Goal: Contribute content: Contribute content

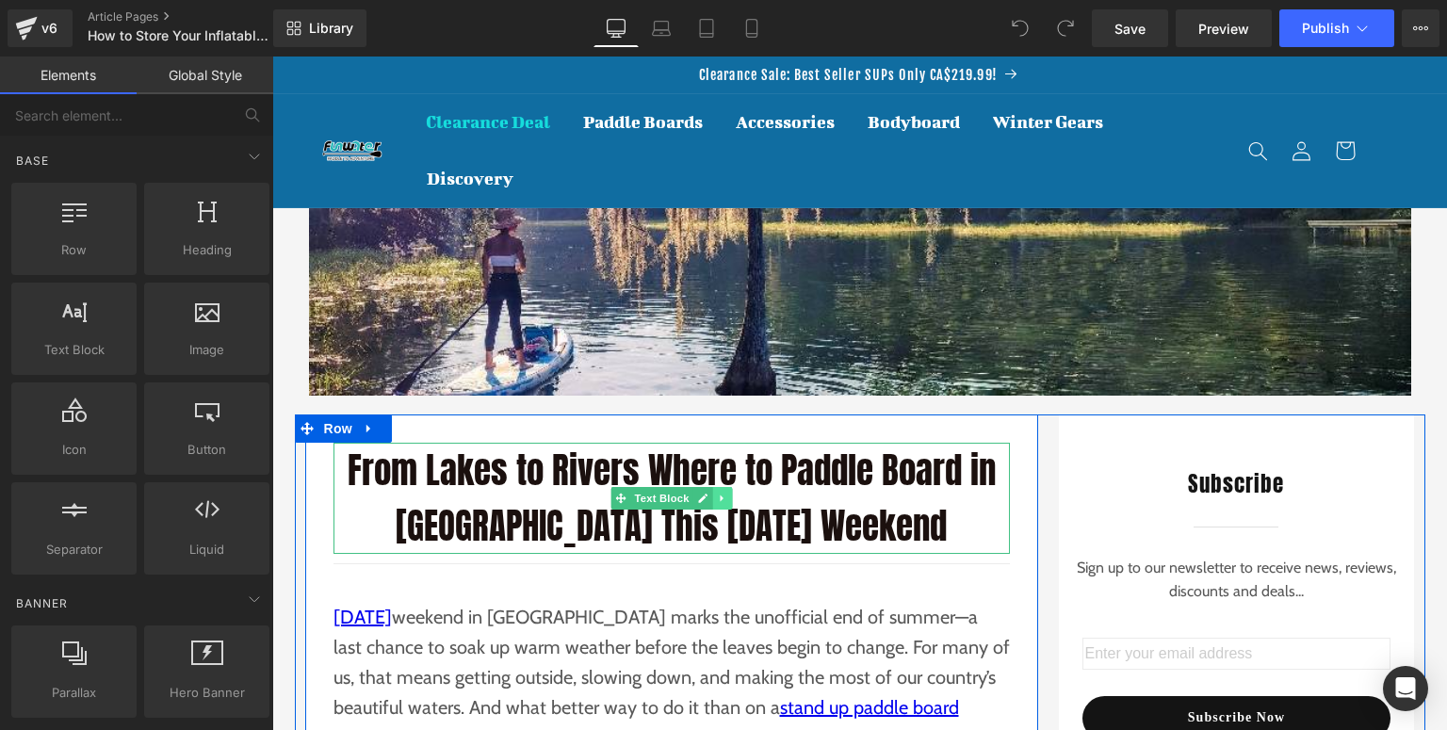
click at [717, 498] on icon at bounding box center [722, 498] width 10 height 11
click at [663, 504] on link at bounding box center [673, 498] width 20 height 23
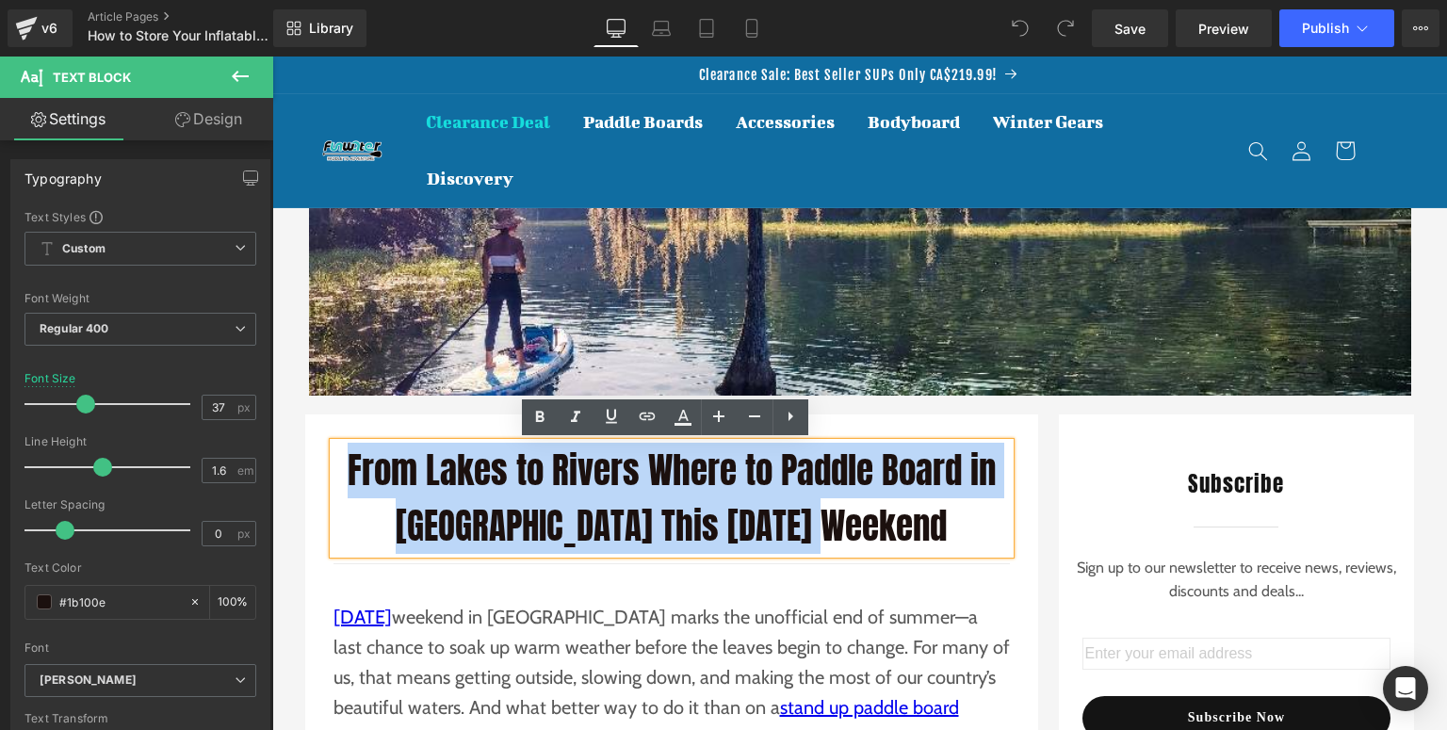
drag, startPoint x: 937, startPoint y: 521, endPoint x: 347, endPoint y: 464, distance: 592.6
click at [347, 464] on p "From Lakes to Rivers Where to Paddle Board in Canada This Labour Day Weekend" at bounding box center [672, 498] width 677 height 111
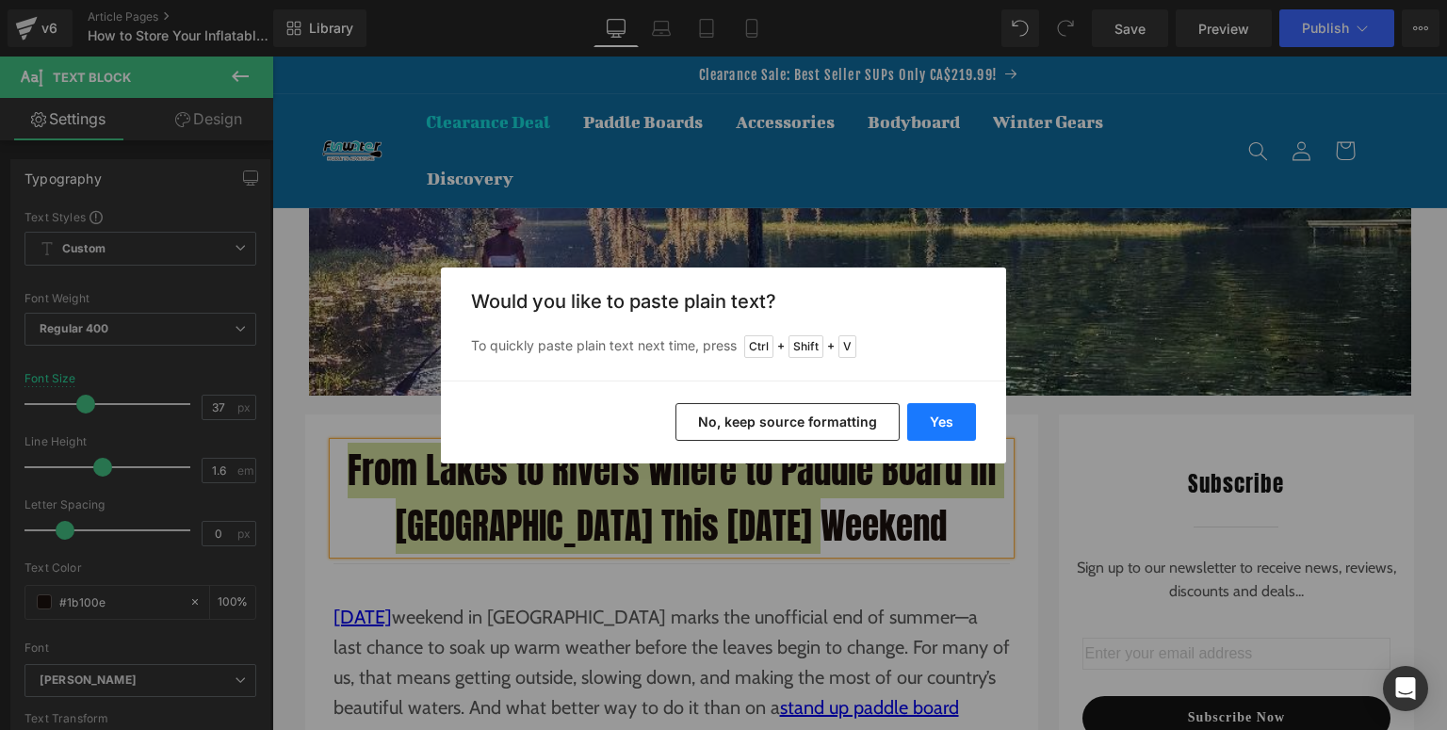
click at [919, 427] on button "Yes" at bounding box center [941, 422] width 69 height 38
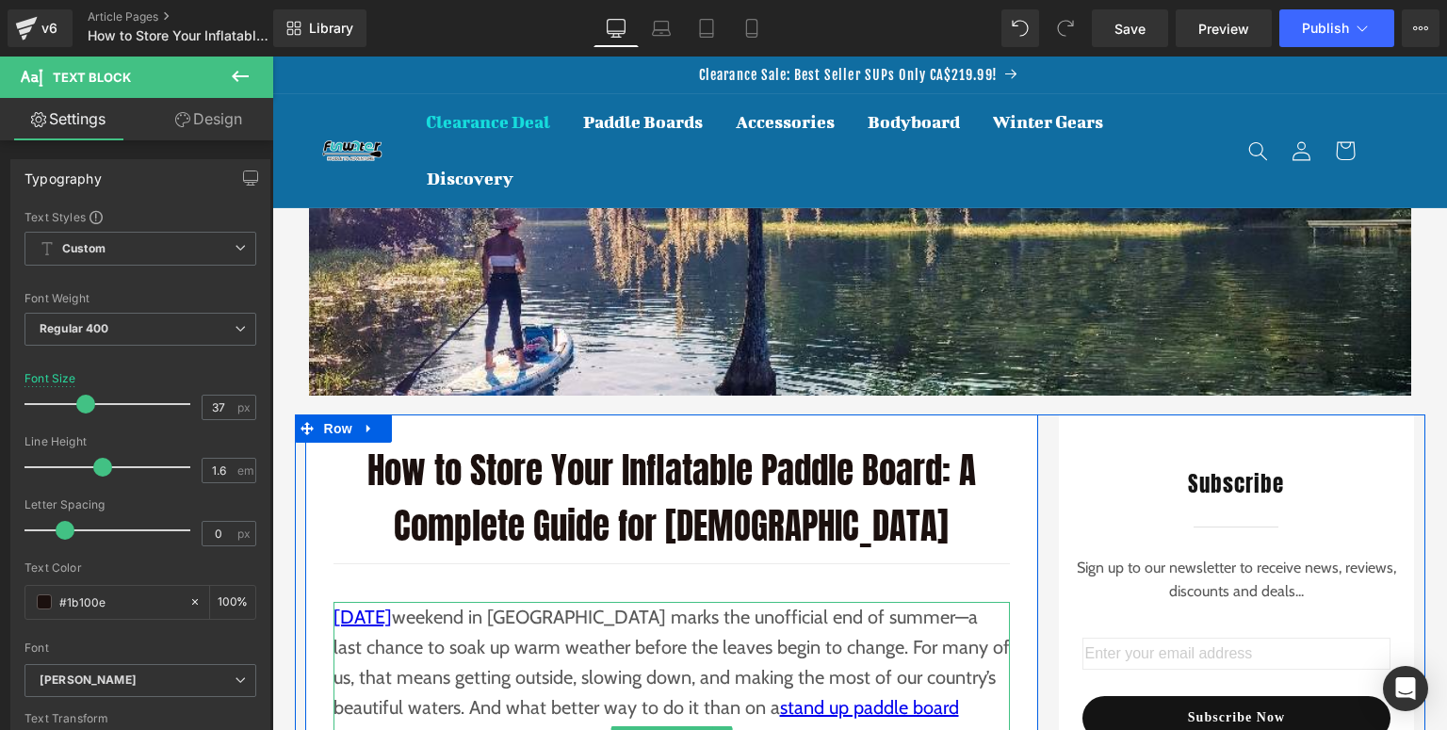
scroll to position [151, 0]
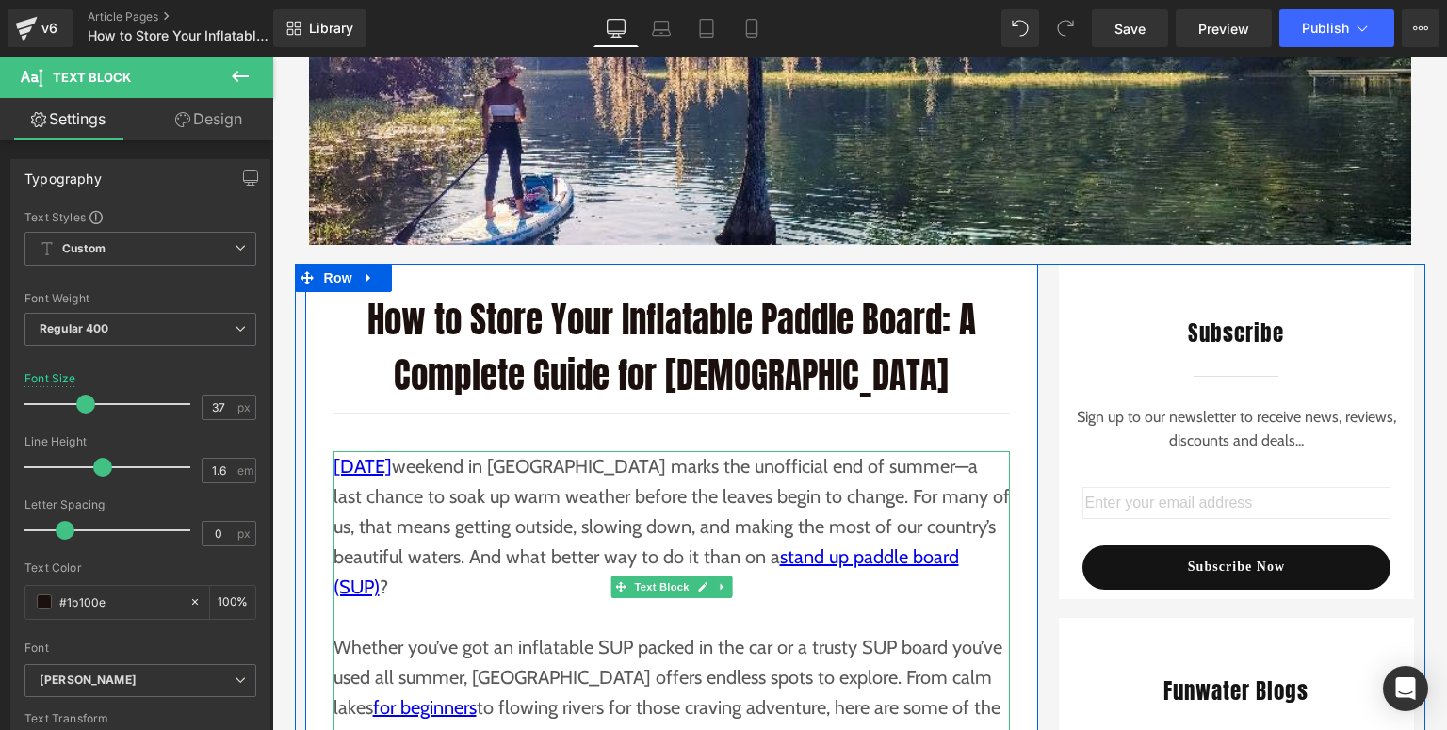
click at [497, 549] on p "Labour Day weekend in Canada marks the unofficial end of summer—a last chance t…" at bounding box center [672, 526] width 677 height 151
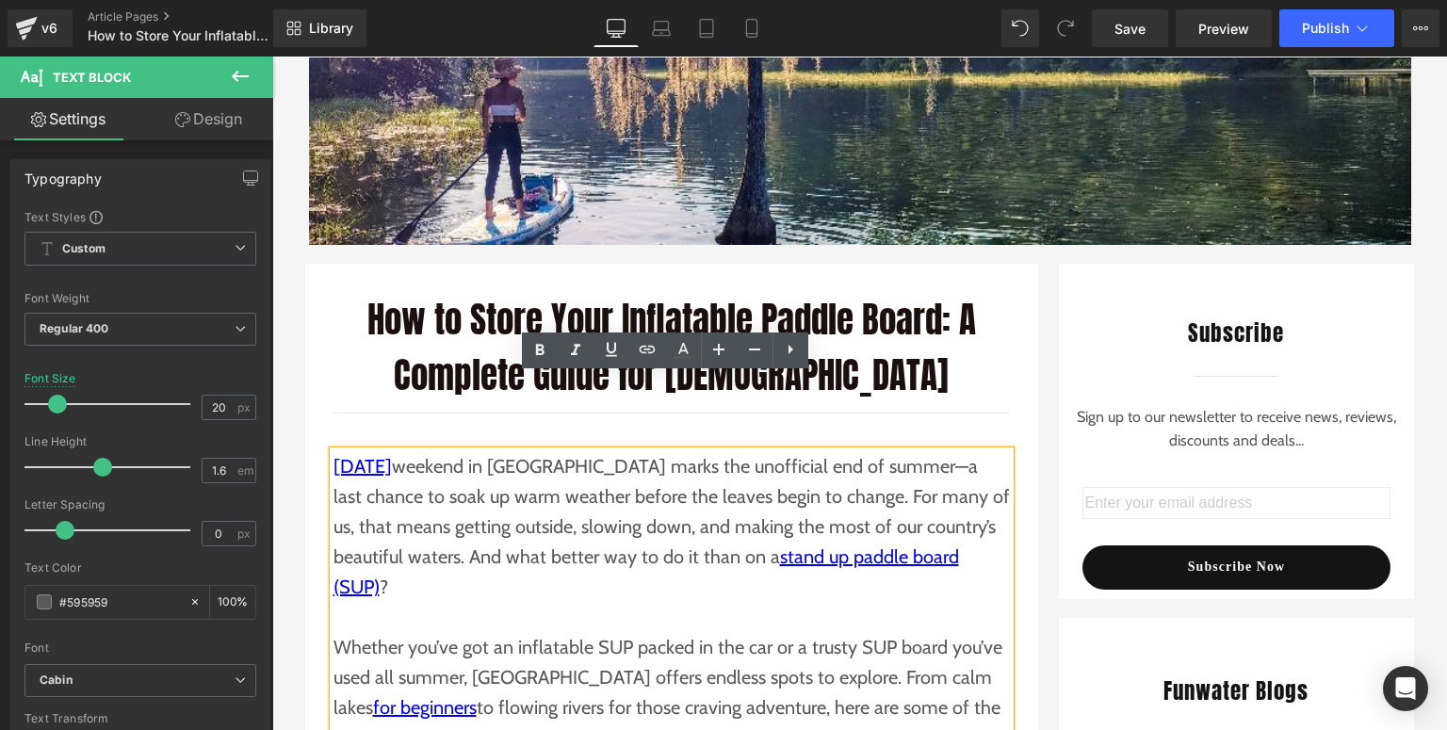
scroll to position [377, 0]
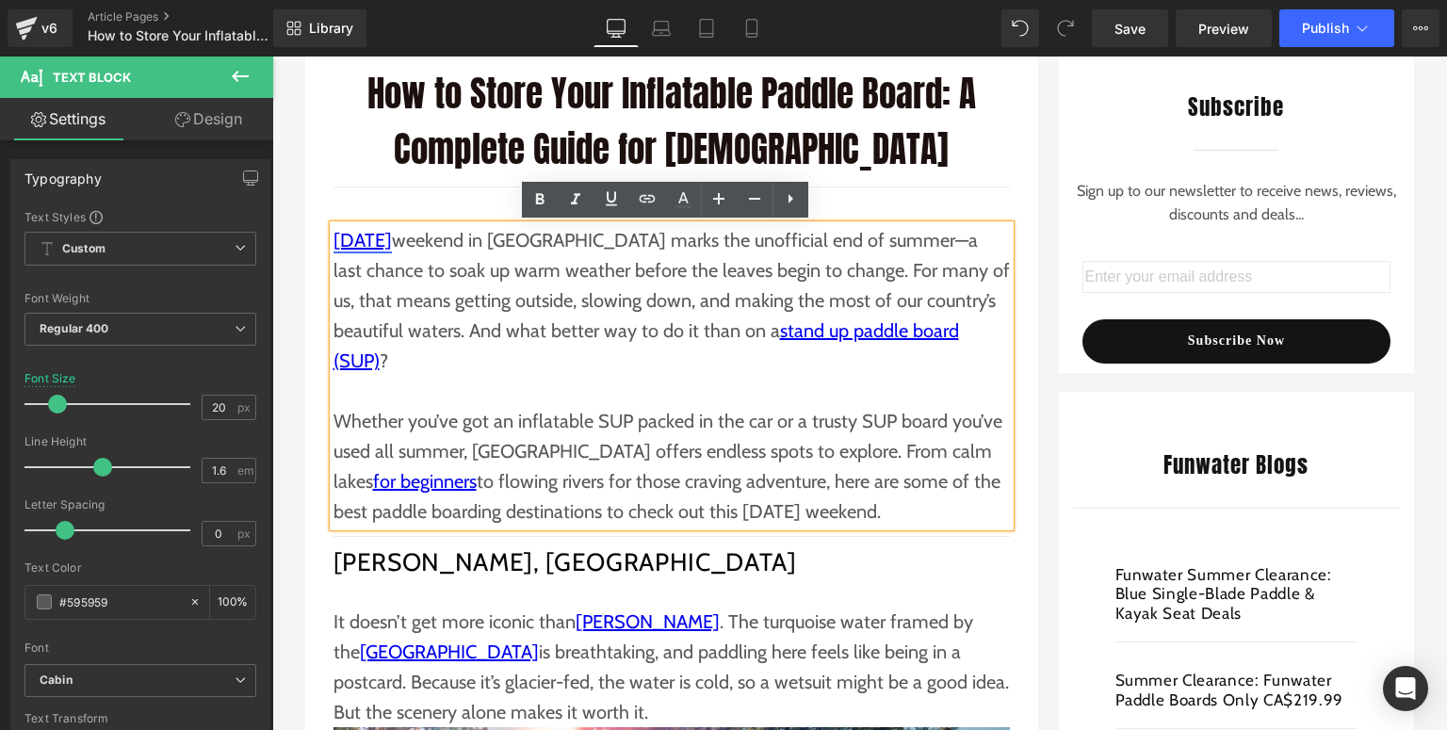
drag, startPoint x: 882, startPoint y: 482, endPoint x: 328, endPoint y: 239, distance: 605.0
click at [334, 239] on div "Labour Day weekend in Canada marks the unofficial end of summer—a last chance t…" at bounding box center [672, 376] width 677 height 302
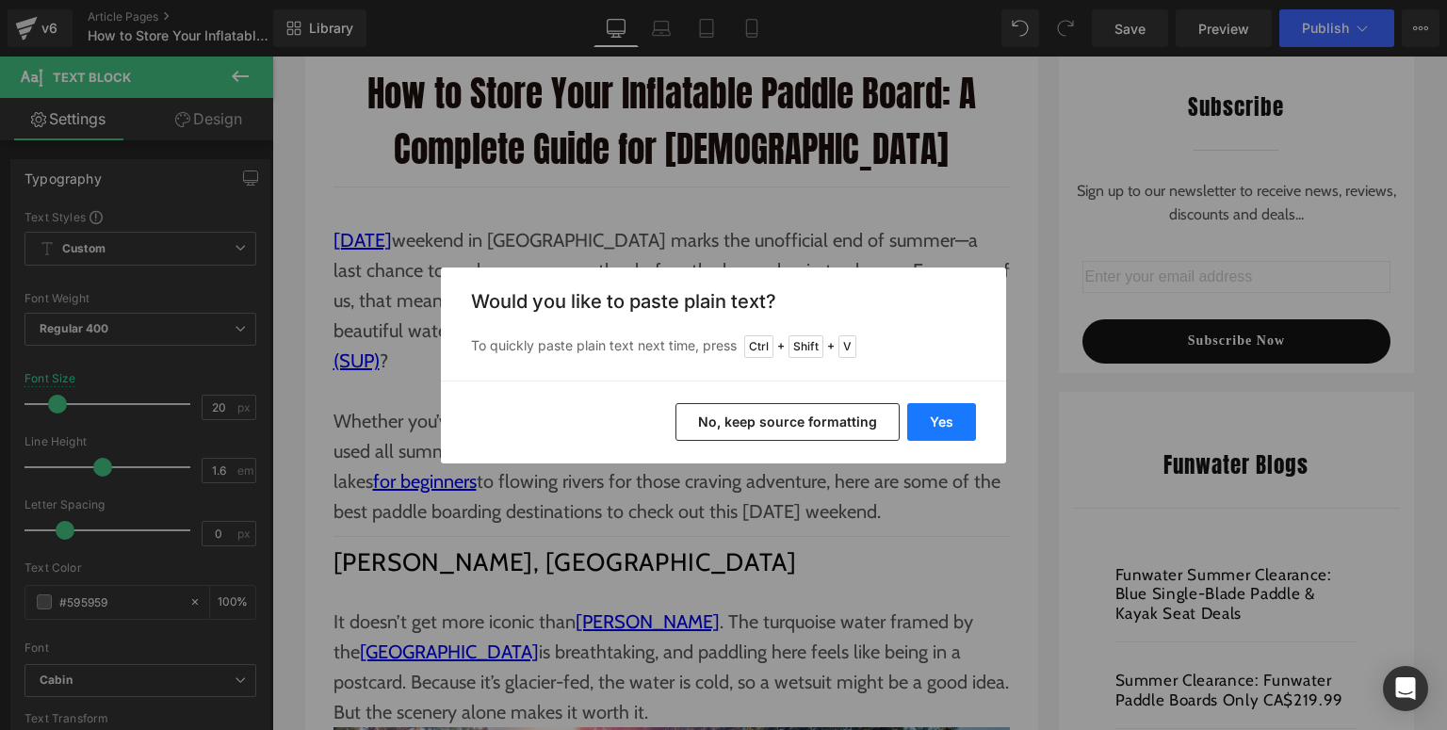
drag, startPoint x: 940, startPoint y: 432, endPoint x: 444, endPoint y: 379, distance: 499.3
click at [940, 432] on button "Yes" at bounding box center [941, 422] width 69 height 38
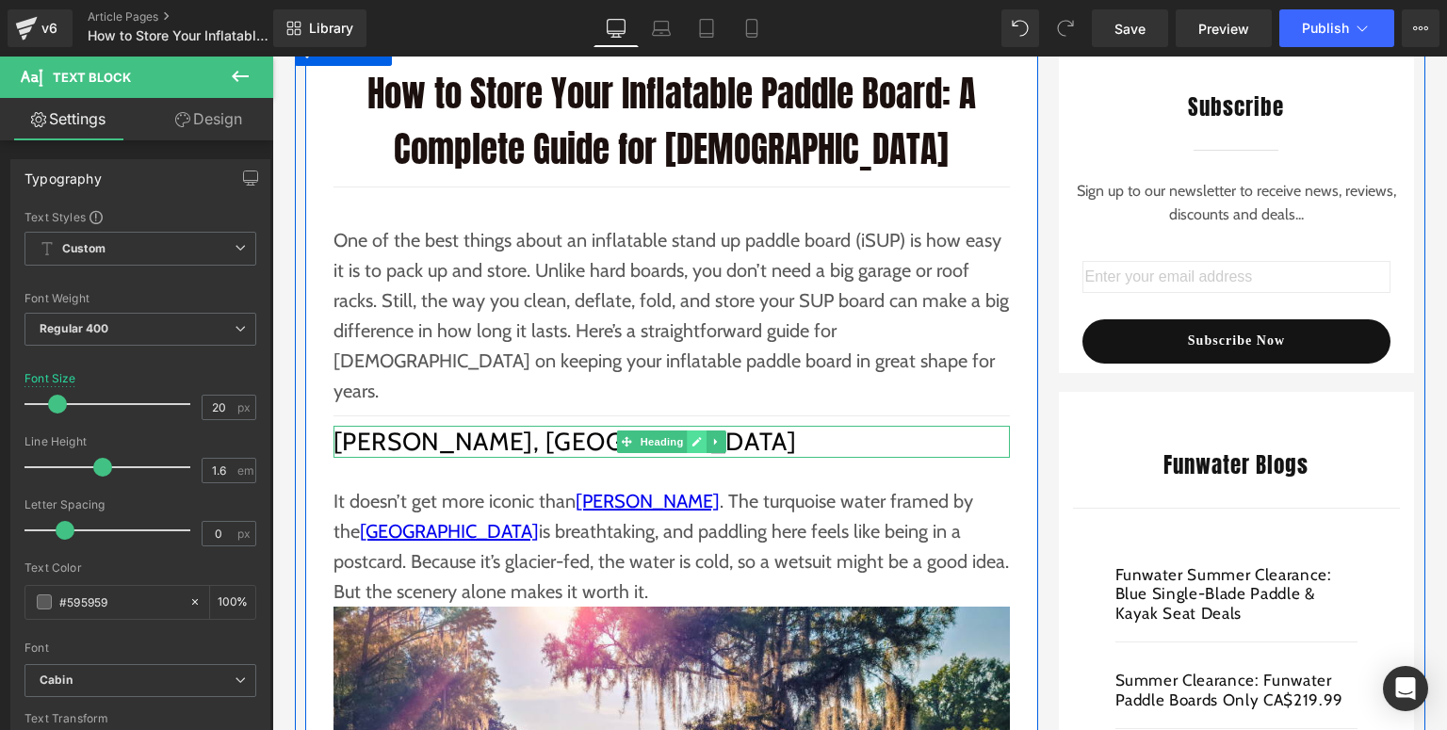
click at [692, 436] on icon at bounding box center [697, 441] width 10 height 11
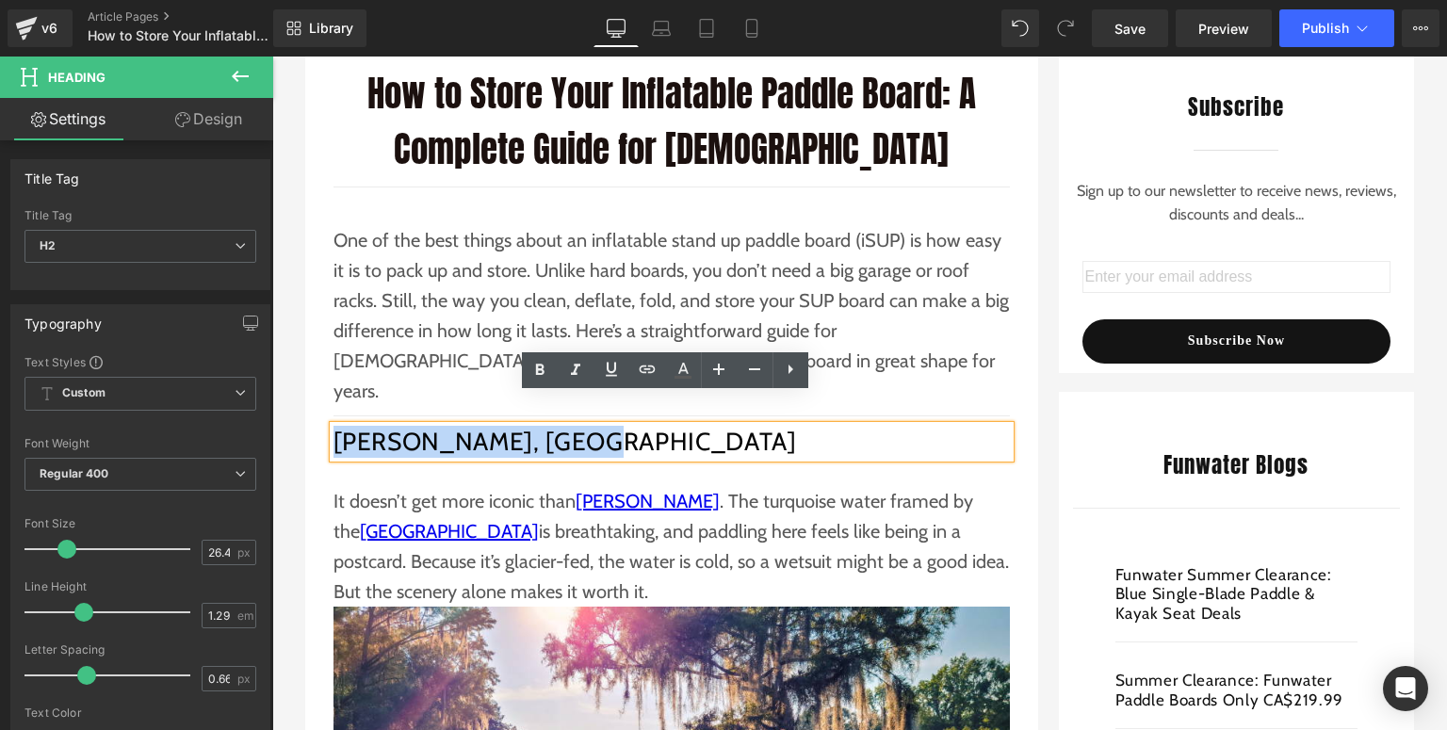
drag, startPoint x: 361, startPoint y: 405, endPoint x: 329, endPoint y: 412, distance: 32.7
click at [334, 426] on h2 "Lake Louise, Alberta" at bounding box center [672, 442] width 677 height 32
paste div
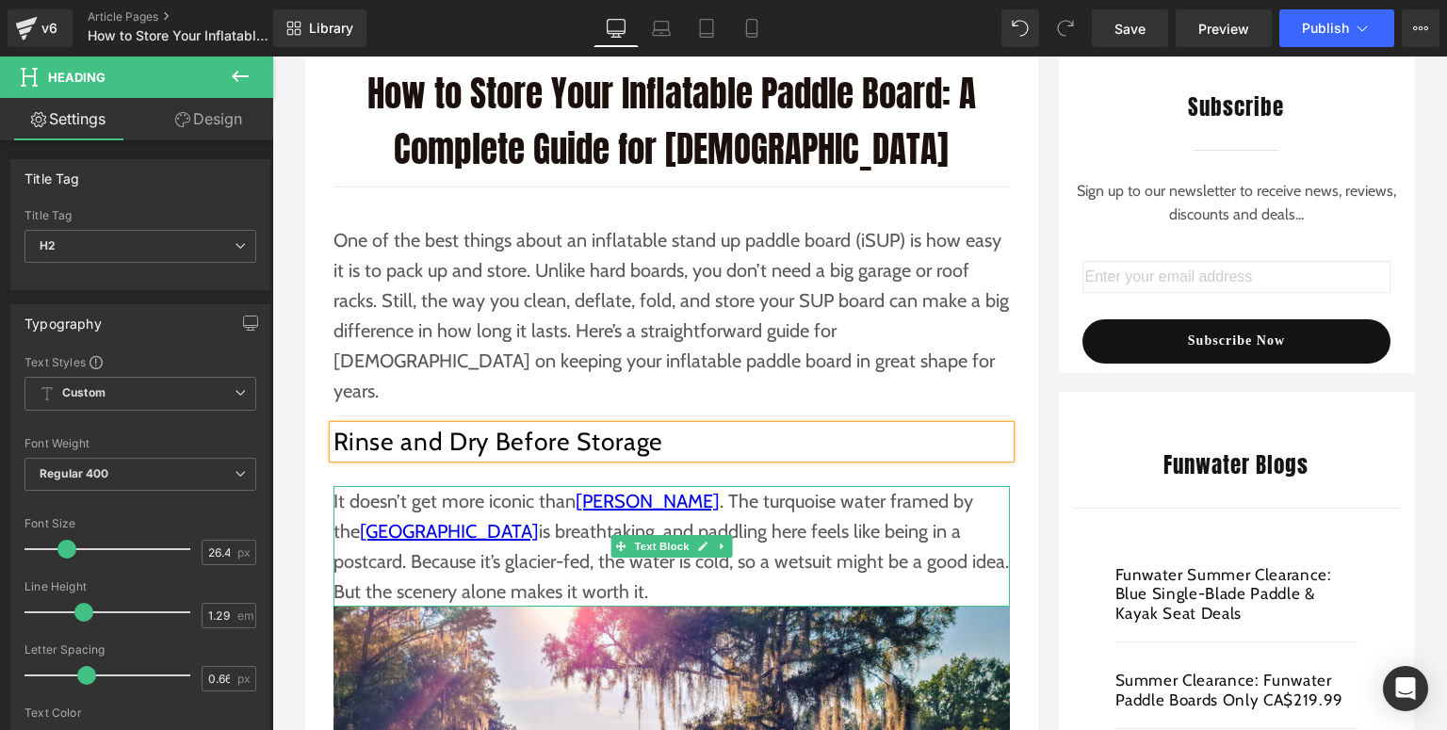
click at [484, 521] on p "It doesn’t get more iconic than Lake Louise . The turquoise water framed by the…" at bounding box center [672, 546] width 677 height 121
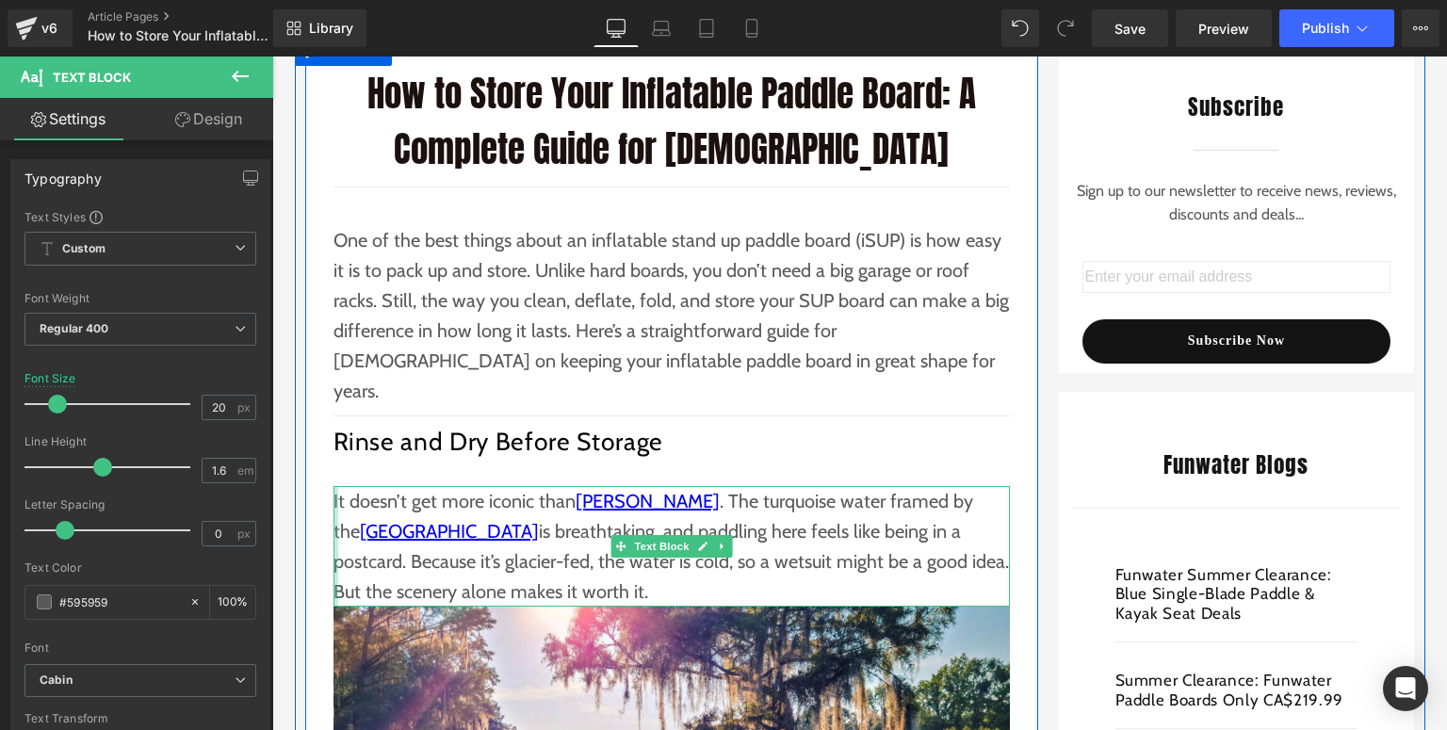
drag, startPoint x: 539, startPoint y: 554, endPoint x: 328, endPoint y: 475, distance: 225.4
click at [334, 486] on div "It doesn’t get more iconic than Lake Louise . The turquoise water framed by the…" at bounding box center [672, 546] width 677 height 121
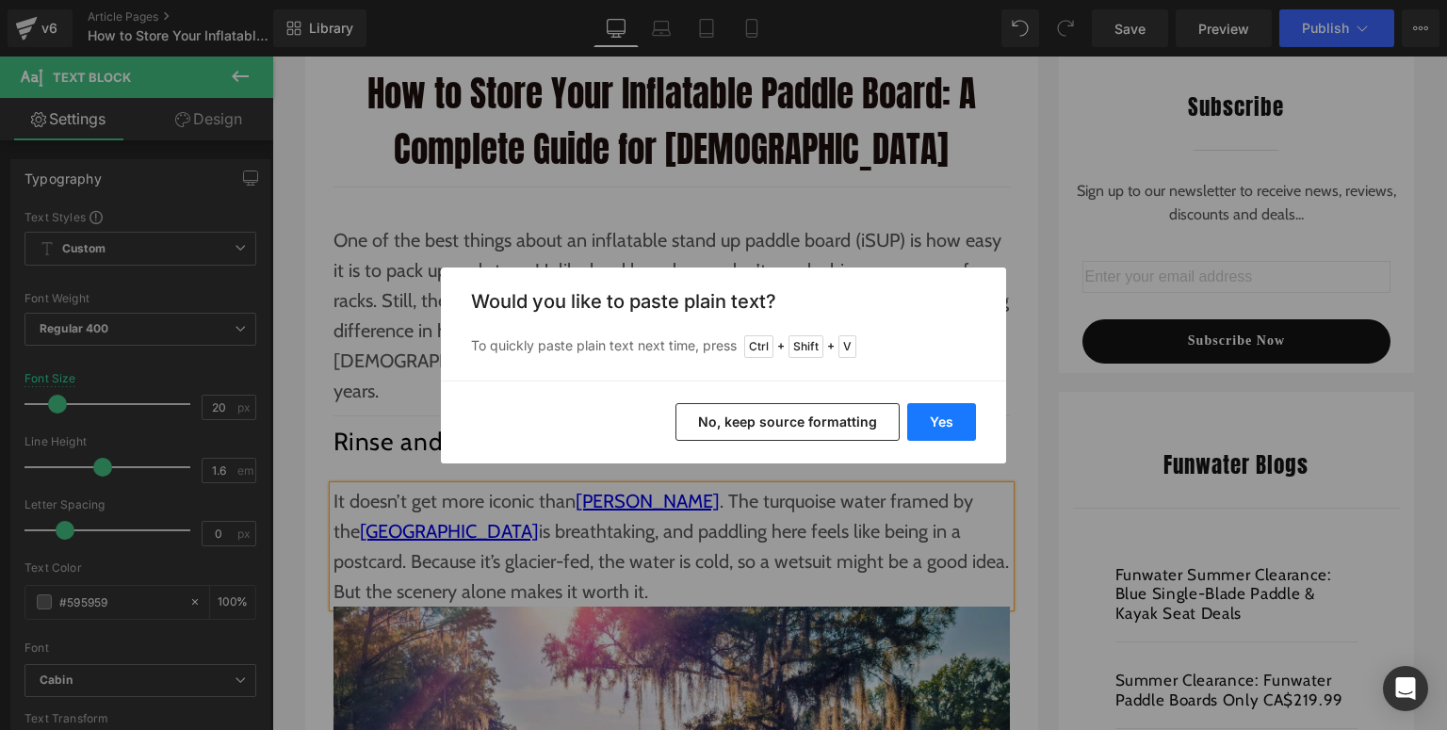
click at [920, 415] on button "Yes" at bounding box center [941, 422] width 69 height 38
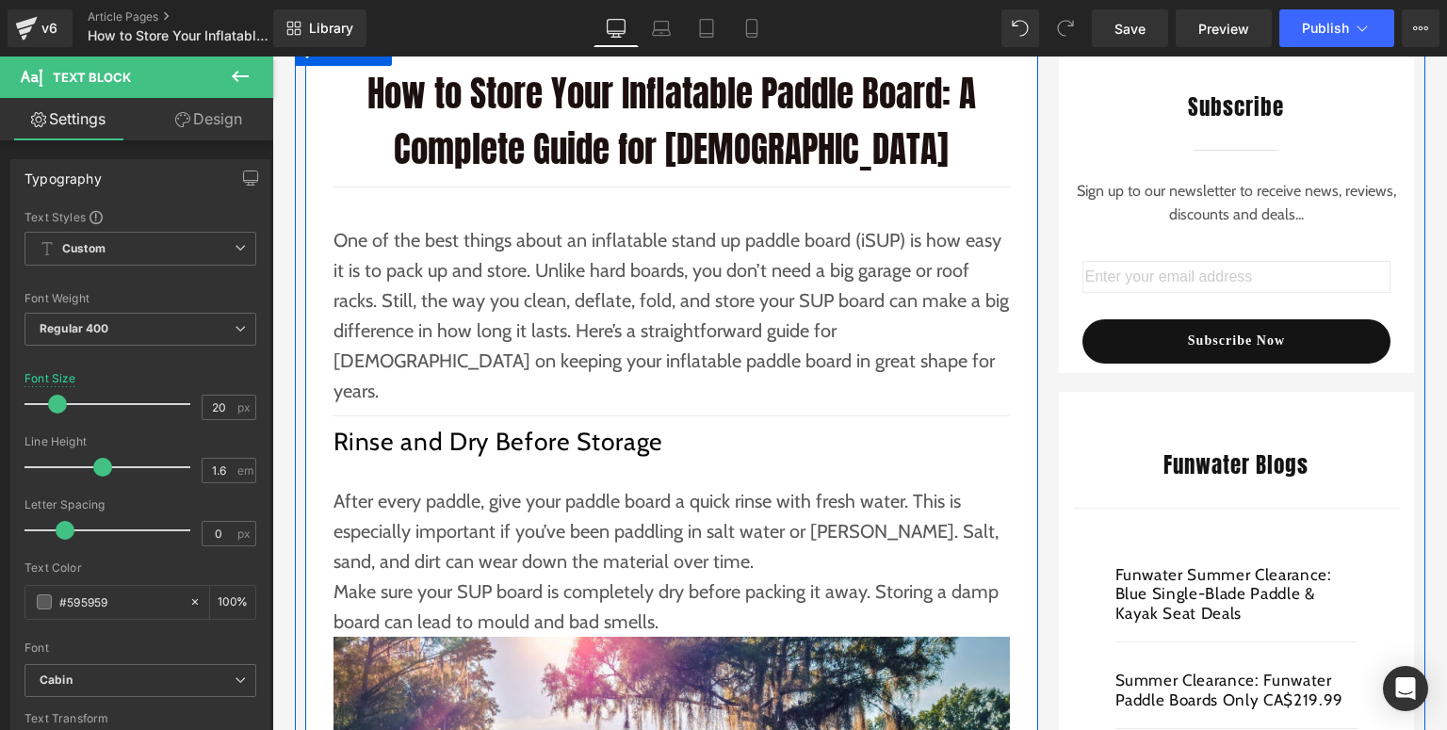
scroll to position [528, 0]
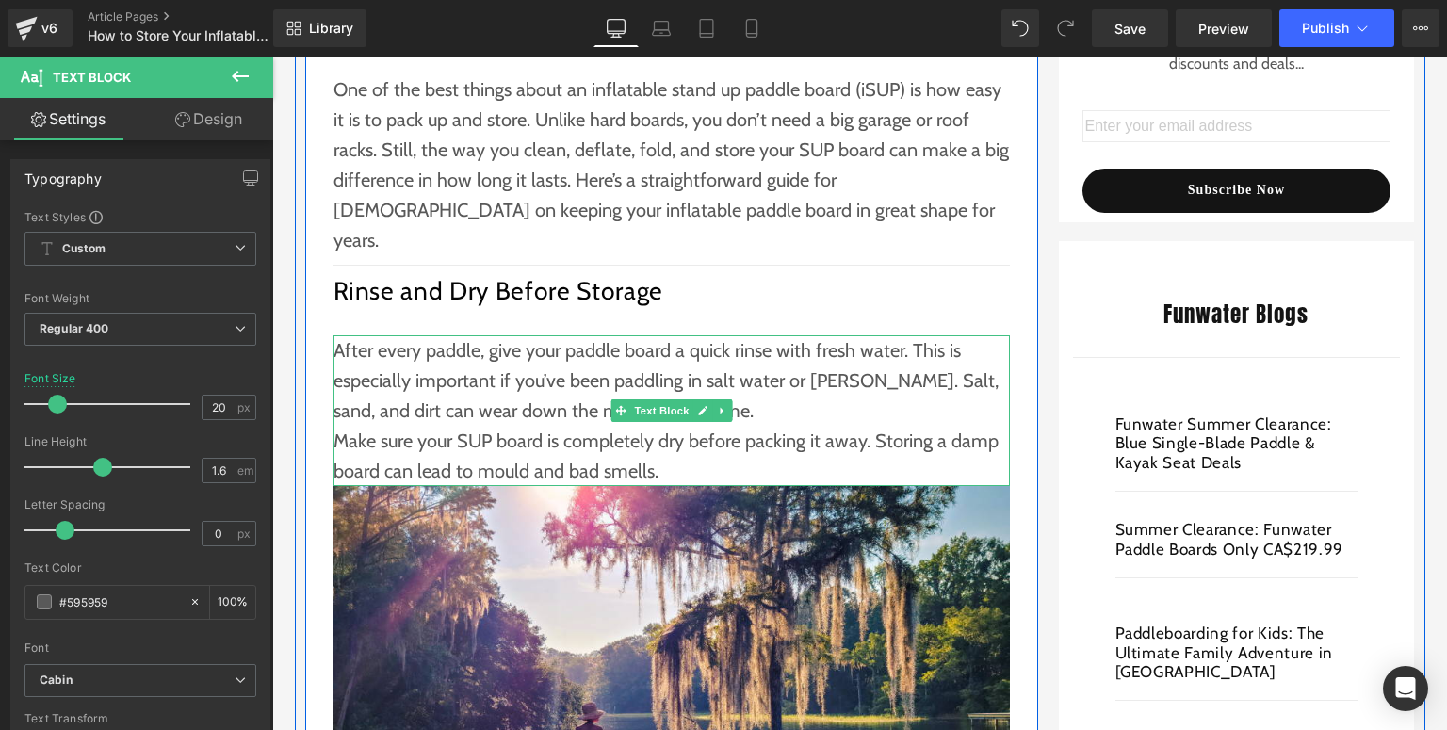
click at [748, 391] on p "After every paddle, give your paddle board a quick rinse with fresh water. This…" at bounding box center [672, 380] width 677 height 90
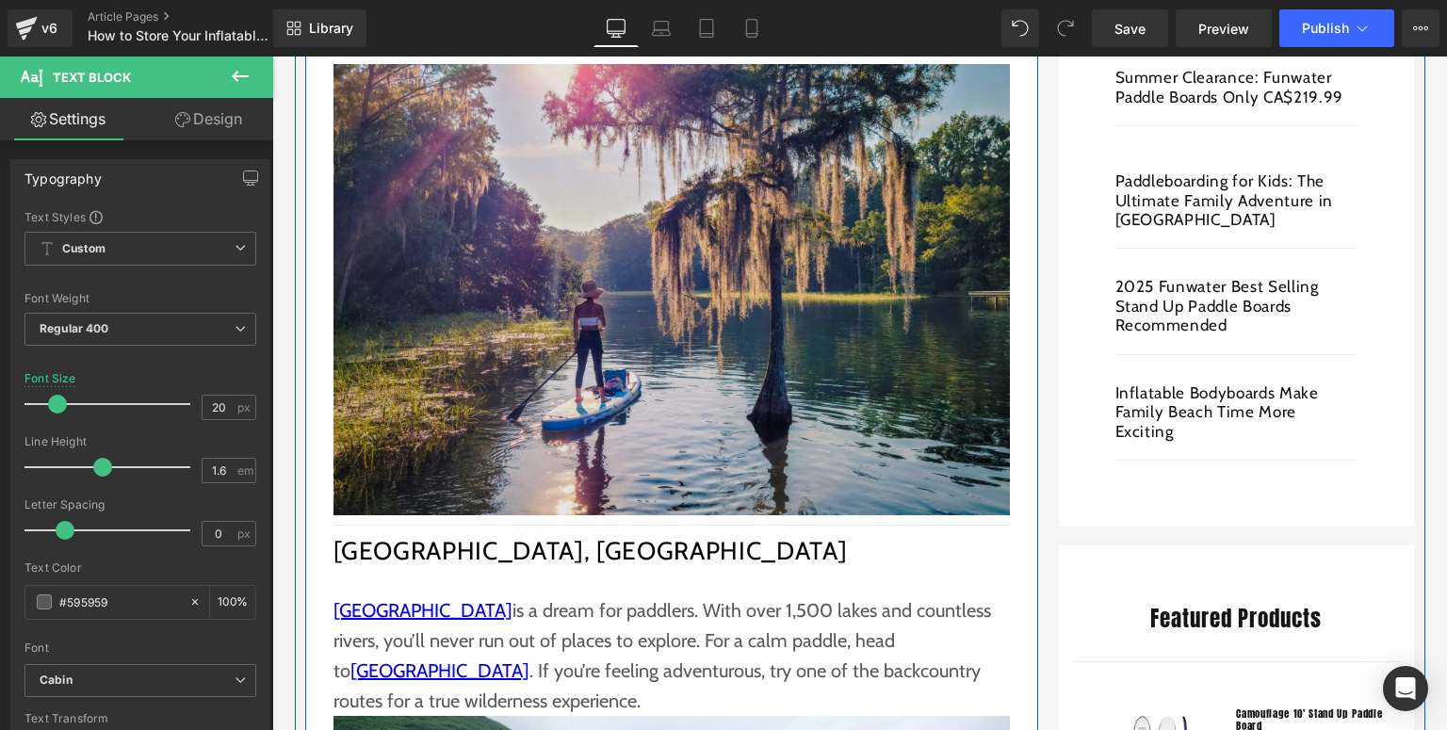
scroll to position [1055, 0]
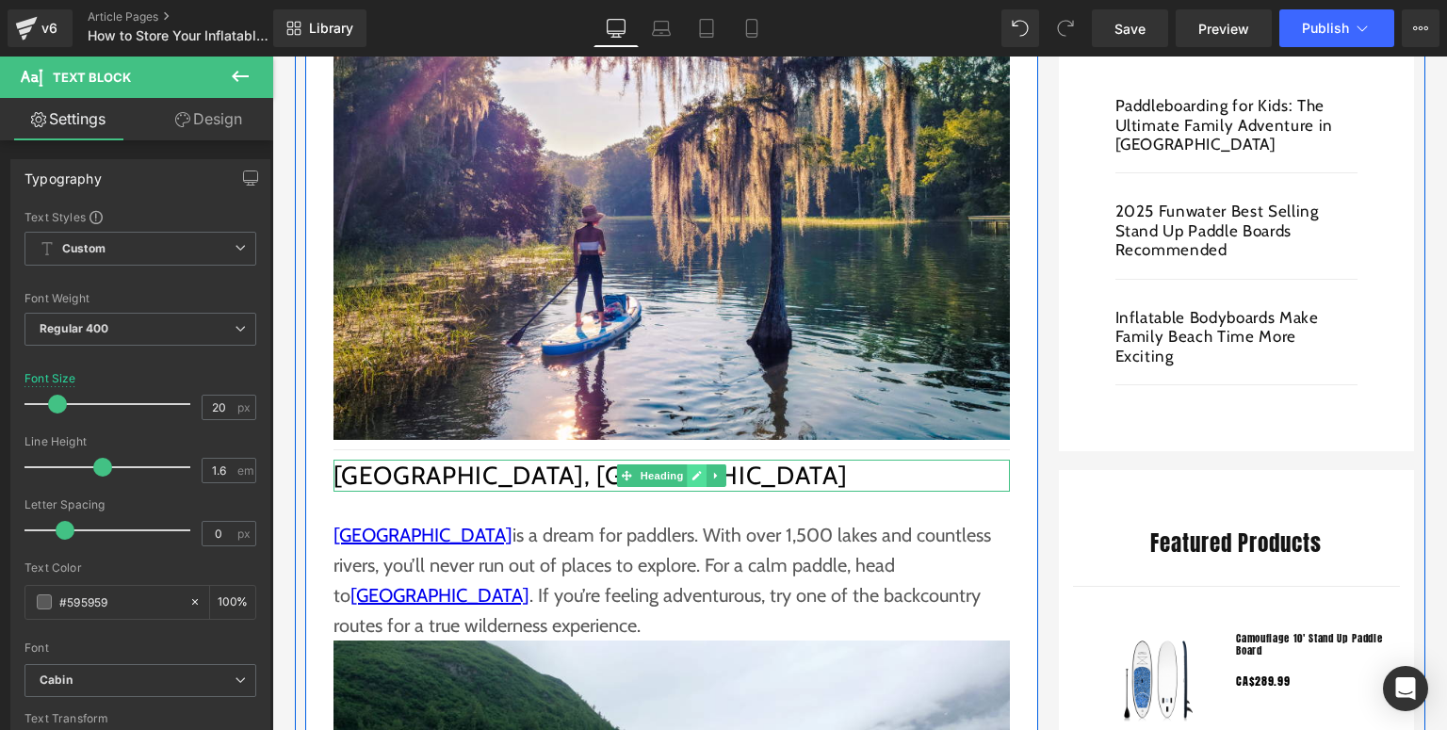
click at [692, 470] on icon at bounding box center [697, 475] width 10 height 11
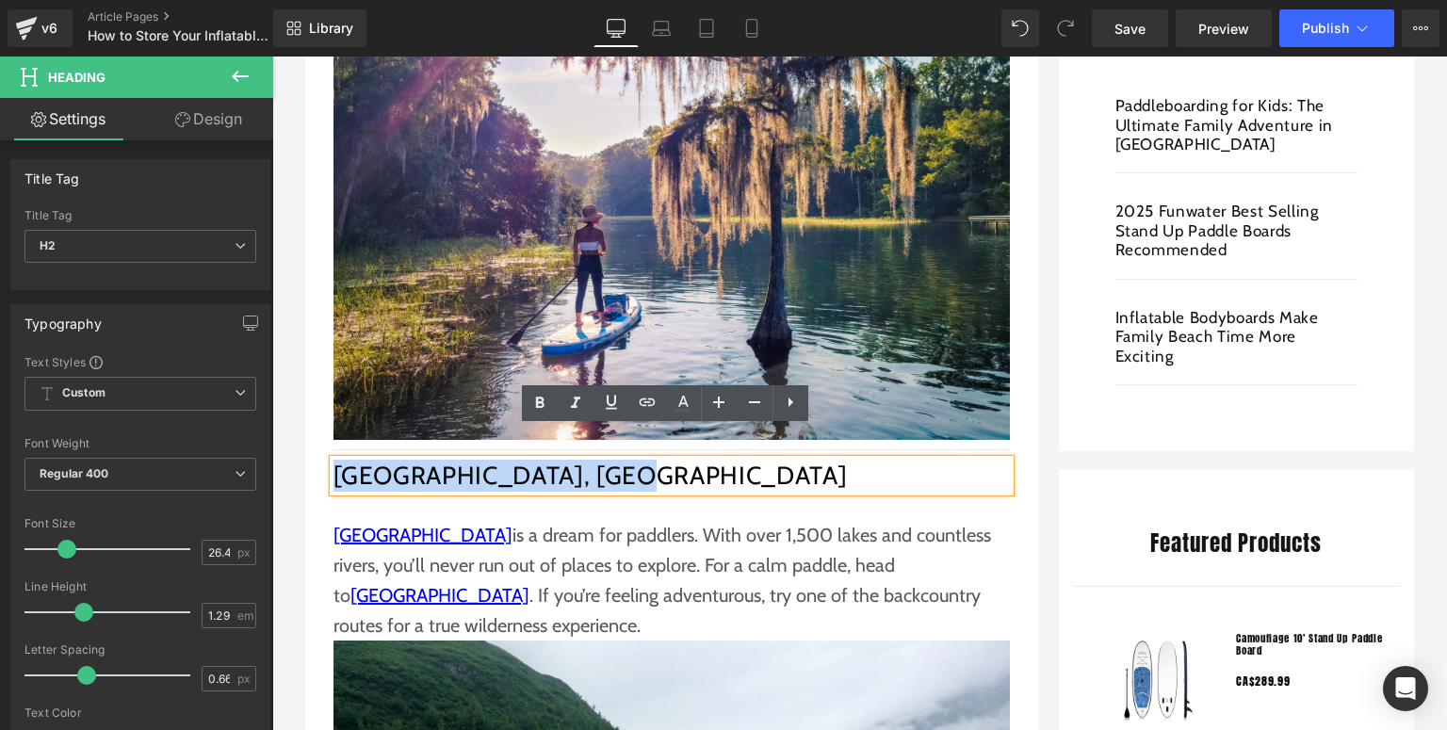
drag, startPoint x: 649, startPoint y: 455, endPoint x: 332, endPoint y: 449, distance: 317.6
click at [334, 460] on h2 "Algonquin Park, Ontario" at bounding box center [672, 476] width 677 height 32
paste div
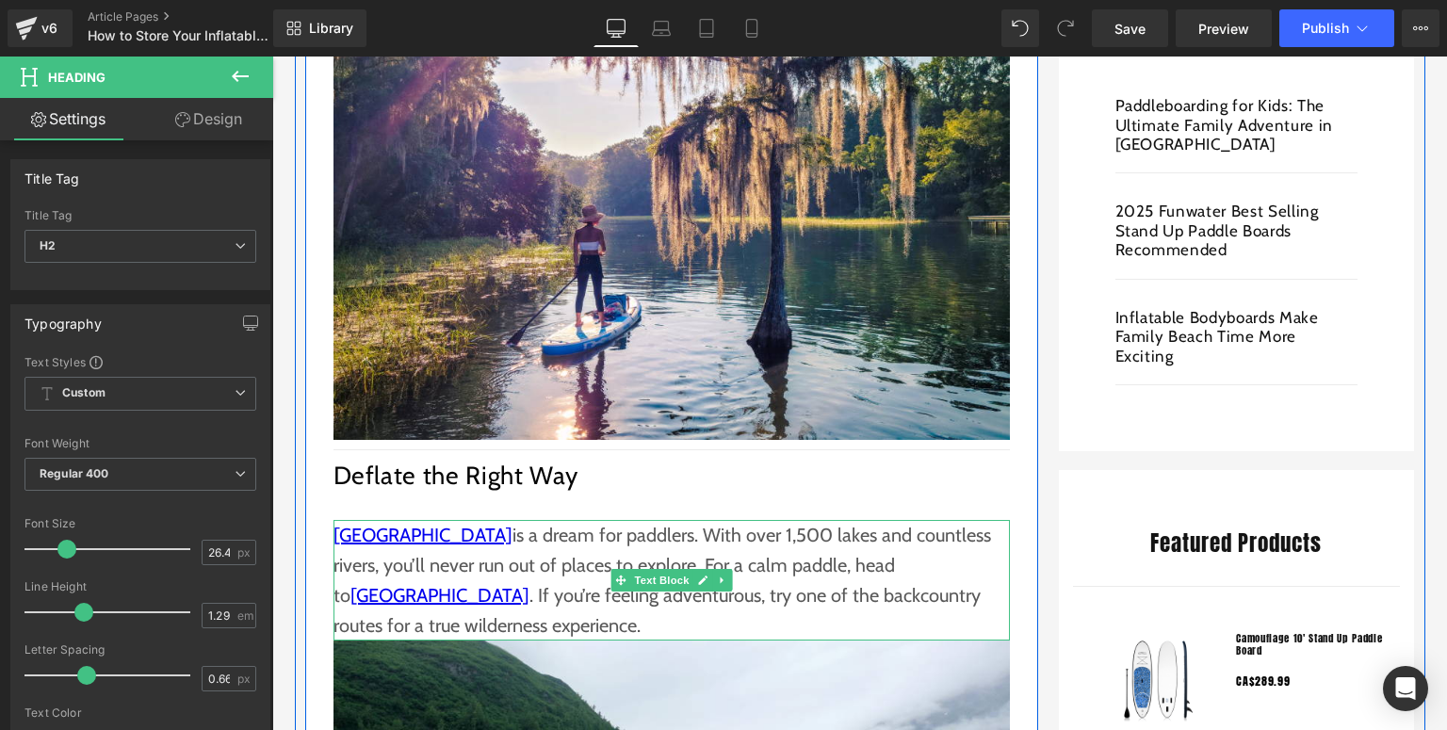
click at [407, 580] on p "Algonquin Park is a dream for paddlers. With over 1,500 lakes and countless riv…" at bounding box center [672, 580] width 677 height 121
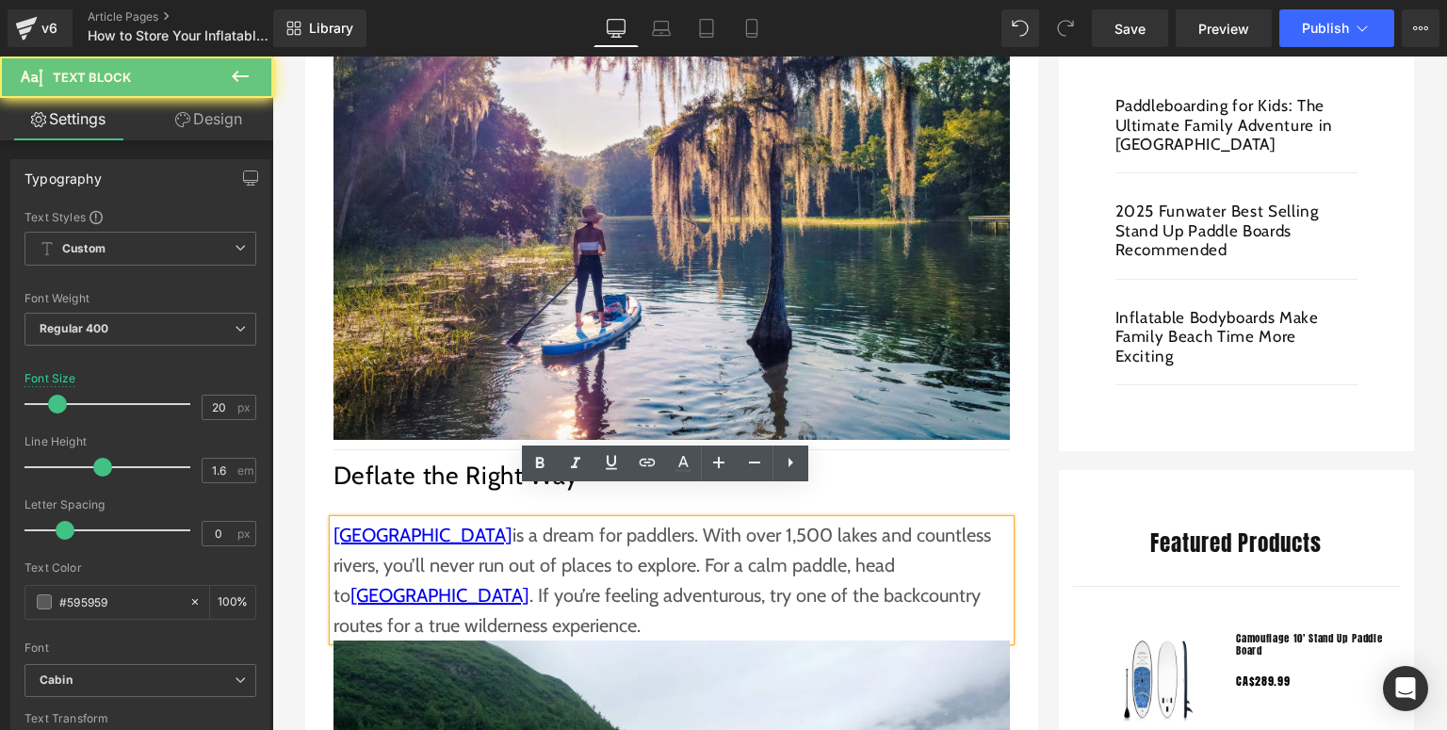
click at [452, 595] on p "Algonquin Park is a dream for paddlers. With over 1,500 lakes and countless riv…" at bounding box center [672, 580] width 677 height 121
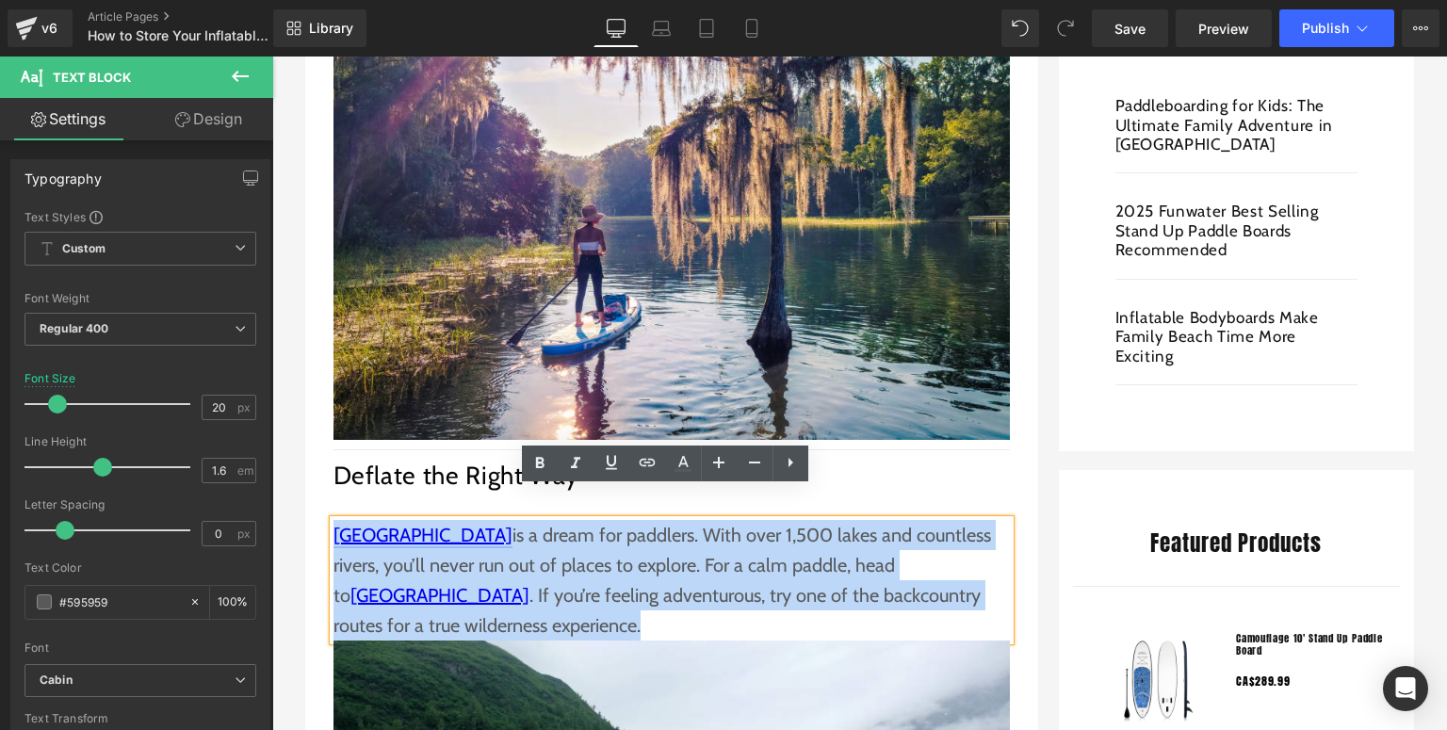
drag, startPoint x: 452, startPoint y: 595, endPoint x: 332, endPoint y: 509, distance: 148.5
click at [334, 520] on p "Algonquin Park is a dream for paddlers. With over 1,500 lakes and countless riv…" at bounding box center [672, 580] width 677 height 121
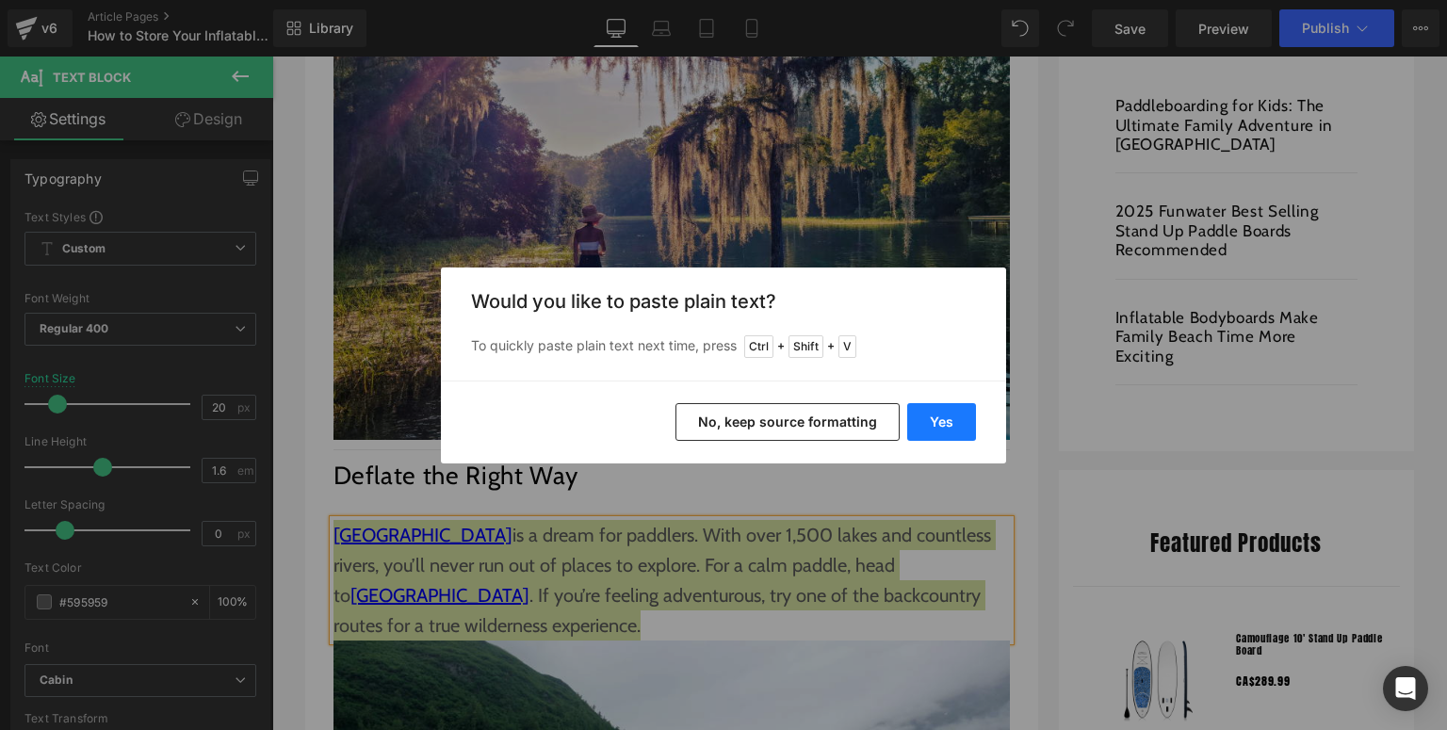
click at [954, 409] on button "Yes" at bounding box center [941, 422] width 69 height 38
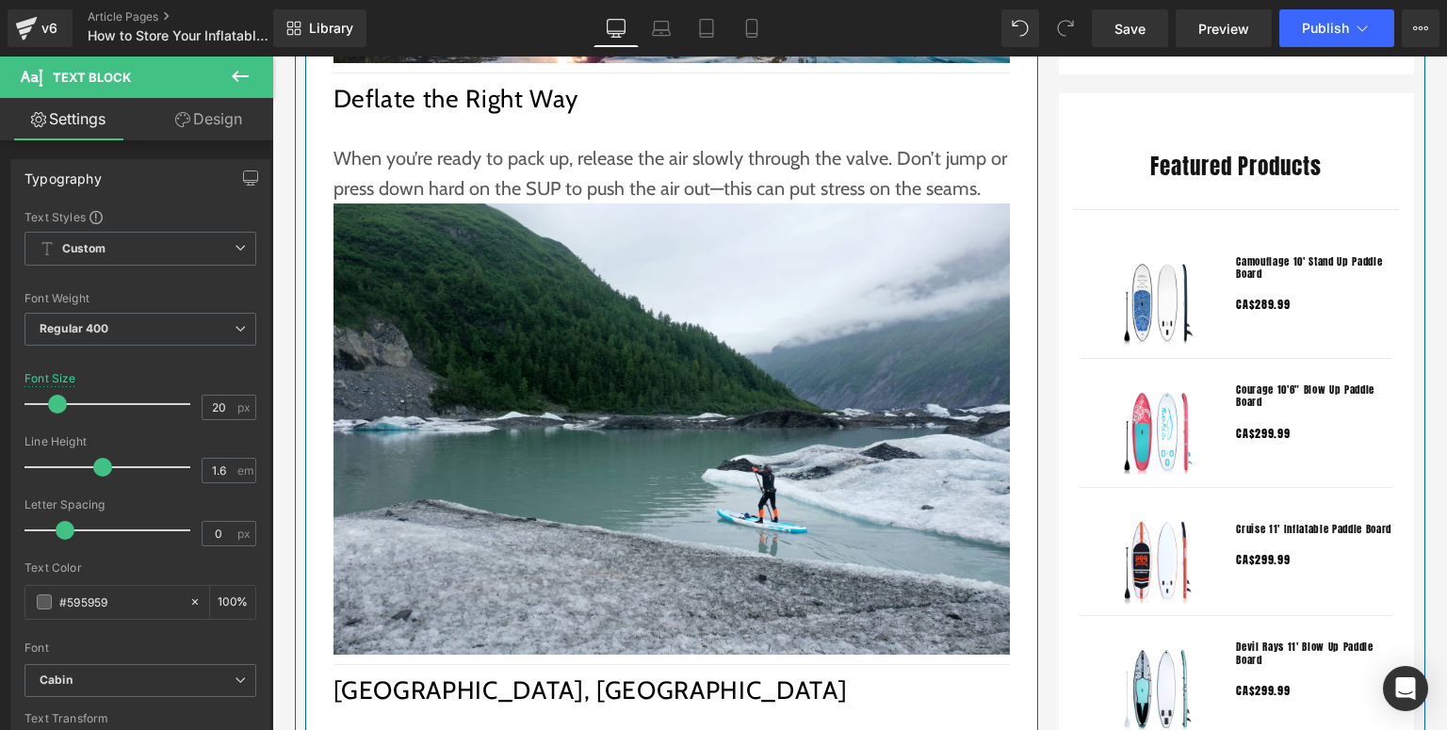
scroll to position [1658, 0]
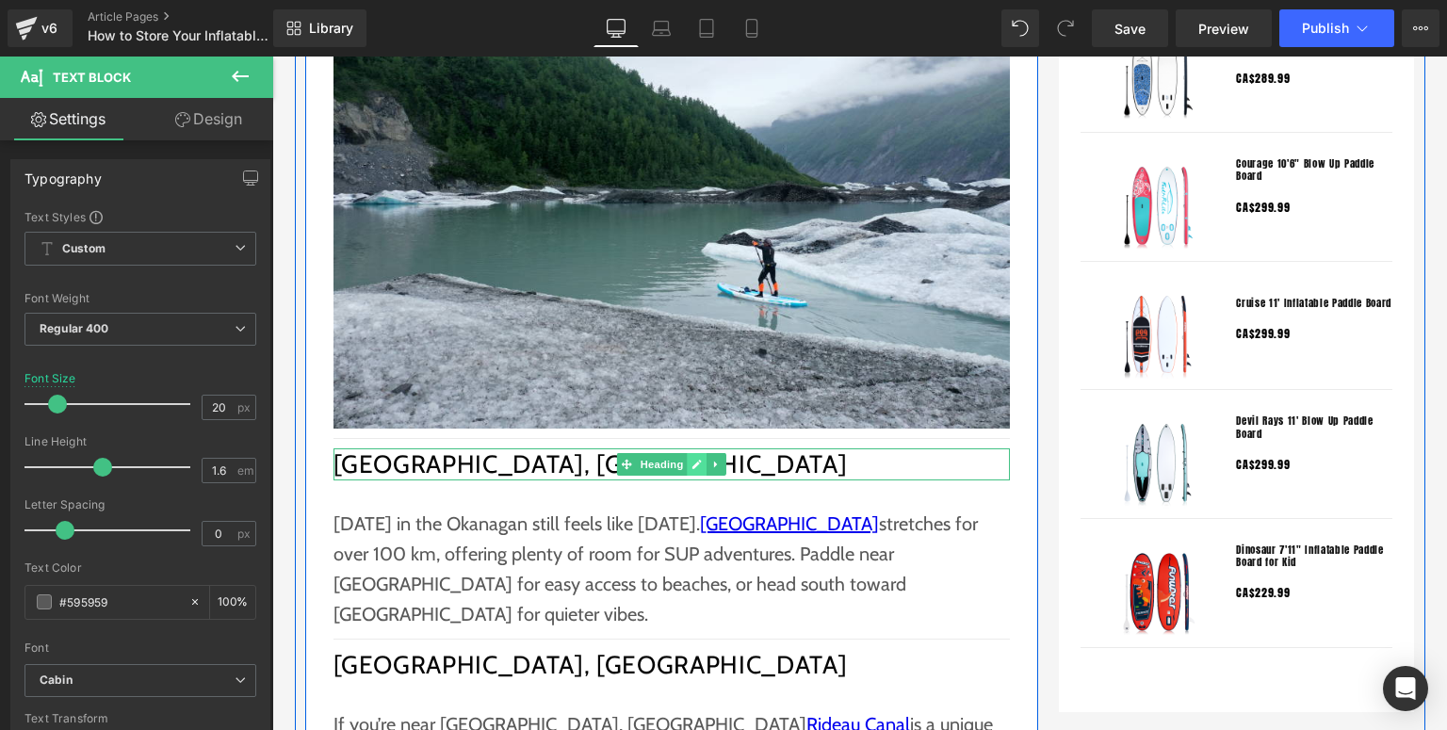
click at [687, 453] on link at bounding box center [697, 464] width 20 height 23
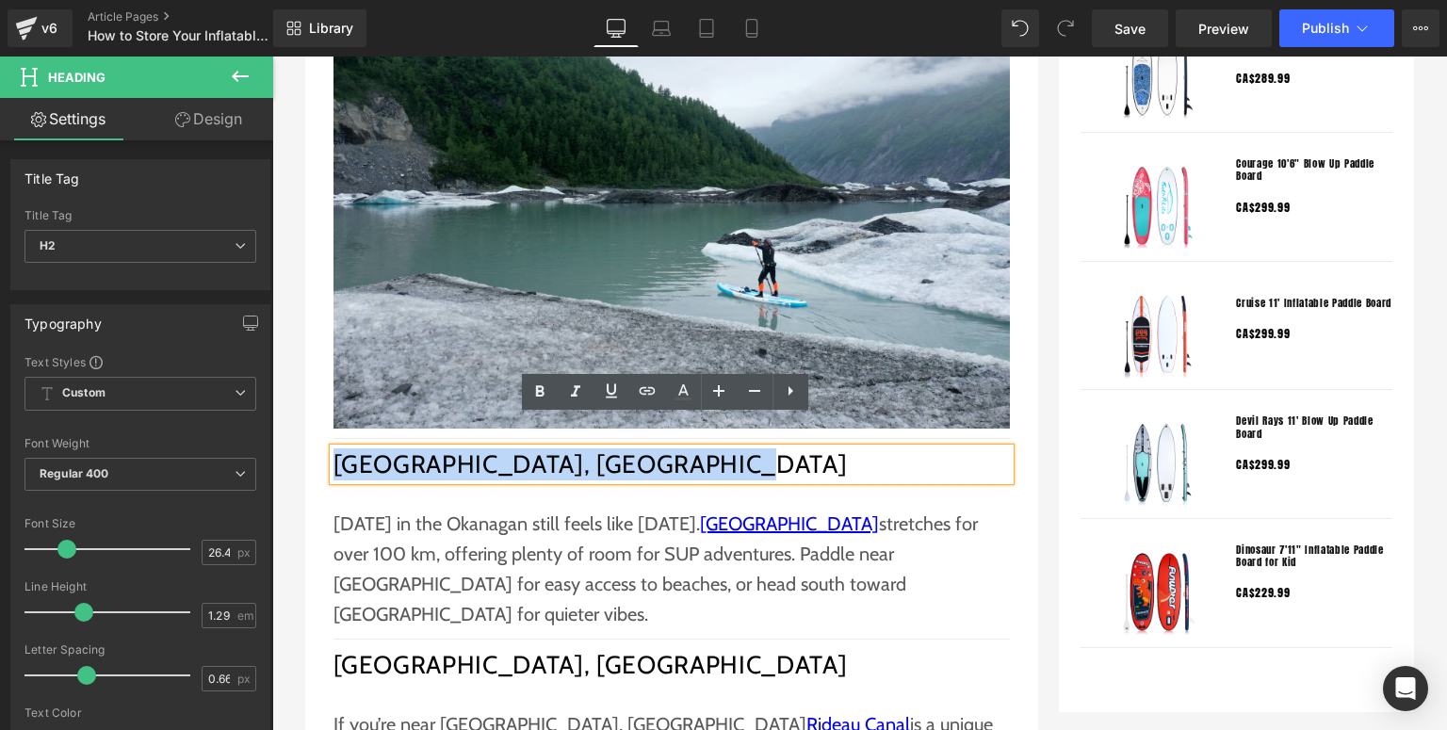
drag, startPoint x: 686, startPoint y: 432, endPoint x: 334, endPoint y: 432, distance: 352.4
click at [334, 448] on h2 "Okanagan Lake, British Columbia" at bounding box center [672, 464] width 677 height 32
paste div
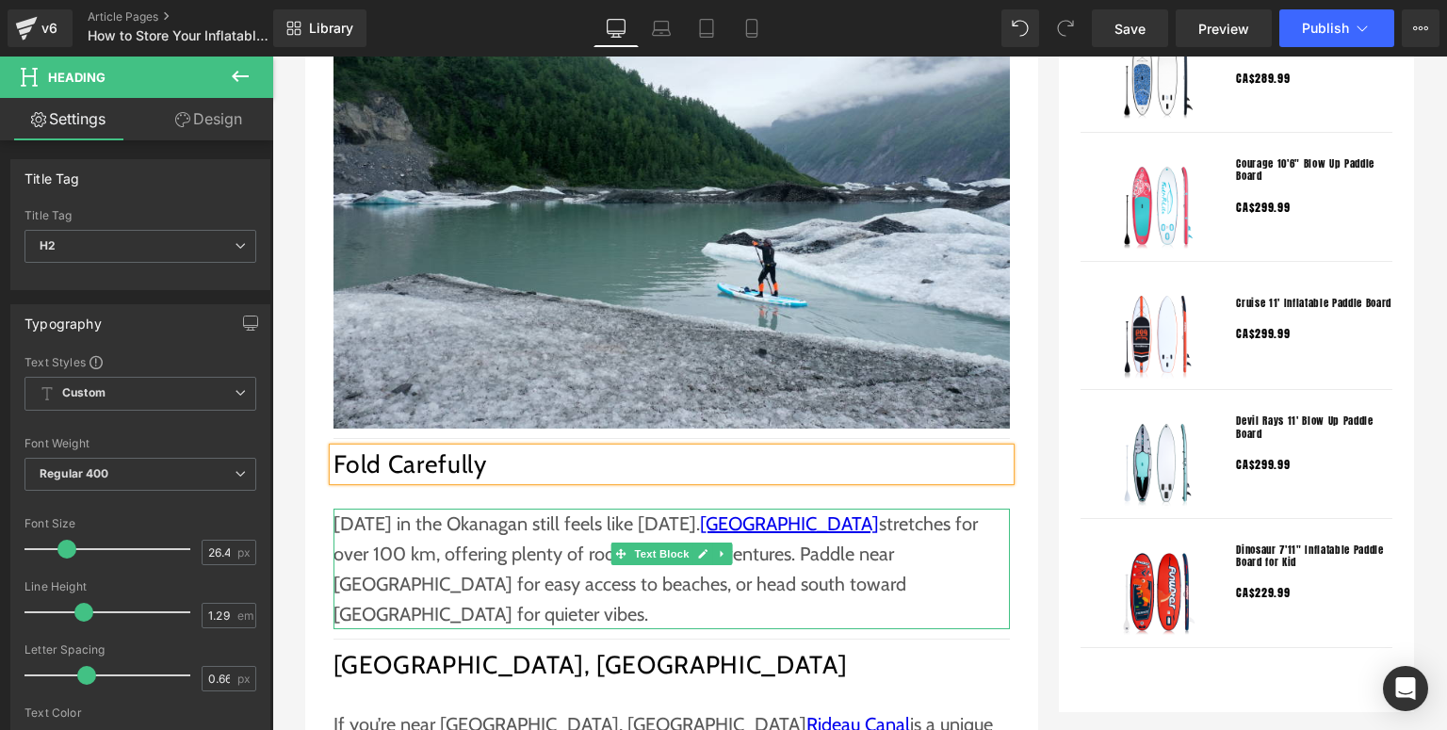
click at [421, 510] on p "Labour Day in the Okanagan still feels like midsummer. Okanagan Lake stretches …" at bounding box center [672, 569] width 677 height 121
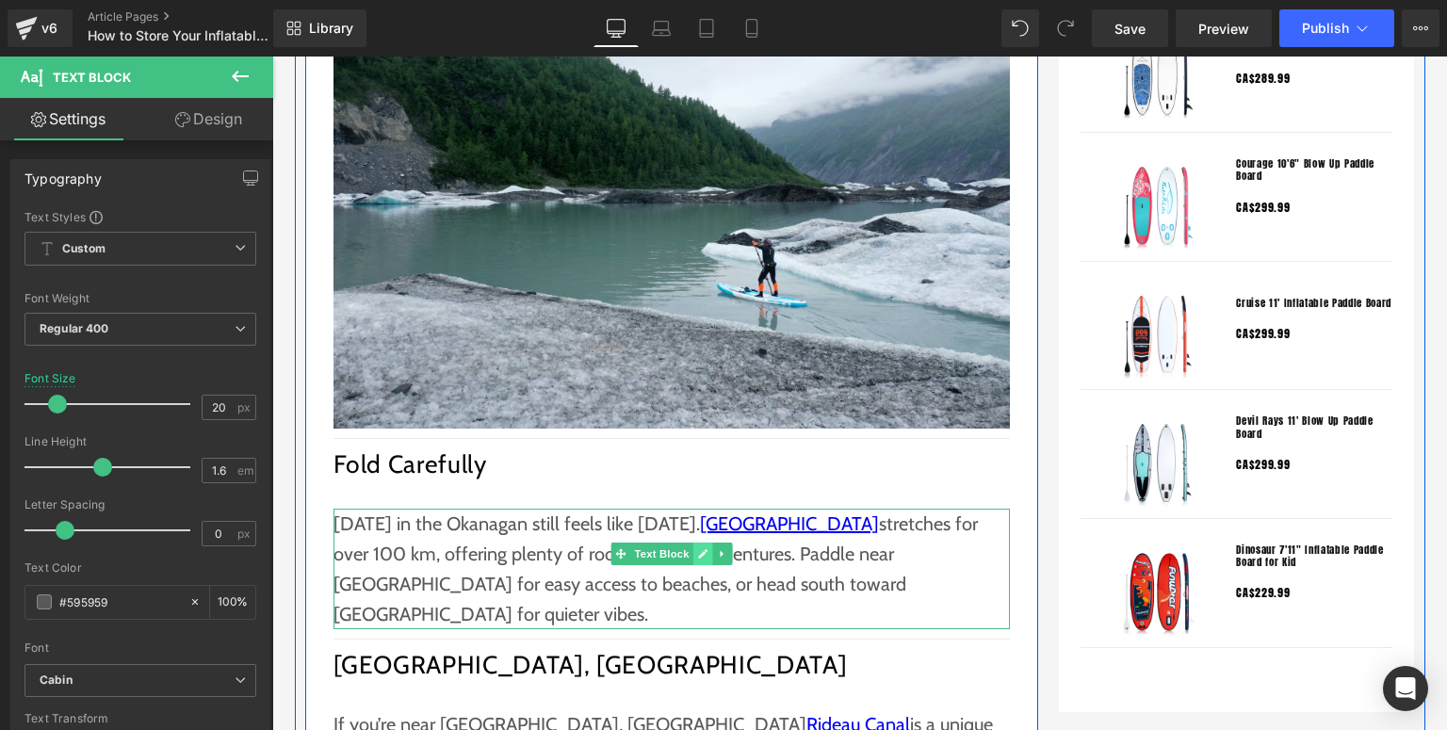
click at [700, 549] on icon at bounding box center [702, 553] width 9 height 9
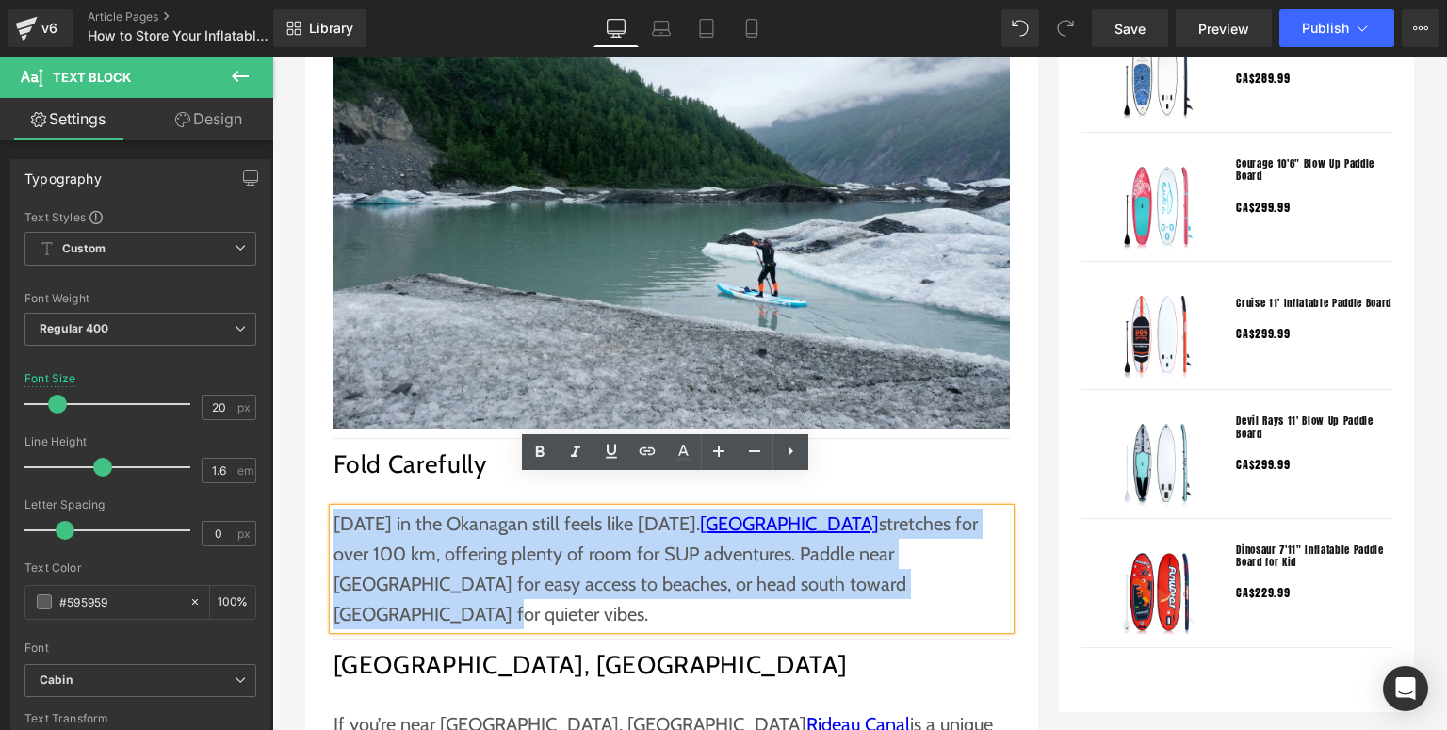
drag, startPoint x: 924, startPoint y: 555, endPoint x: 331, endPoint y: 497, distance: 596.4
click at [334, 509] on p "Labour Day in the Okanagan still feels like midsummer. Okanagan Lake stretches …" at bounding box center [672, 569] width 677 height 121
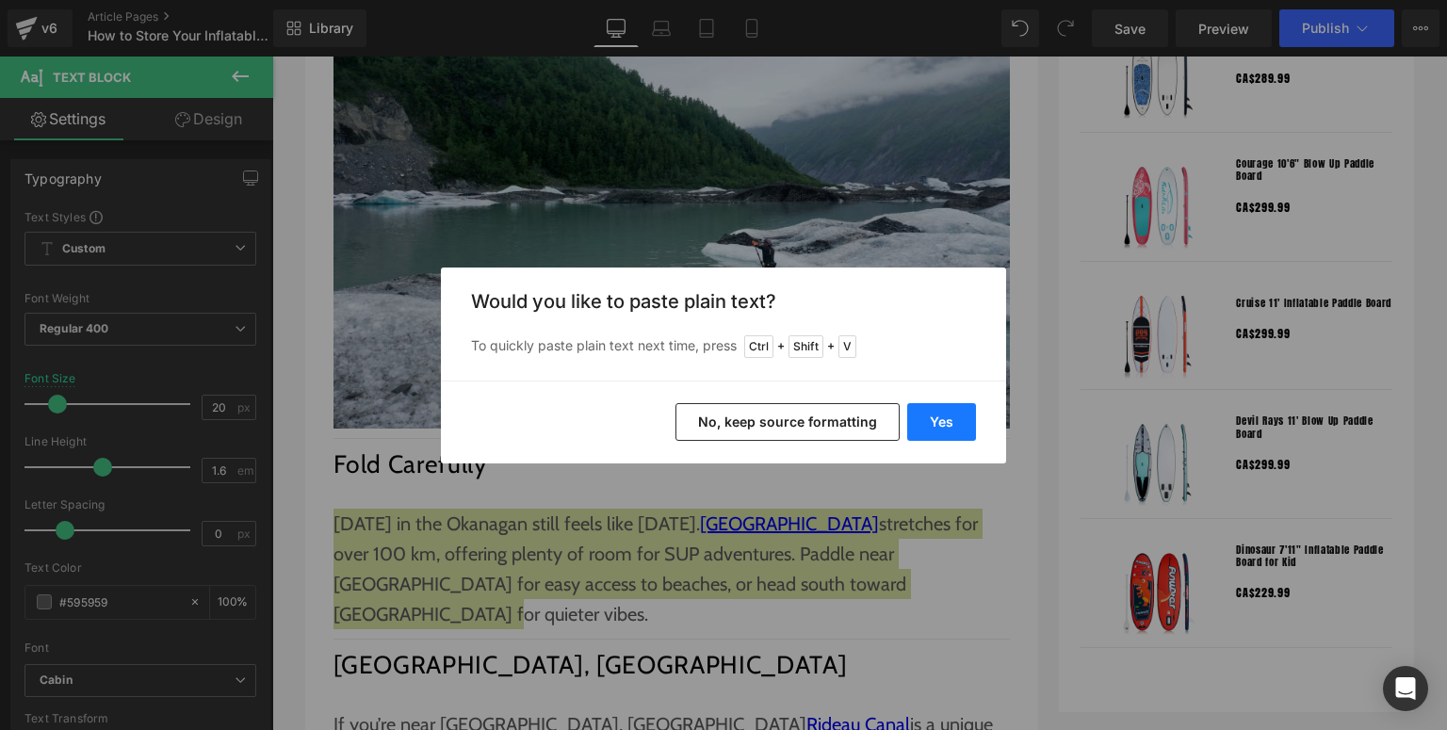
drag, startPoint x: 954, startPoint y: 424, endPoint x: 331, endPoint y: 429, distance: 622.8
click at [954, 424] on button "Yes" at bounding box center [941, 422] width 69 height 38
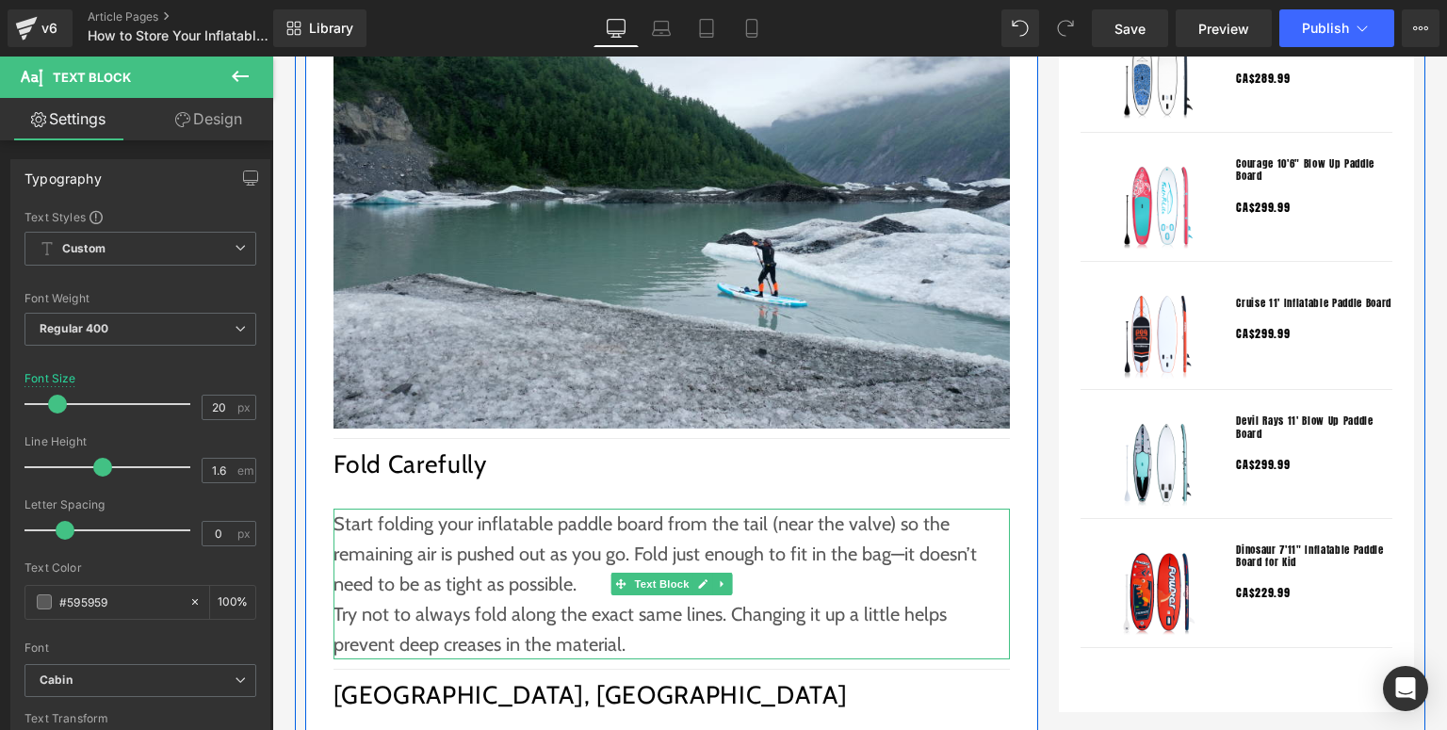
scroll to position [1809, 0]
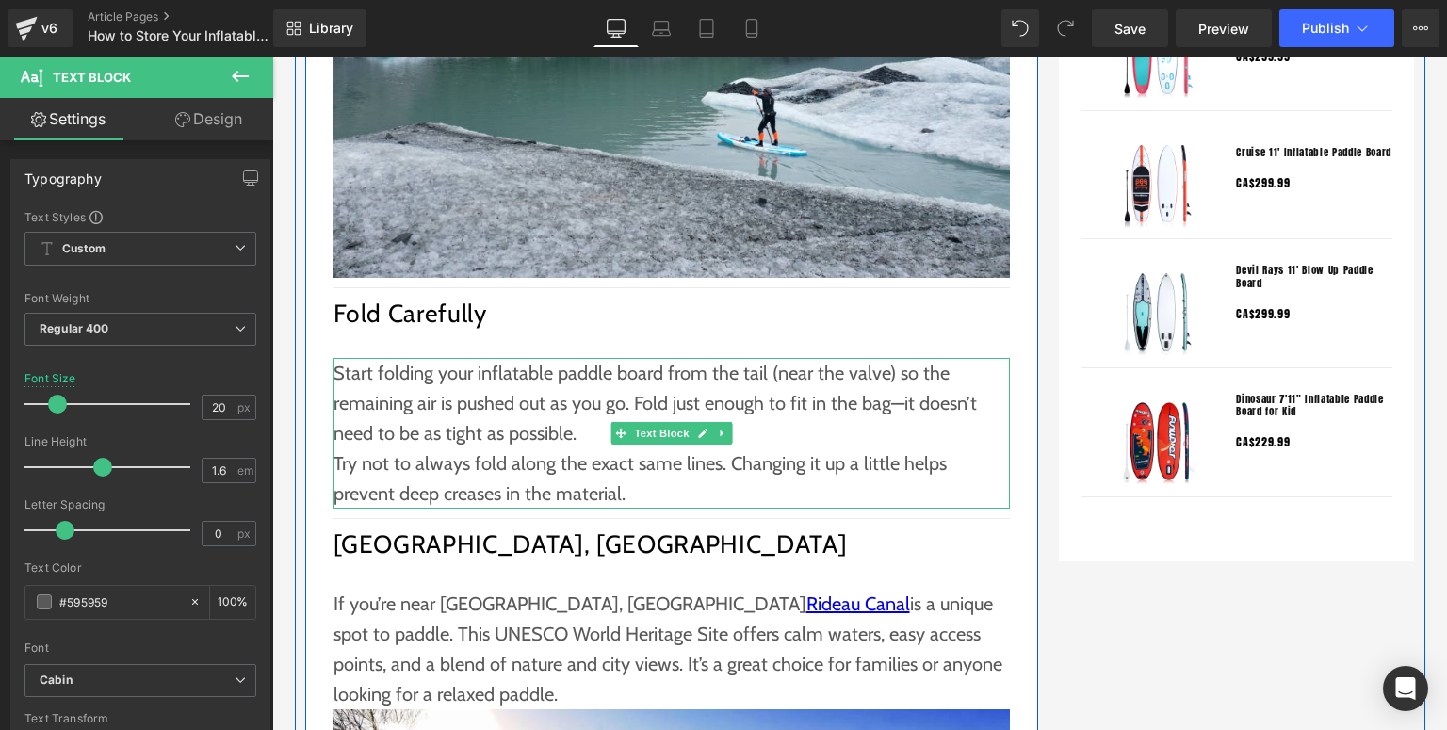
click at [573, 395] on p "Start folding your inflatable paddle board from the tail (near the valve) so th…" at bounding box center [672, 403] width 677 height 90
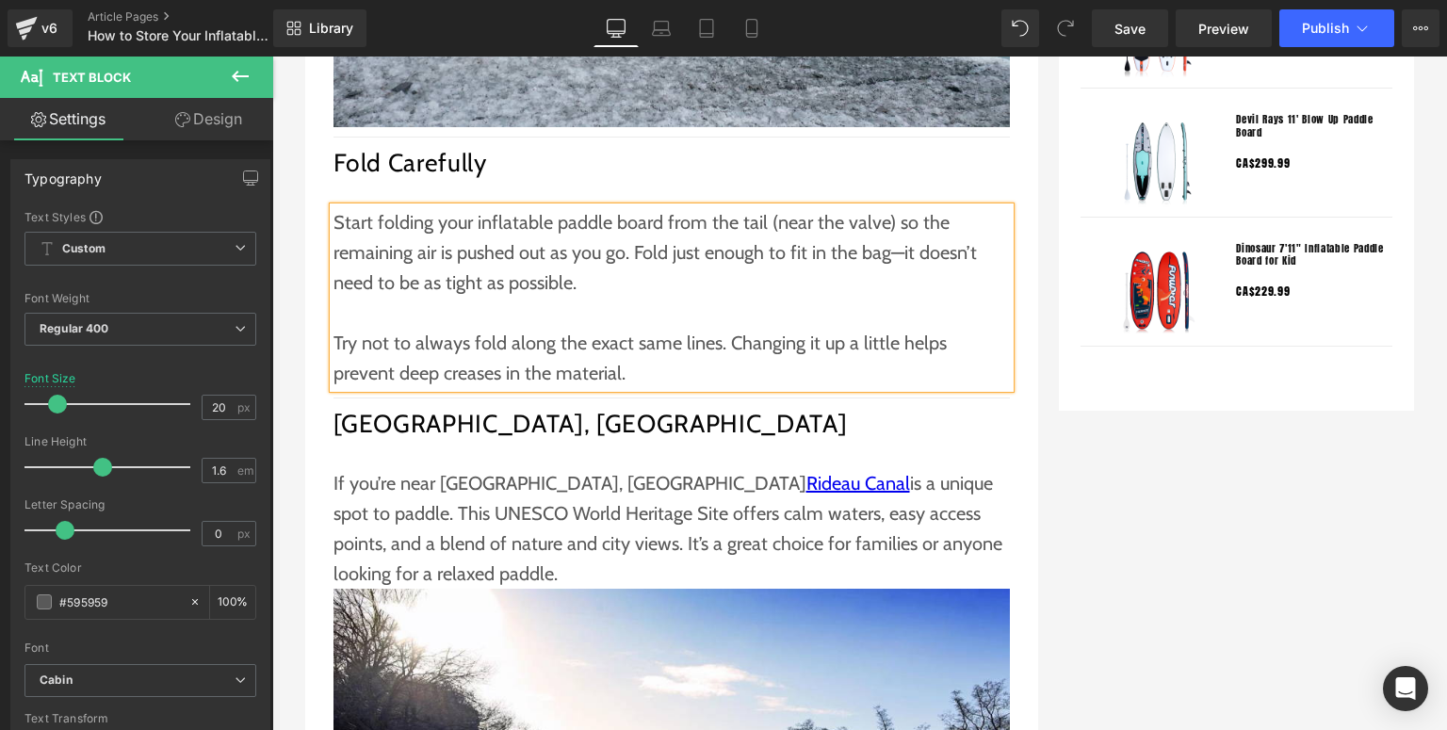
scroll to position [2035, 0]
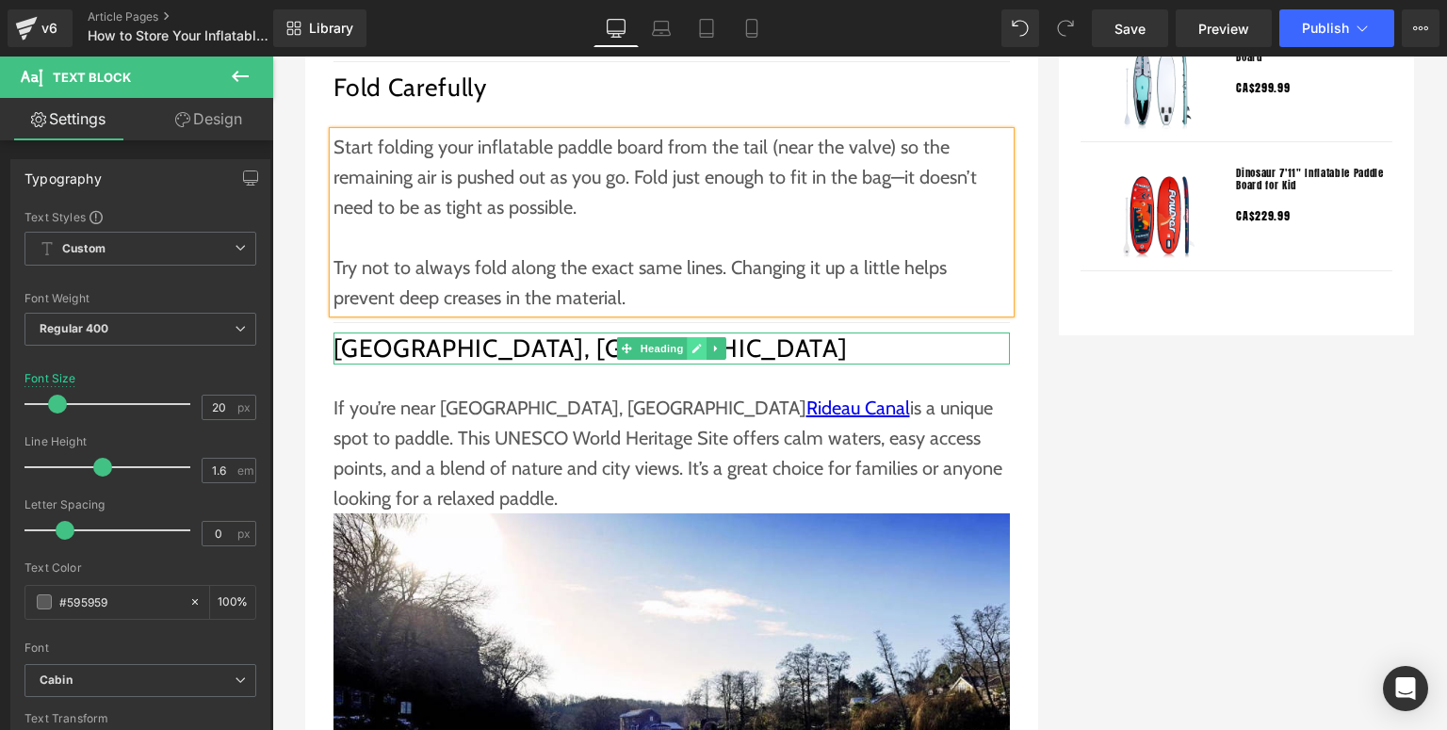
click at [693, 344] on icon at bounding box center [697, 348] width 9 height 9
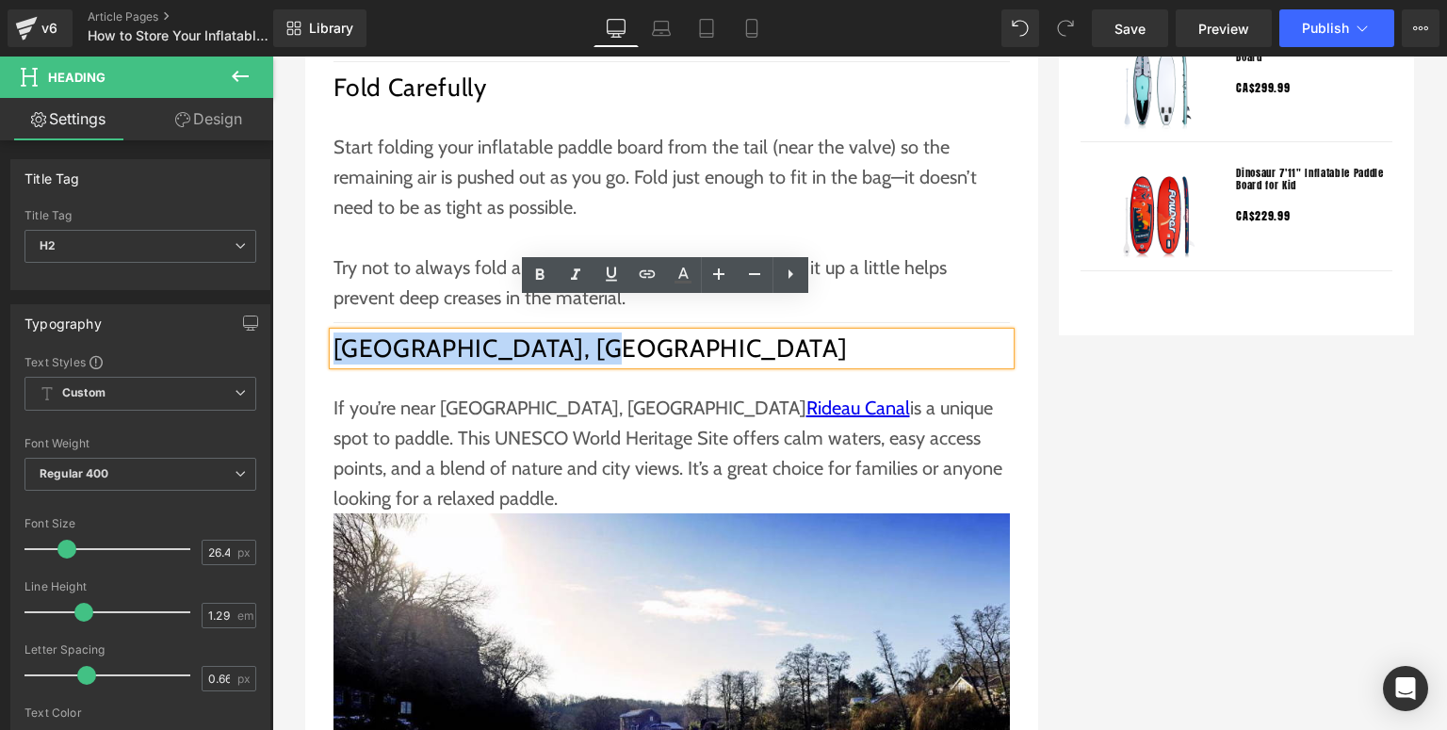
drag, startPoint x: 621, startPoint y: 319, endPoint x: 334, endPoint y: 318, distance: 287.4
click at [334, 333] on h2 "Rideau Canal, Ontario" at bounding box center [672, 349] width 677 height 32
paste div
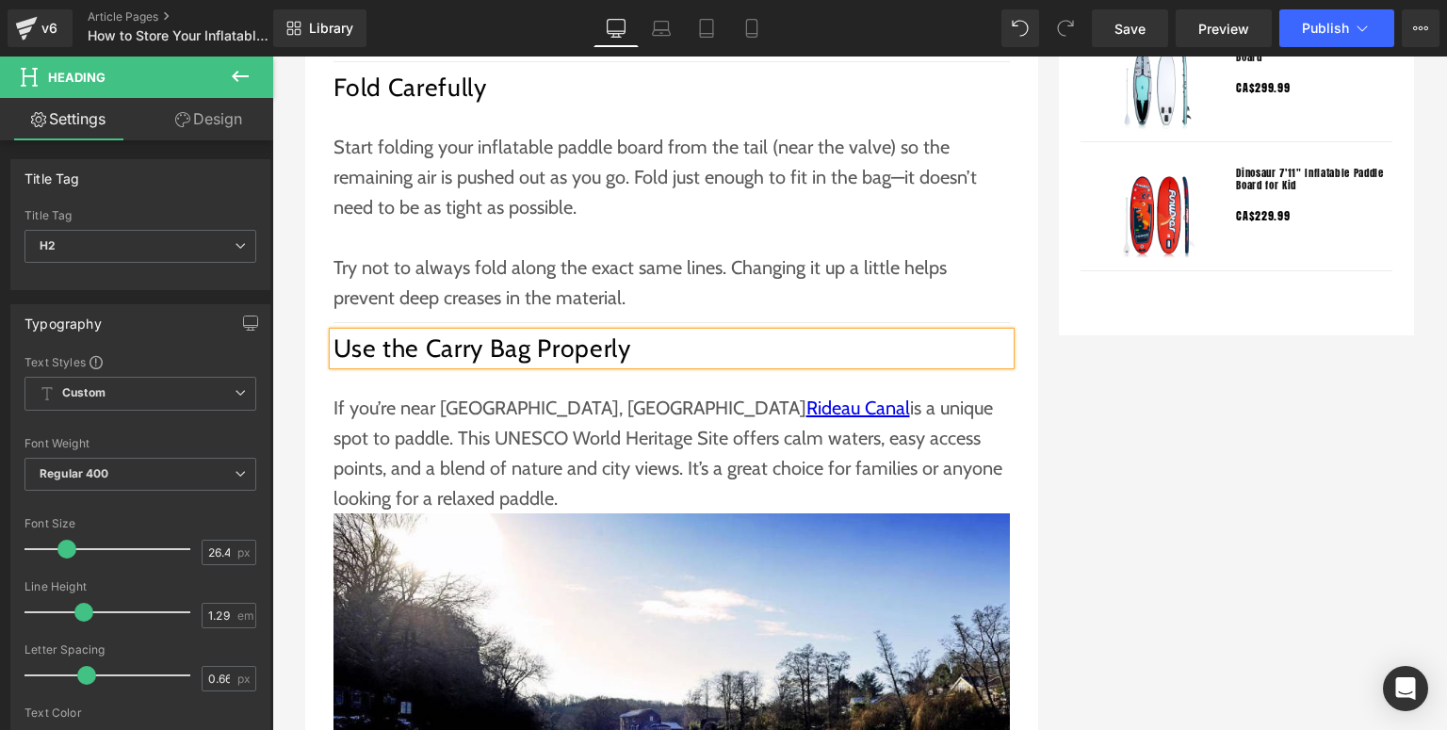
click at [554, 428] on p "If you’re near Ottawa, the Rideau Canal is a unique spot to paddle. This UNESCO…" at bounding box center [672, 453] width 677 height 121
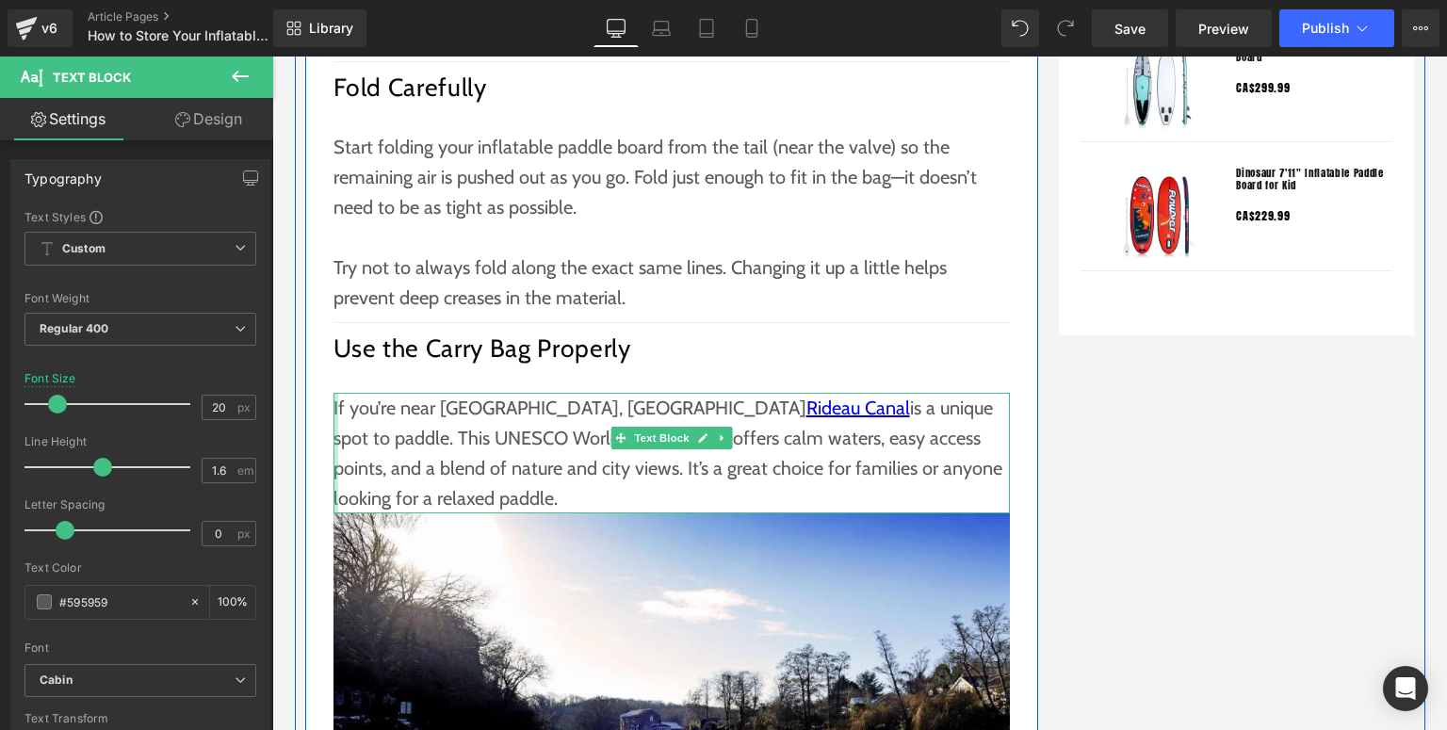
drag, startPoint x: 893, startPoint y: 433, endPoint x: 326, endPoint y: 379, distance: 569.8
click at [334, 393] on div "If you’re near Ottawa, the Rideau Canal is a unique spot to paddle. This UNESCO…" at bounding box center [672, 453] width 677 height 121
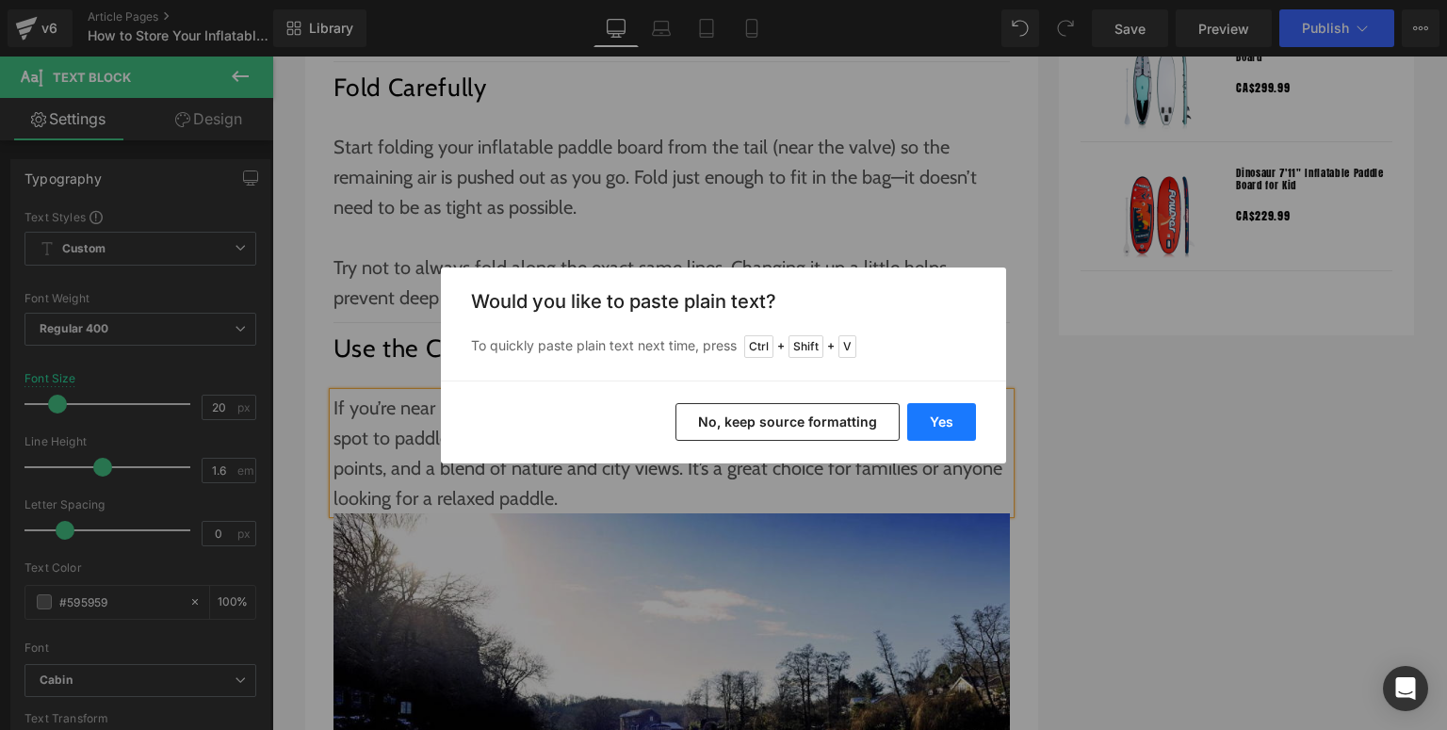
click at [941, 421] on button "Yes" at bounding box center [941, 422] width 69 height 38
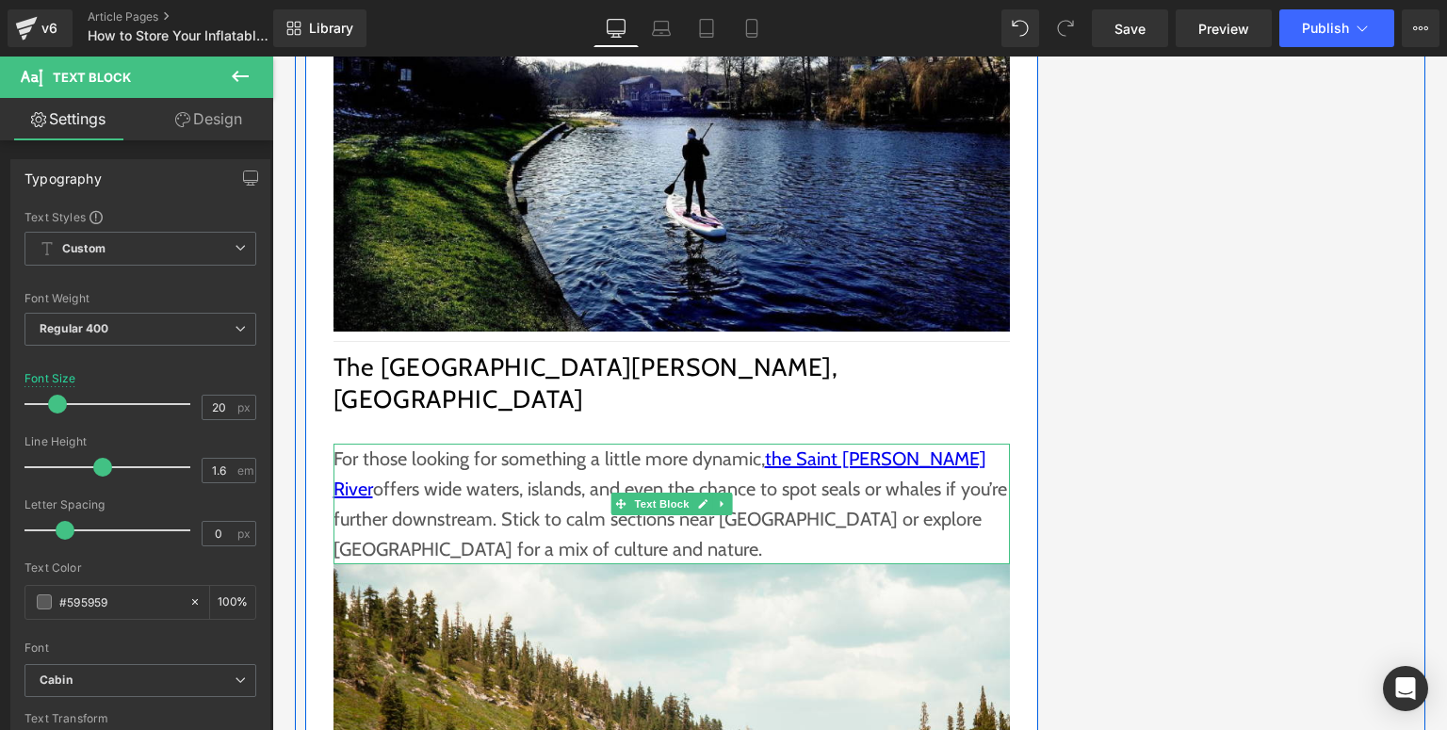
scroll to position [2789, 0]
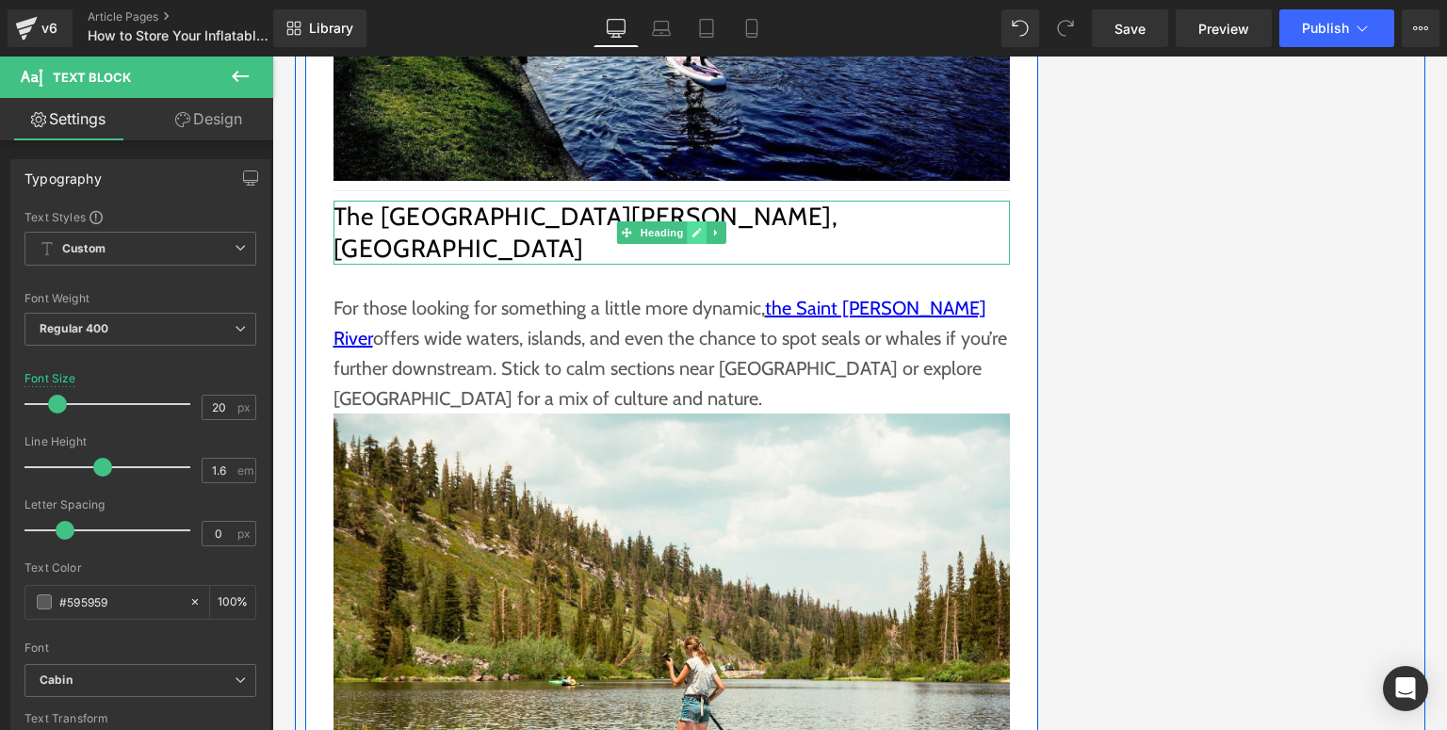
click at [697, 227] on icon at bounding box center [697, 232] width 10 height 11
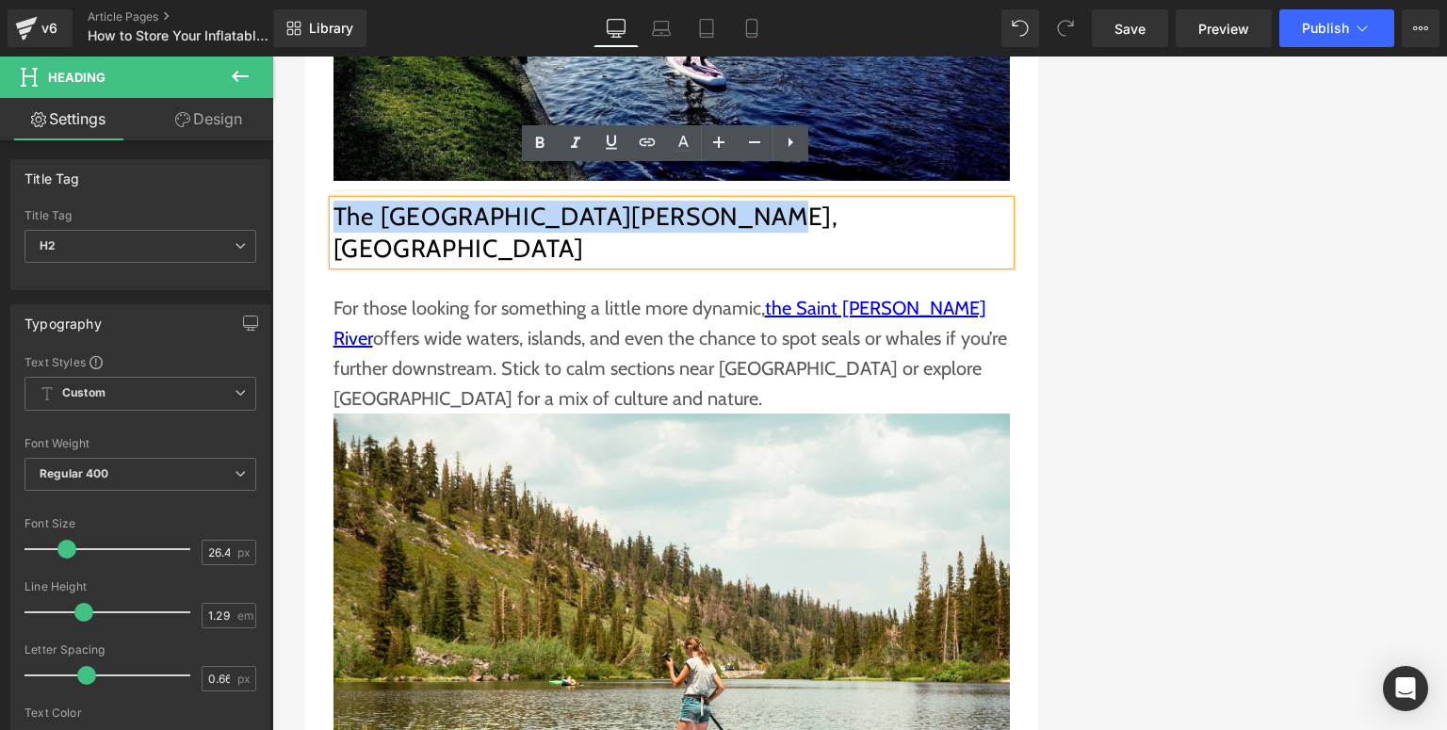
drag, startPoint x: 710, startPoint y: 186, endPoint x: 328, endPoint y: 184, distance: 382.5
click at [334, 201] on h2 "The Saint Lawrence River, Quebec" at bounding box center [672, 233] width 677 height 64
paste div
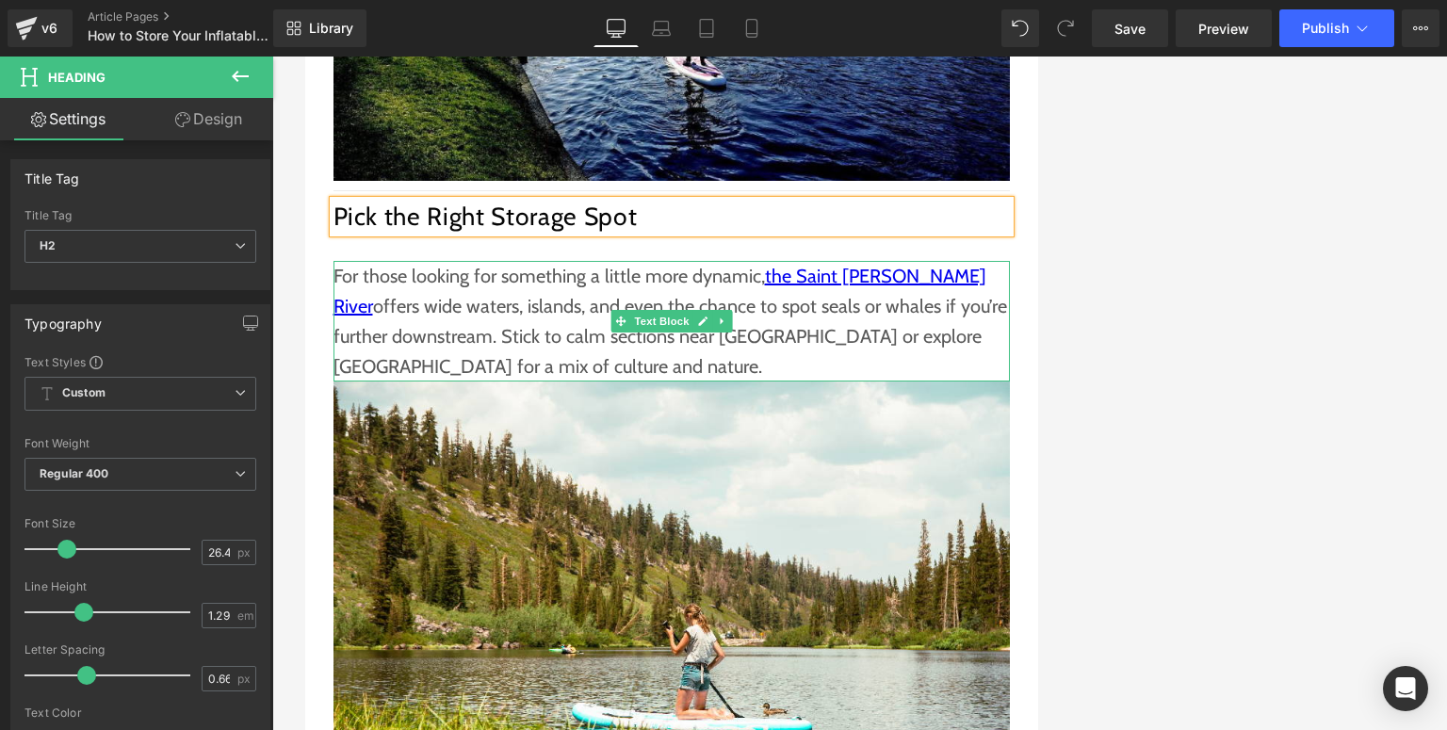
click at [469, 313] on p "For those looking for something a little more dynamic, the Saint Lawrence River…" at bounding box center [672, 321] width 677 height 121
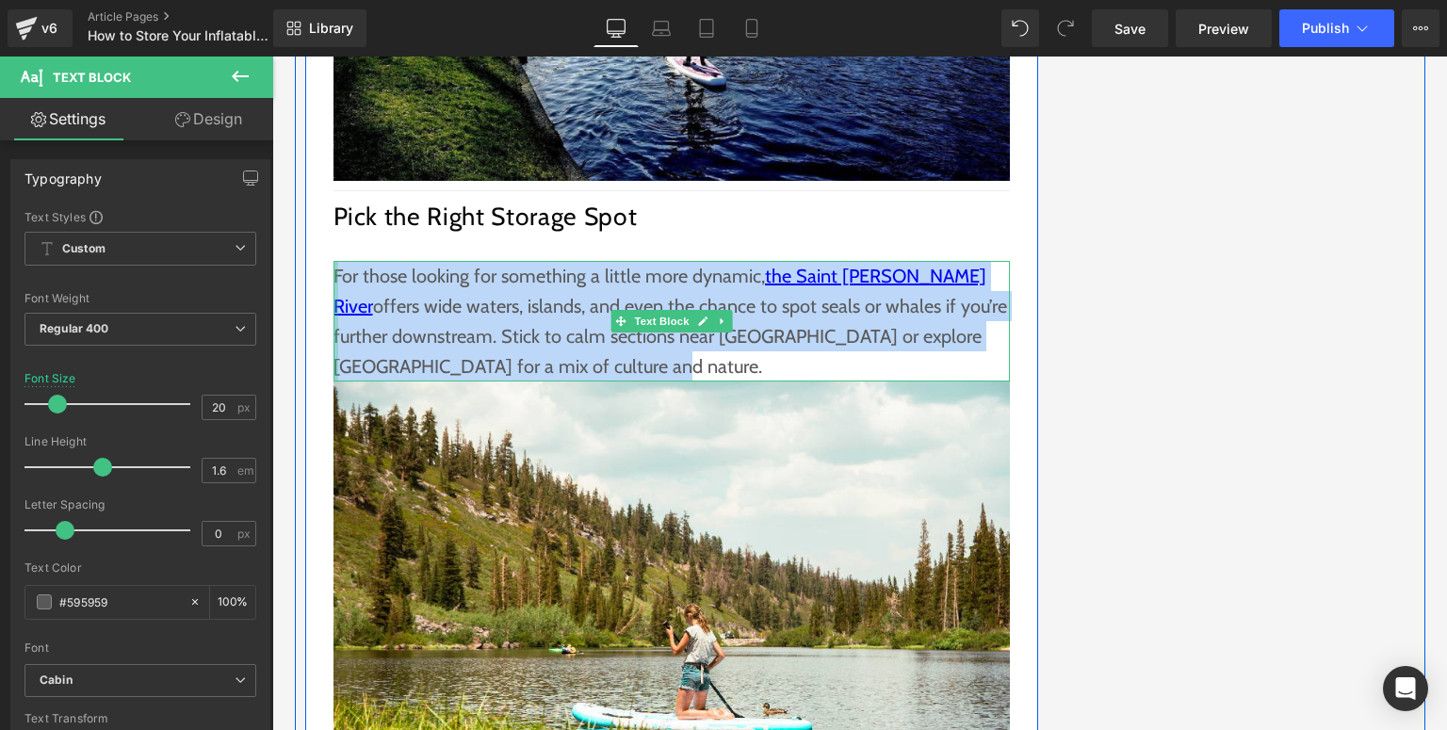
drag, startPoint x: 595, startPoint y: 334, endPoint x: 329, endPoint y: 249, distance: 278.9
click at [334, 261] on div "For those looking for something a little more dynamic, the Saint Lawrence River…" at bounding box center [672, 321] width 677 height 121
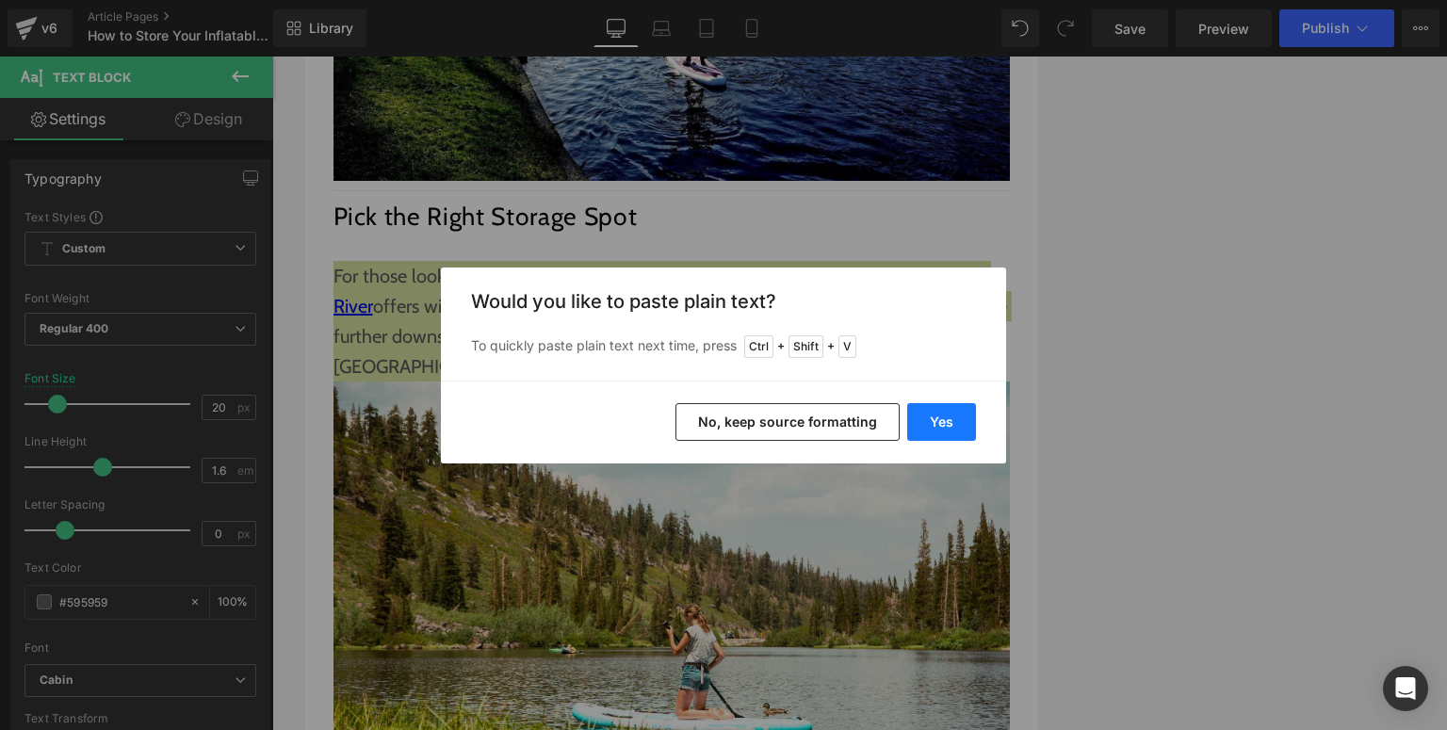
drag, startPoint x: 948, startPoint y: 418, endPoint x: 606, endPoint y: 352, distance: 348.3
click at [948, 418] on button "Yes" at bounding box center [941, 422] width 69 height 38
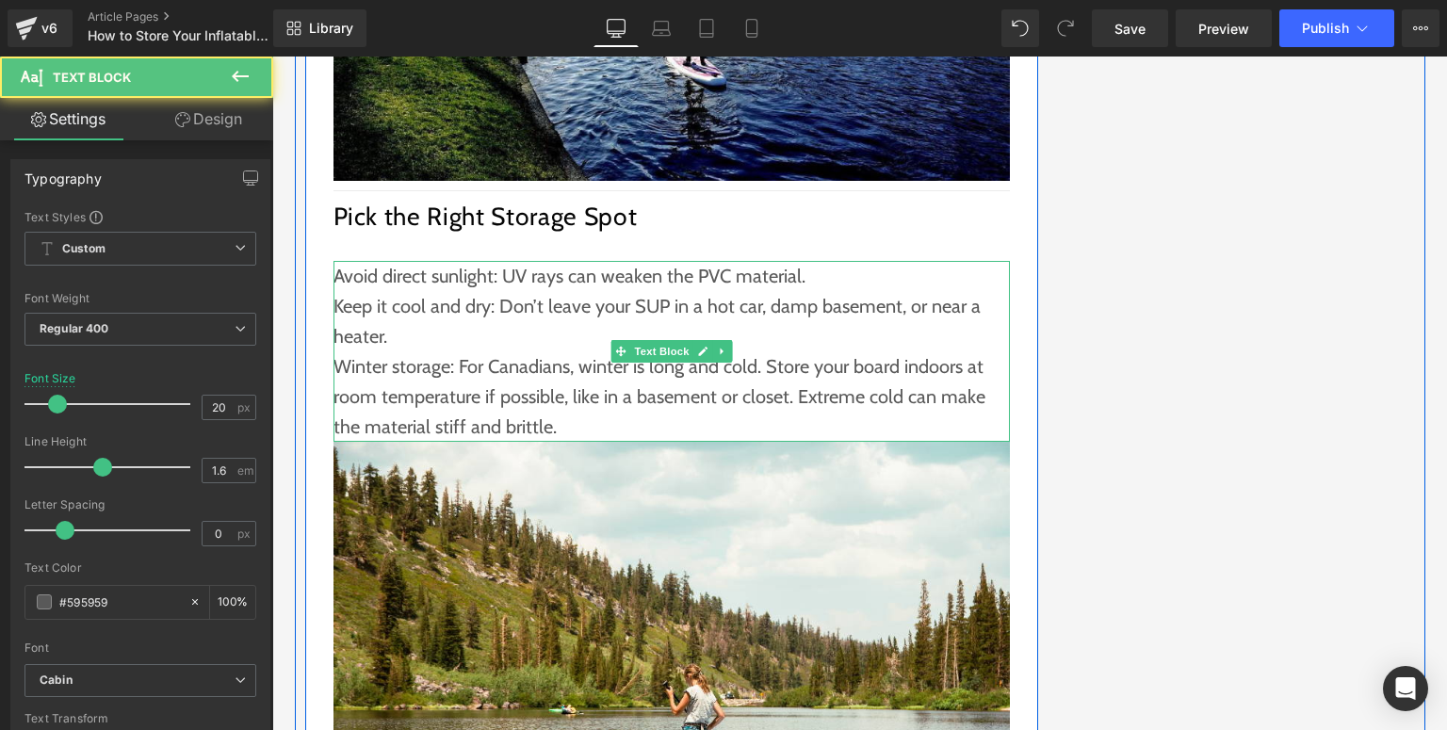
click at [448, 307] on p "Keep it cool and dry: Don’t leave your SUP in a hot car, damp basement, or near…" at bounding box center [672, 321] width 677 height 60
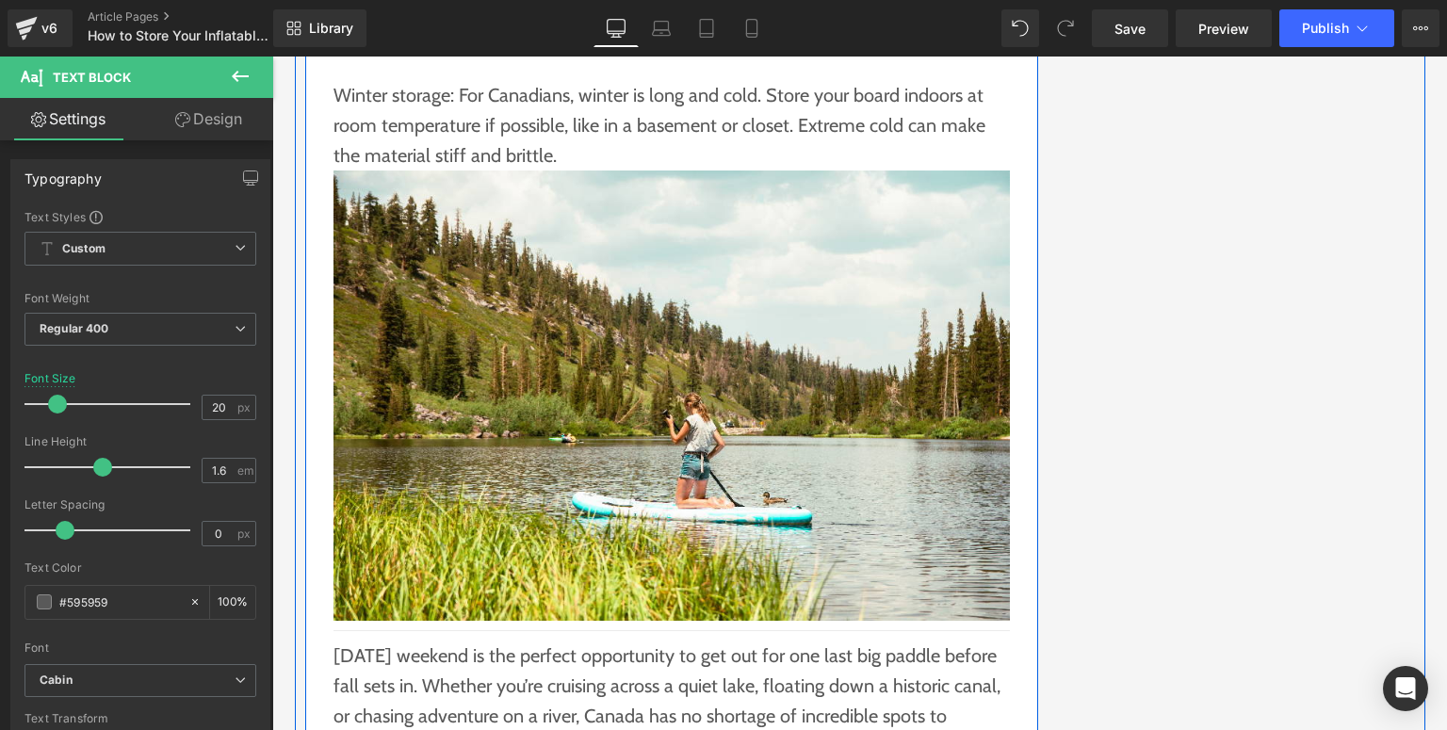
scroll to position [2714, 0]
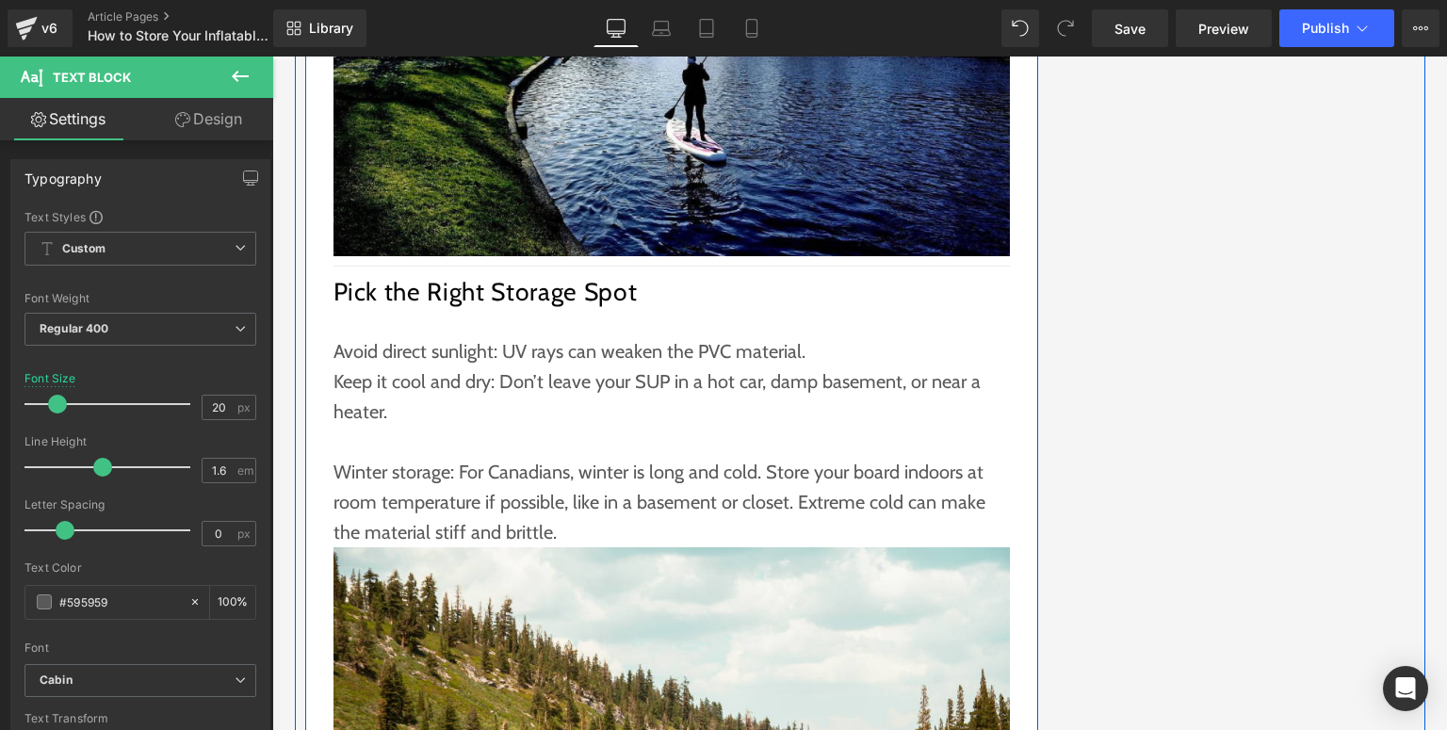
click at [562, 276] on h2 "Pick the Right Storage Spot" at bounding box center [672, 292] width 677 height 32
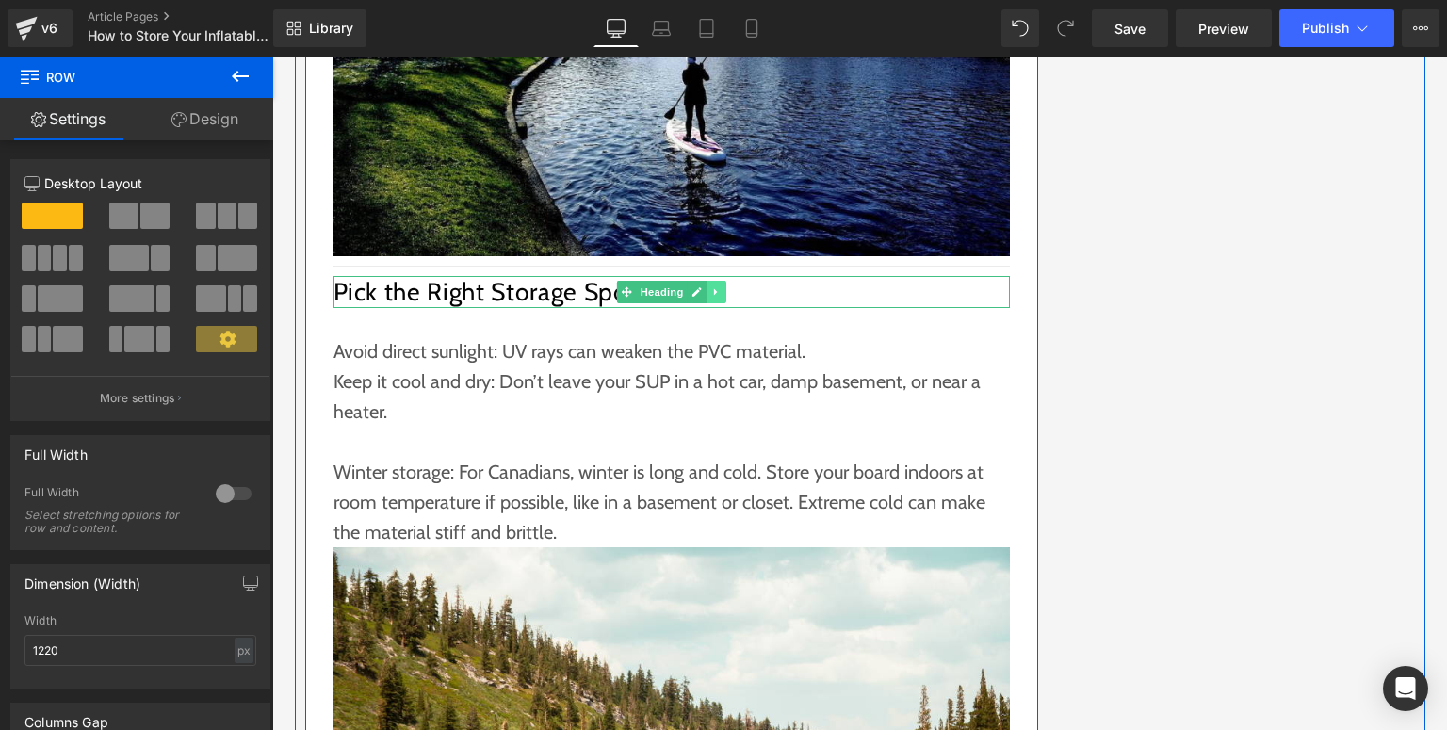
click at [714, 288] on icon at bounding box center [715, 291] width 3 height 7
click at [701, 286] on icon at bounding box center [706, 291] width 10 height 10
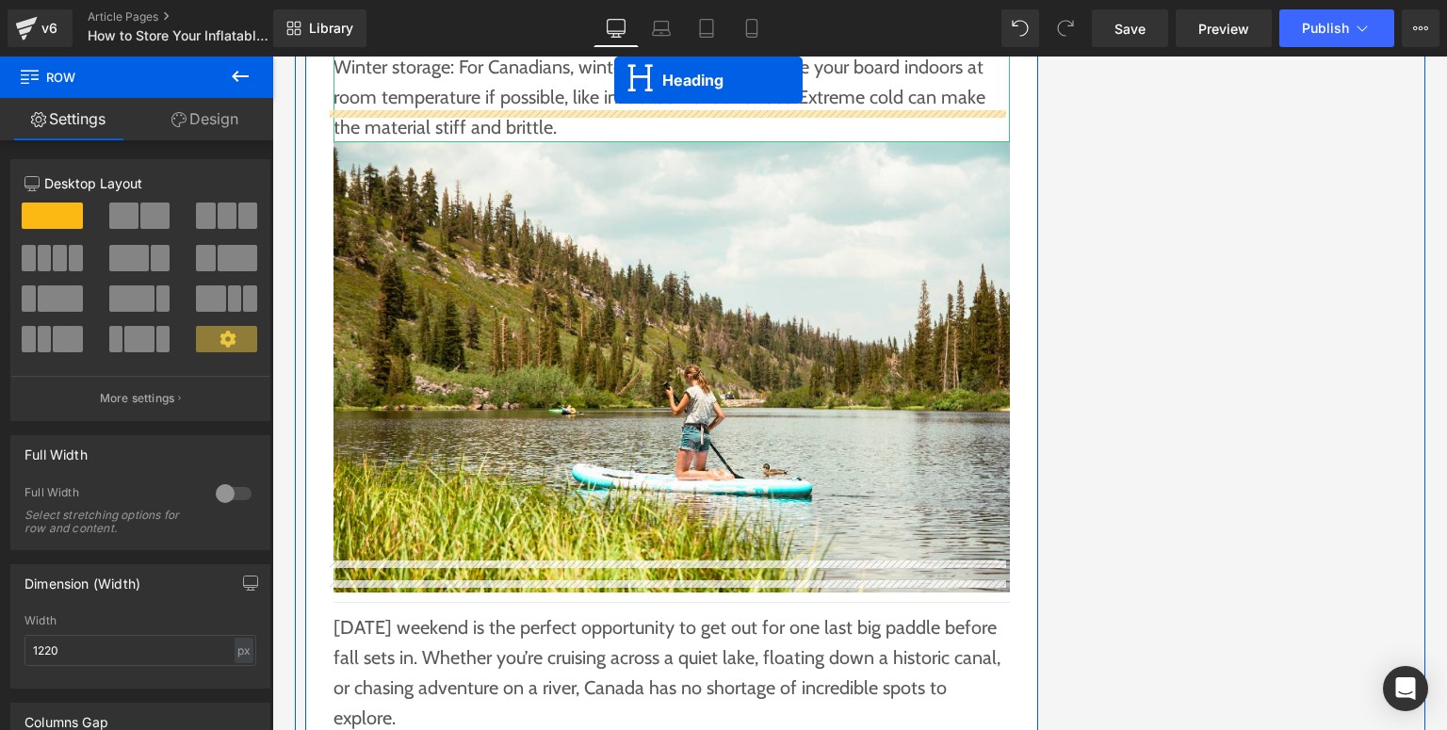
scroll to position [3317, 0]
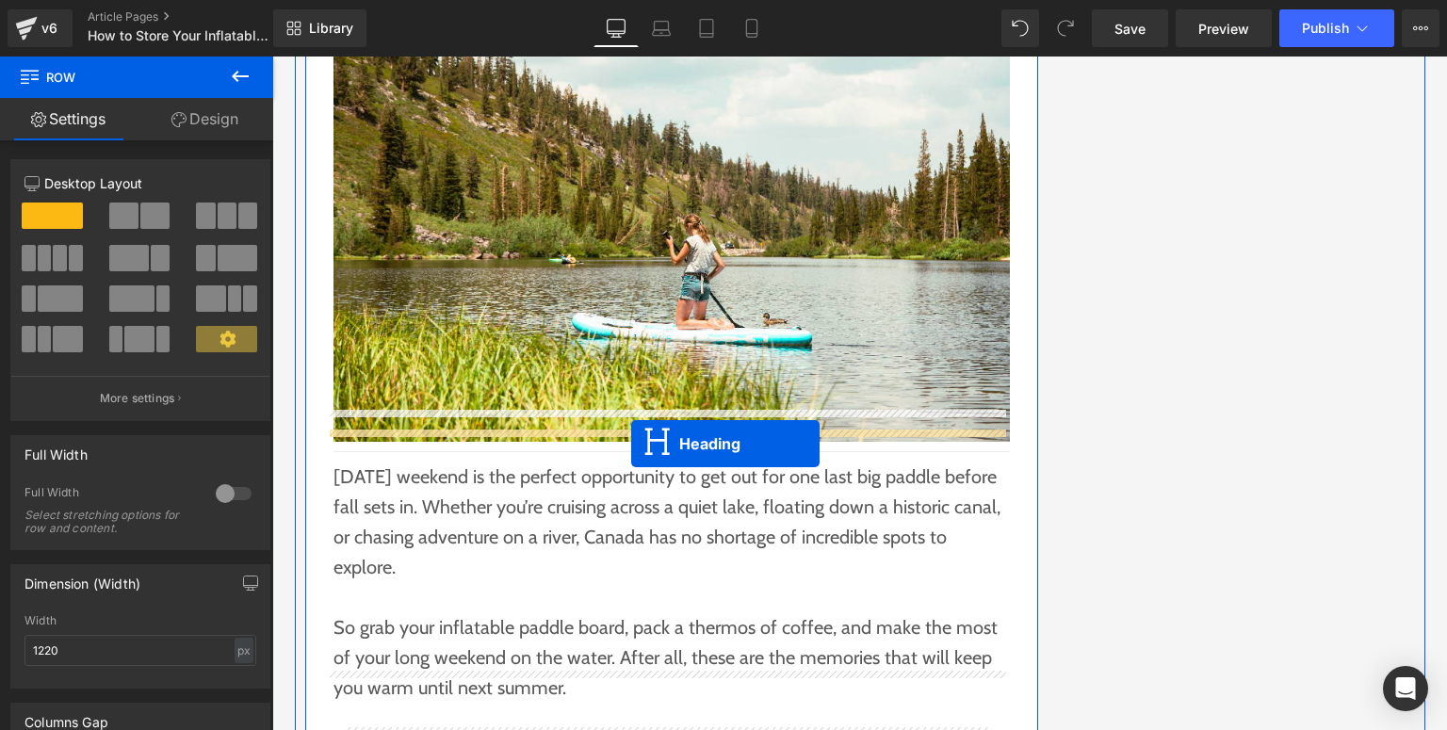
drag, startPoint x: 662, startPoint y: 292, endPoint x: 631, endPoint y: 444, distance: 154.9
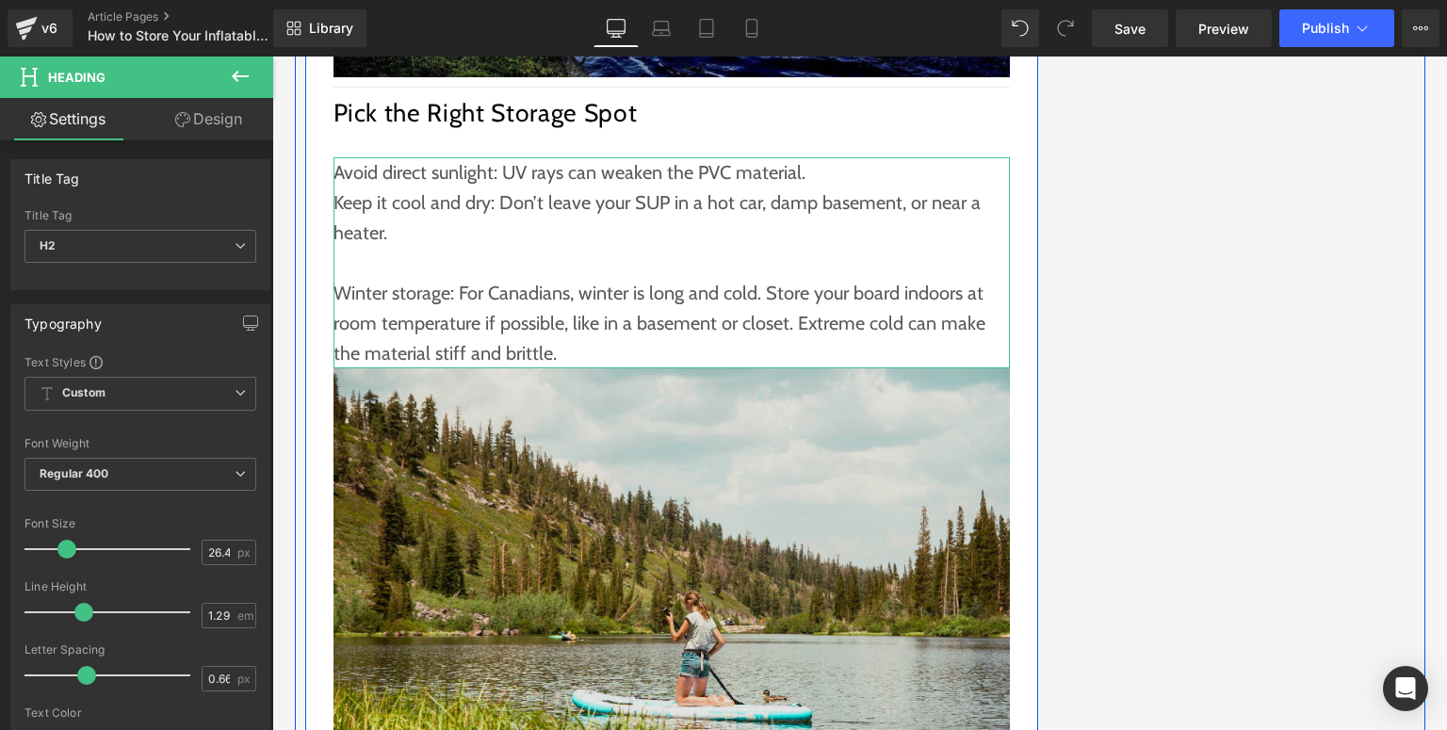
scroll to position [2742, 0]
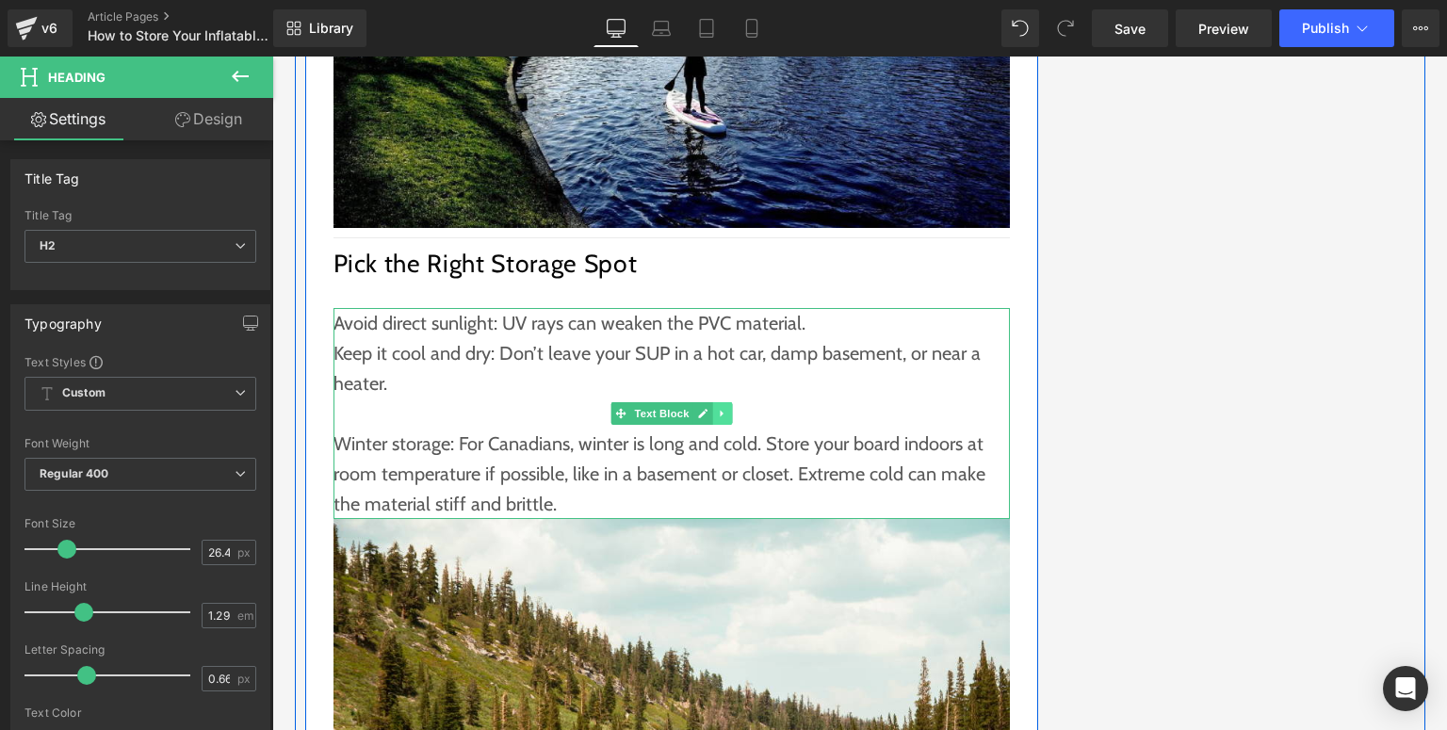
click at [717, 408] on icon at bounding box center [722, 413] width 10 height 11
click at [709, 408] on icon at bounding box center [712, 413] width 10 height 11
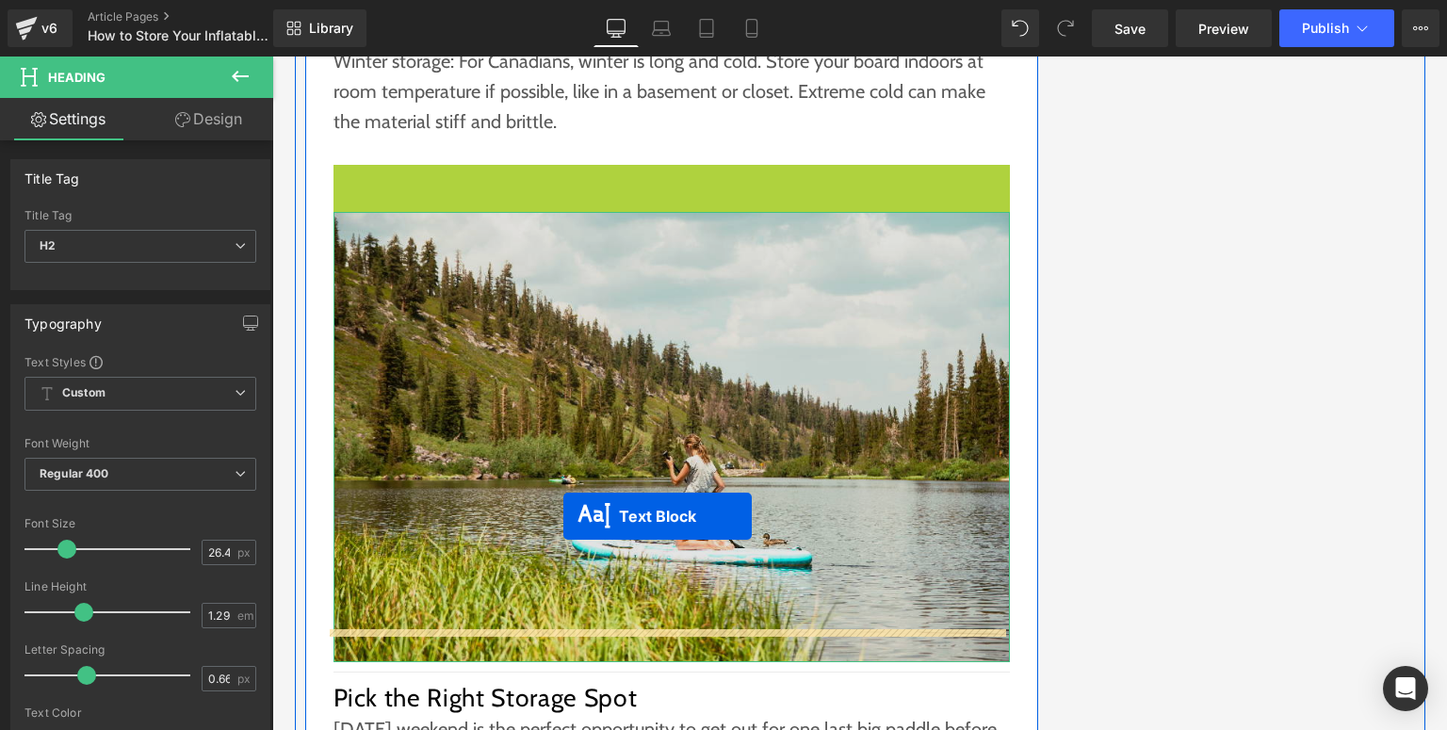
scroll to position [3275, 0]
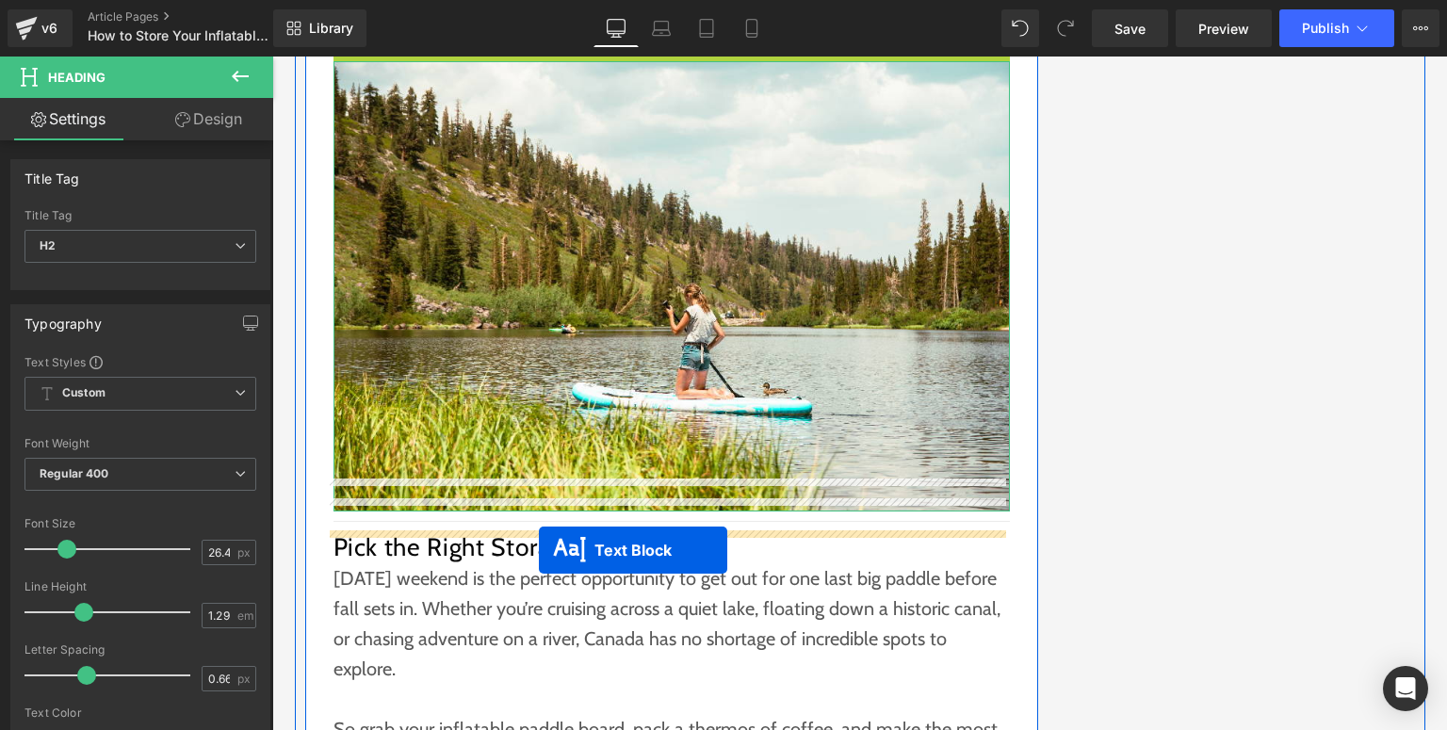
drag, startPoint x: 643, startPoint y: 232, endPoint x: 539, endPoint y: 550, distance: 334.9
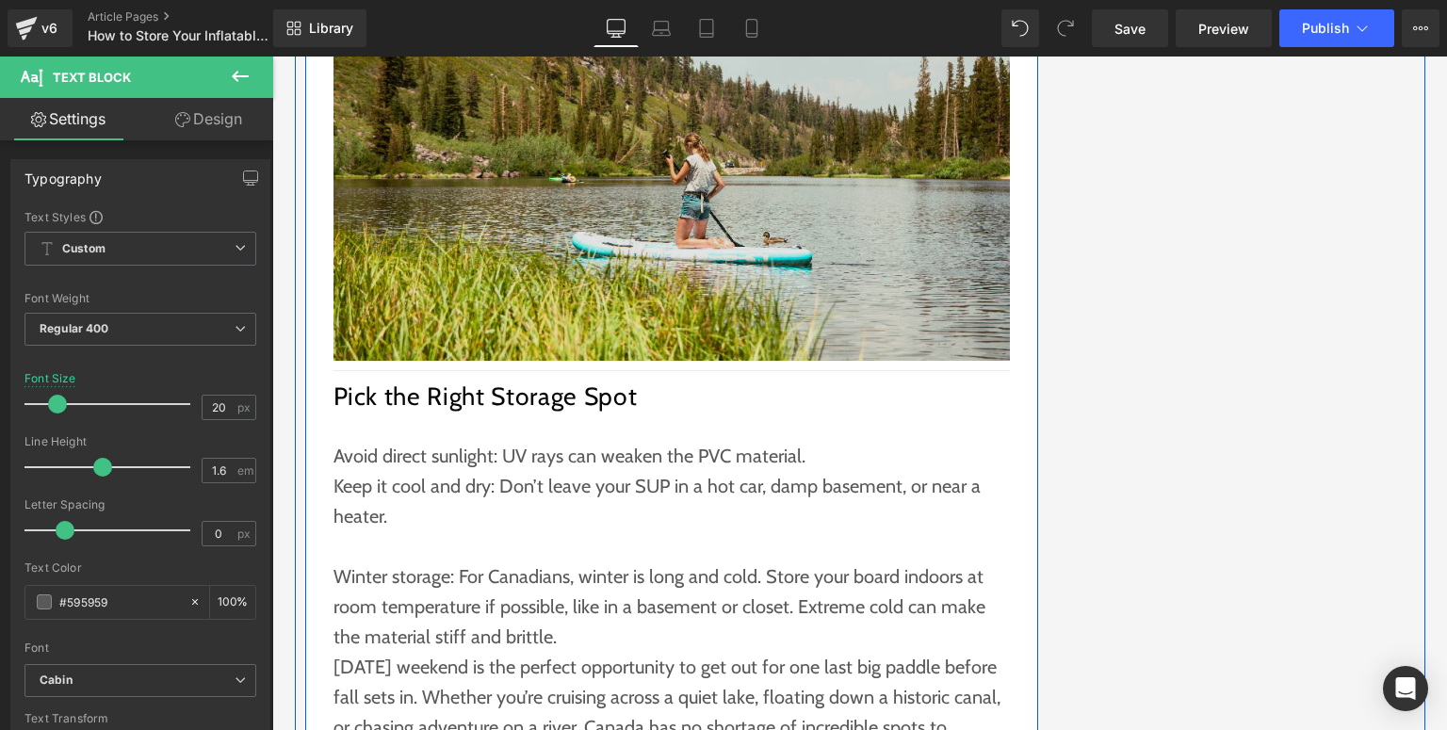
scroll to position [3426, 0]
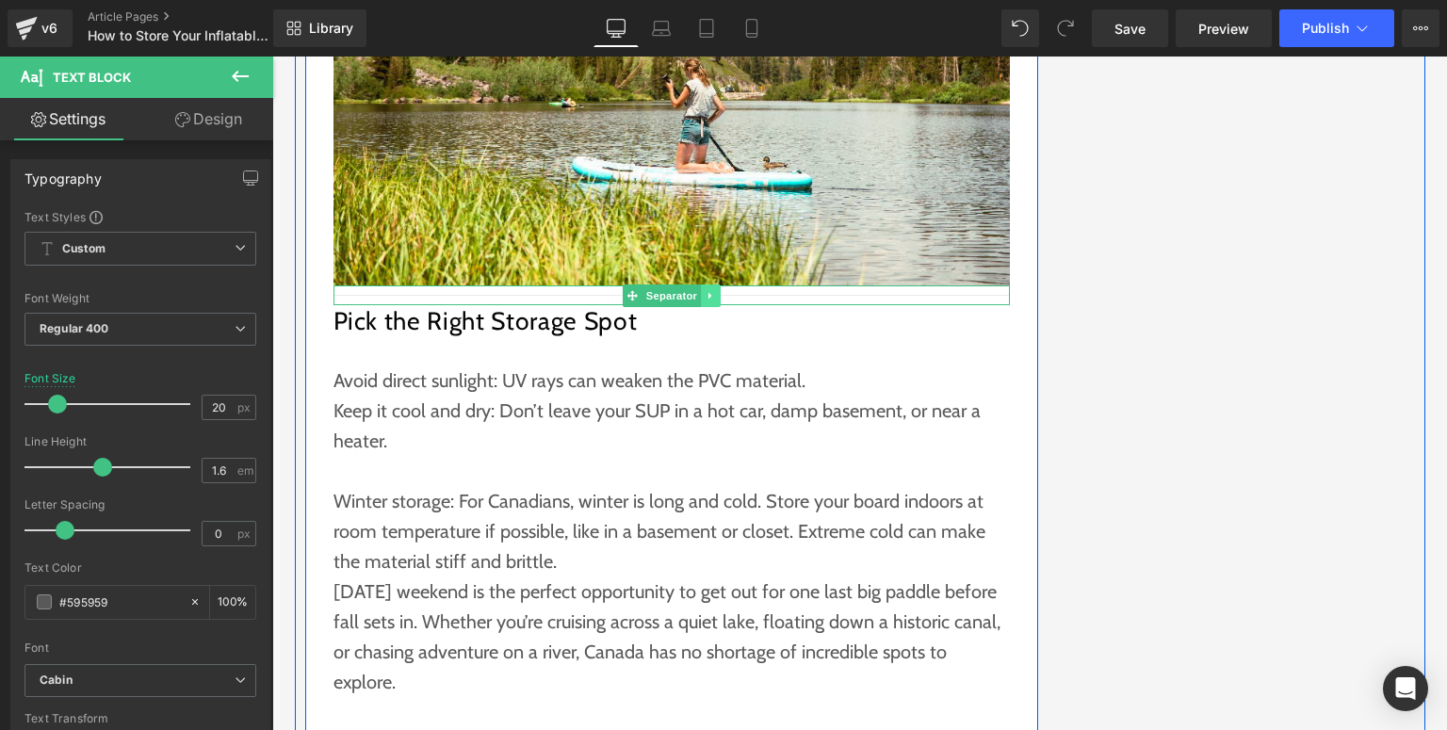
click at [706, 290] on icon at bounding box center [711, 295] width 10 height 11
click at [697, 290] on icon at bounding box center [700, 295] width 10 height 10
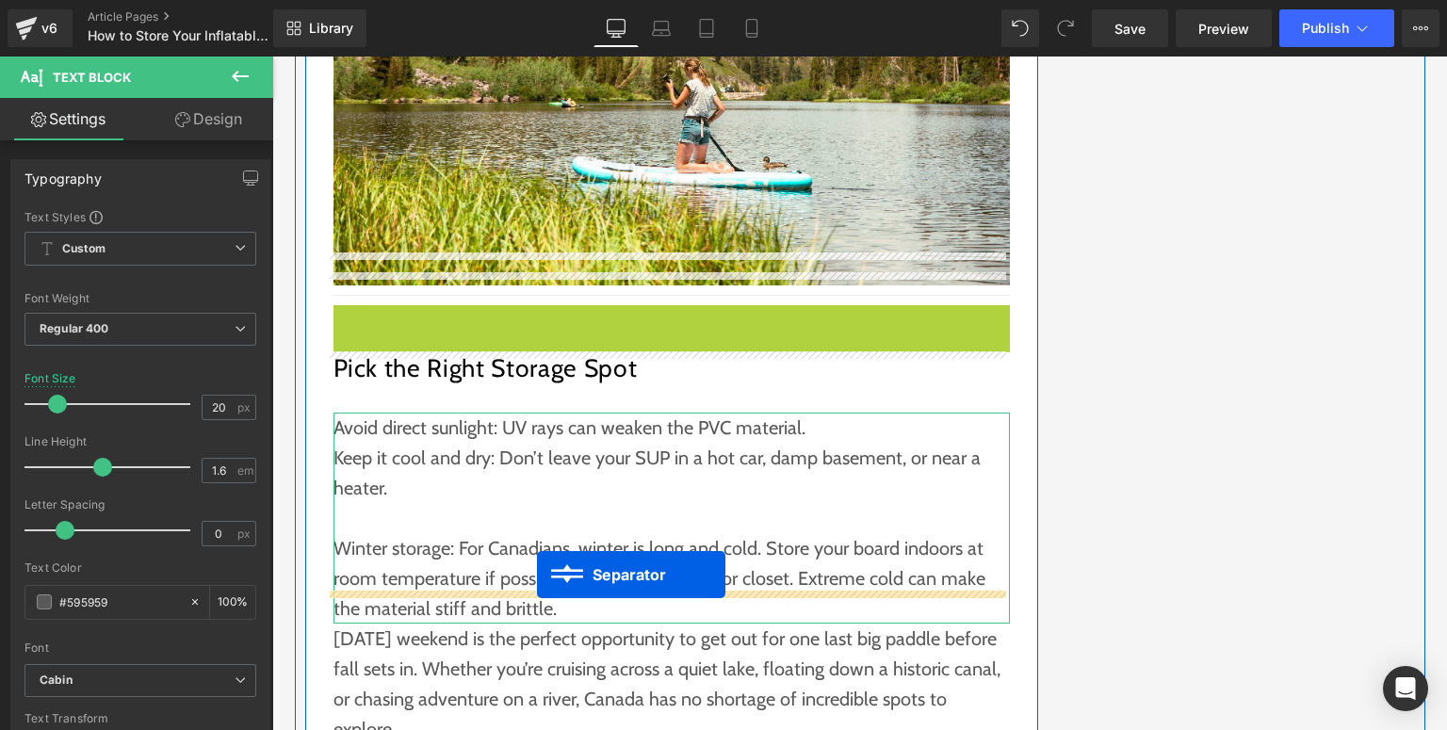
drag, startPoint x: 650, startPoint y: 283, endPoint x: 537, endPoint y: 575, distance: 313.2
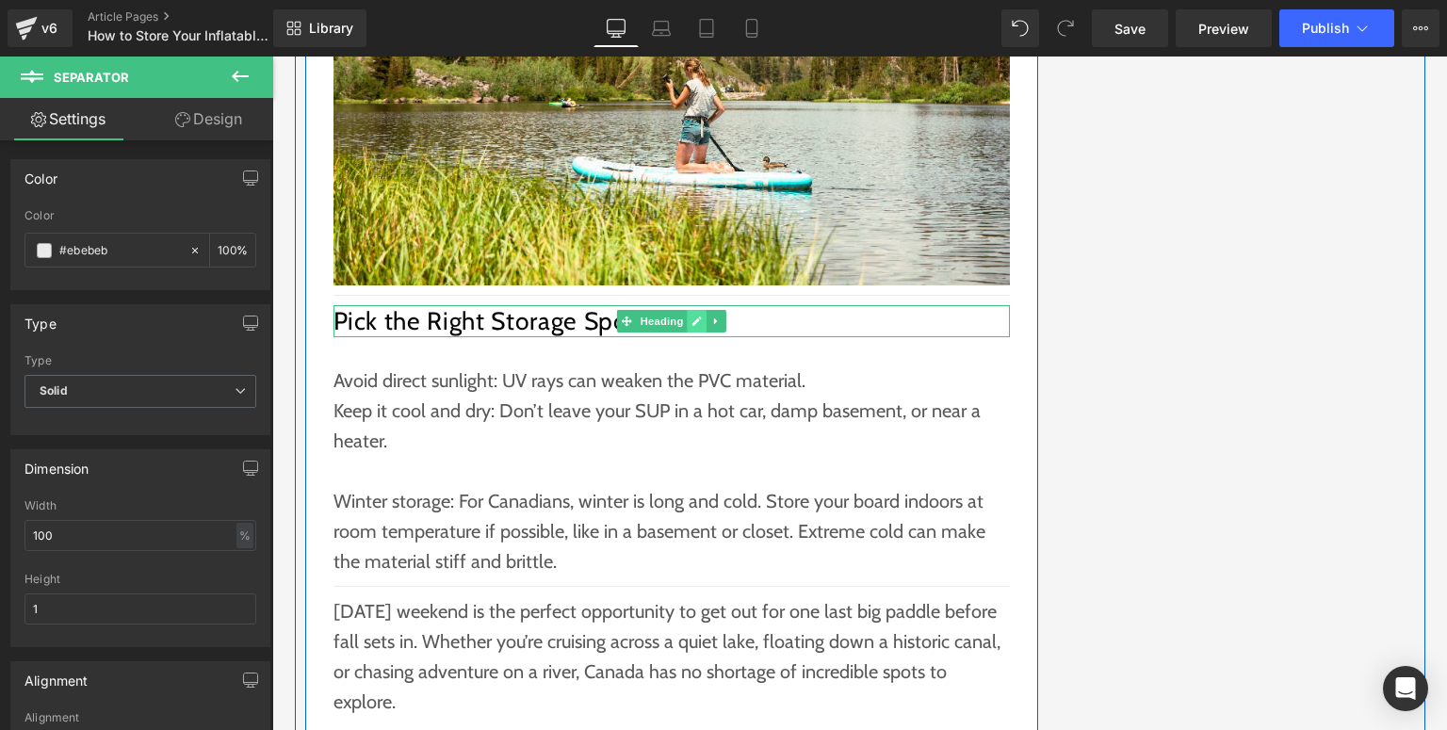
click at [693, 318] on icon at bounding box center [697, 322] width 9 height 9
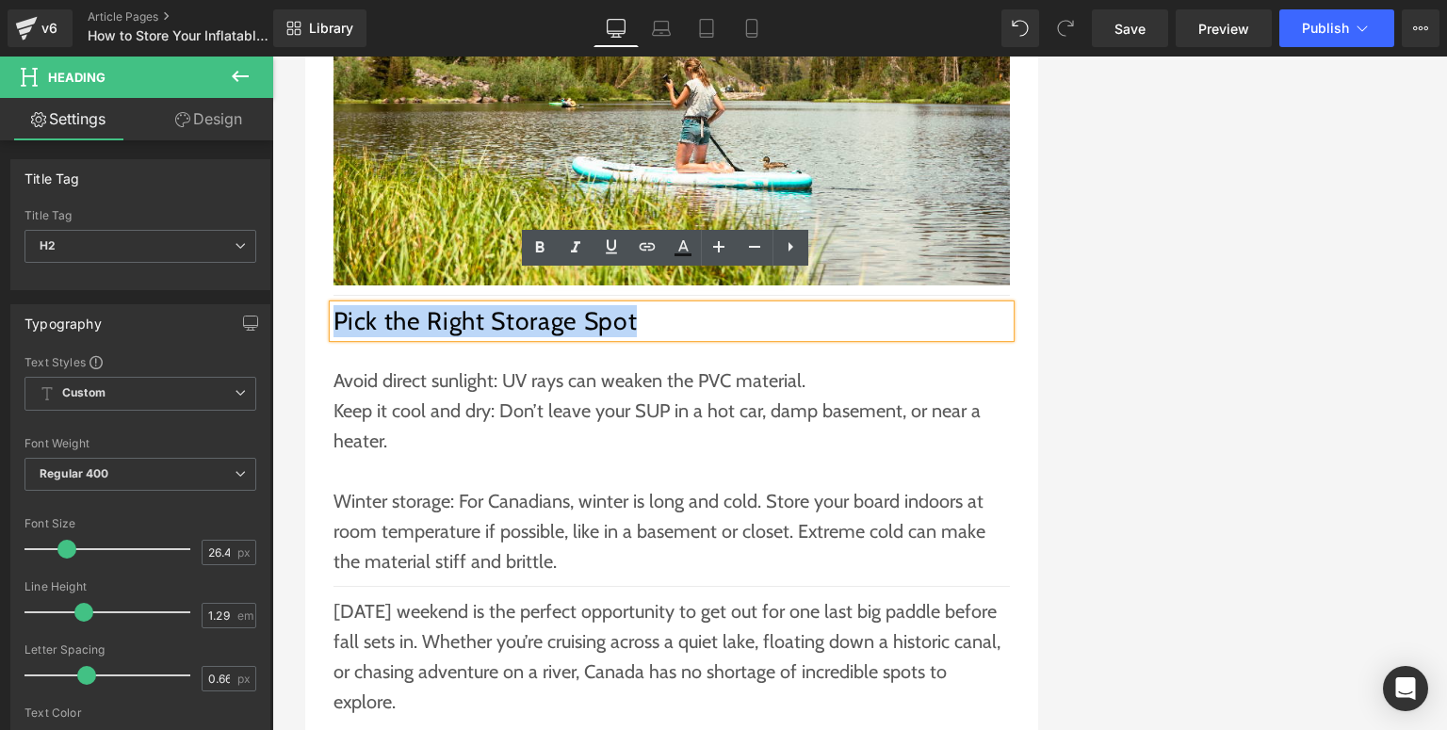
drag, startPoint x: 649, startPoint y: 293, endPoint x: 332, endPoint y: 289, distance: 317.6
click at [334, 305] on h2 "Pick the Right Storage Spot" at bounding box center [672, 321] width 677 height 32
paste div
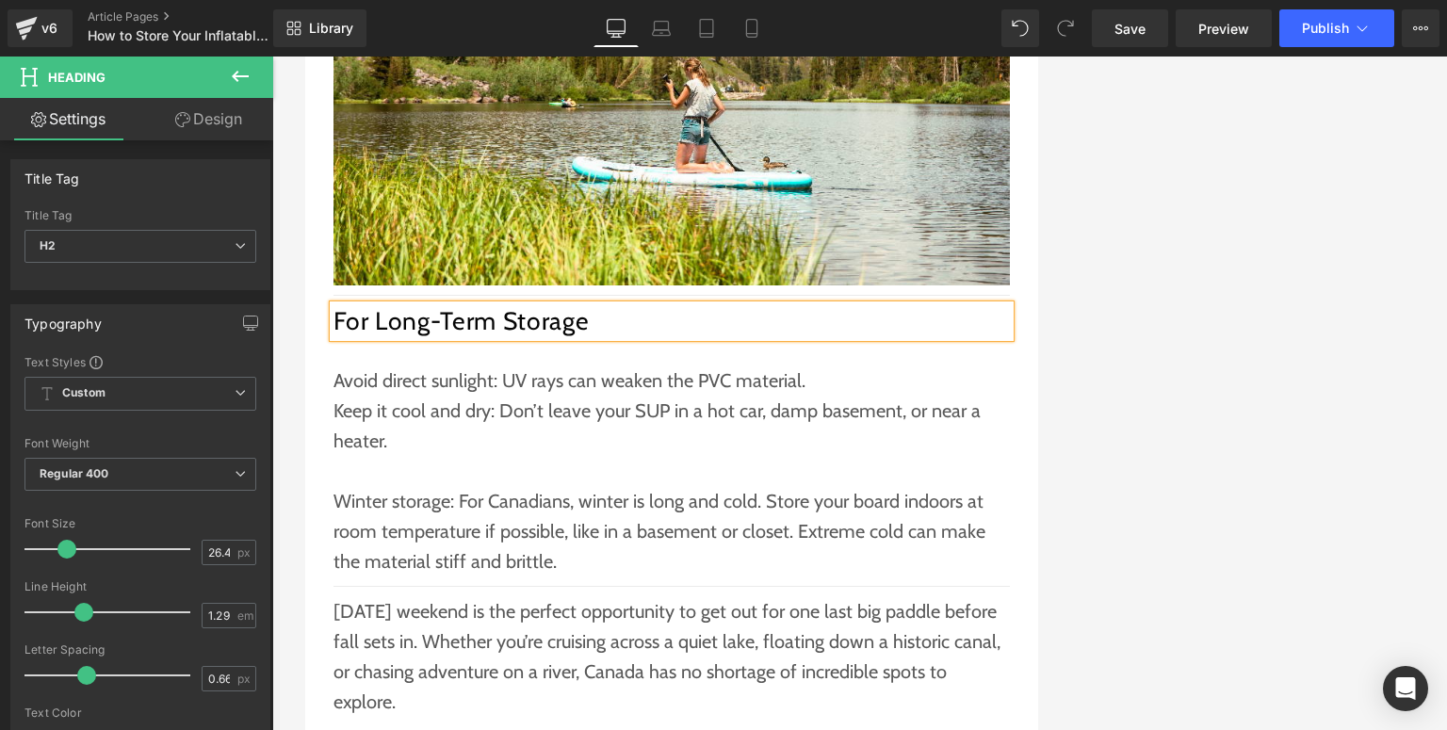
click at [436, 456] on p at bounding box center [672, 471] width 677 height 30
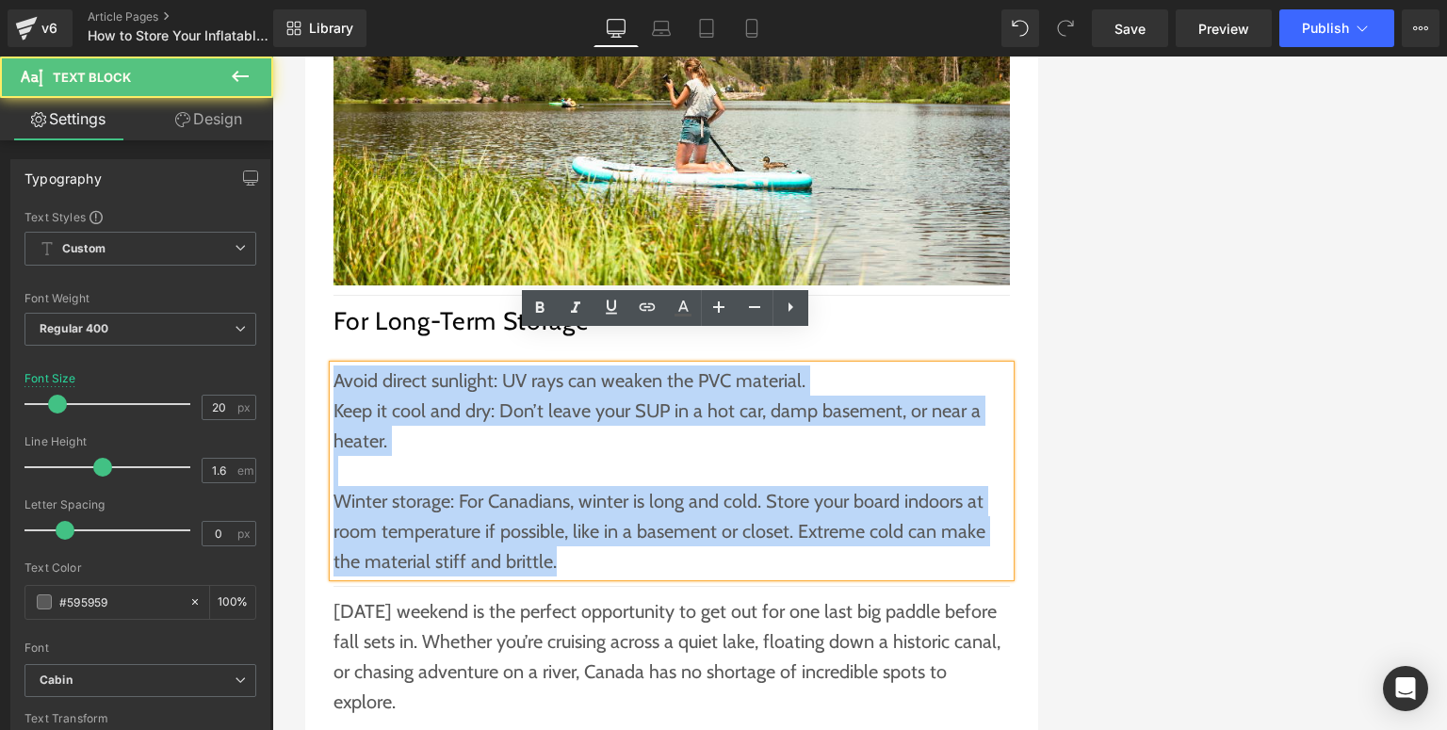
drag, startPoint x: 576, startPoint y: 531, endPoint x: 331, endPoint y: 361, distance: 298.5
click at [334, 366] on div "Avoid direct sunlight: UV rays can weaken the PVC material. Keep it cool and dr…" at bounding box center [672, 471] width 677 height 211
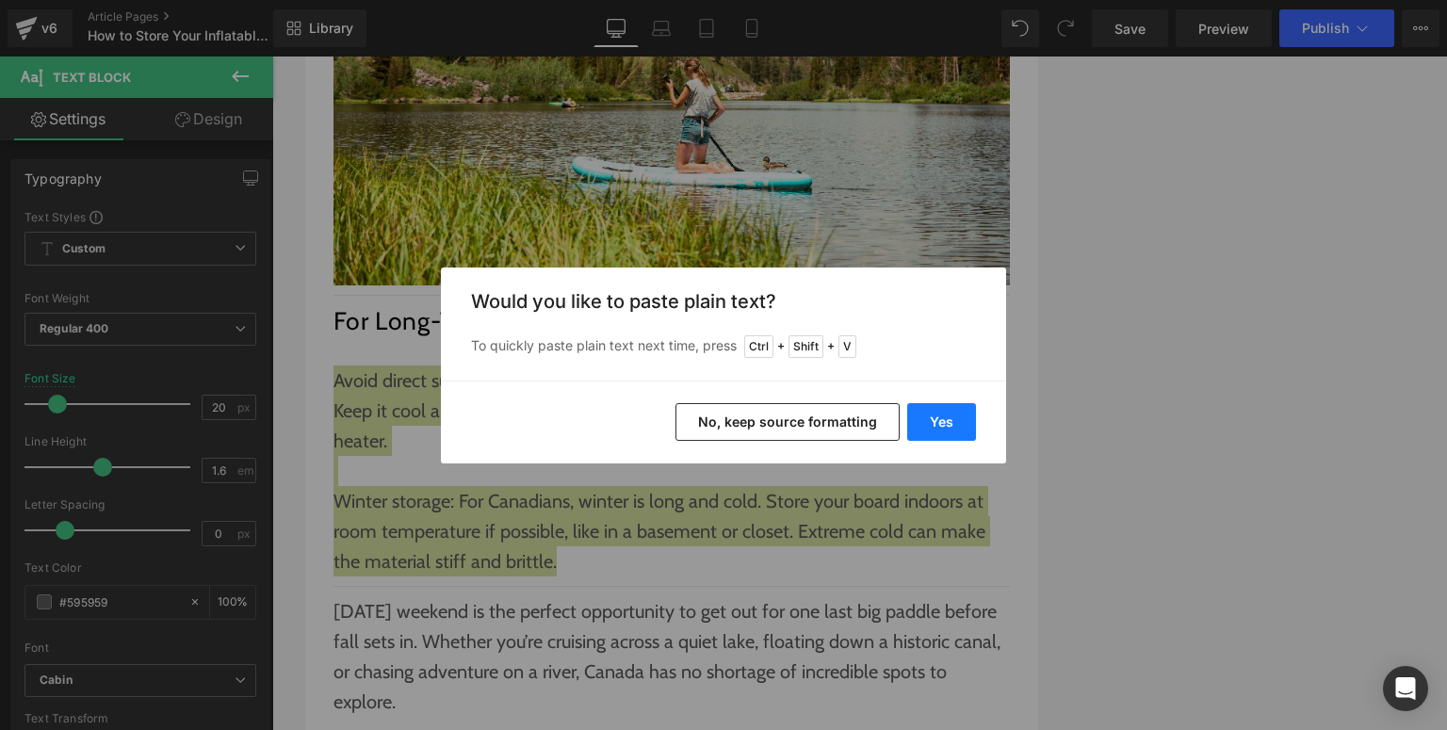
click at [916, 417] on button "Yes" at bounding box center [941, 422] width 69 height 38
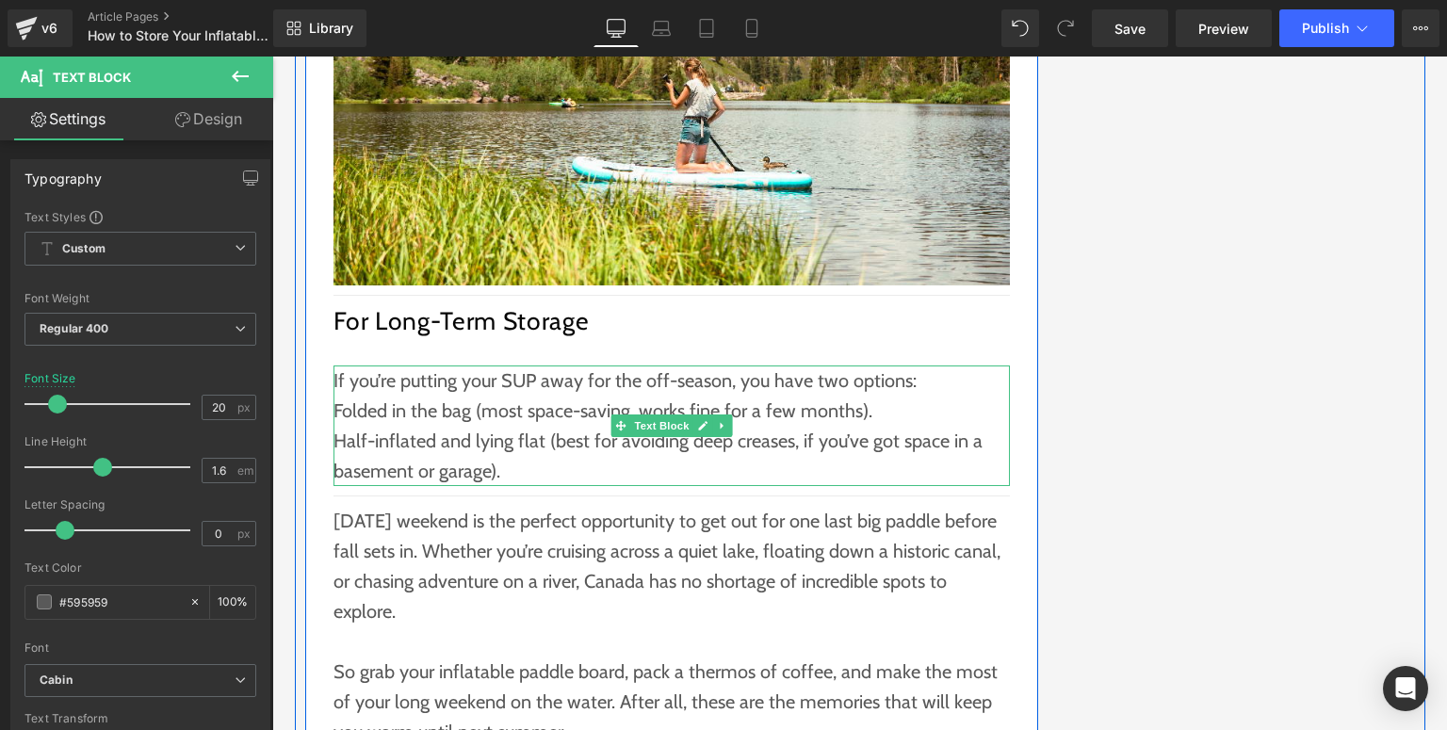
scroll to position [3501, 0]
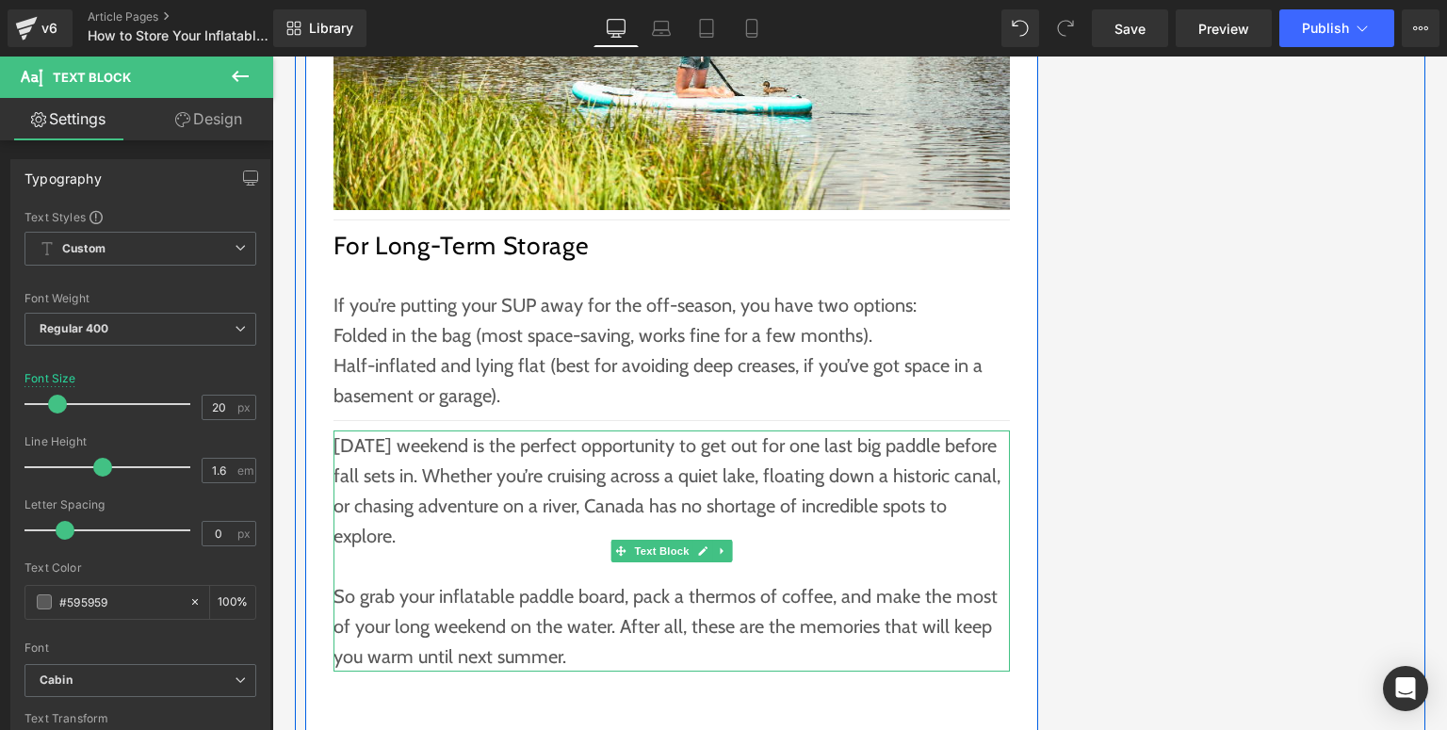
click at [585, 626] on p "So grab your inflatable paddle board, pack a thermos of coffee, and make the mo…" at bounding box center [672, 626] width 677 height 90
click at [581, 626] on p "So grab your inflatable paddle board, pack a thermos of coffee, and make the mo…" at bounding box center [672, 626] width 677 height 90
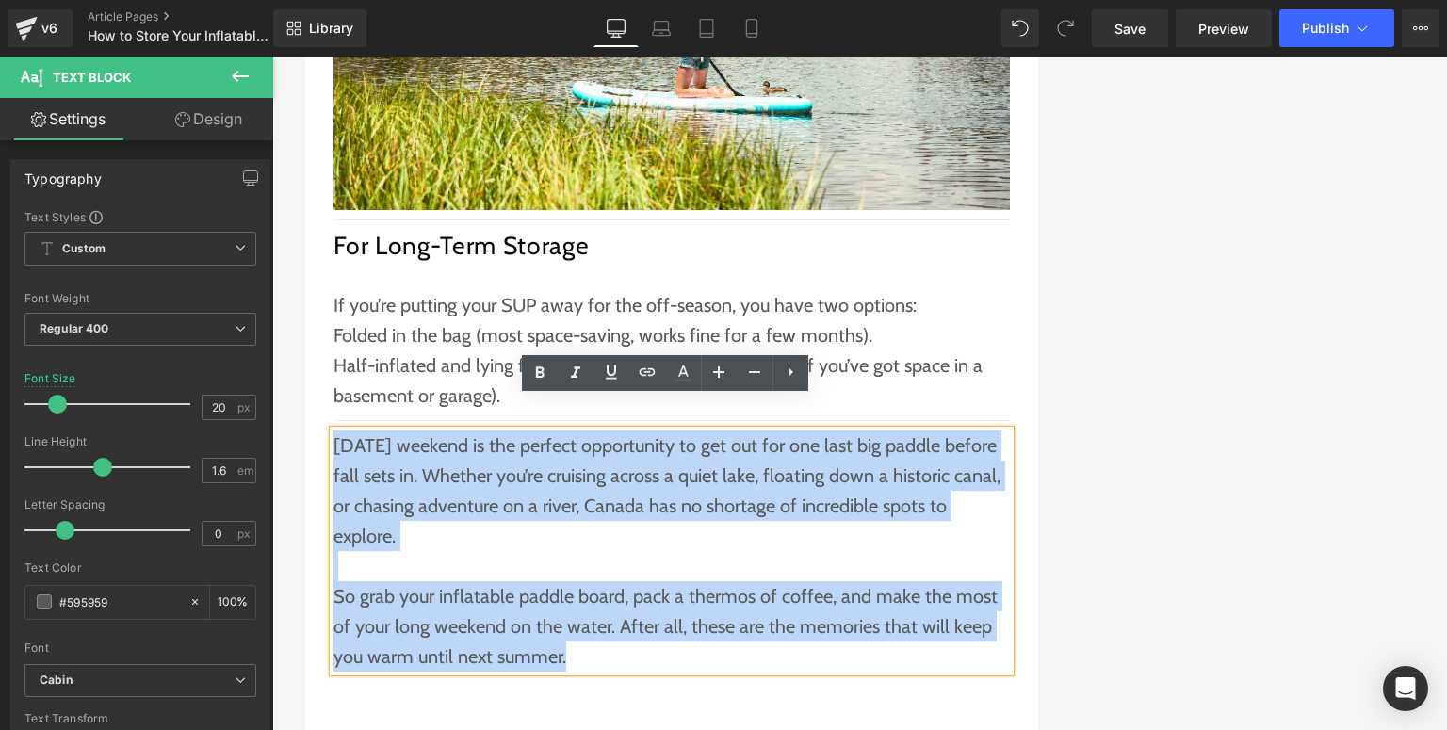
drag, startPoint x: 575, startPoint y: 621, endPoint x: 329, endPoint y: 407, distance: 325.9
click at [334, 431] on div "Labour Day weekend is the perfect opportunity to get out for one last big paddl…" at bounding box center [672, 551] width 677 height 241
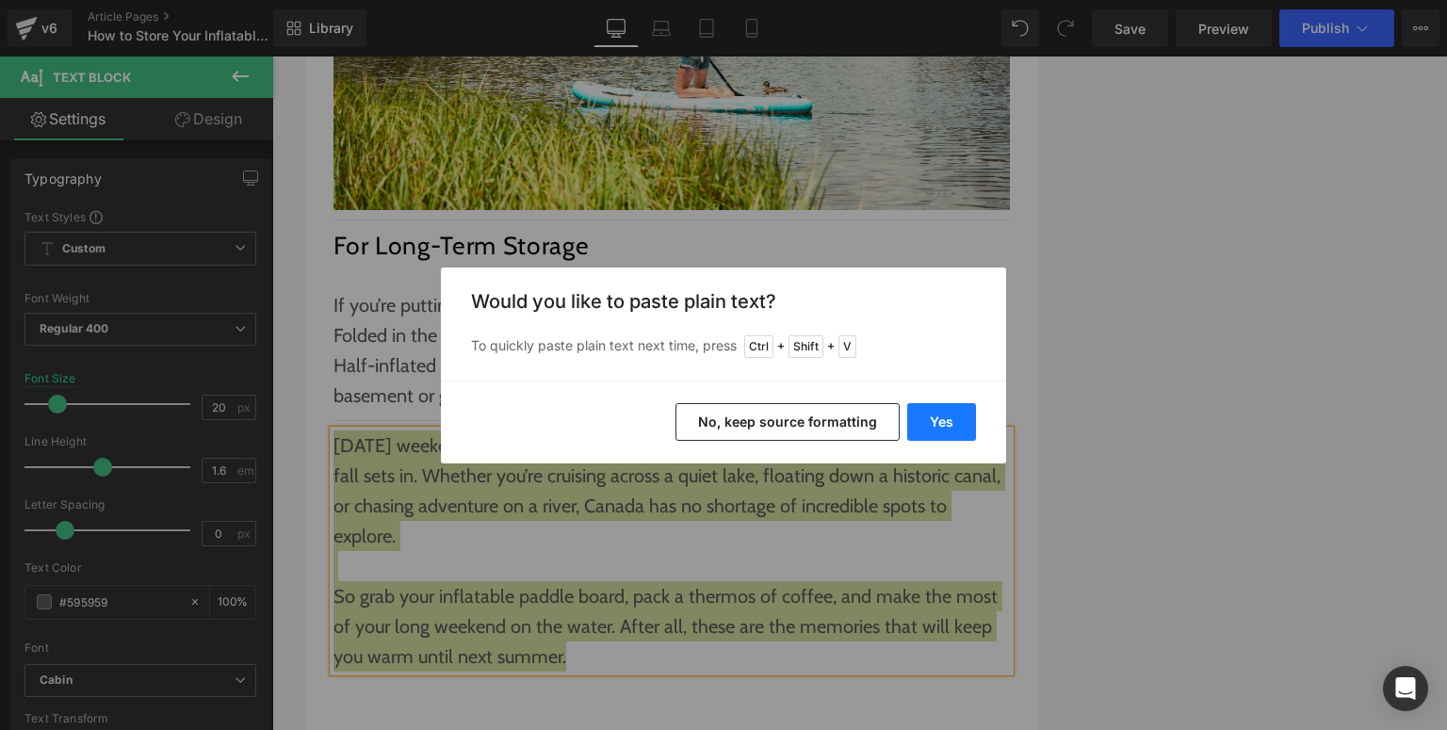
click at [954, 423] on button "Yes" at bounding box center [941, 422] width 69 height 38
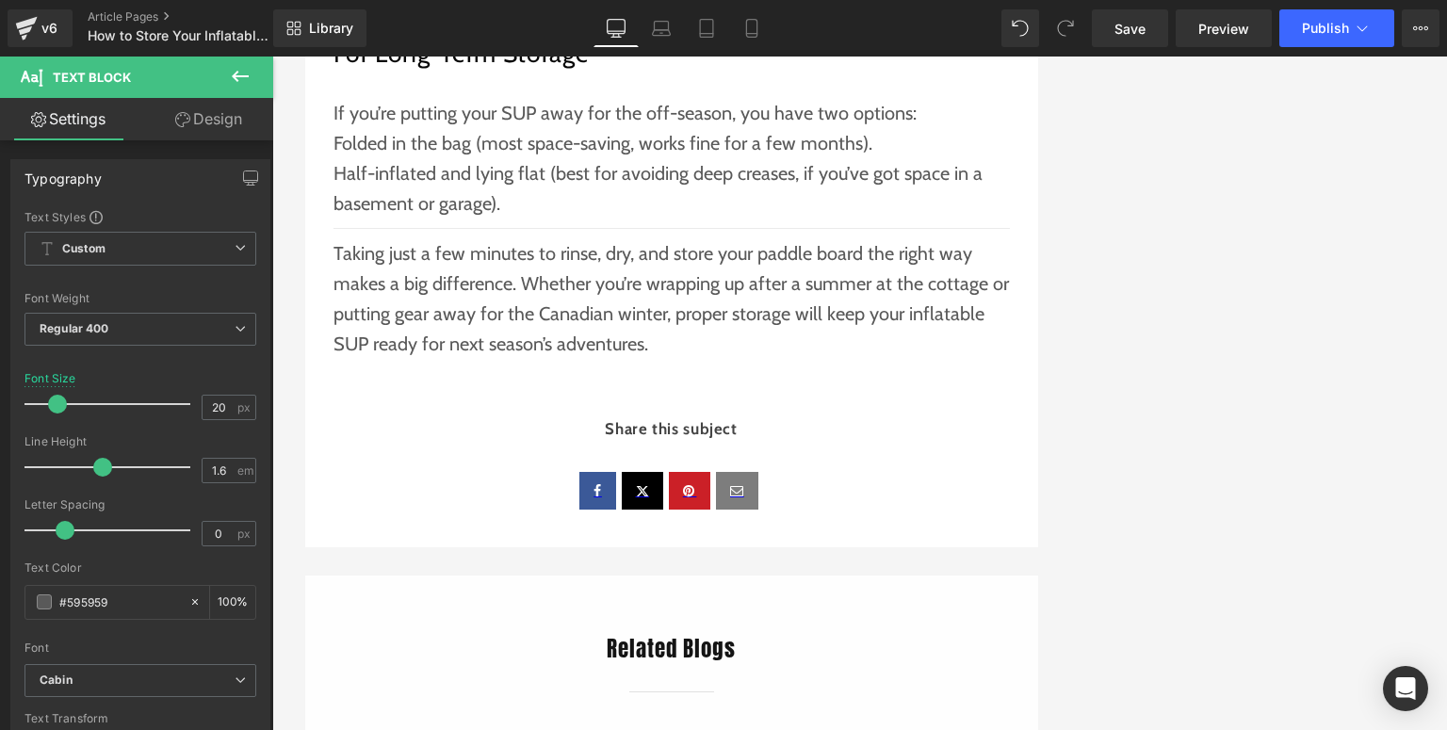
scroll to position [3995, 0]
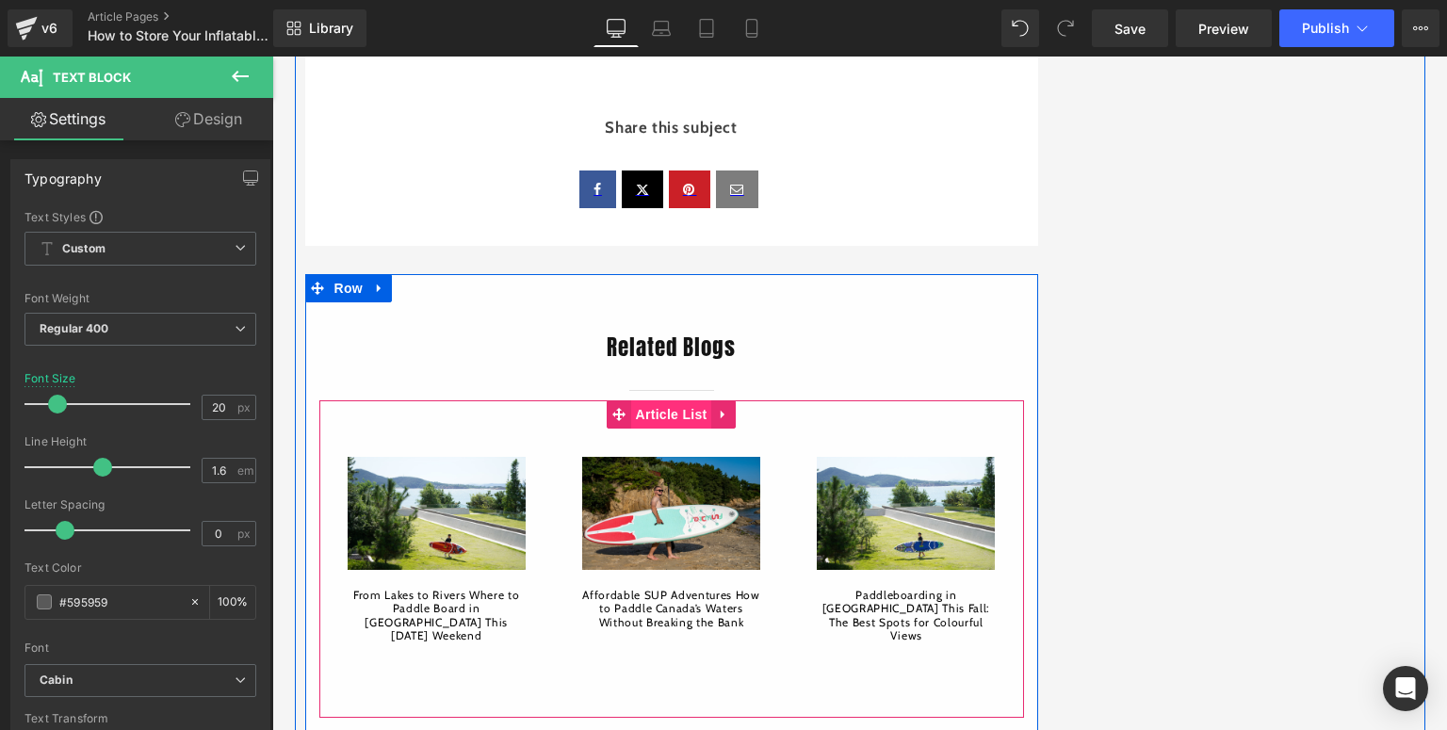
click at [676, 400] on span "Article List" at bounding box center [671, 414] width 81 height 28
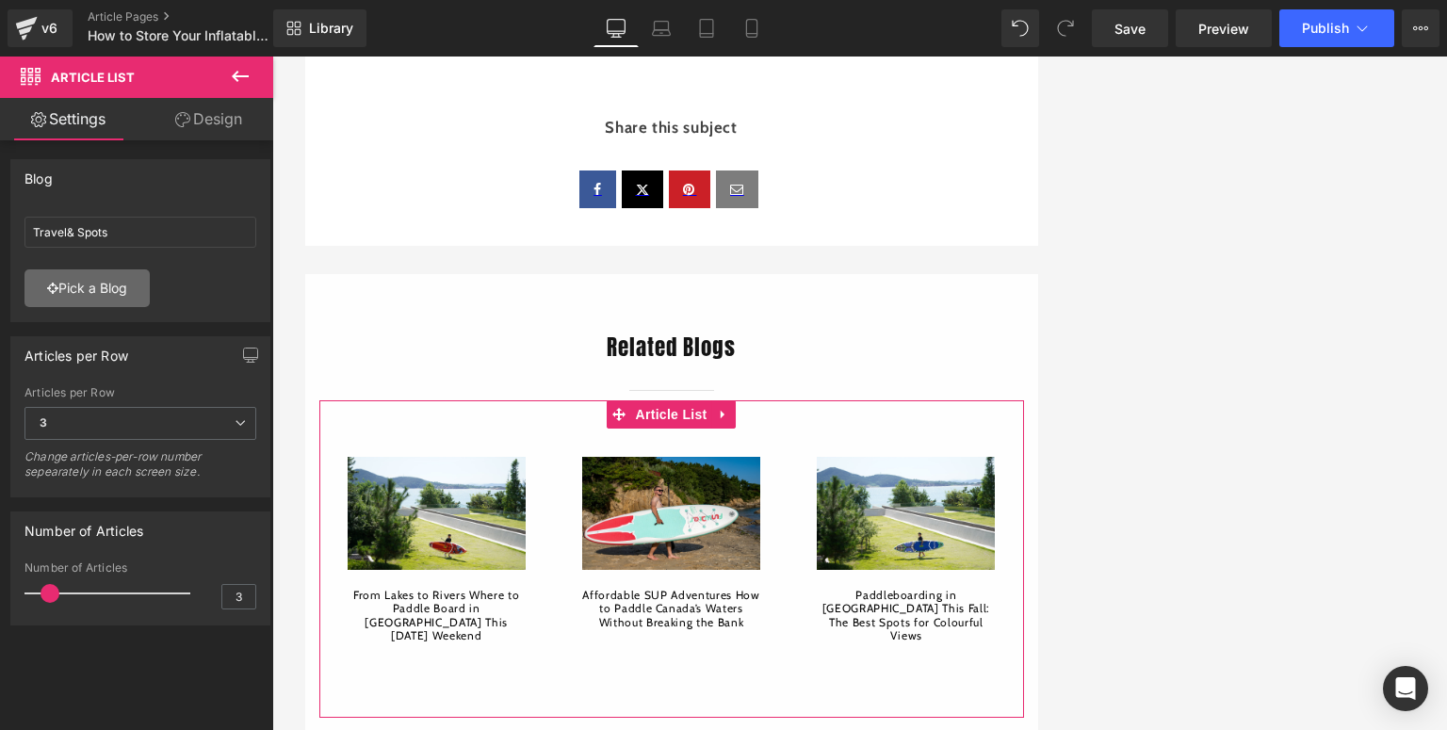
click at [118, 295] on link "Pick a Blog" at bounding box center [86, 288] width 125 height 38
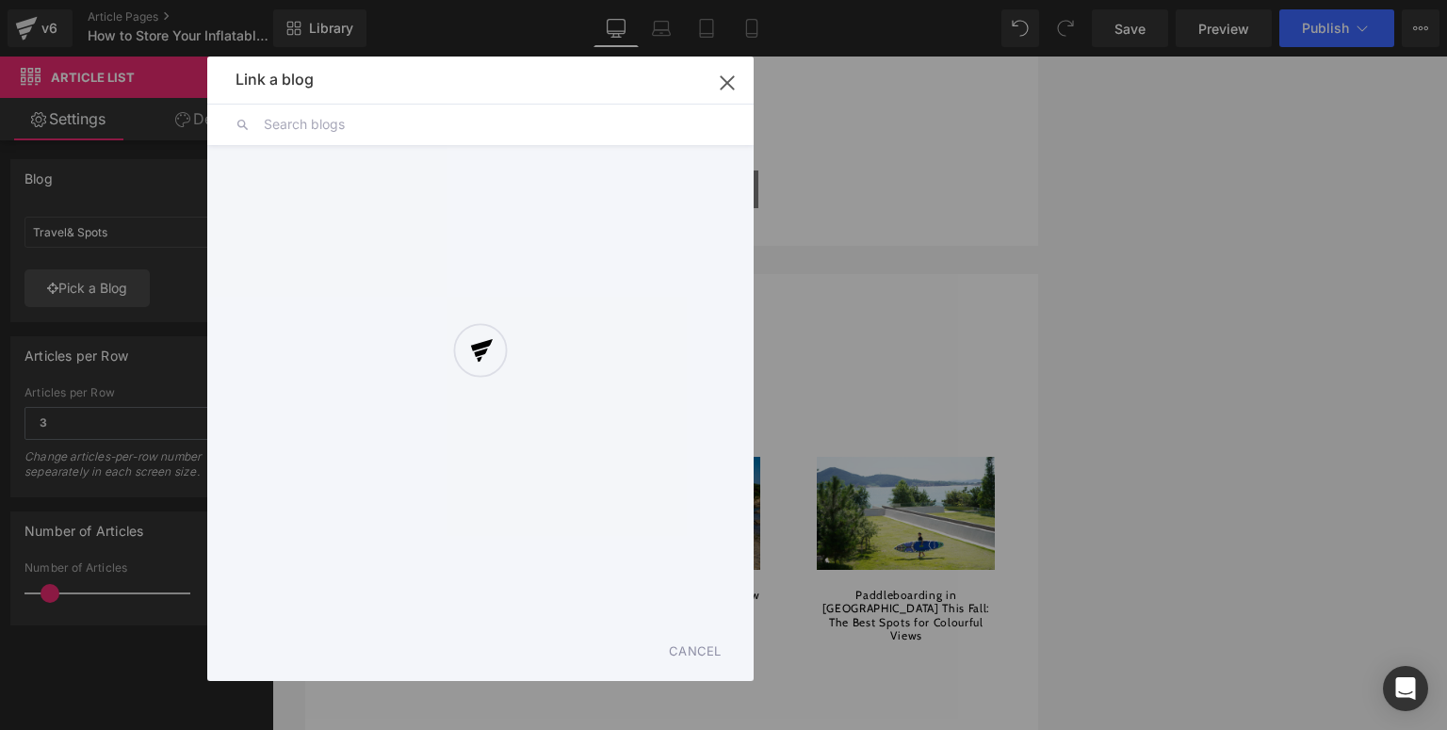
click at [726, 85] on div at bounding box center [480, 369] width 546 height 625
click at [723, 90] on div at bounding box center [480, 369] width 546 height 625
click at [727, 85] on div at bounding box center [480, 369] width 546 height 625
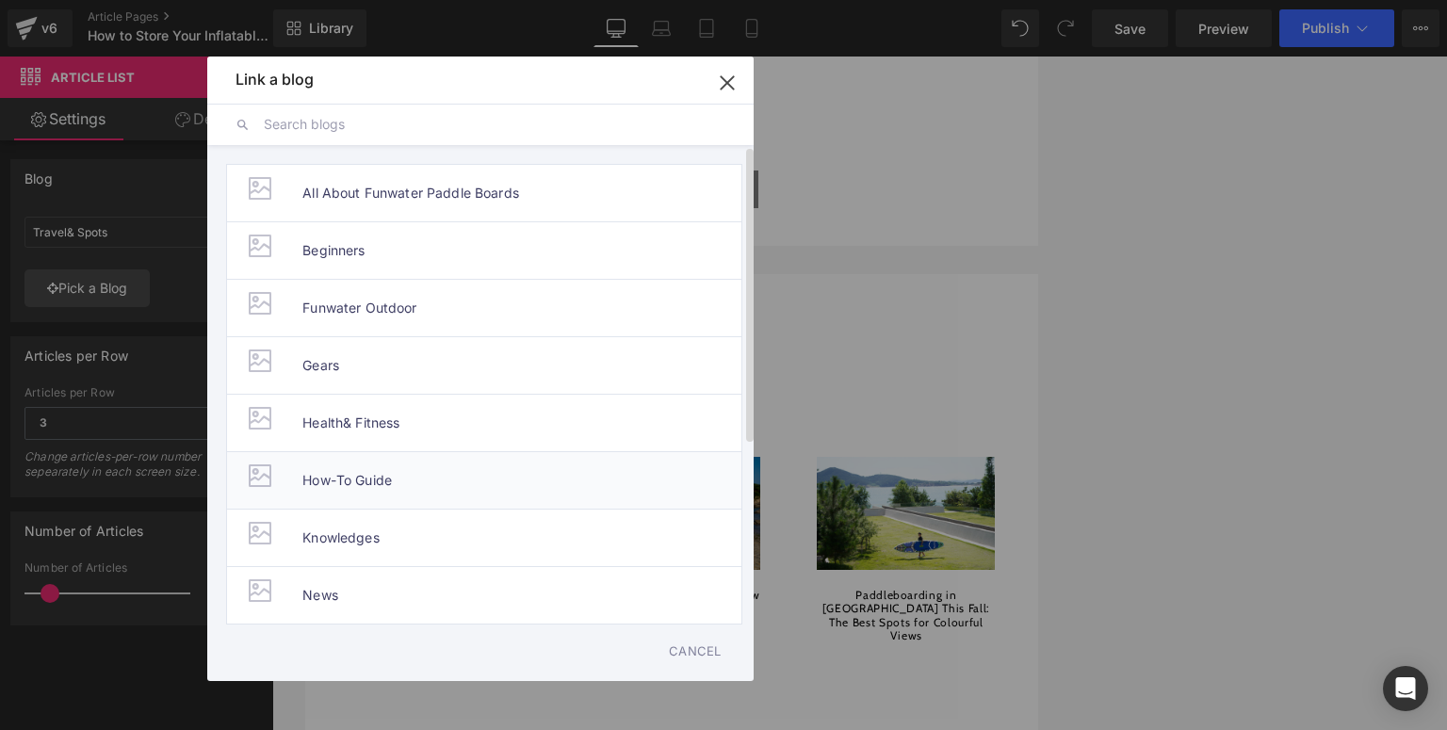
drag, startPoint x: 417, startPoint y: 467, endPoint x: 146, endPoint y: 410, distance: 277.4
click at [417, 467] on li "How-To Guide" at bounding box center [484, 479] width 516 height 57
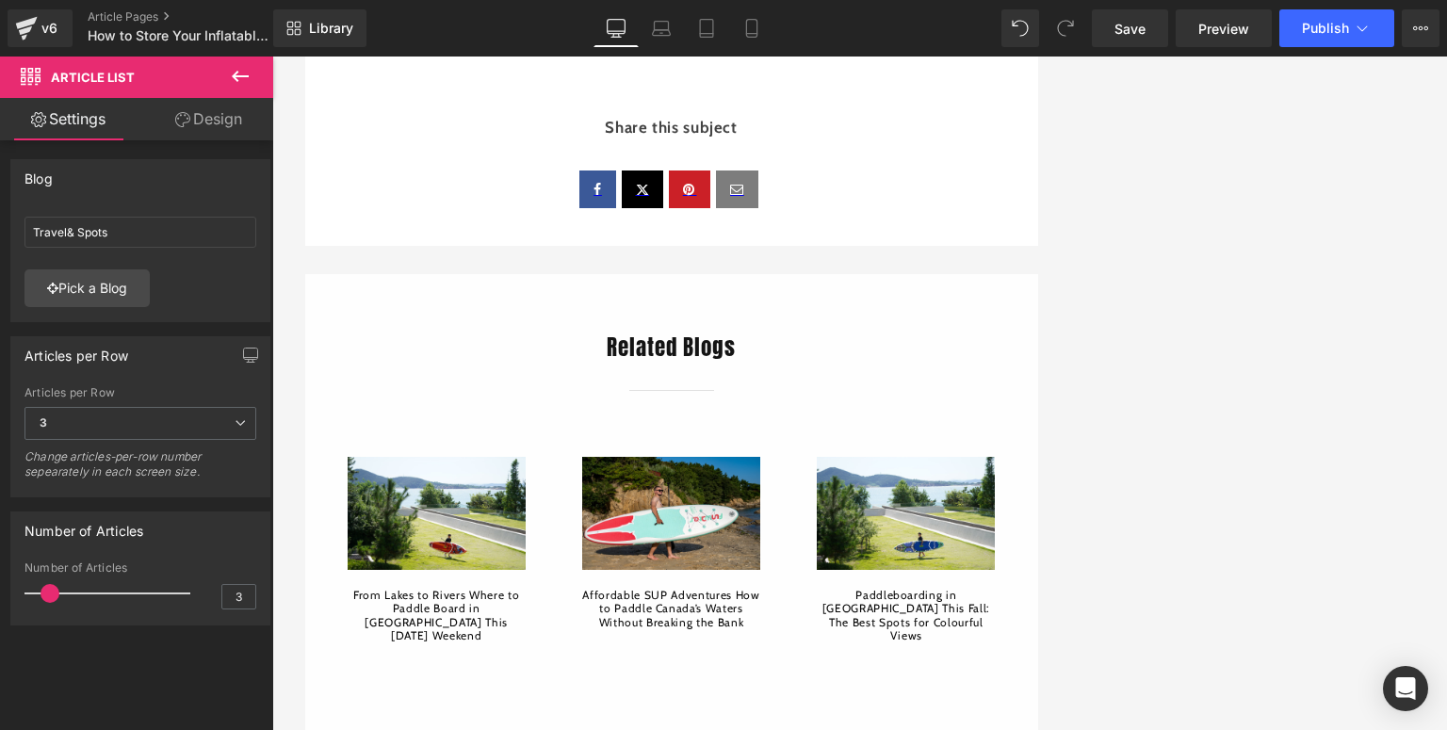
type input "How-To Guide"
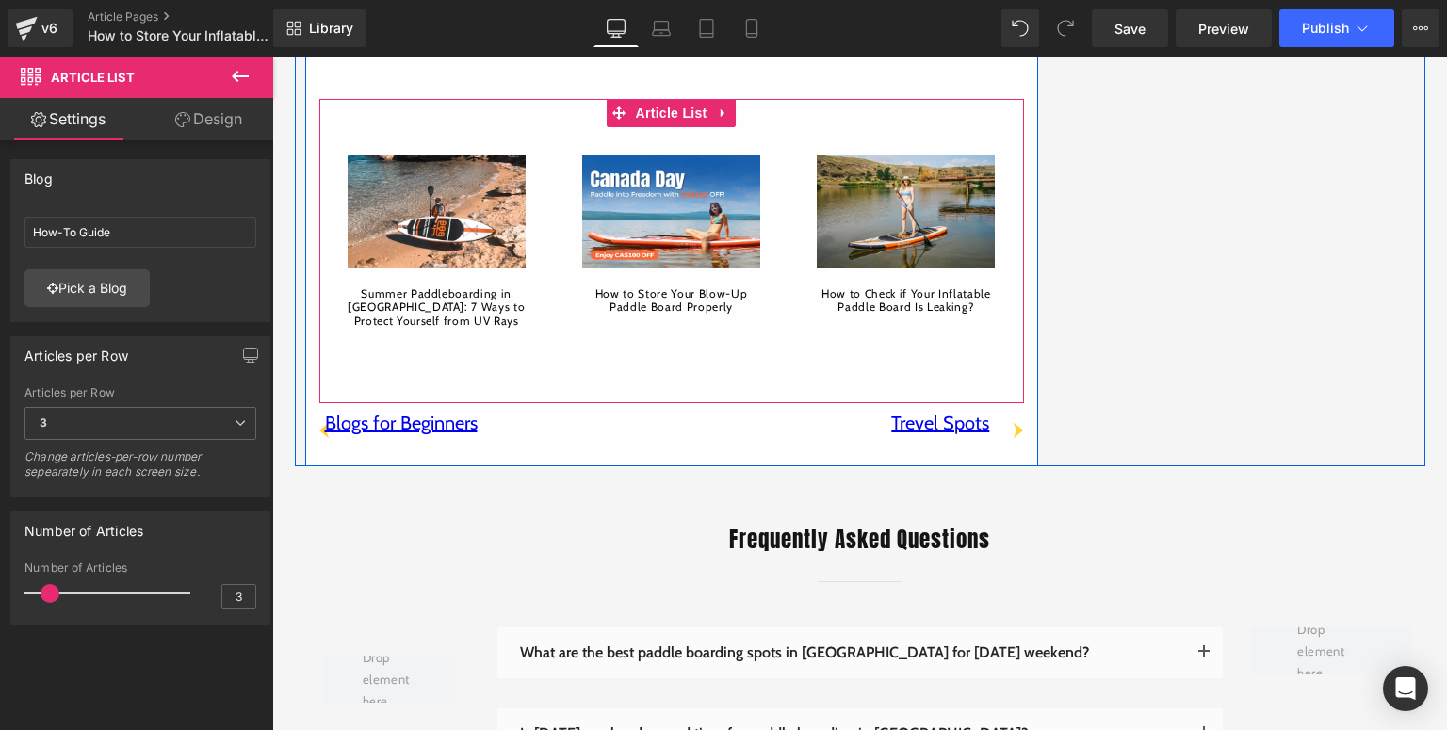
scroll to position [4447, 0]
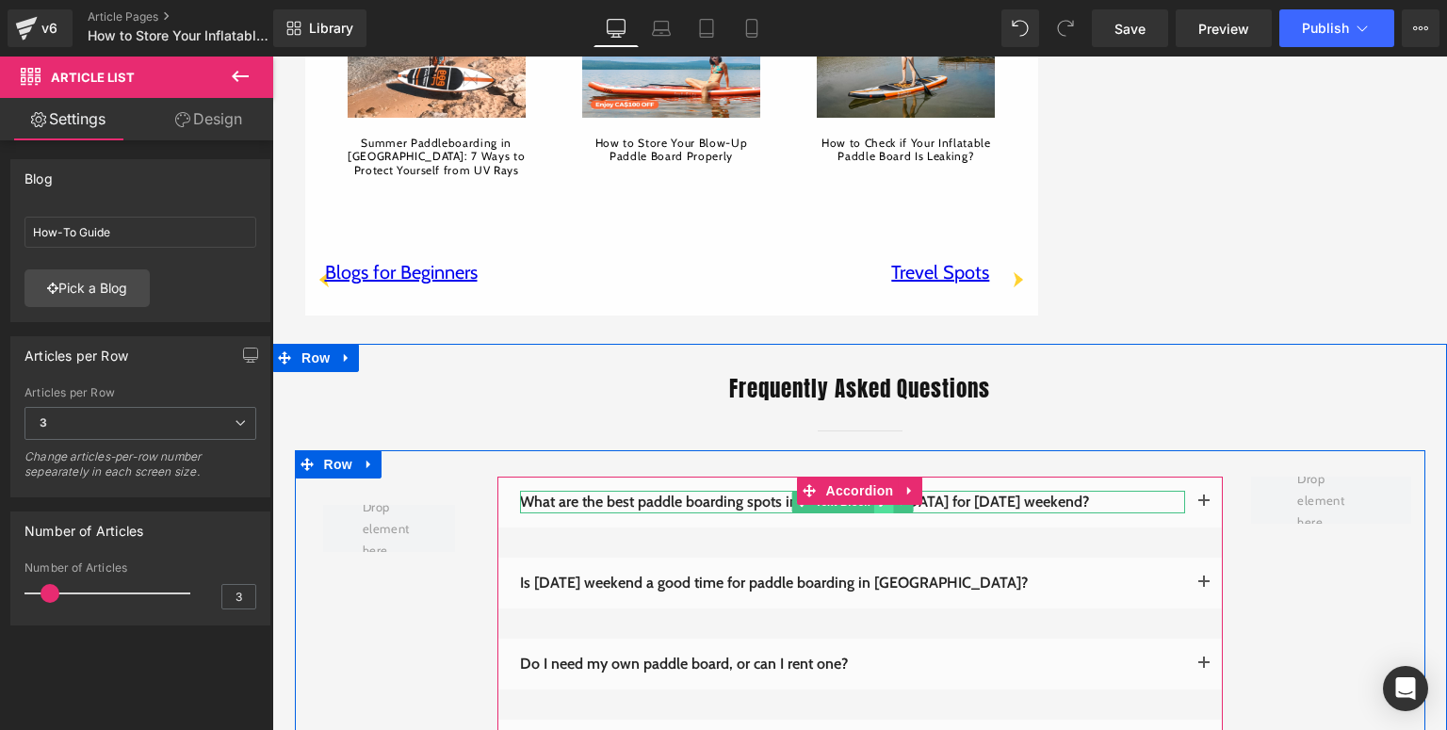
click at [883, 491] on link at bounding box center [883, 502] width 20 height 23
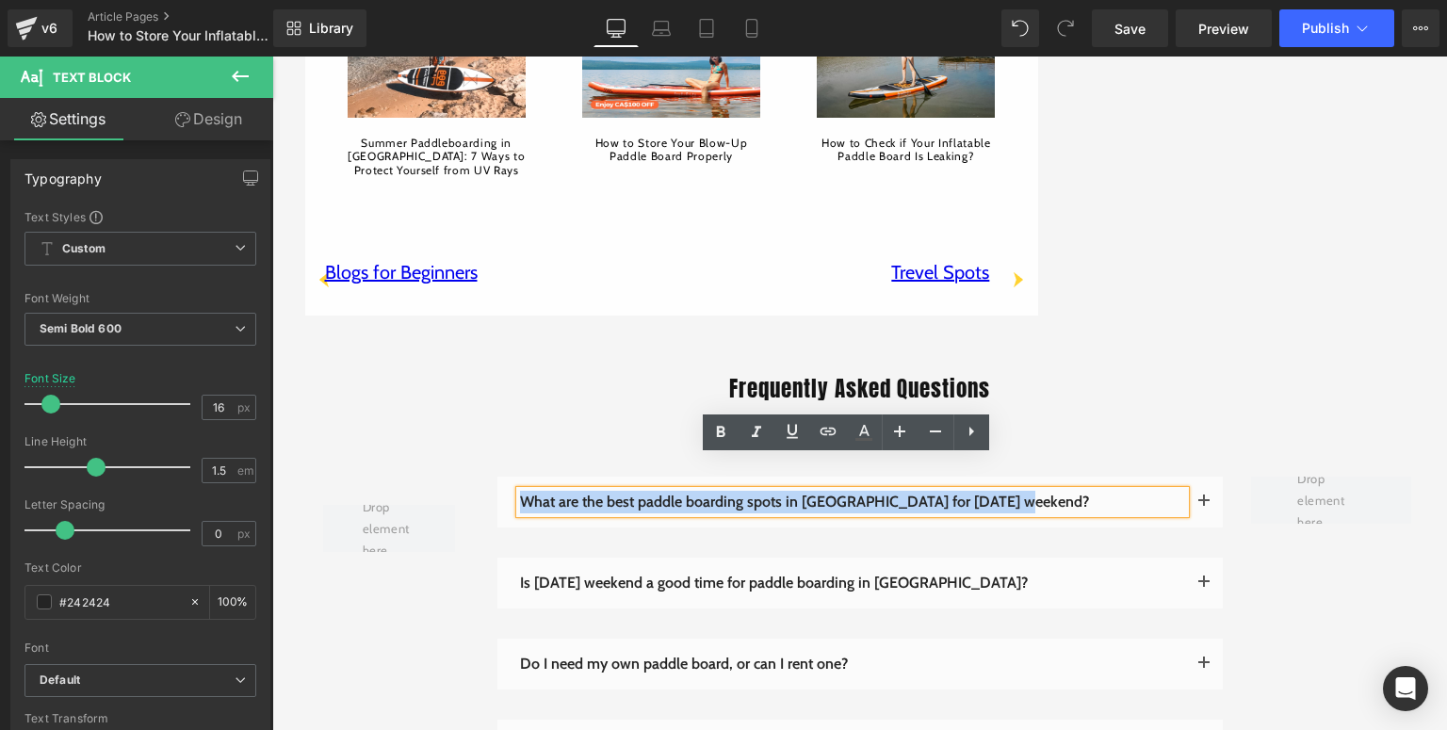
drag, startPoint x: 1019, startPoint y: 467, endPoint x: 516, endPoint y: 469, distance: 503.2
click at [520, 491] on p "What are the best paddle boarding spots in Canada for Labour Day weekend?" at bounding box center [852, 502] width 665 height 23
paste div
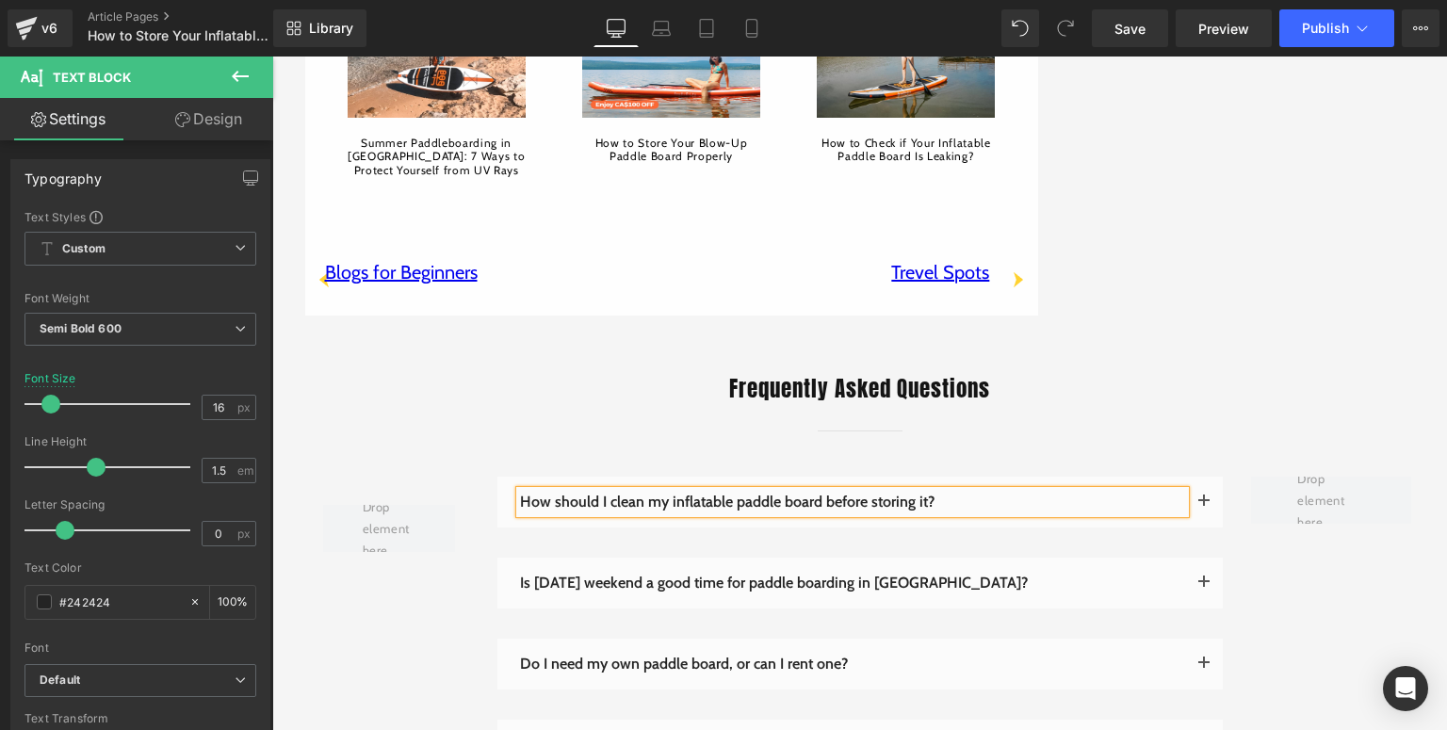
click at [1204, 507] on span "button" at bounding box center [1204, 507] width 0 height 0
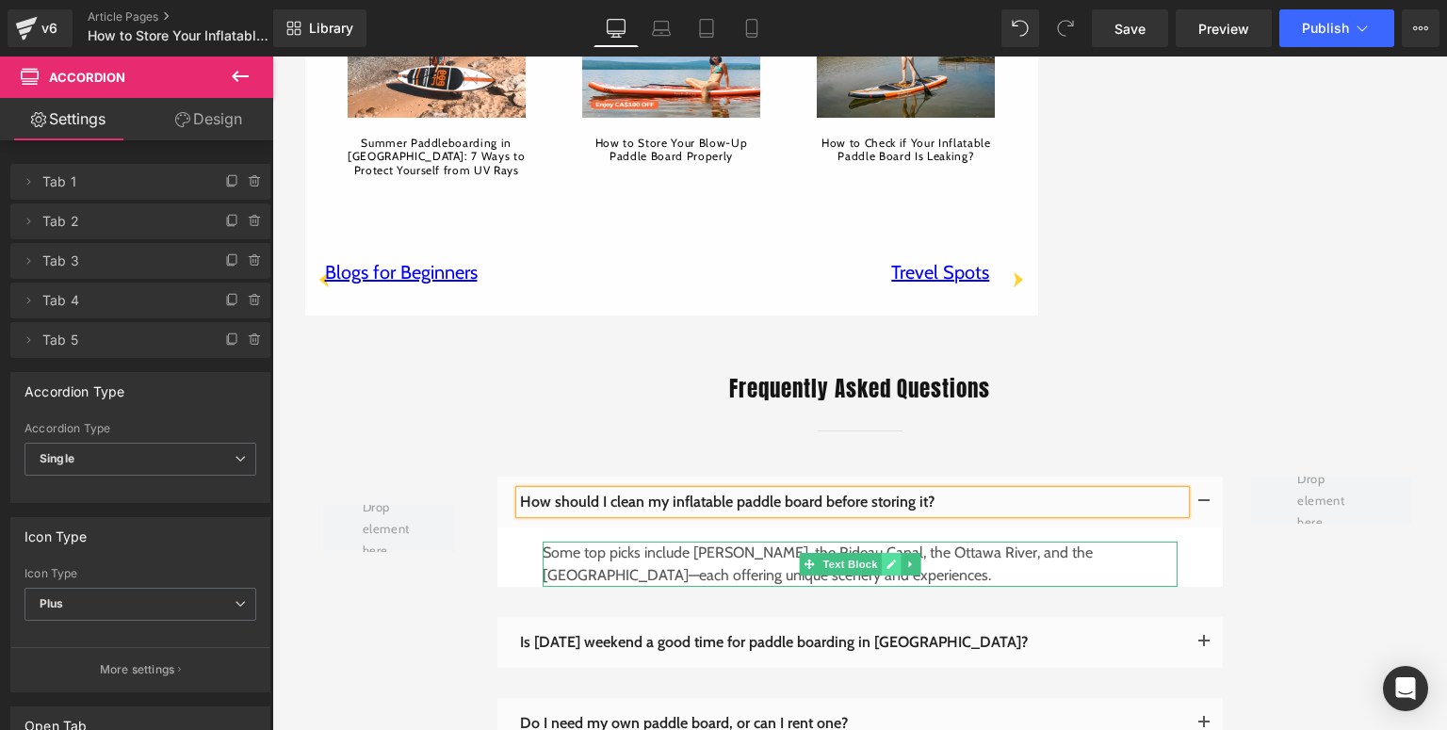
click at [883, 553] on link at bounding box center [891, 564] width 20 height 23
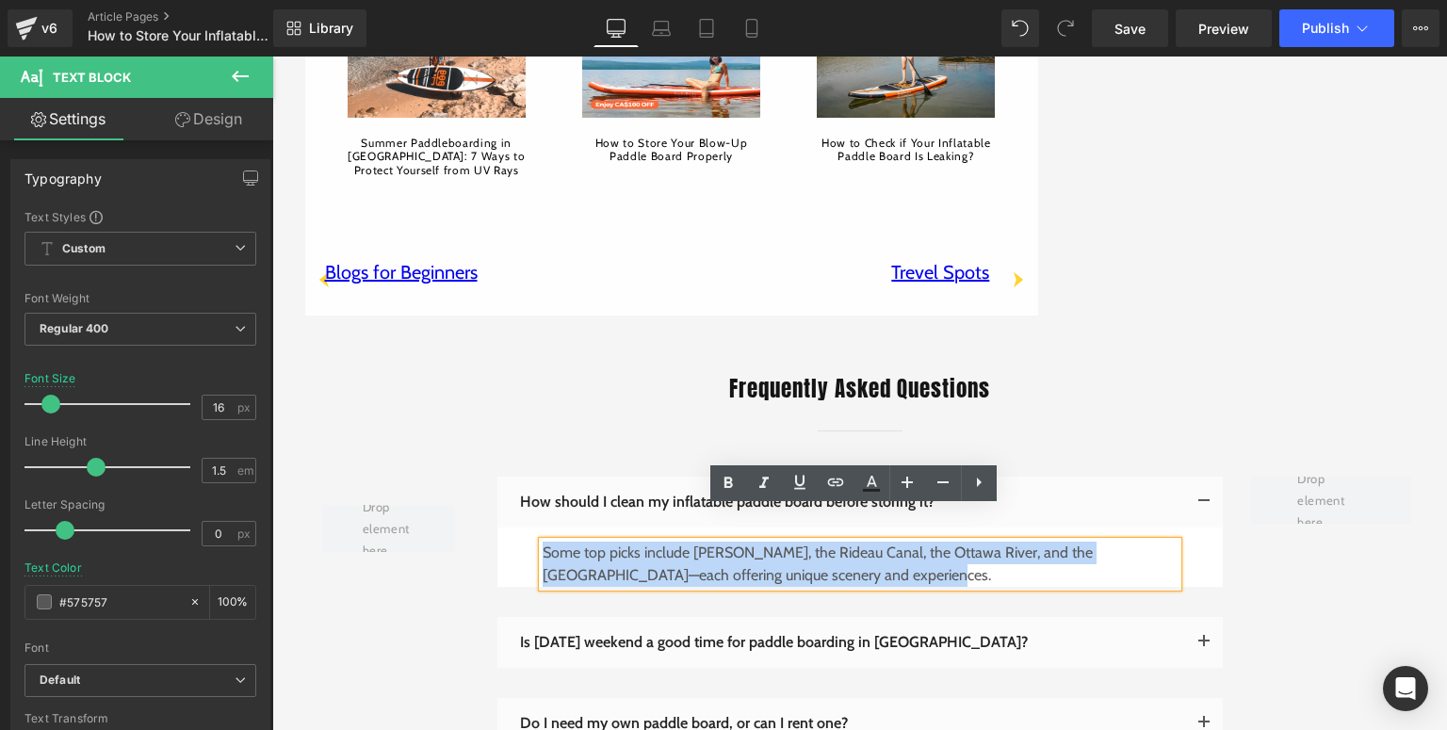
drag, startPoint x: 858, startPoint y: 544, endPoint x: 539, endPoint y: 519, distance: 320.4
click at [543, 542] on p "Some top picks include Lake Louise, the Rideau Canal, the Ottawa River, and the…" at bounding box center [860, 564] width 635 height 45
paste div
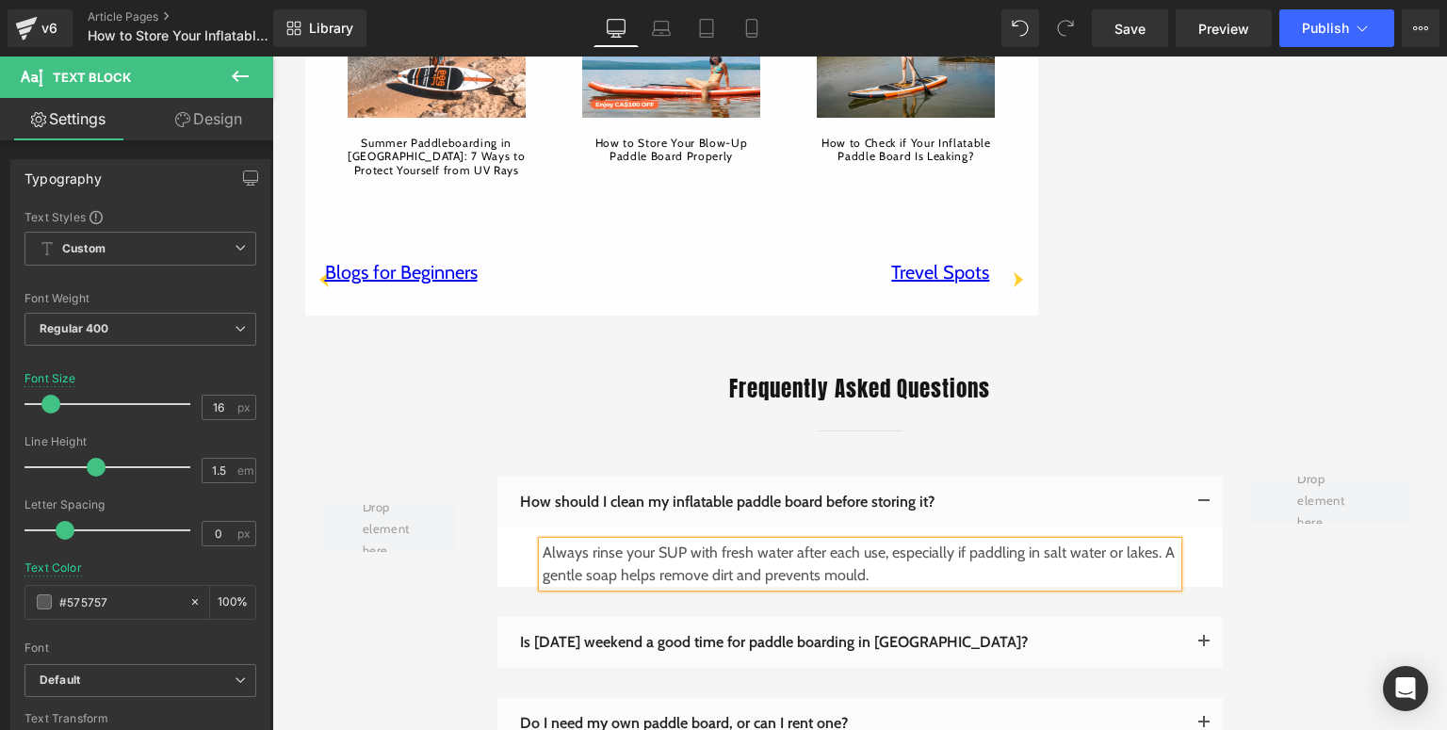
scroll to position [4598, 0]
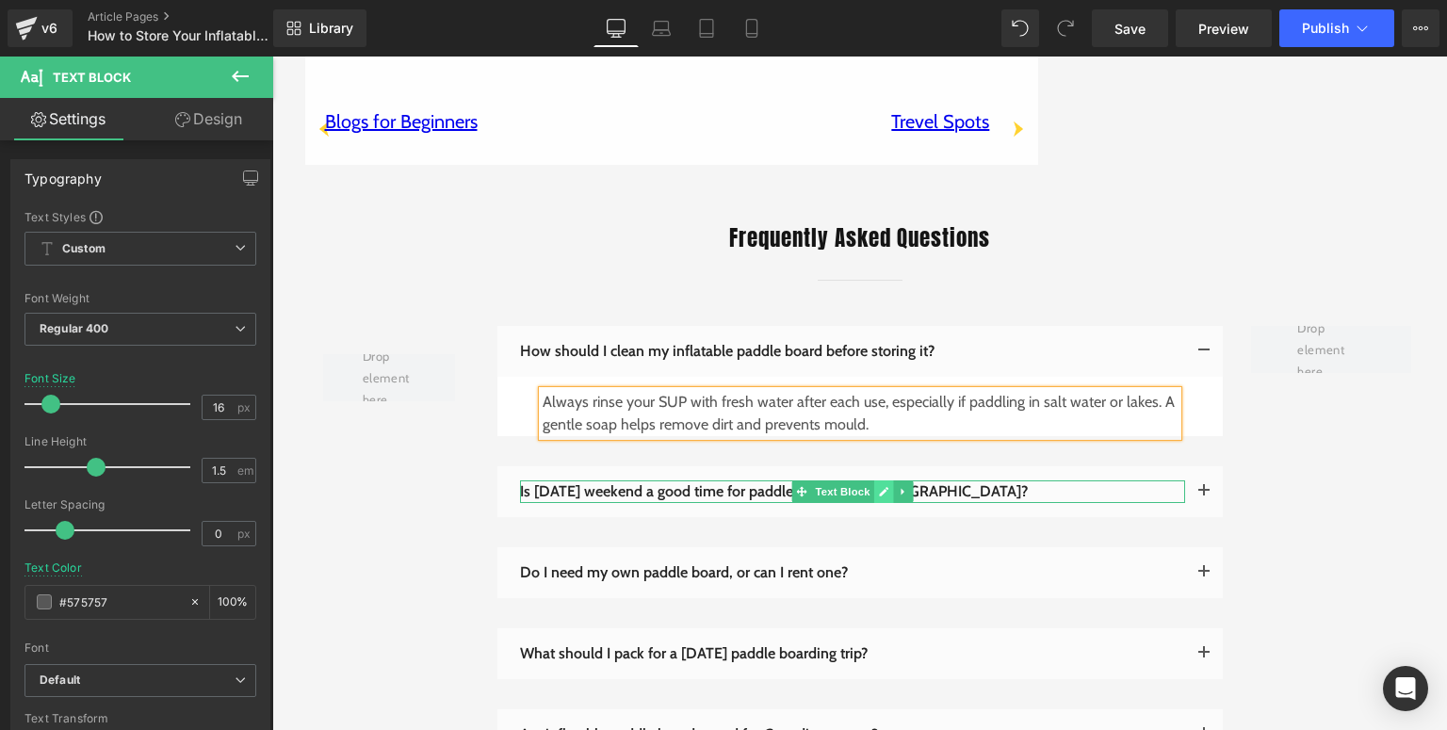
click at [878, 486] on icon at bounding box center [883, 491] width 10 height 11
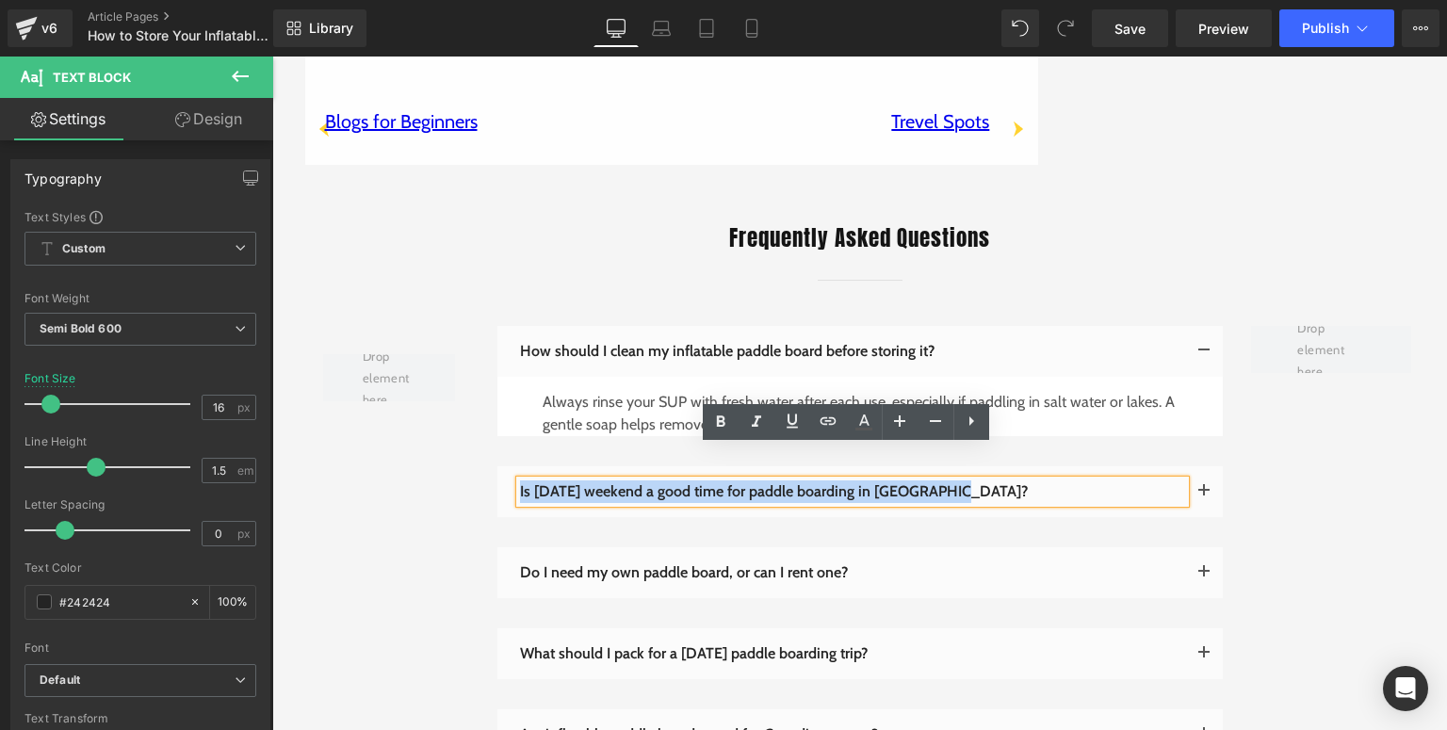
drag, startPoint x: 983, startPoint y: 464, endPoint x: 514, endPoint y: 460, distance: 469.2
click at [520, 481] on p "Is Labour Day weekend a good time for paddle boarding in Canada?" at bounding box center [852, 492] width 665 height 23
paste div
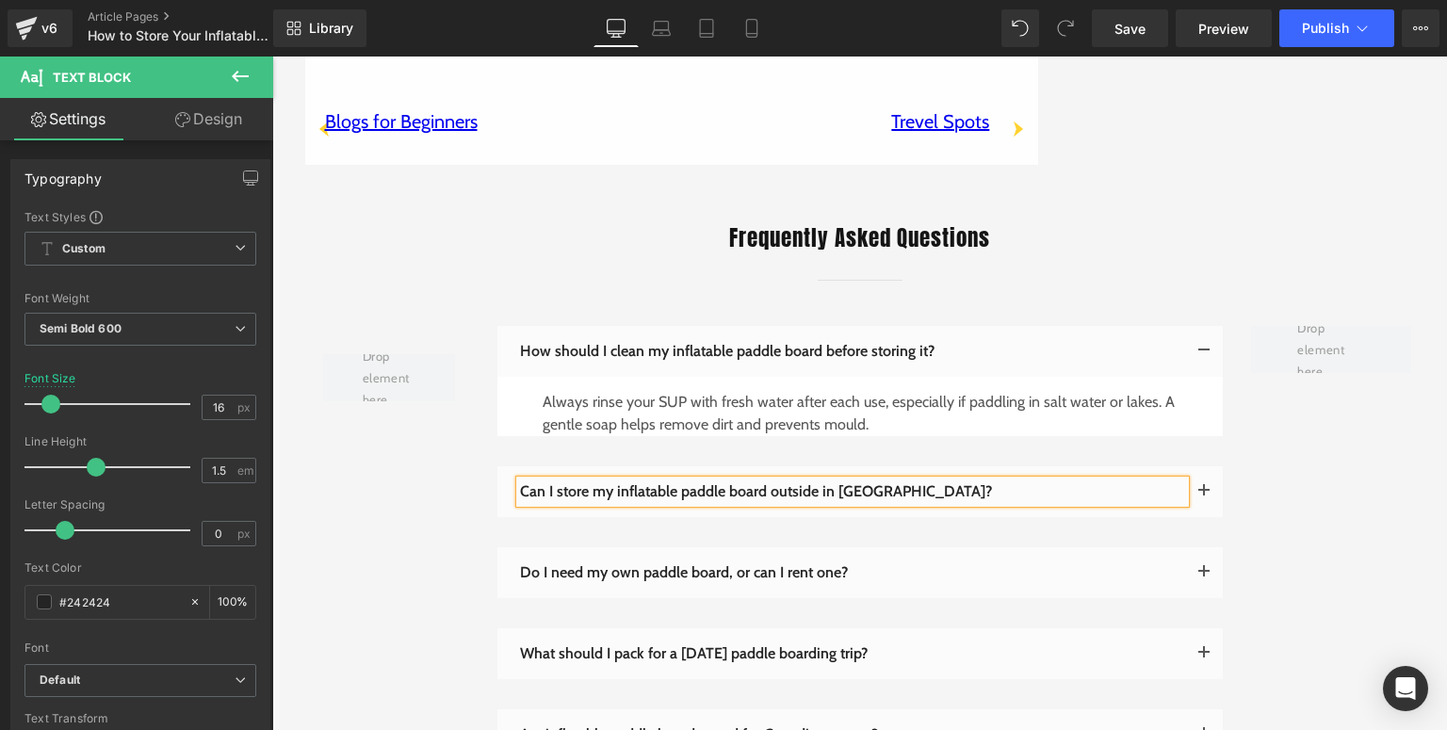
click at [1198, 466] on button "button" at bounding box center [1204, 491] width 38 height 51
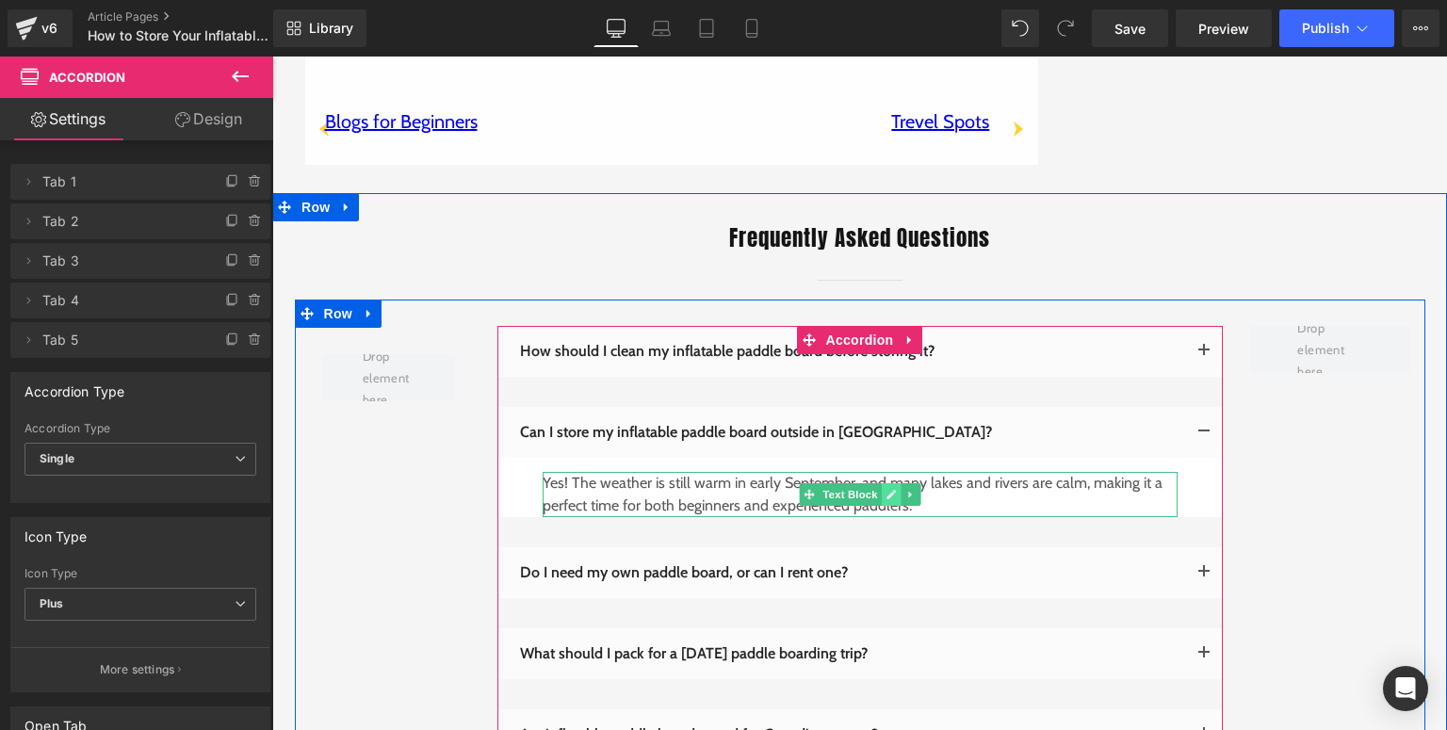
click at [886, 489] on icon at bounding box center [891, 494] width 10 height 11
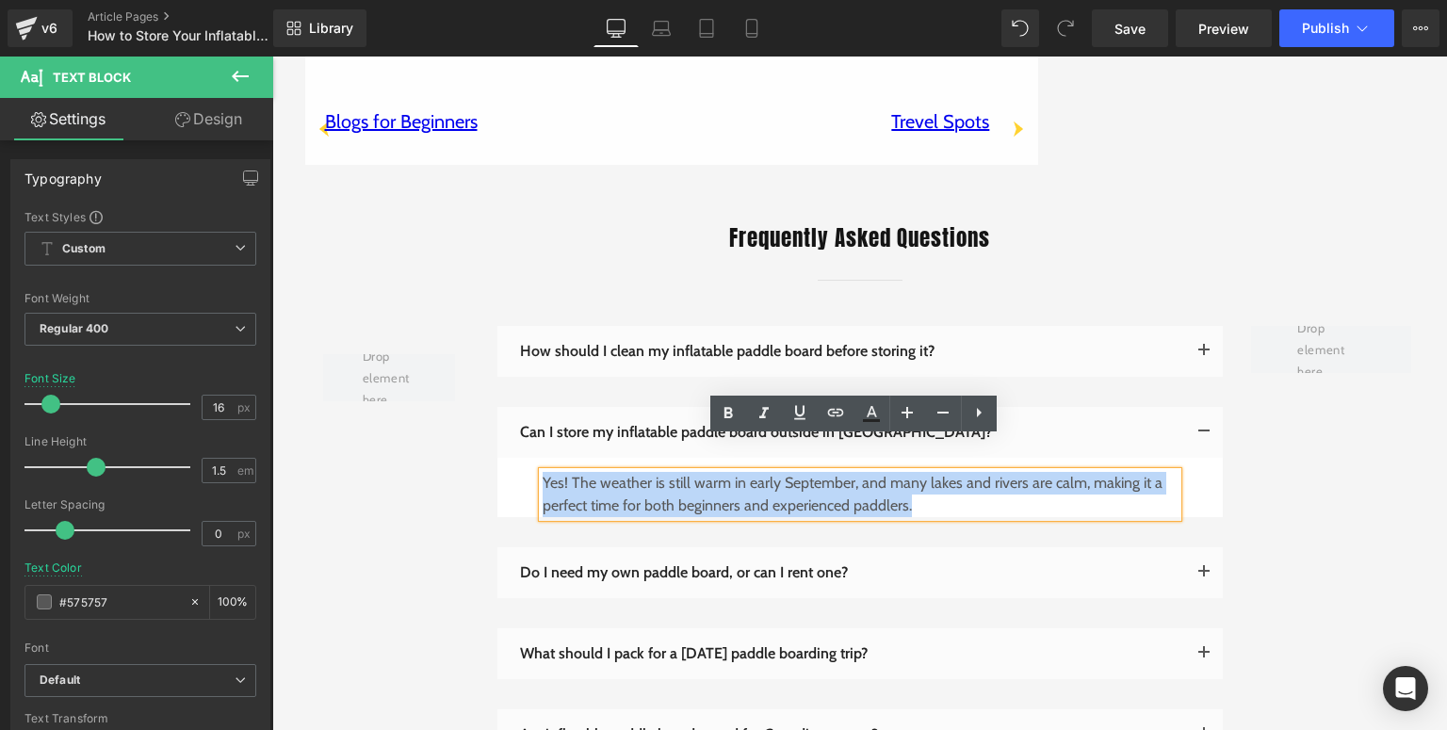
drag, startPoint x: 593, startPoint y: 468, endPoint x: 536, endPoint y: 455, distance: 58.1
click at [543, 472] on p "Yes! The weather is still warm in early September, and many lakes and rivers ar…" at bounding box center [860, 494] width 635 height 45
paste div
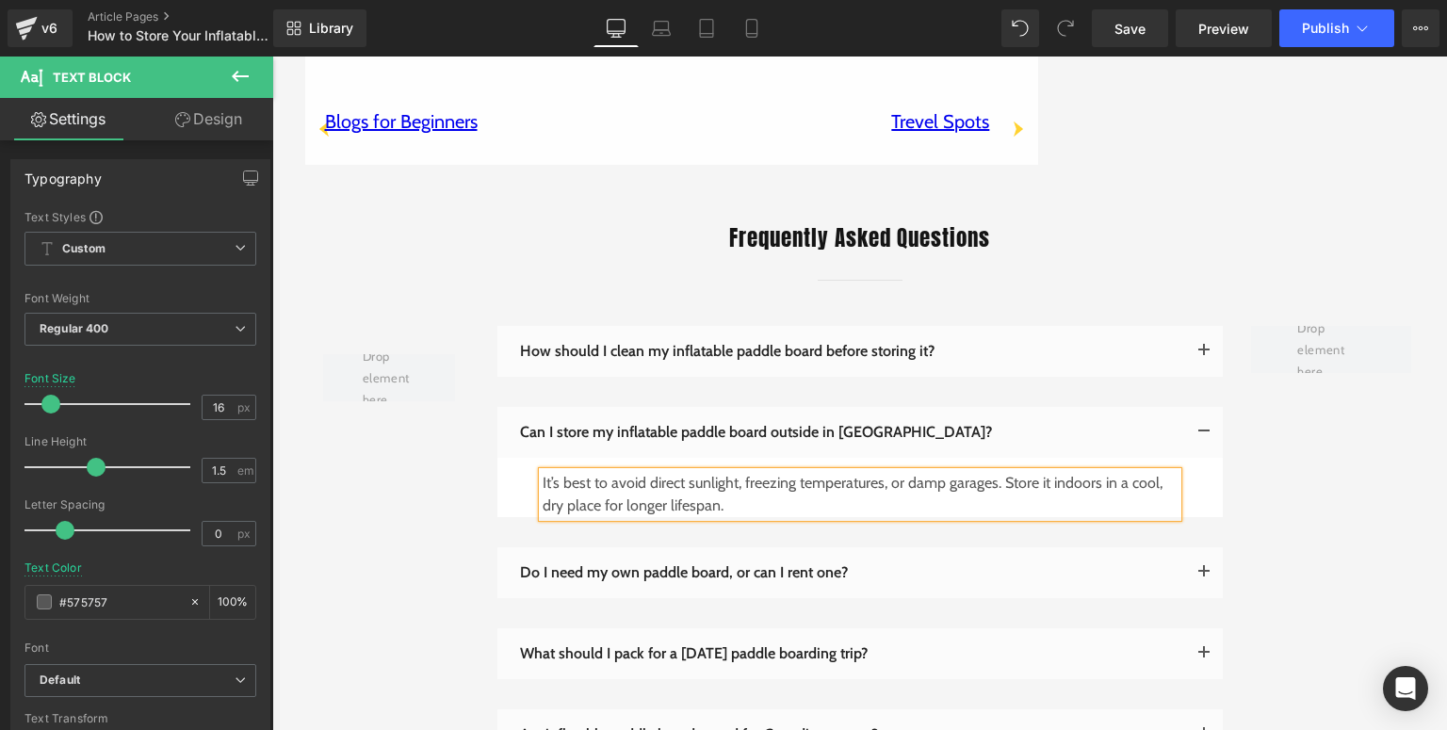
scroll to position [4749, 0]
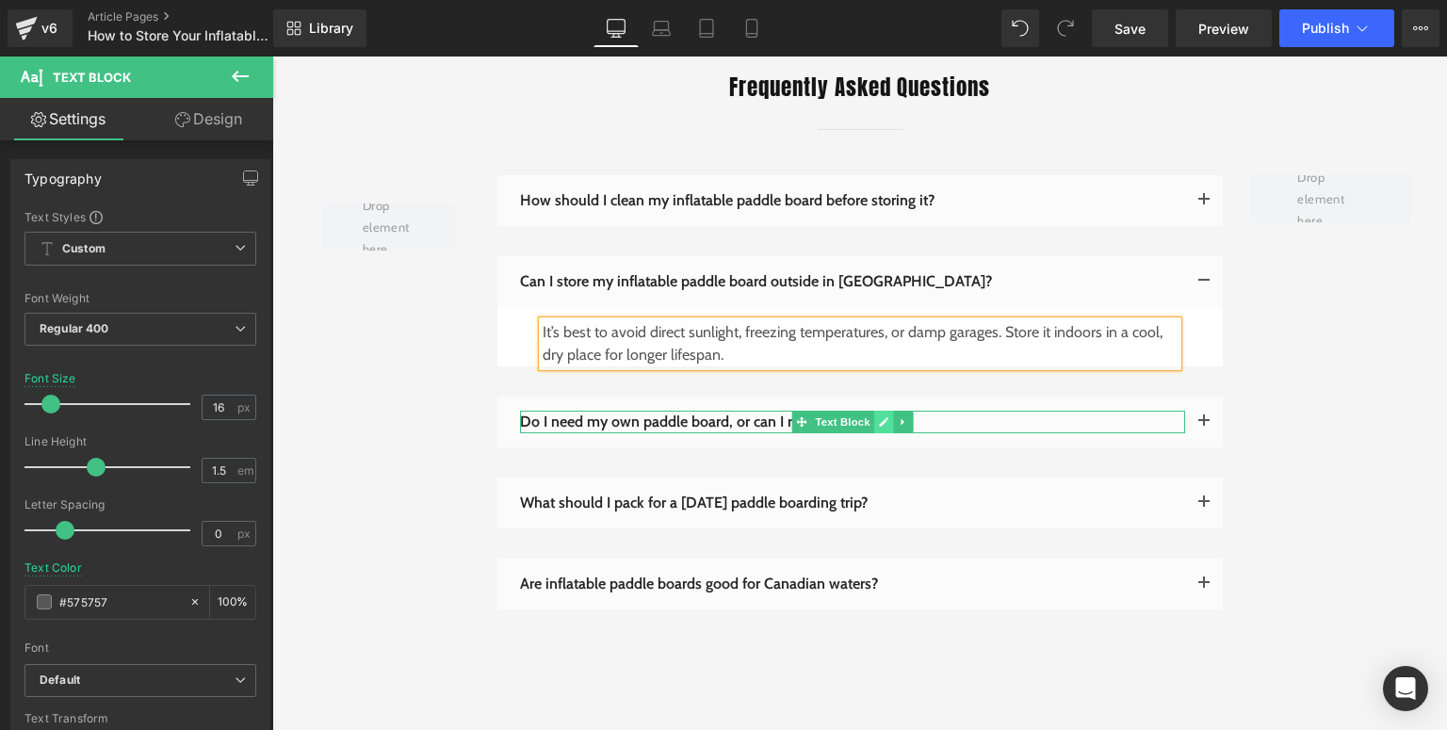
click at [878, 416] on icon at bounding box center [883, 421] width 10 height 11
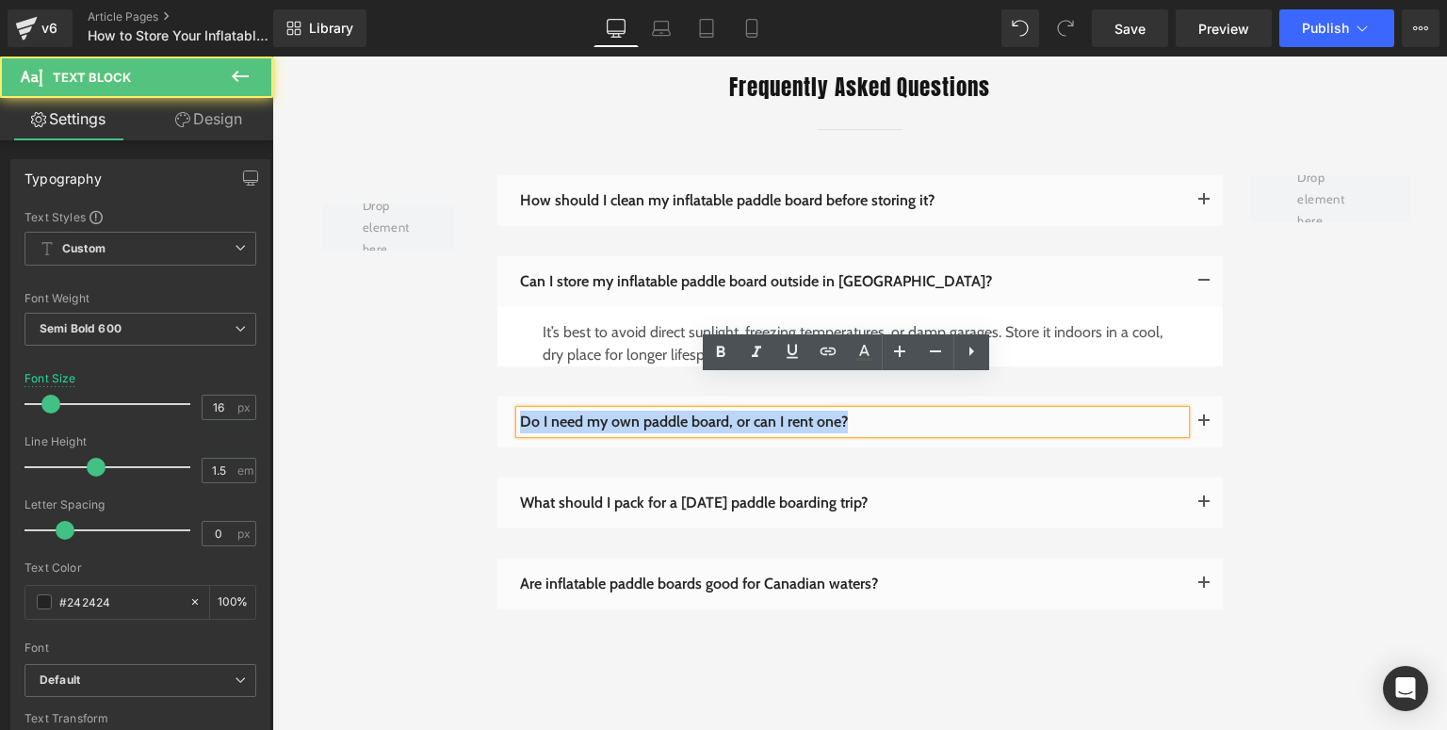
drag, startPoint x: 876, startPoint y: 389, endPoint x: 516, endPoint y: 385, distance: 360.0
click at [520, 411] on p "Do I need my own paddle board, or can I rent one?" at bounding box center [852, 422] width 665 height 23
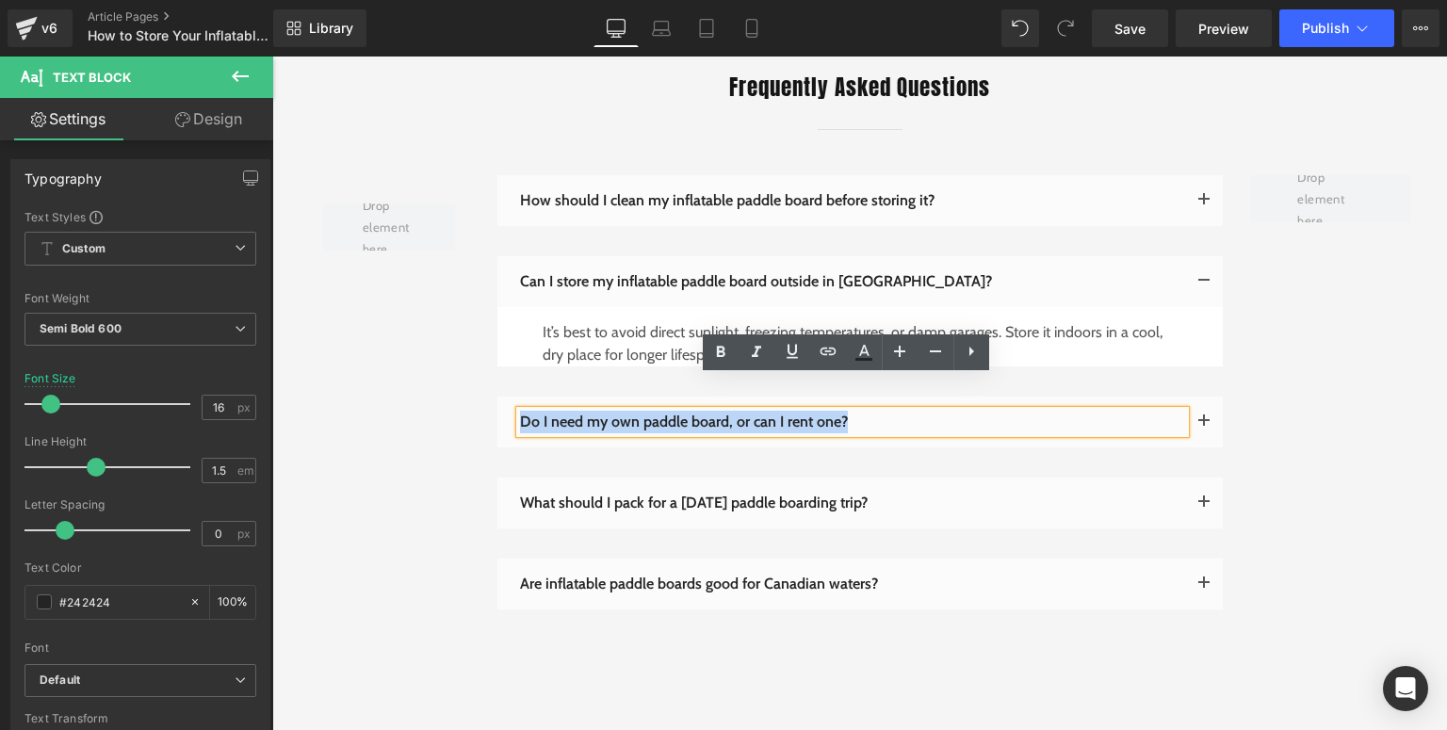
paste div
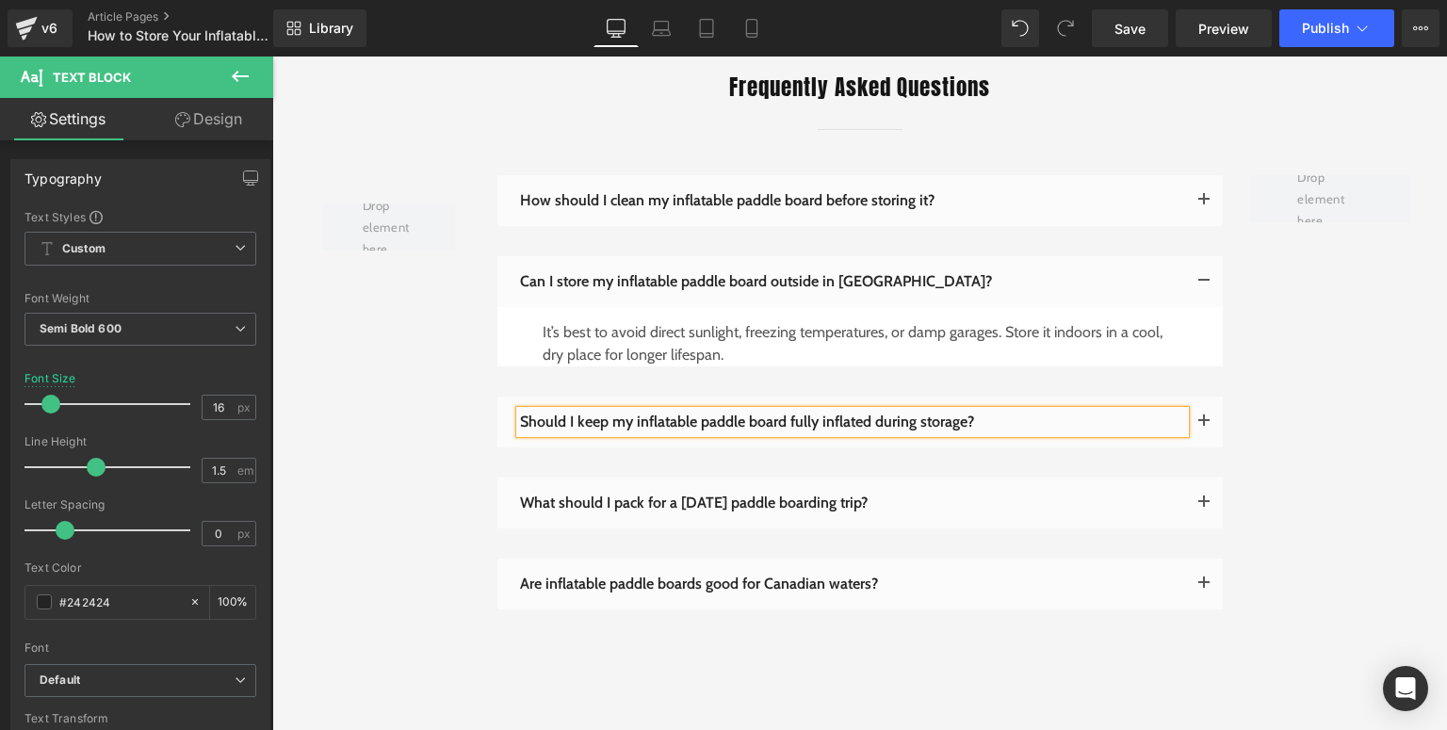
click at [1191, 397] on button "button" at bounding box center [1204, 422] width 38 height 51
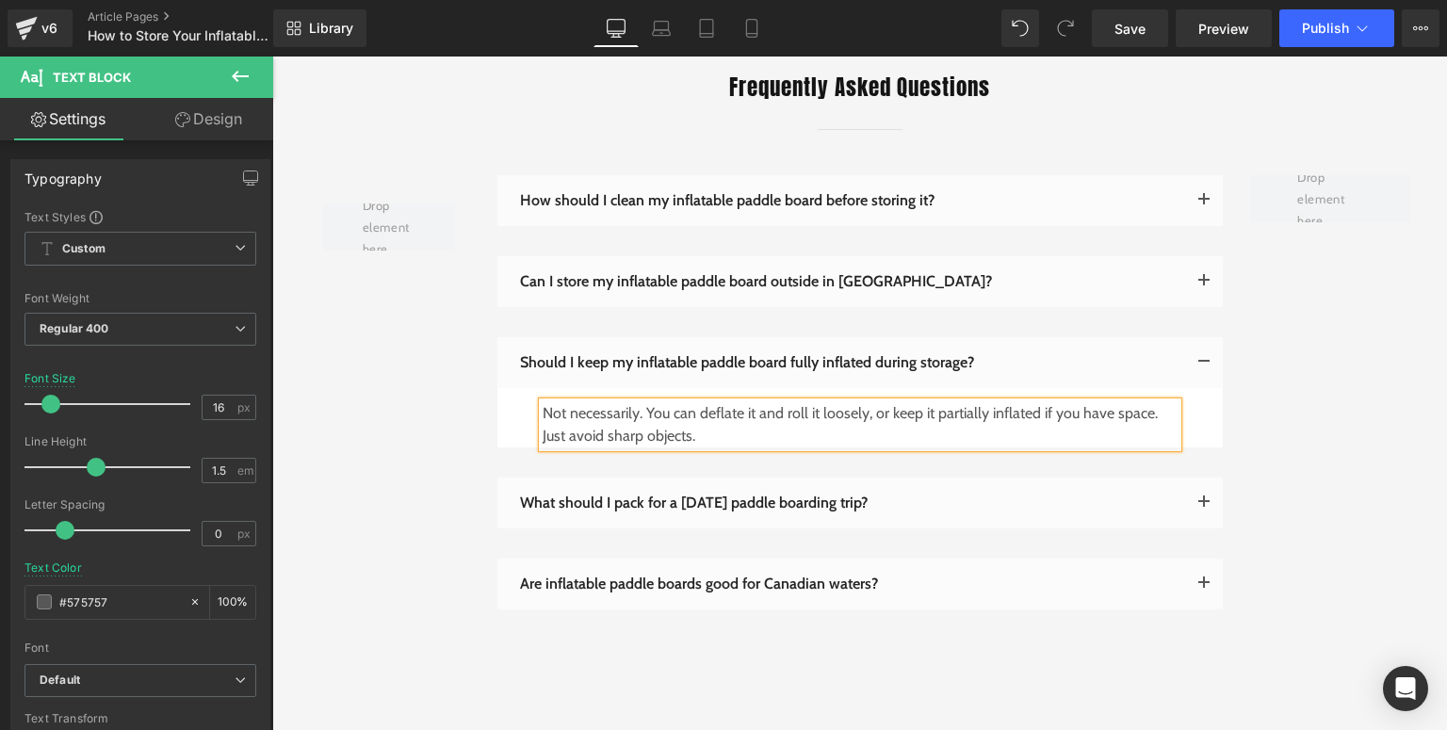
scroll to position [4749, 0]
click at [878, 497] on icon at bounding box center [883, 502] width 10 height 11
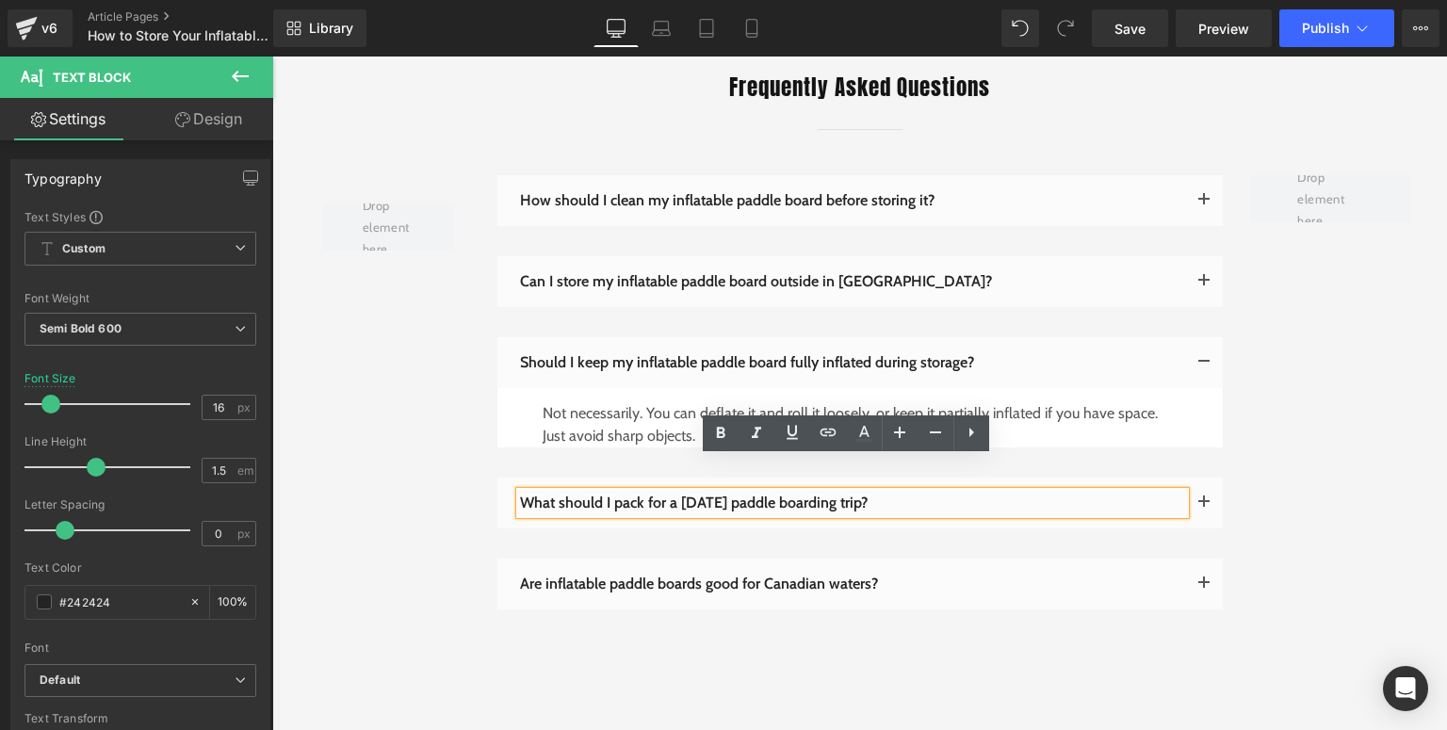
drag, startPoint x: 554, startPoint y: 471, endPoint x: 517, endPoint y: 472, distance: 36.8
click at [520, 492] on p "What should I pack for a [DATE] paddle boarding trip?" at bounding box center [852, 503] width 665 height 23
paste div
click at [1188, 478] on button "button" at bounding box center [1204, 503] width 38 height 51
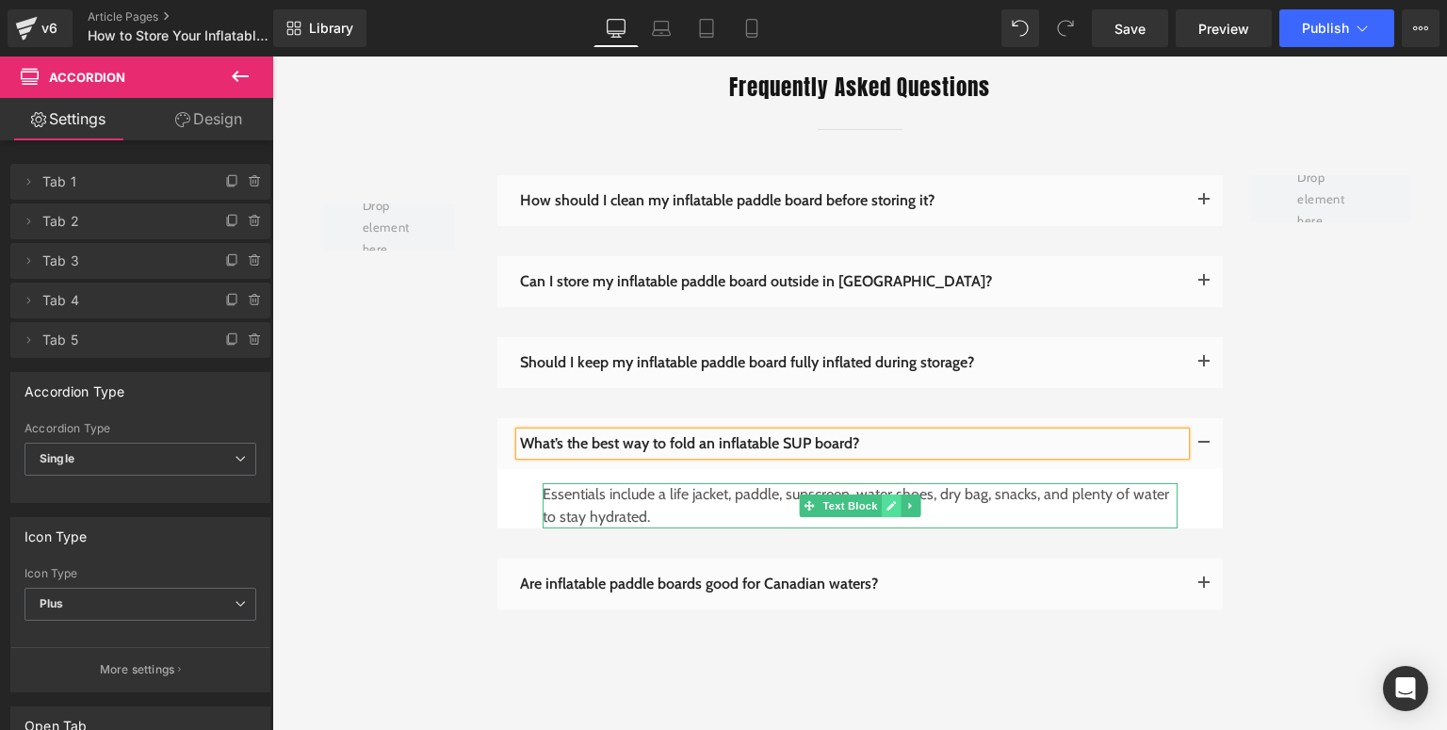
drag, startPoint x: 885, startPoint y: 476, endPoint x: 726, endPoint y: 482, distance: 158.4
click at [887, 502] on icon at bounding box center [891, 506] width 9 height 9
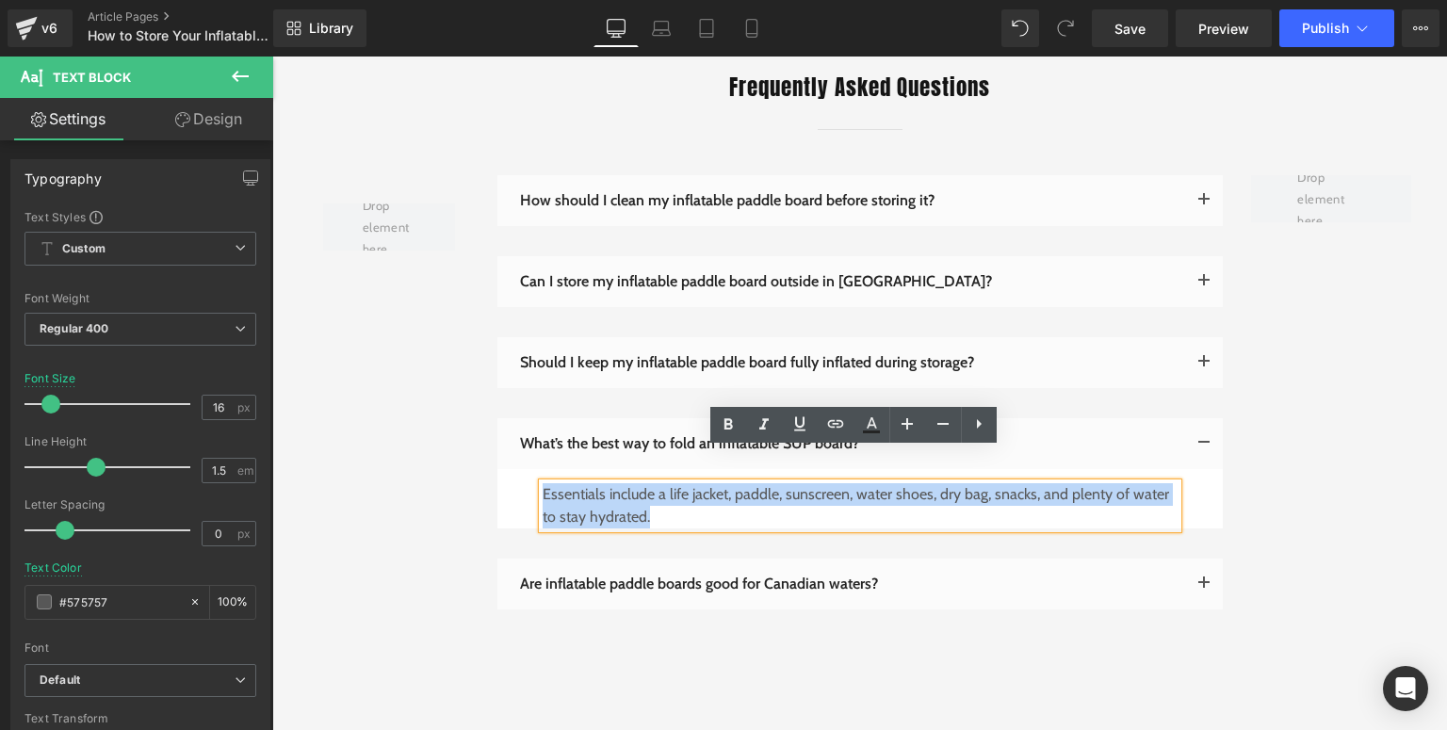
drag, startPoint x: 520, startPoint y: 482, endPoint x: 537, endPoint y: 462, distance: 26.8
click at [543, 483] on p "Essentials include a life jacket, paddle, sunscreen, water shoes, dry bag, snac…" at bounding box center [860, 505] width 635 height 45
paste div
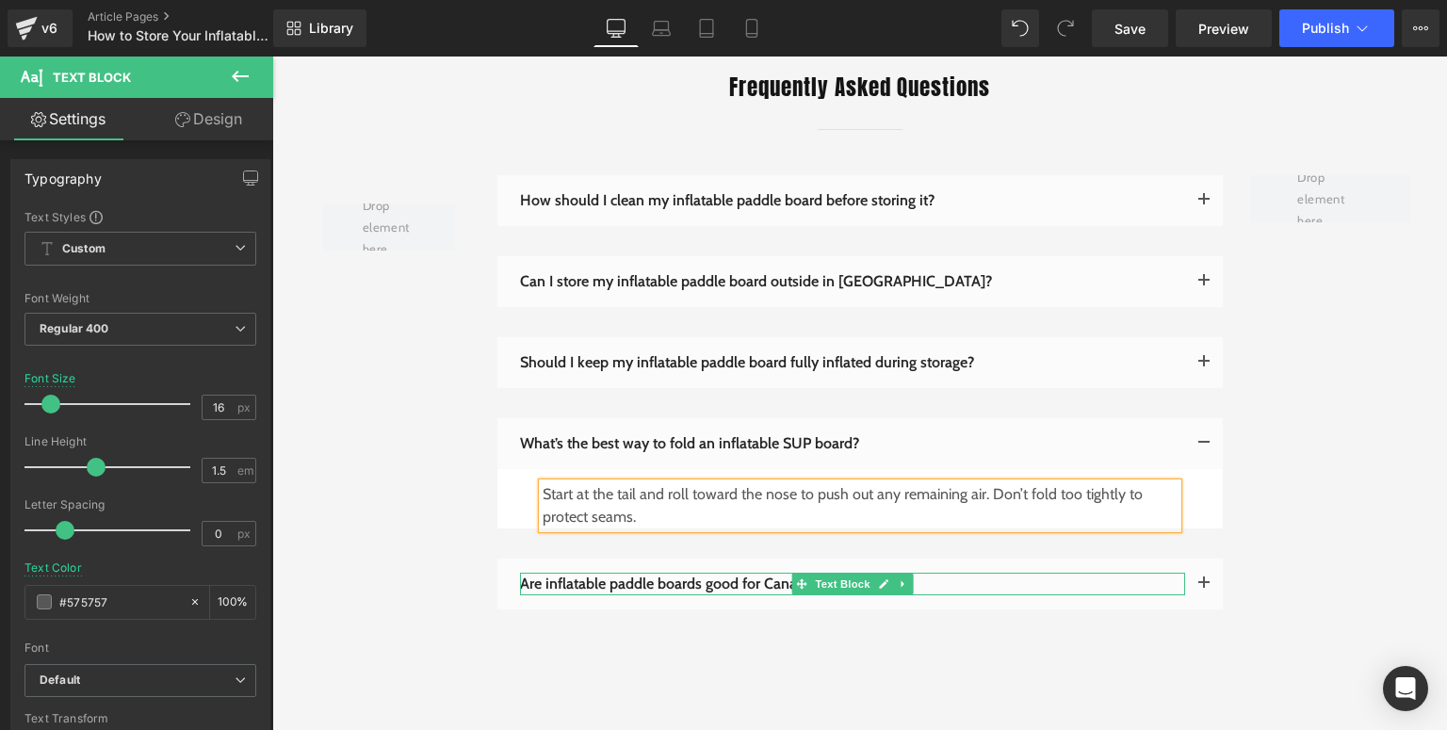
drag, startPoint x: 1074, startPoint y: 554, endPoint x: 562, endPoint y: 219, distance: 612.6
click at [880, 579] on icon at bounding box center [883, 584] width 10 height 11
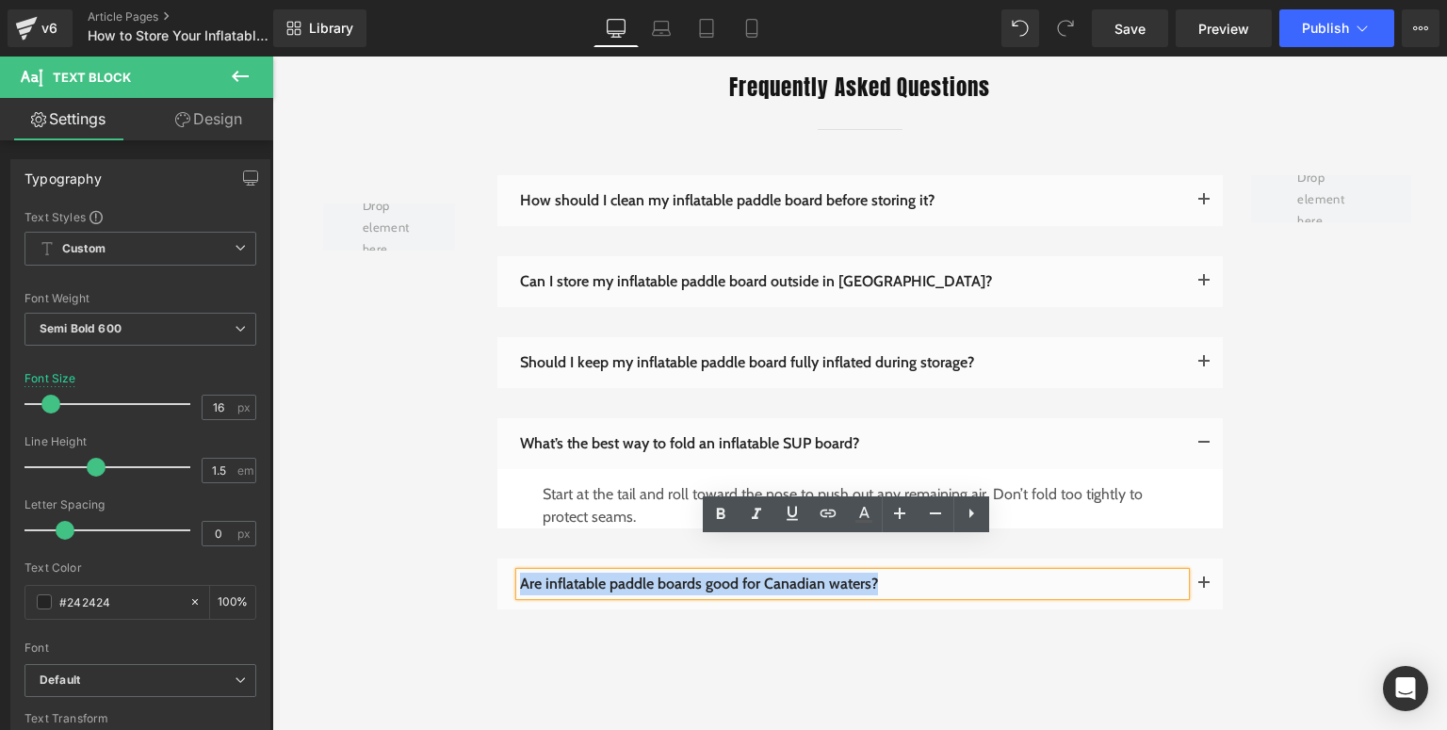
drag, startPoint x: 909, startPoint y: 560, endPoint x: 516, endPoint y: 553, distance: 393.0
click at [520, 573] on p "Are inflatable paddle boards good for Canadian waters?" at bounding box center [852, 584] width 665 height 23
paste div
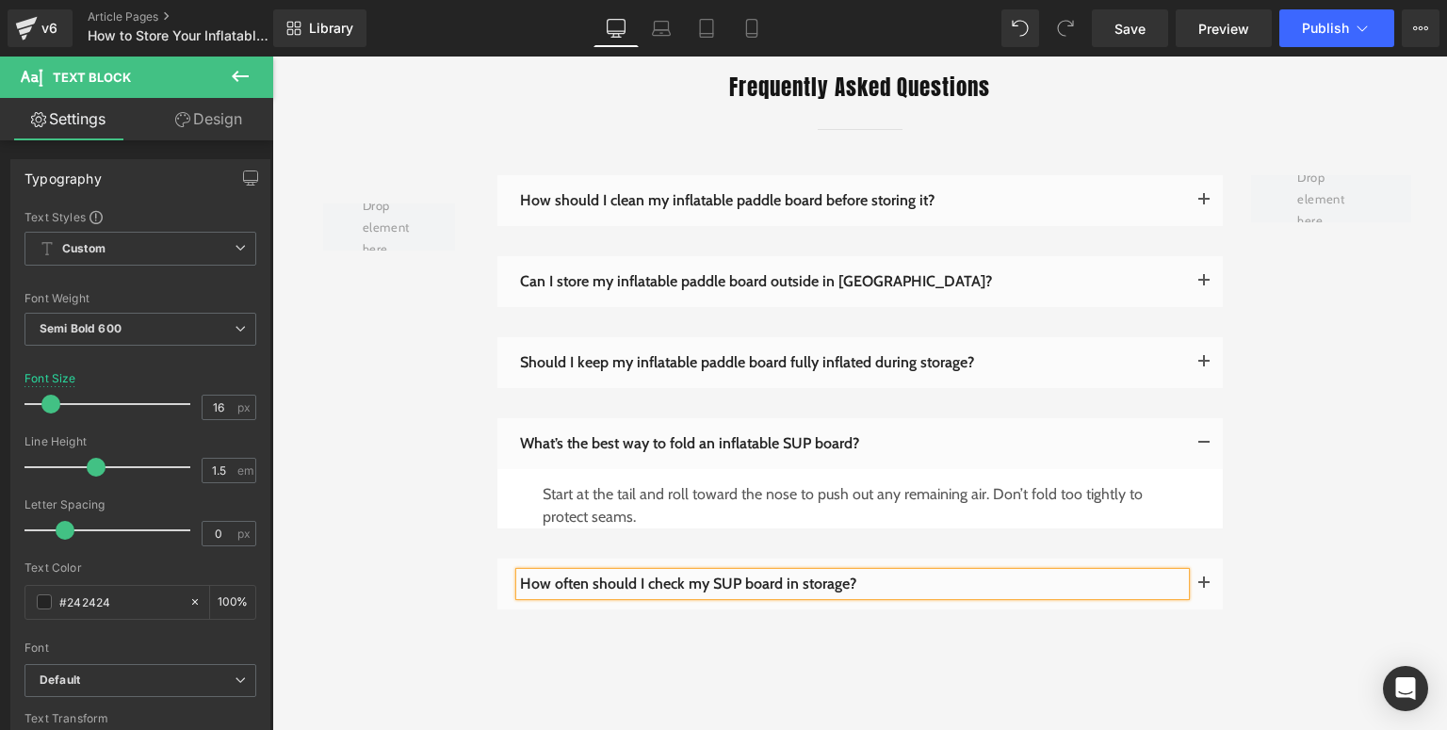
click at [1195, 559] on button "button" at bounding box center [1204, 584] width 38 height 51
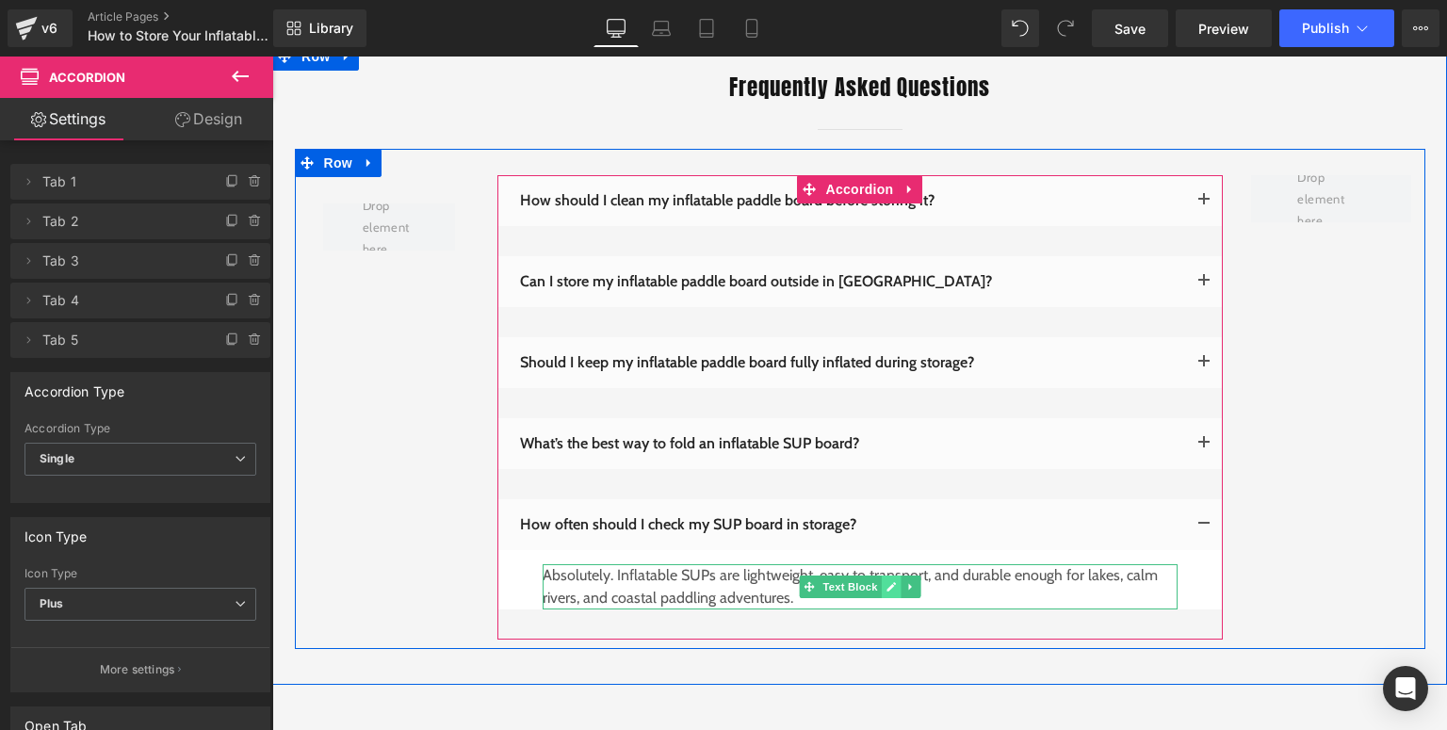
click at [886, 581] on icon at bounding box center [891, 586] width 10 height 11
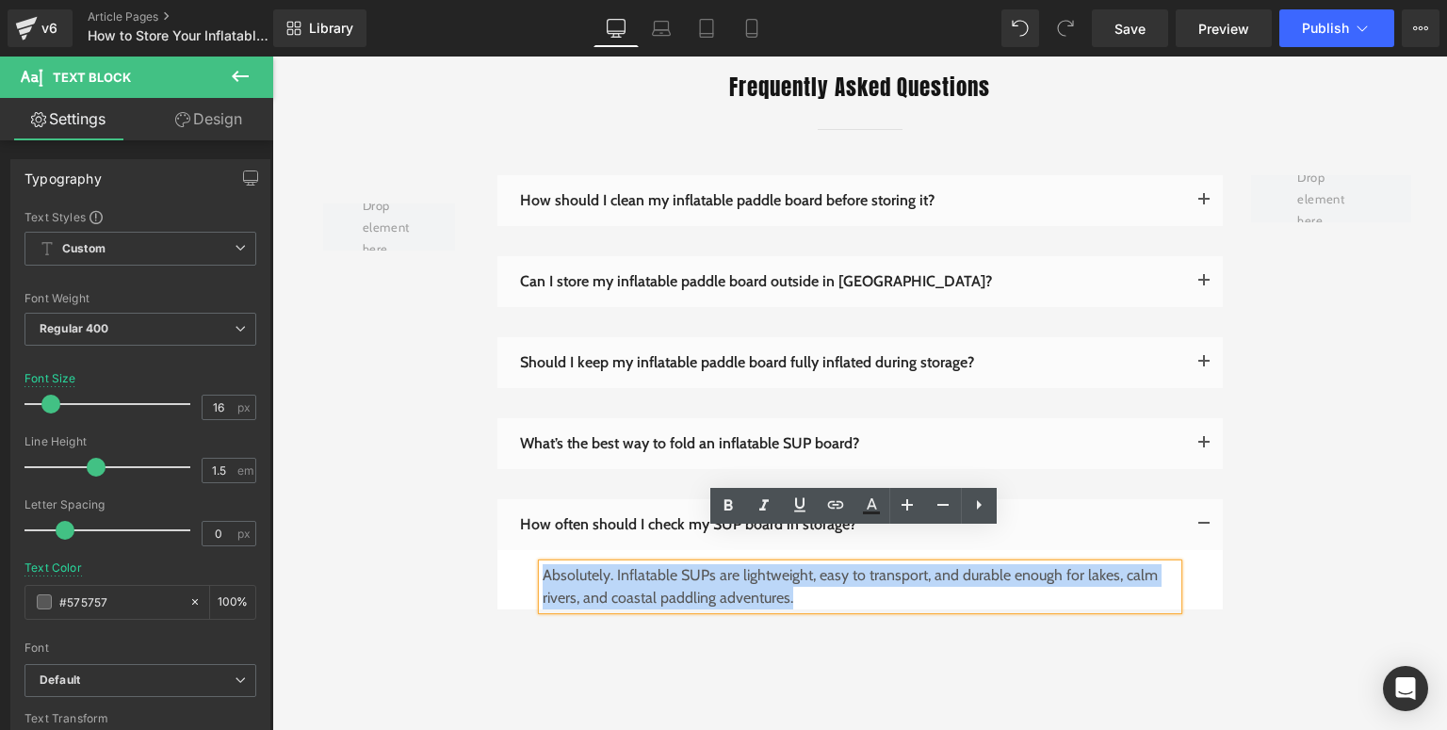
drag, startPoint x: 791, startPoint y: 570, endPoint x: 539, endPoint y: 546, distance: 253.7
click at [543, 564] on p "Absolutely. Inflatable SUPs are lightweight, easy to transport, and durable eno…" at bounding box center [860, 586] width 635 height 45
paste div
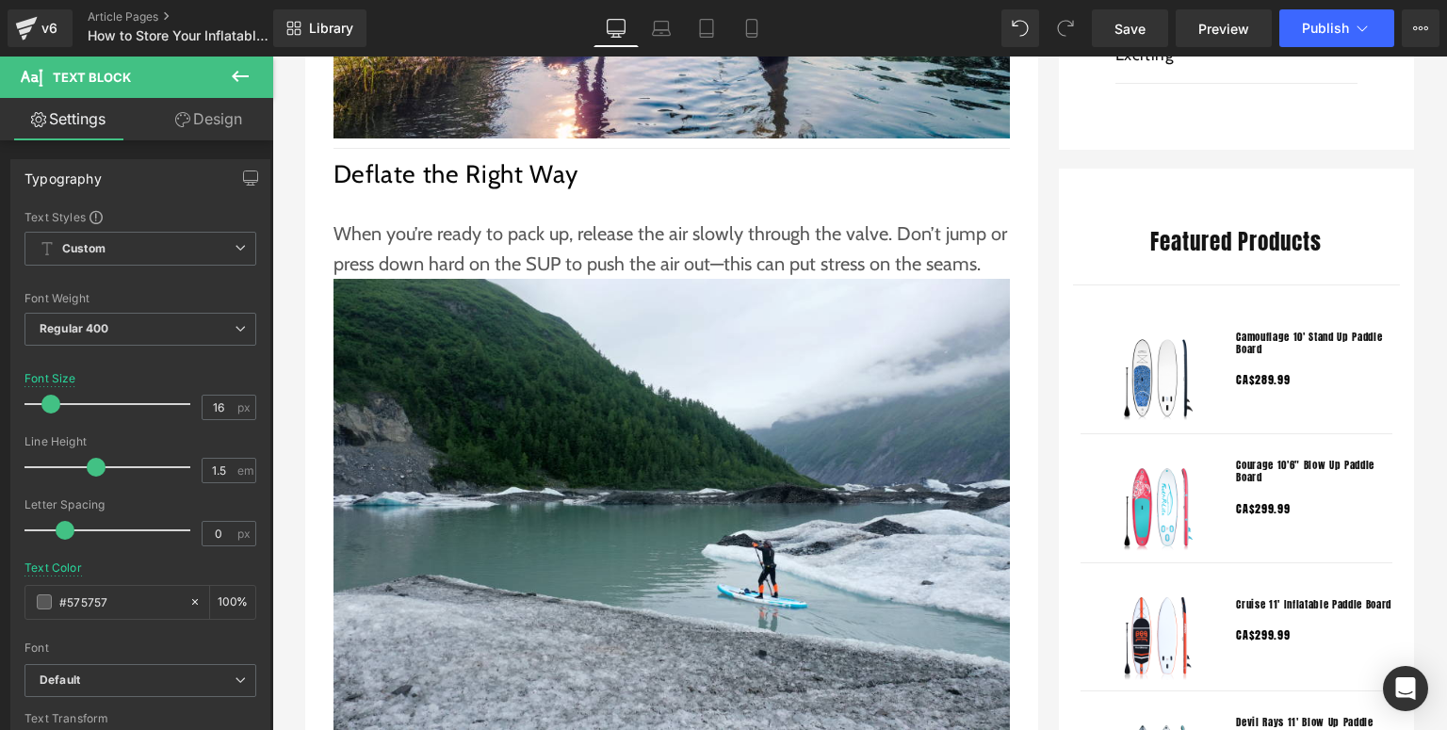
scroll to position [1055, 0]
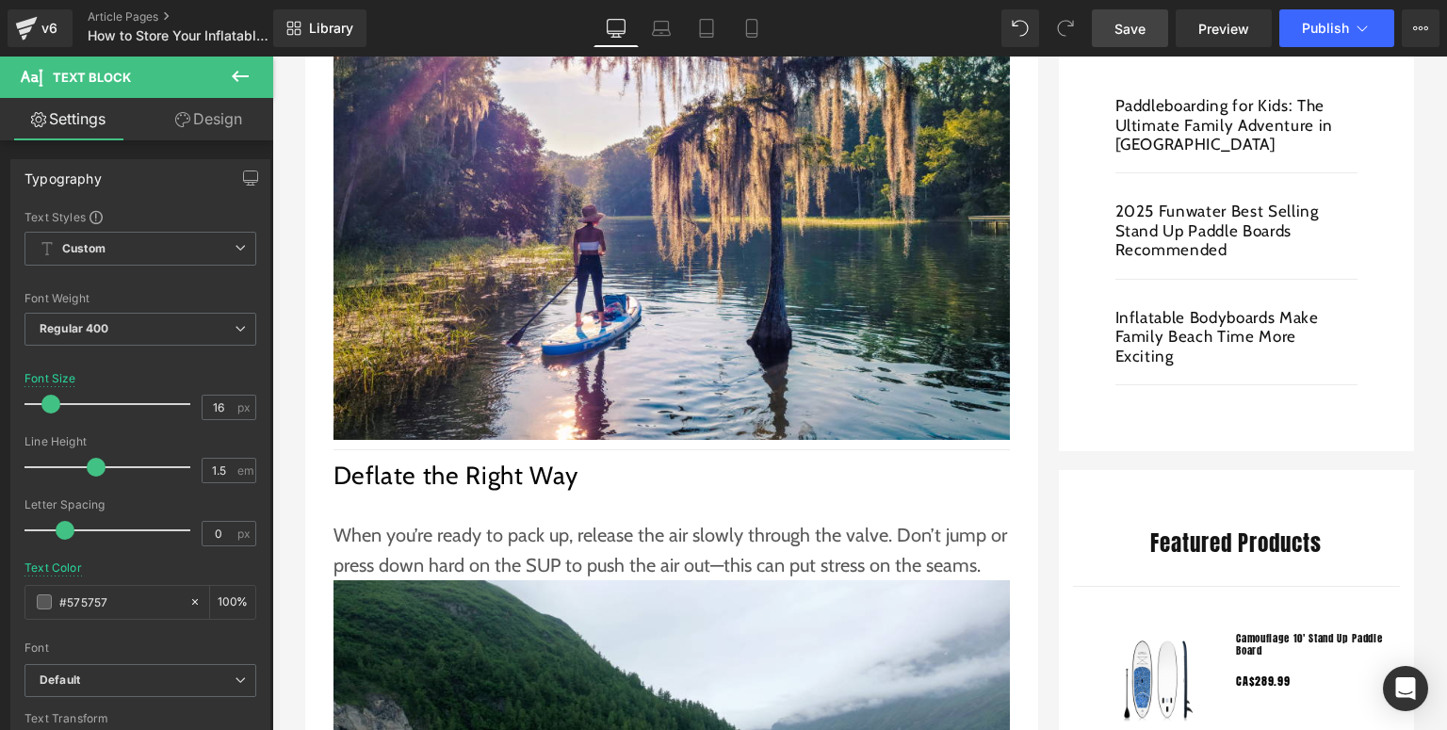
click at [1137, 20] on span "Save" at bounding box center [1130, 29] width 31 height 20
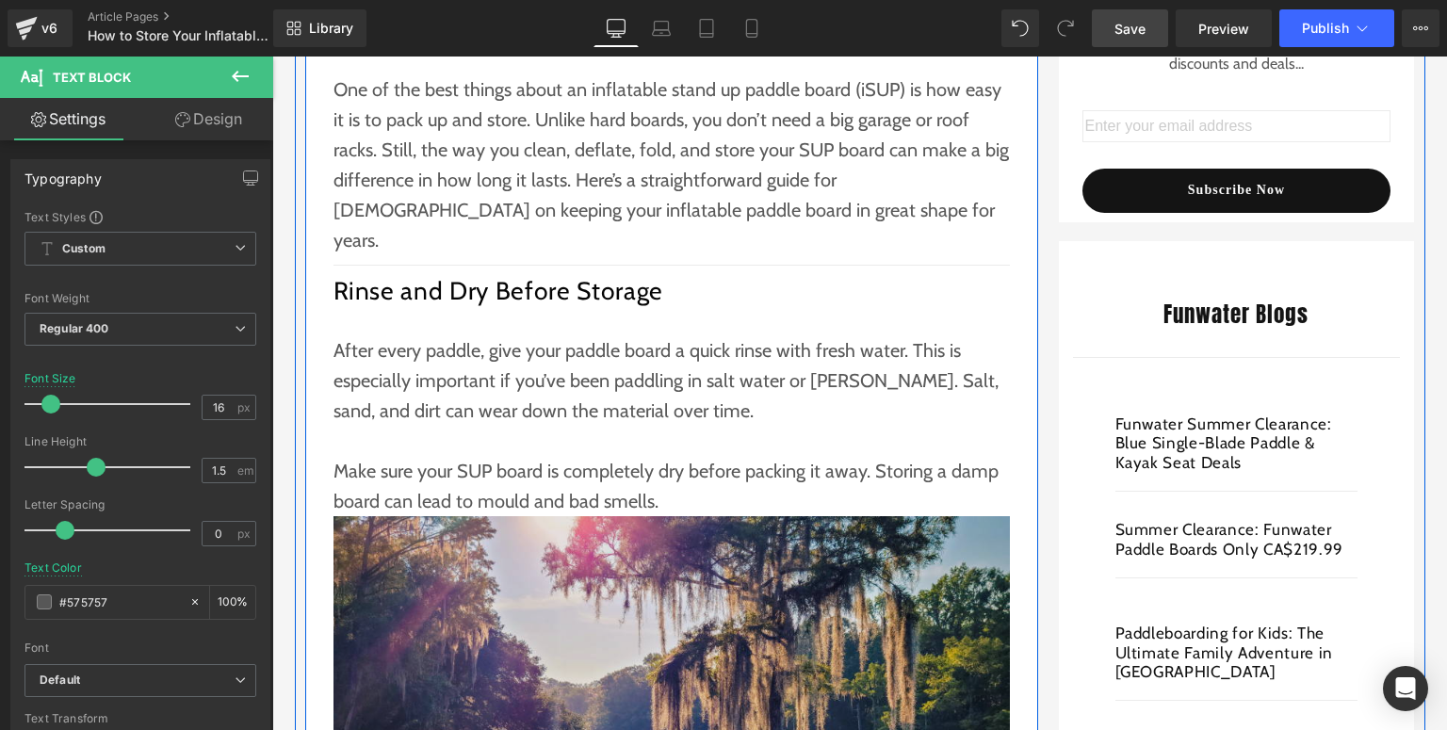
scroll to position [754, 0]
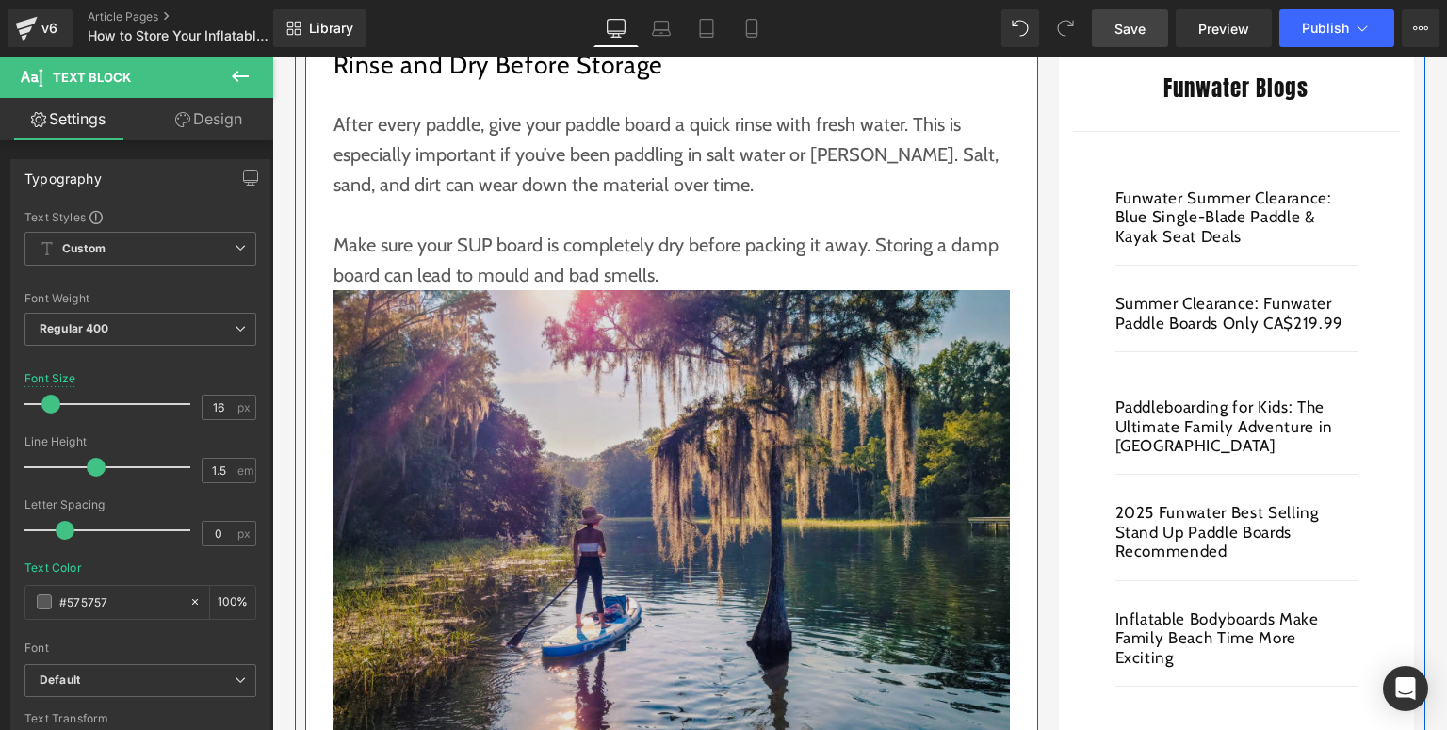
click at [603, 471] on img at bounding box center [672, 515] width 677 height 451
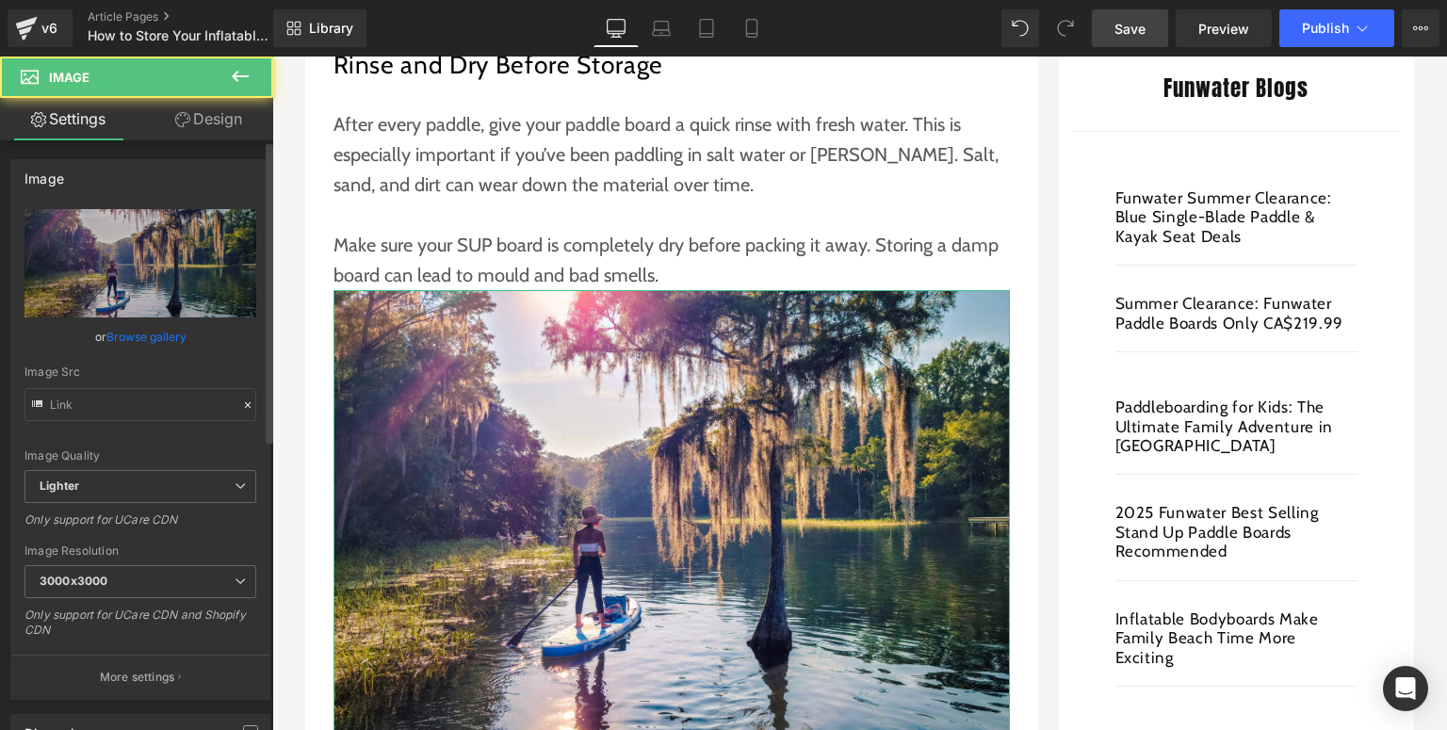
type input "[URL][DOMAIN_NAME]"
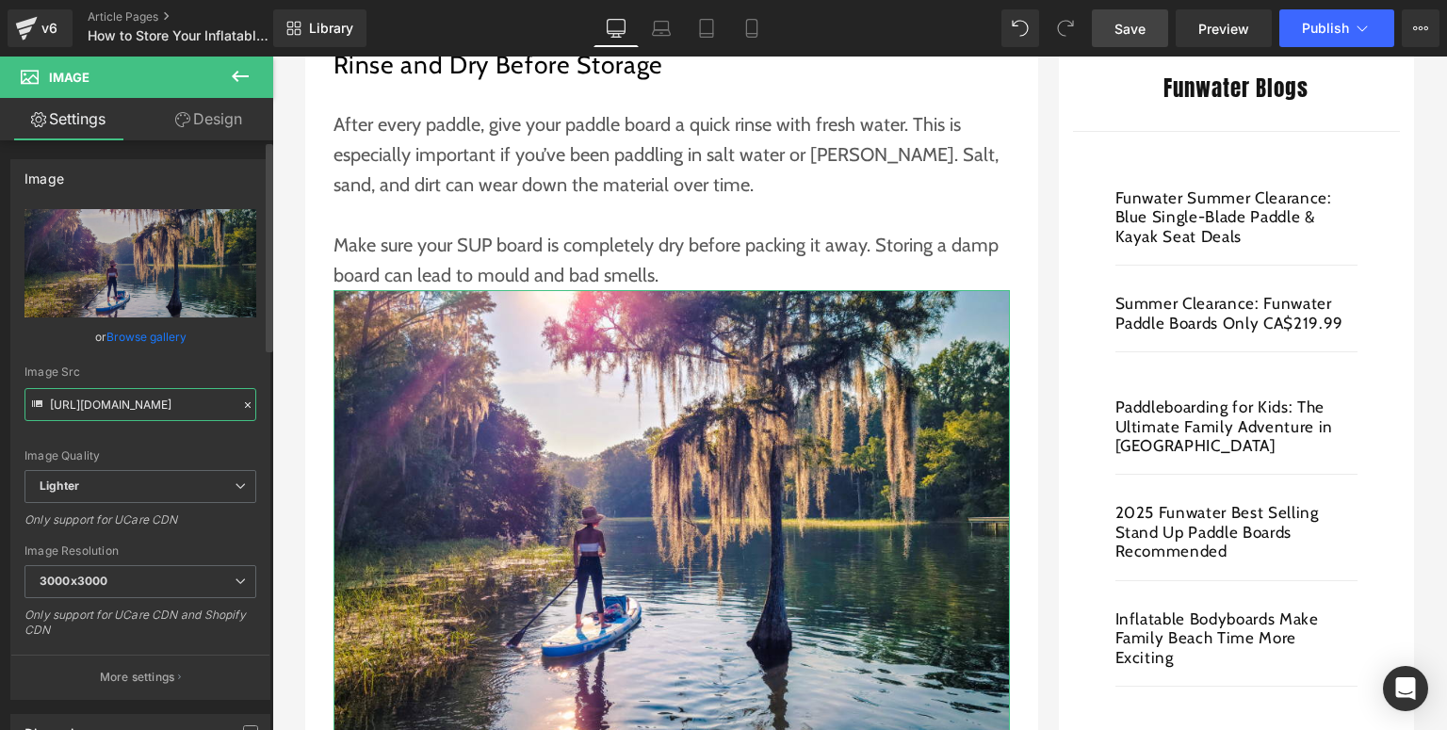
click at [151, 396] on input "[URL][DOMAIN_NAME]" at bounding box center [140, 404] width 232 height 33
drag, startPoint x: 49, startPoint y: 403, endPoint x: 248, endPoint y: 404, distance: 198.8
click at [248, 404] on div "Image Src [URL][DOMAIN_NAME]" at bounding box center [140, 394] width 232 height 56
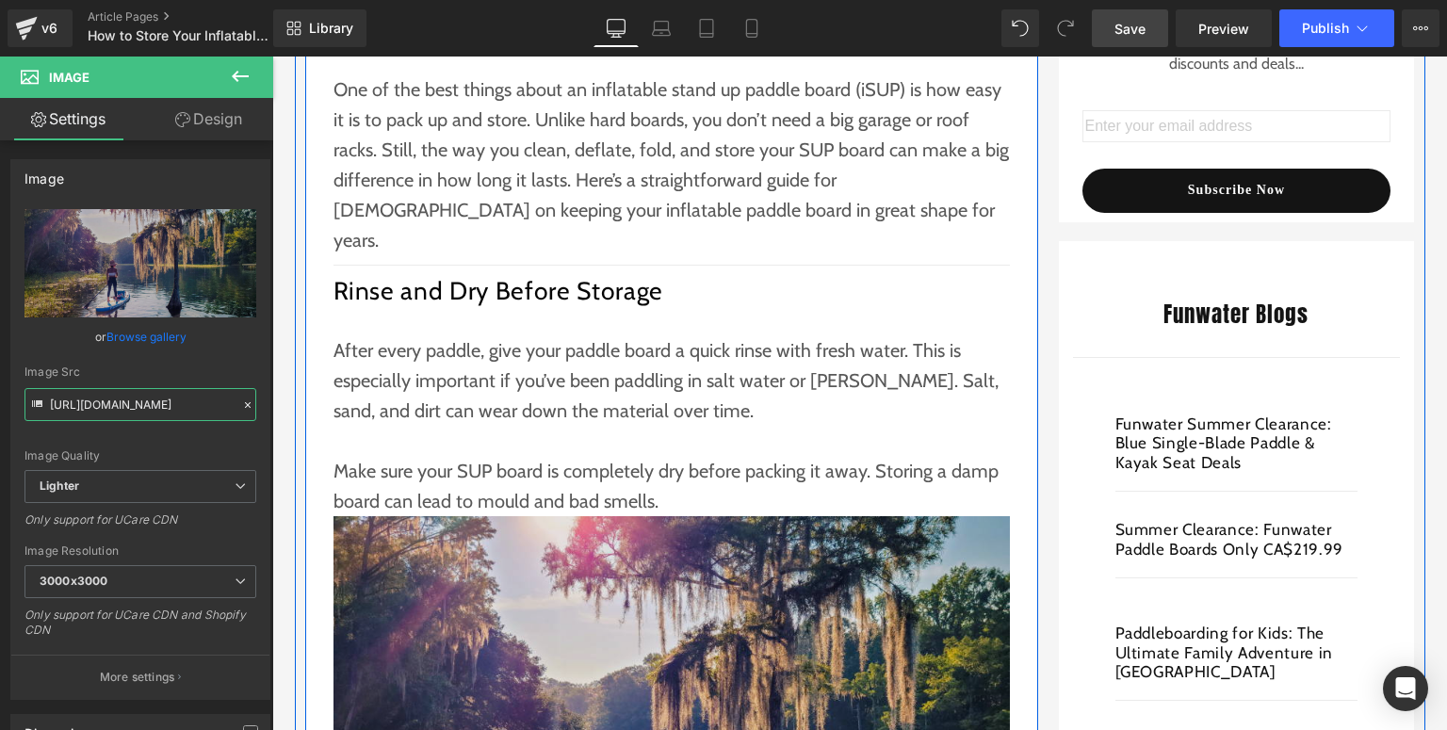
scroll to position [754, 0]
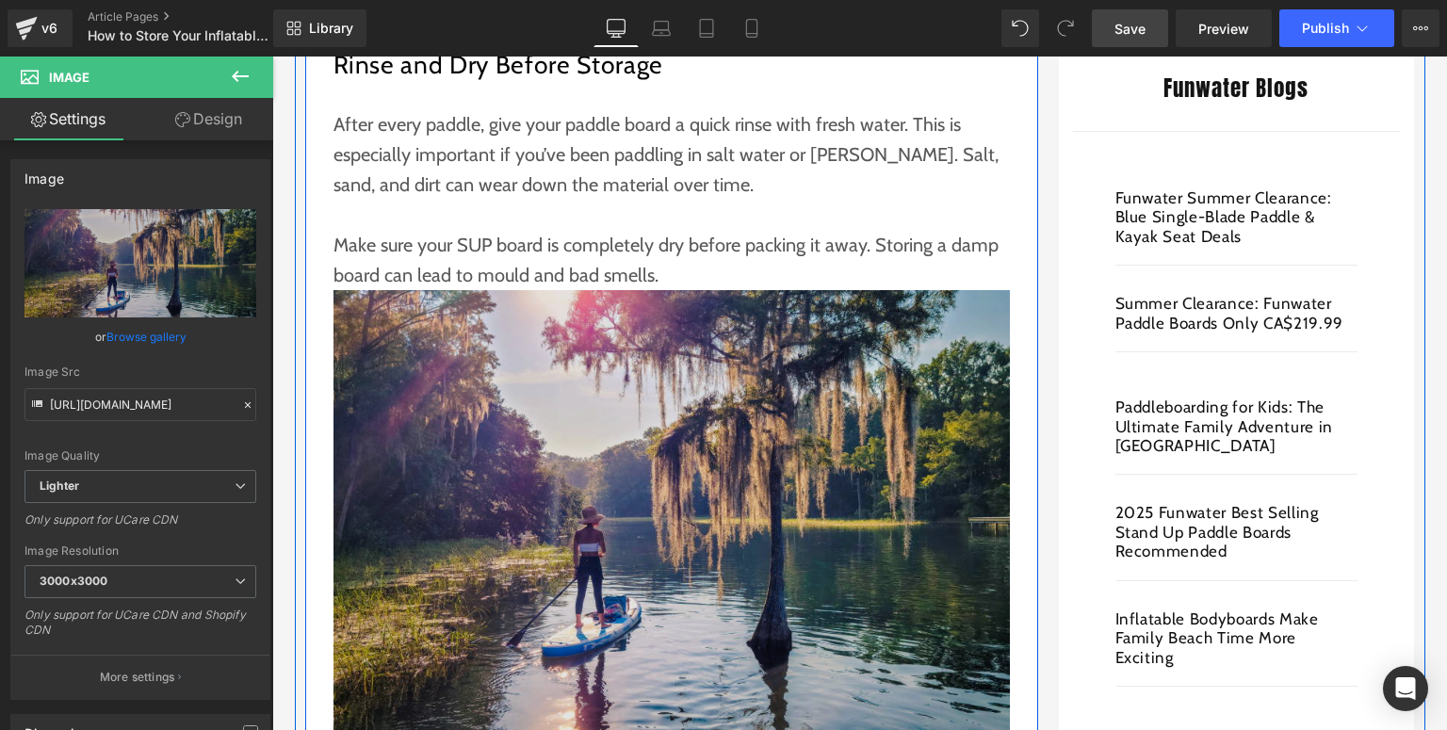
click at [592, 439] on img at bounding box center [672, 515] width 677 height 451
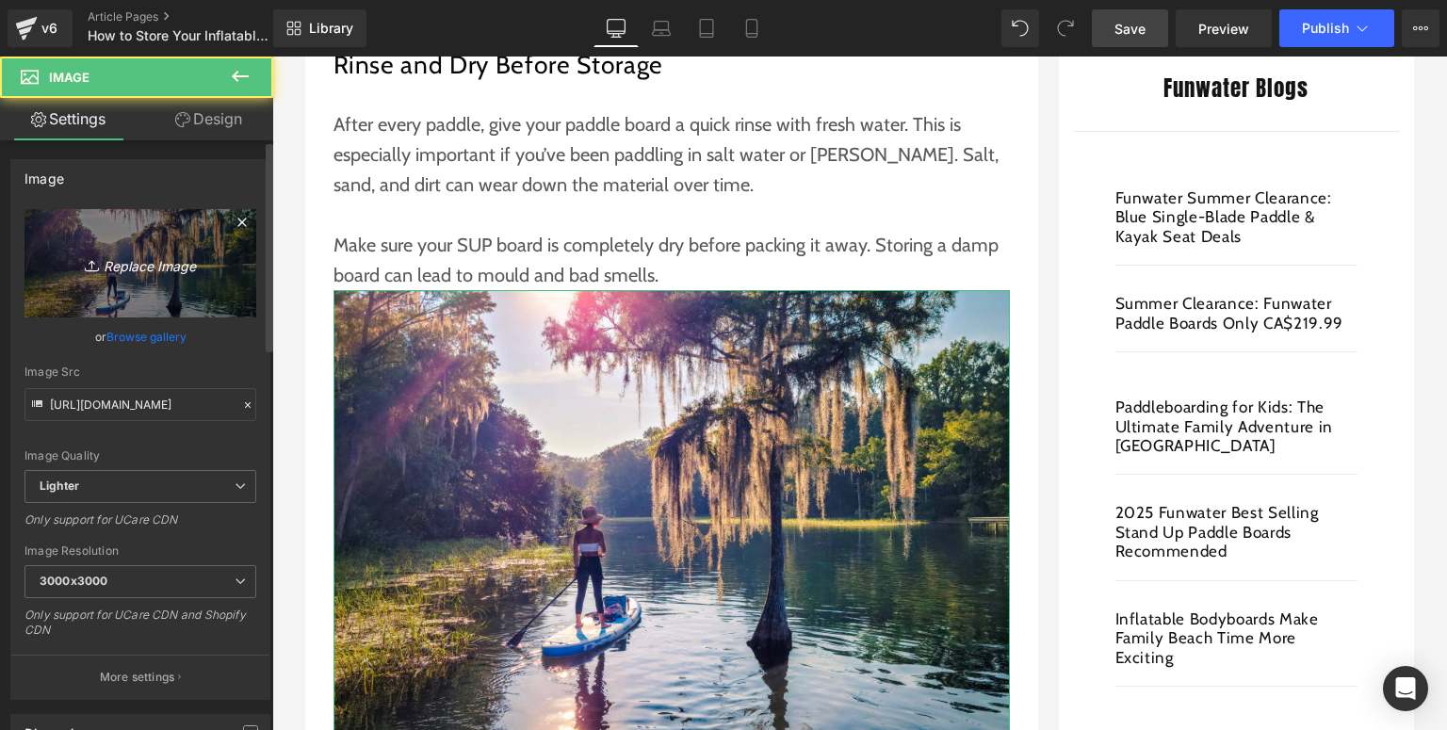
click at [200, 267] on icon "Replace Image" at bounding box center [140, 264] width 151 height 24
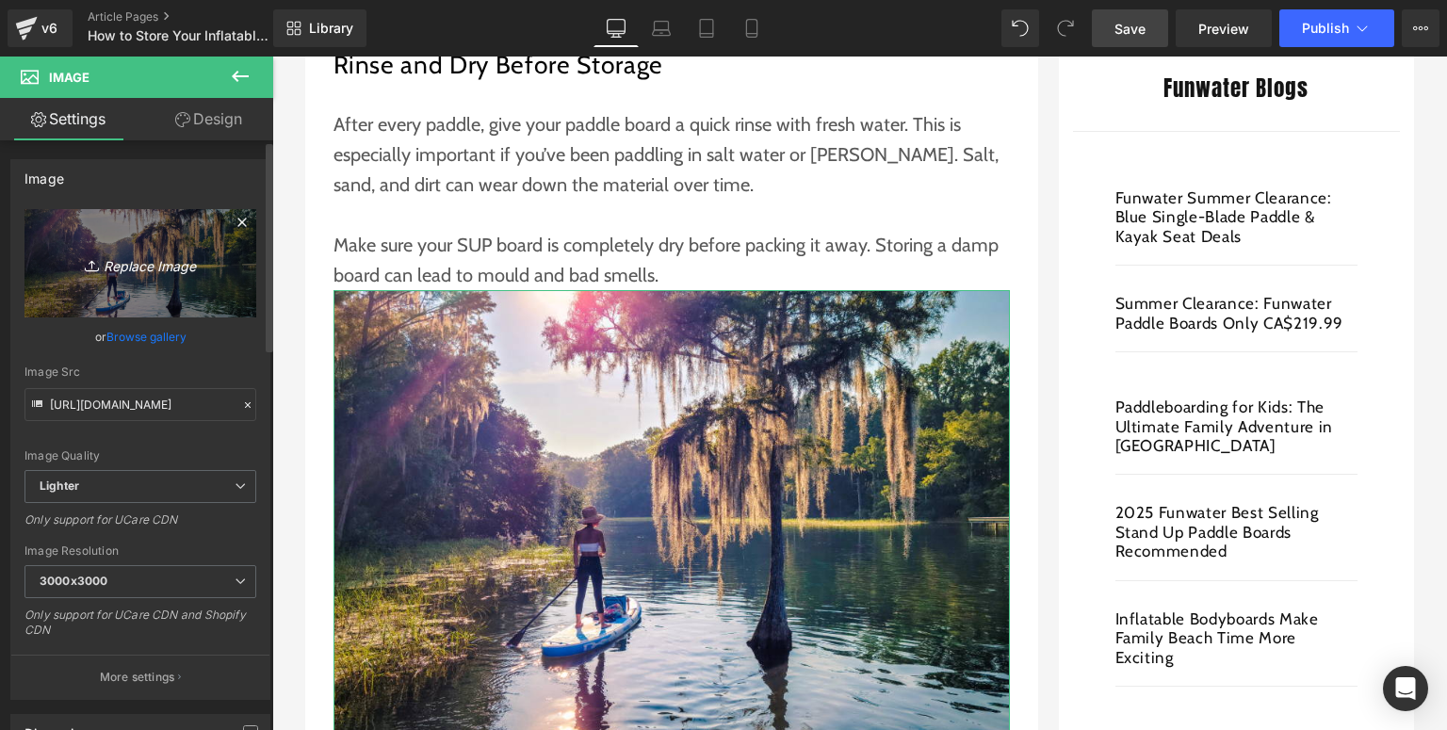
type input "C:\fakepath\Funwater paddle board (15).jpg"
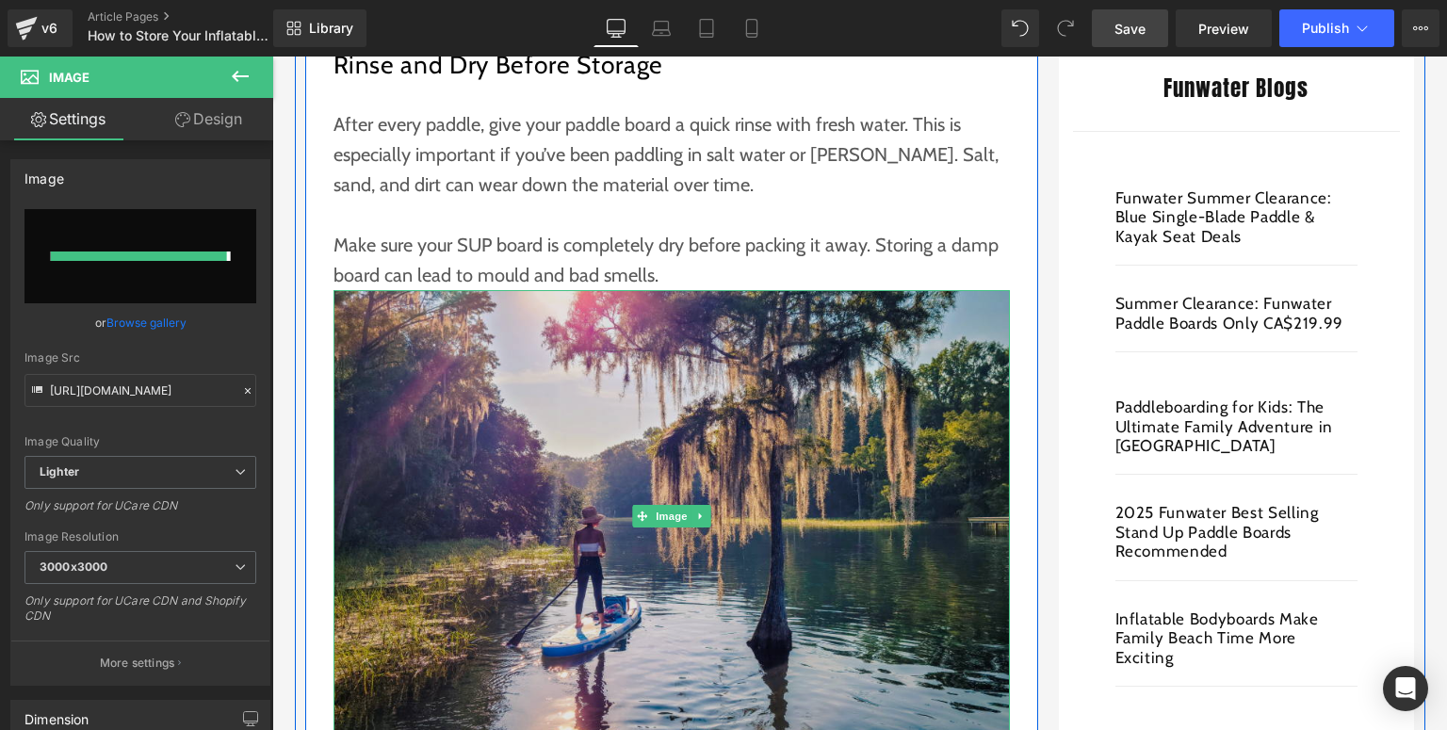
type input "[URL][DOMAIN_NAME]"
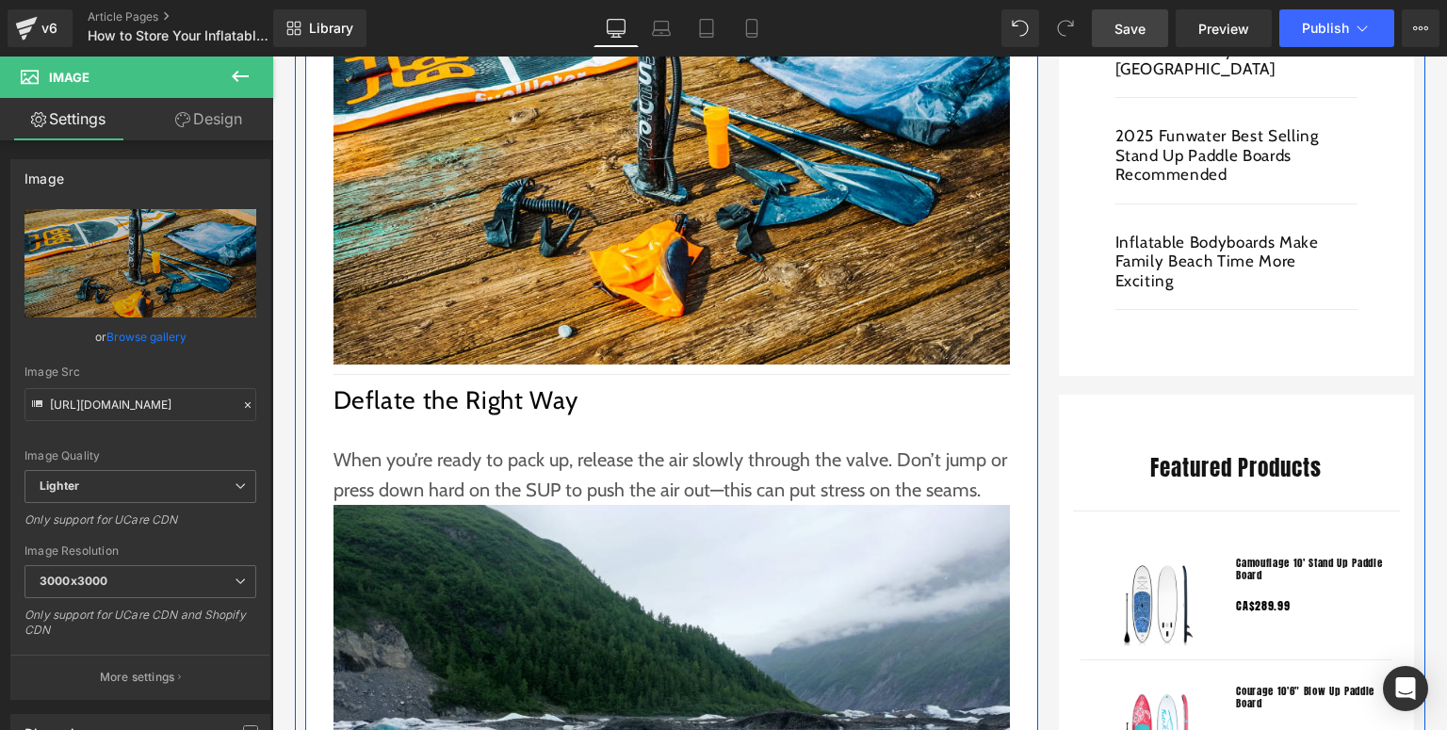
scroll to position [1281, 0]
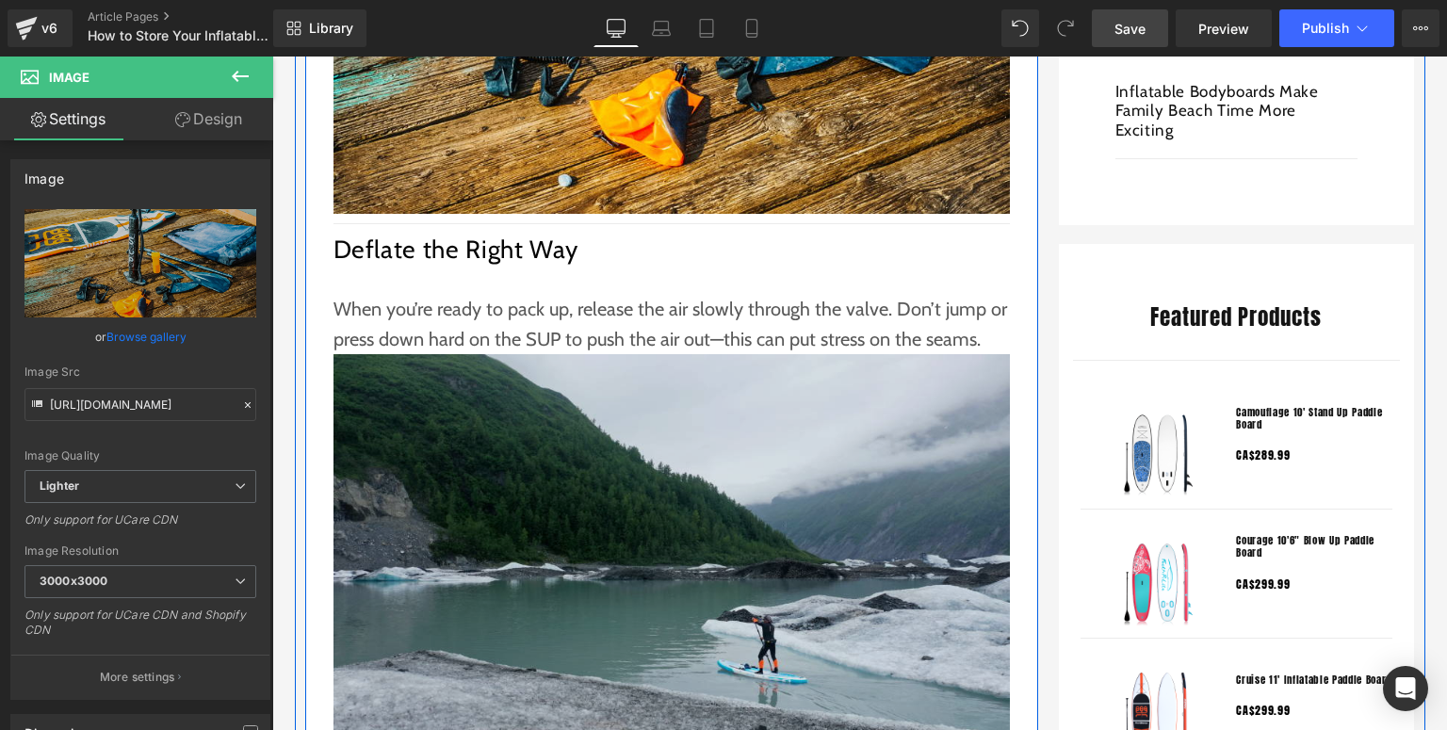
click at [693, 481] on img at bounding box center [672, 579] width 677 height 451
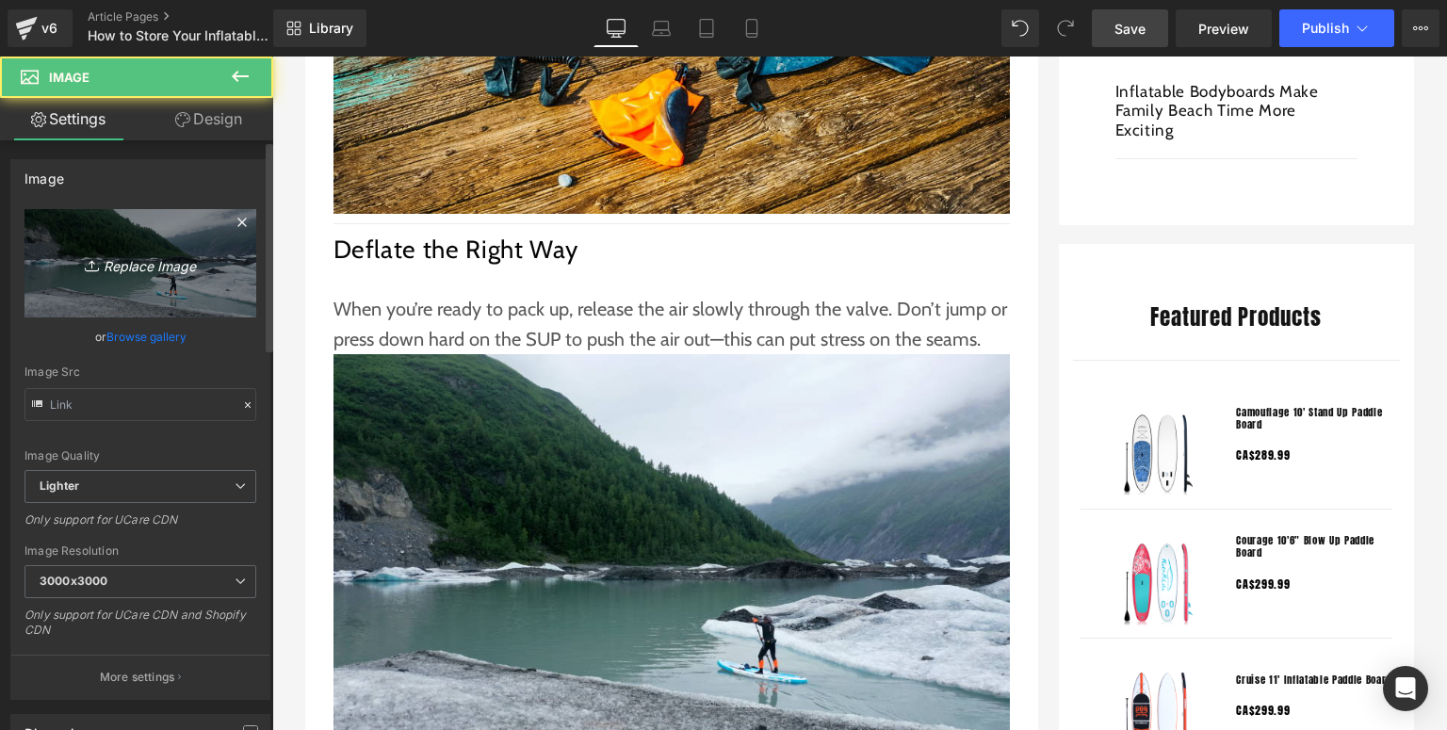
type input "[URL][DOMAIN_NAME]"
click at [83, 254] on icon "Replace Image" at bounding box center [140, 264] width 151 height 24
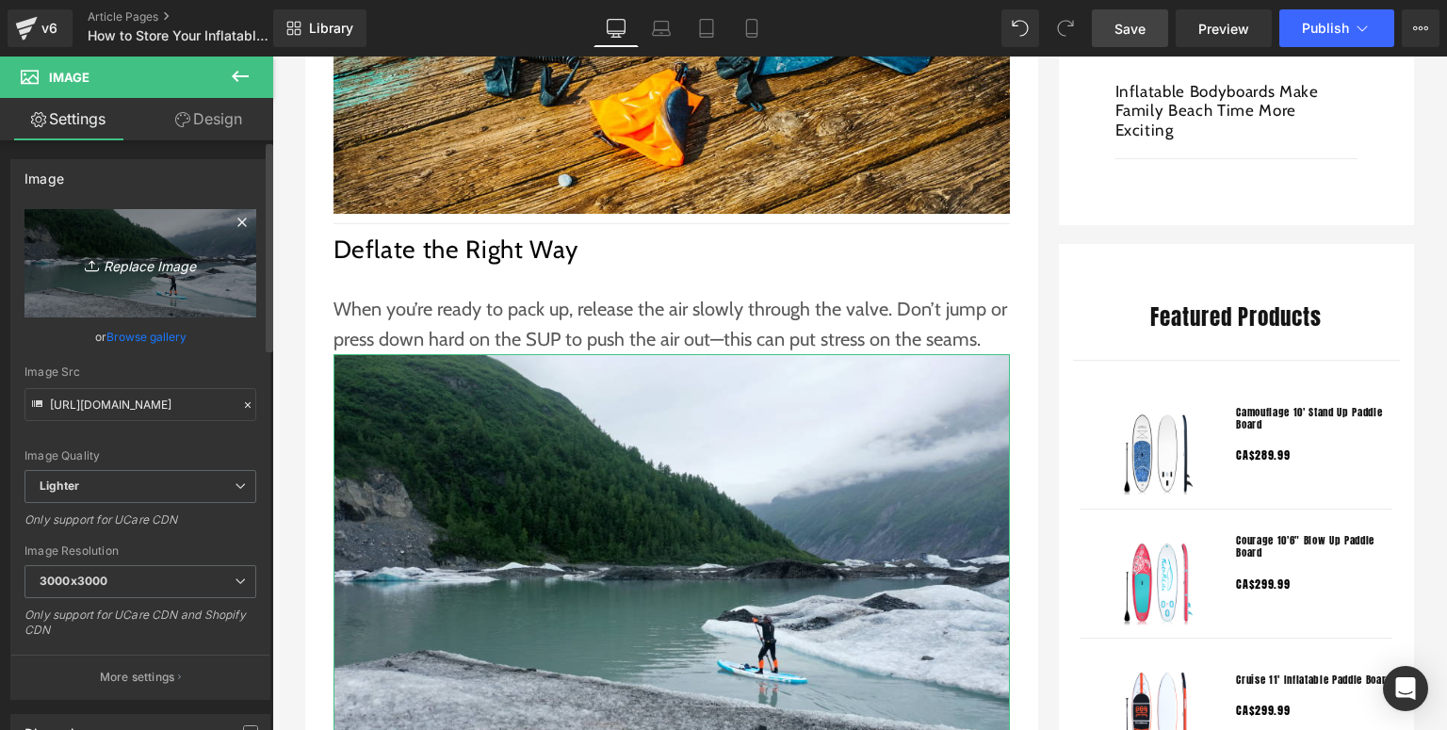
type input "C:\fakepath\Funwater paddle board (16).jpg"
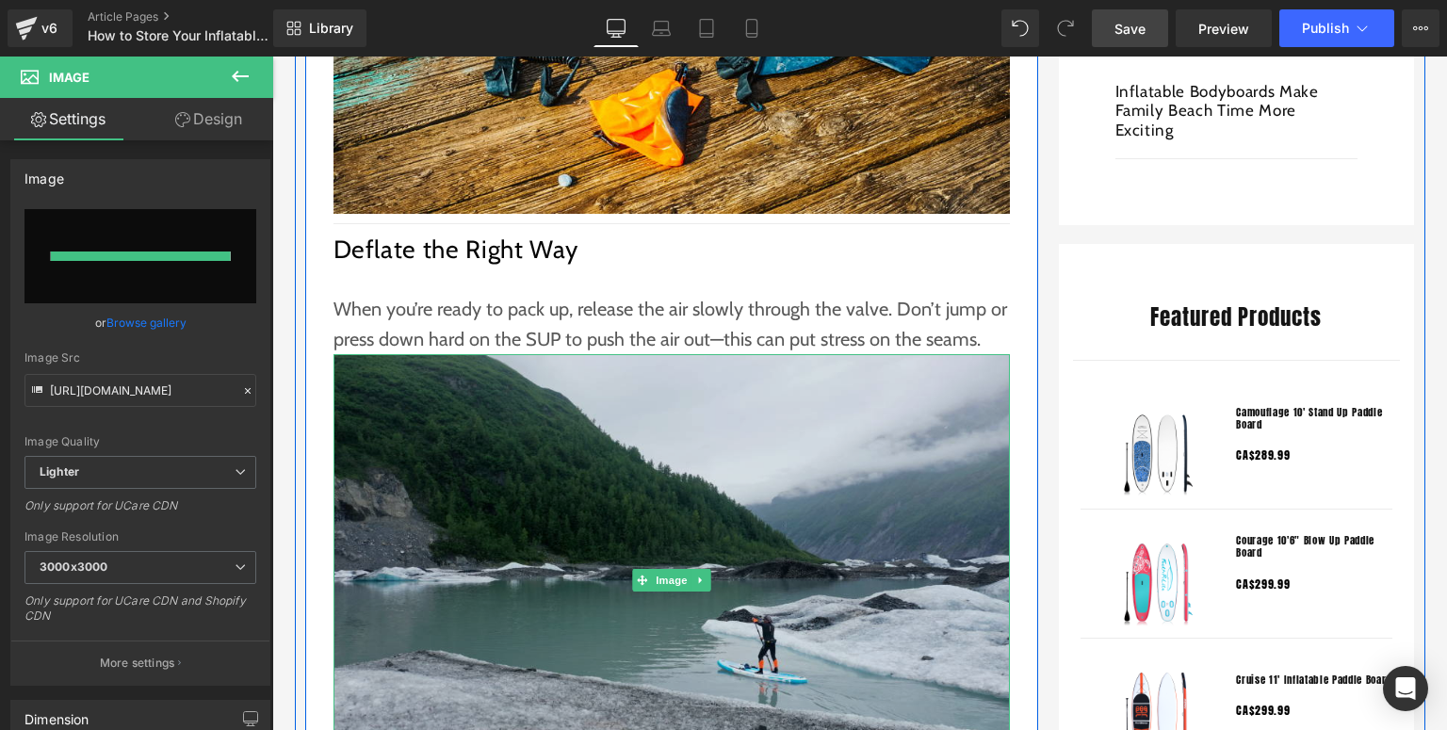
type input "[URL][DOMAIN_NAME]"
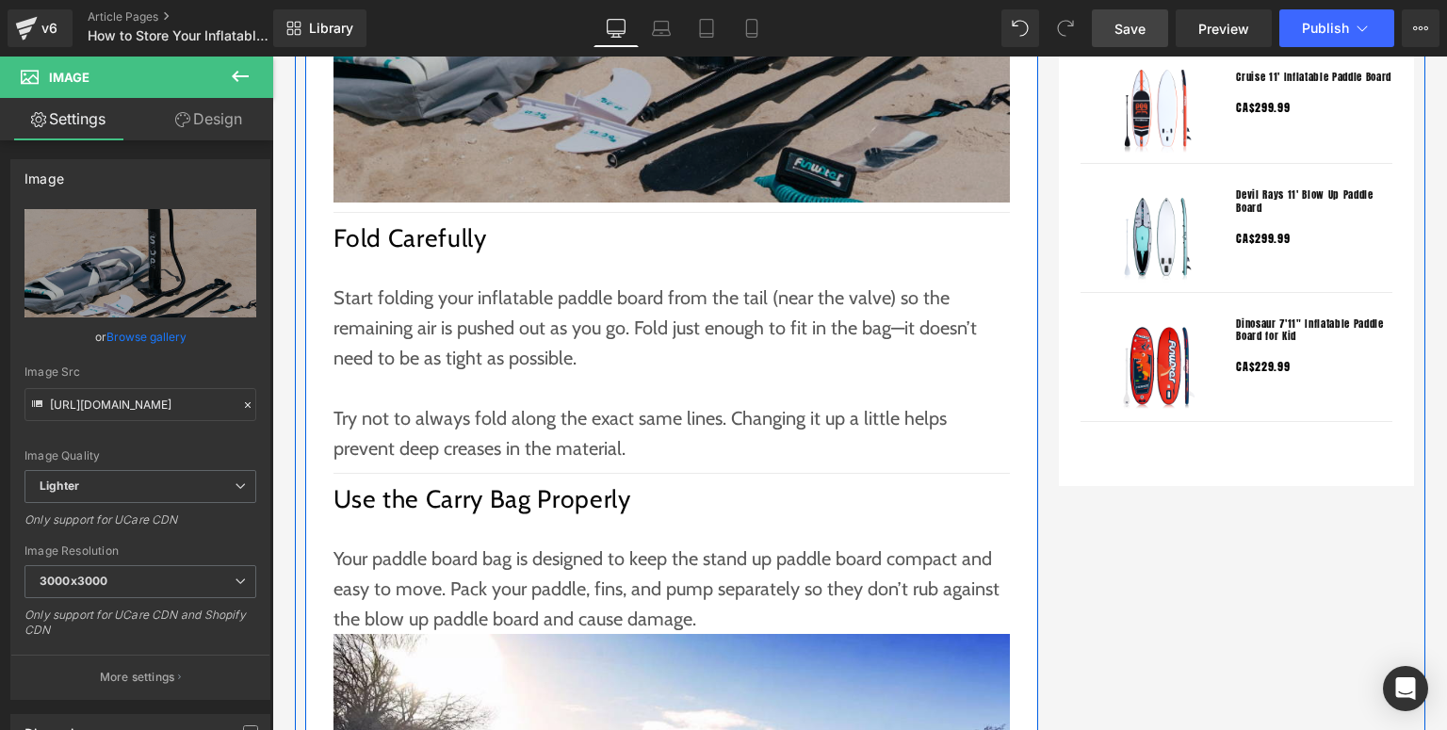
scroll to position [2111, 0]
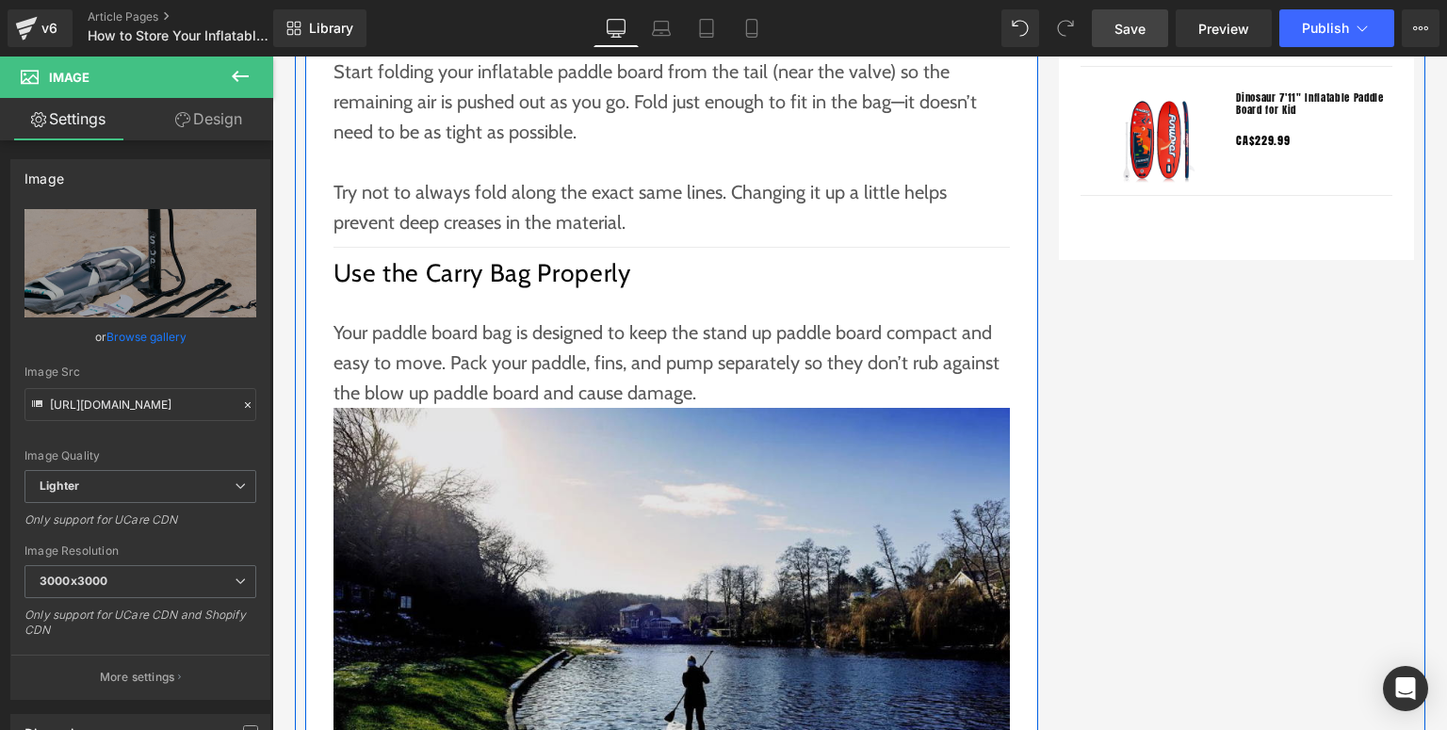
click at [741, 543] on img at bounding box center [672, 633] width 677 height 451
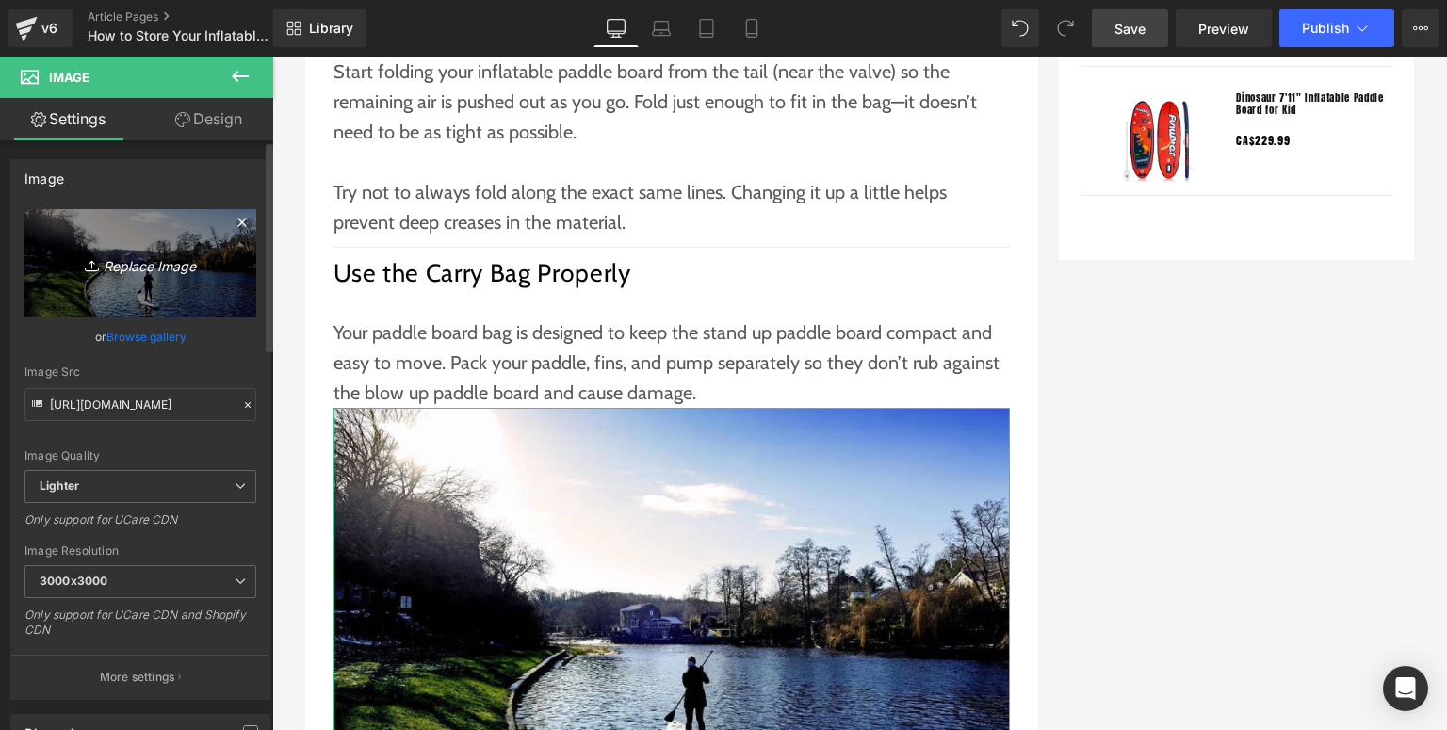
click at [182, 294] on link "Replace Image" at bounding box center [140, 263] width 232 height 108
type input "C:\fakepath\Funwater paddle board (17).jpg"
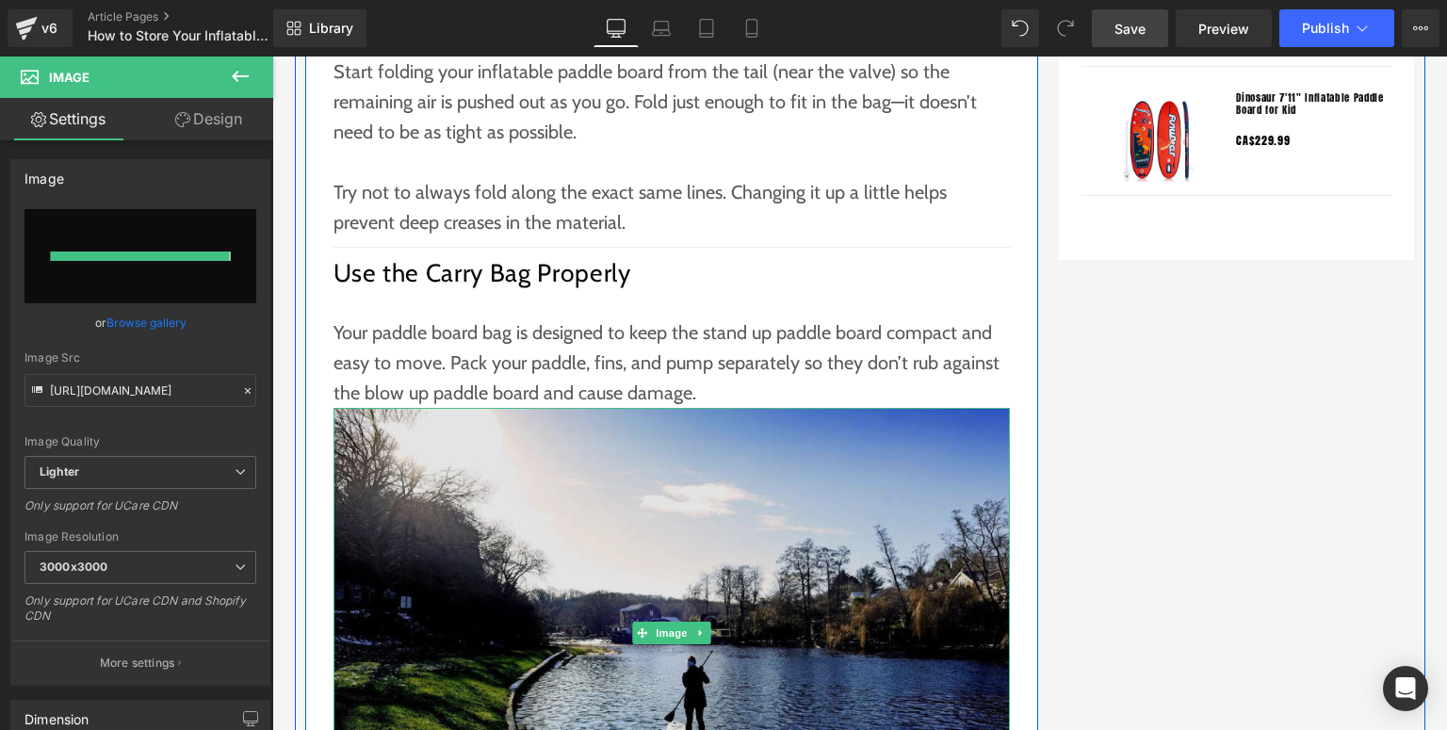
type input "[URL][DOMAIN_NAME]"
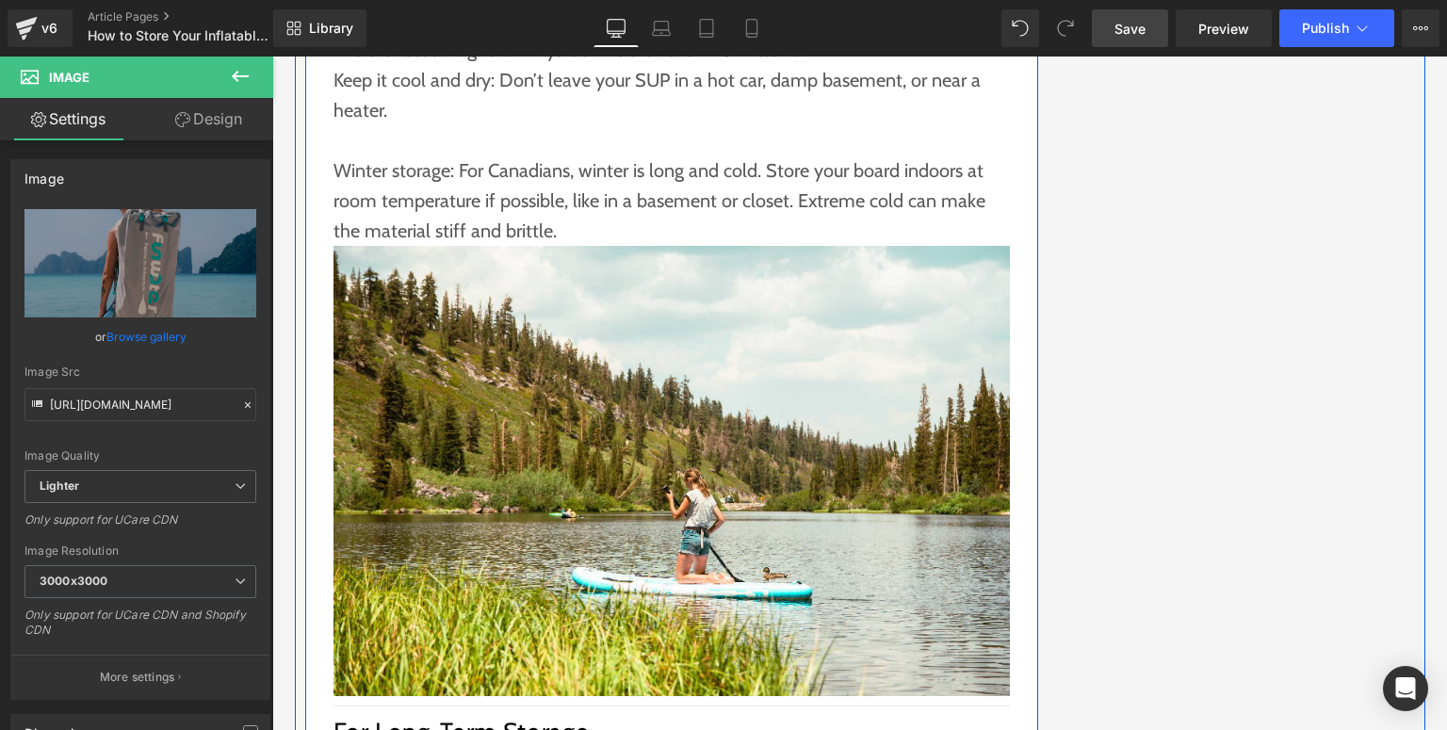
scroll to position [3166, 0]
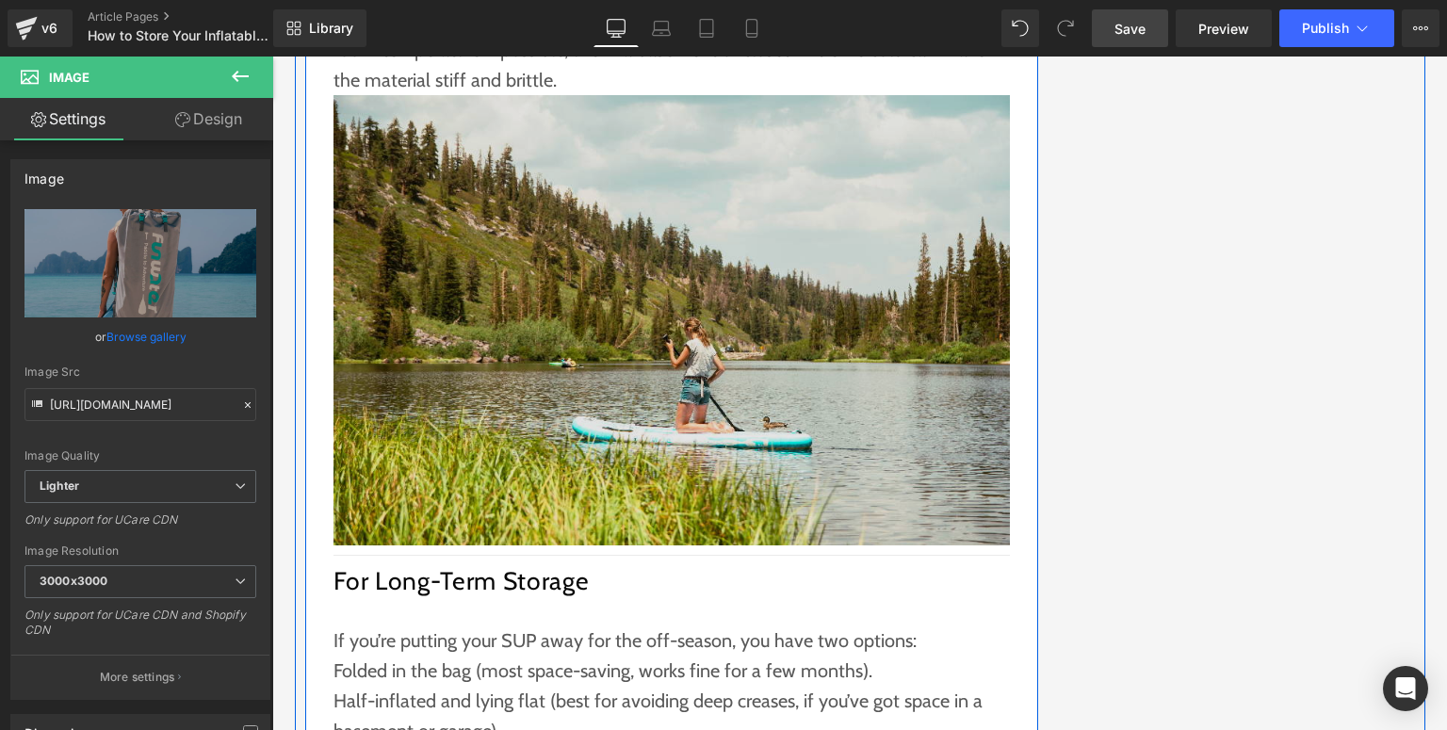
click at [732, 429] on img at bounding box center [672, 320] width 677 height 451
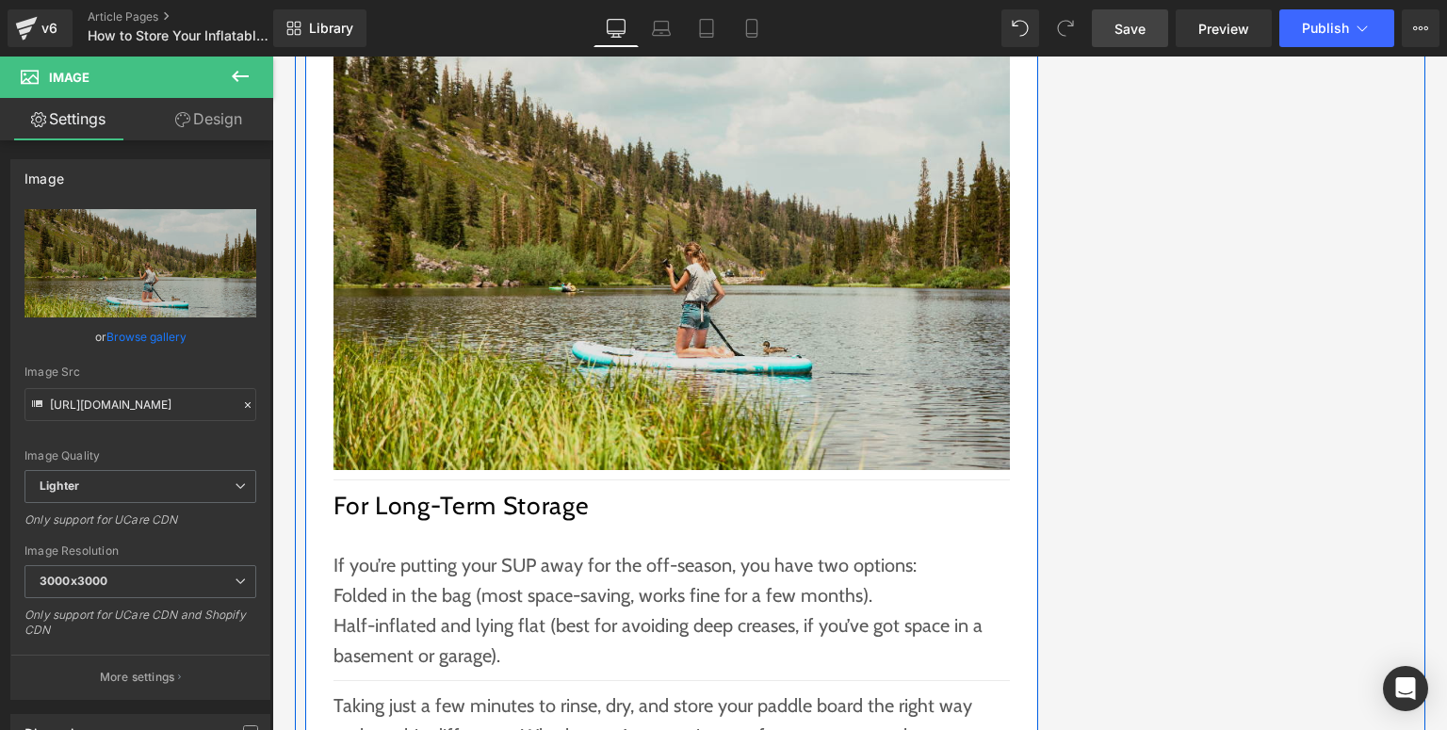
scroll to position [2940, 0]
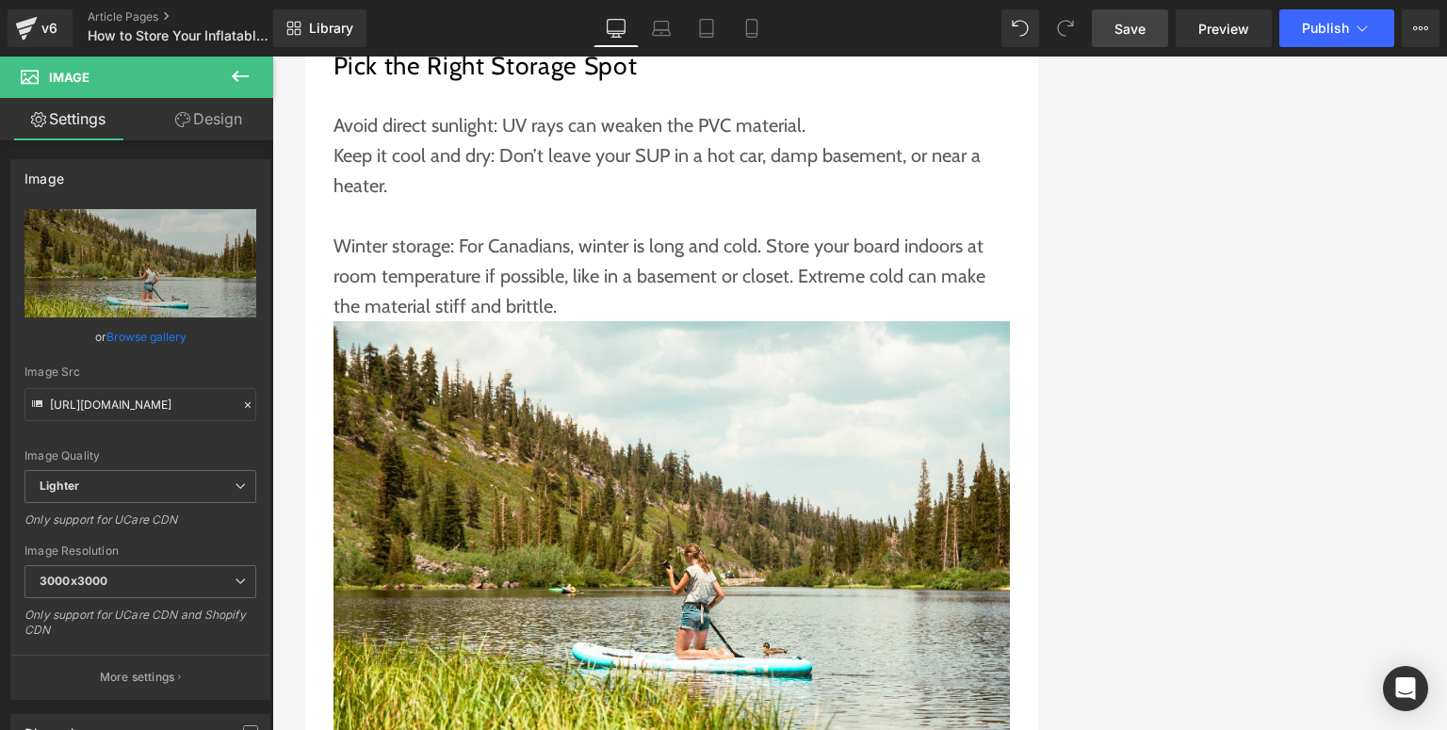
click at [1146, 30] on span "Save" at bounding box center [1130, 29] width 31 height 20
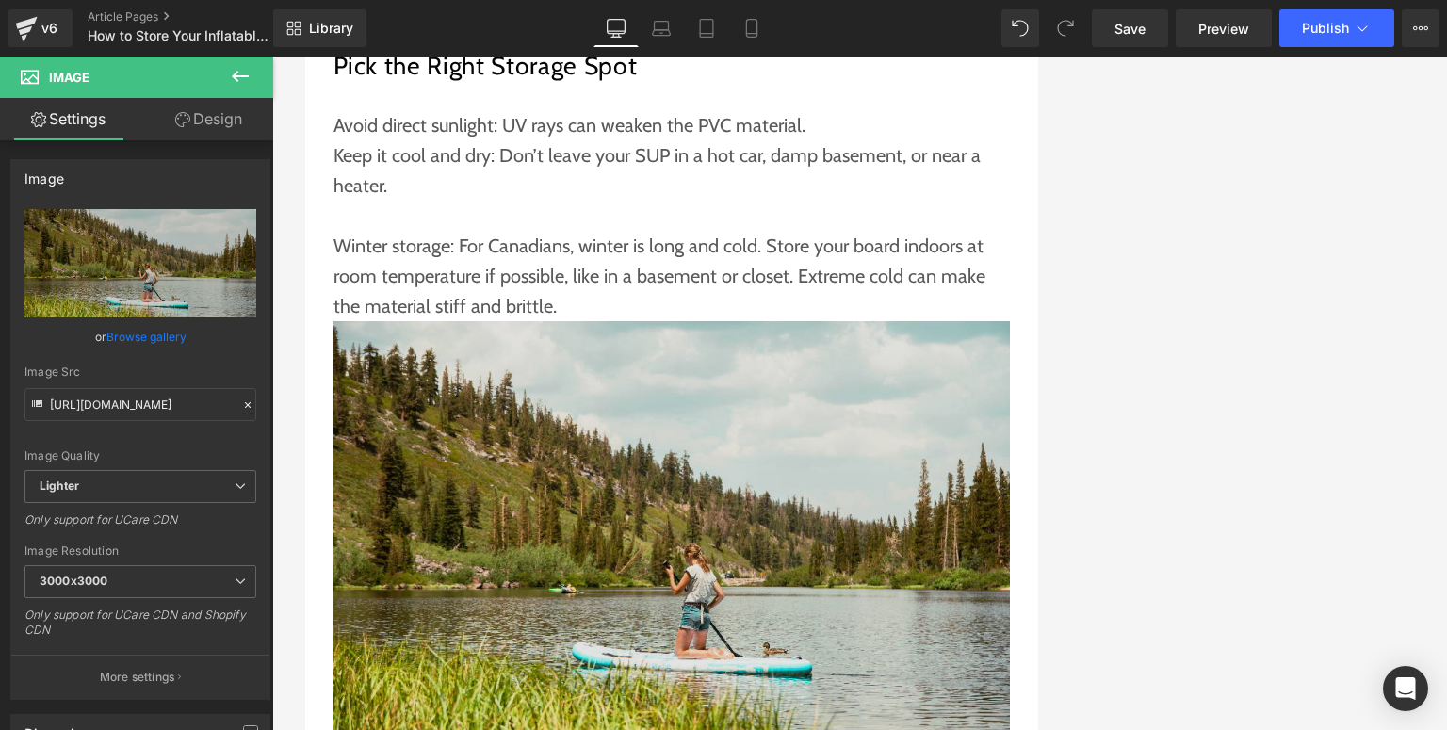
click at [656, 400] on img at bounding box center [672, 546] width 677 height 451
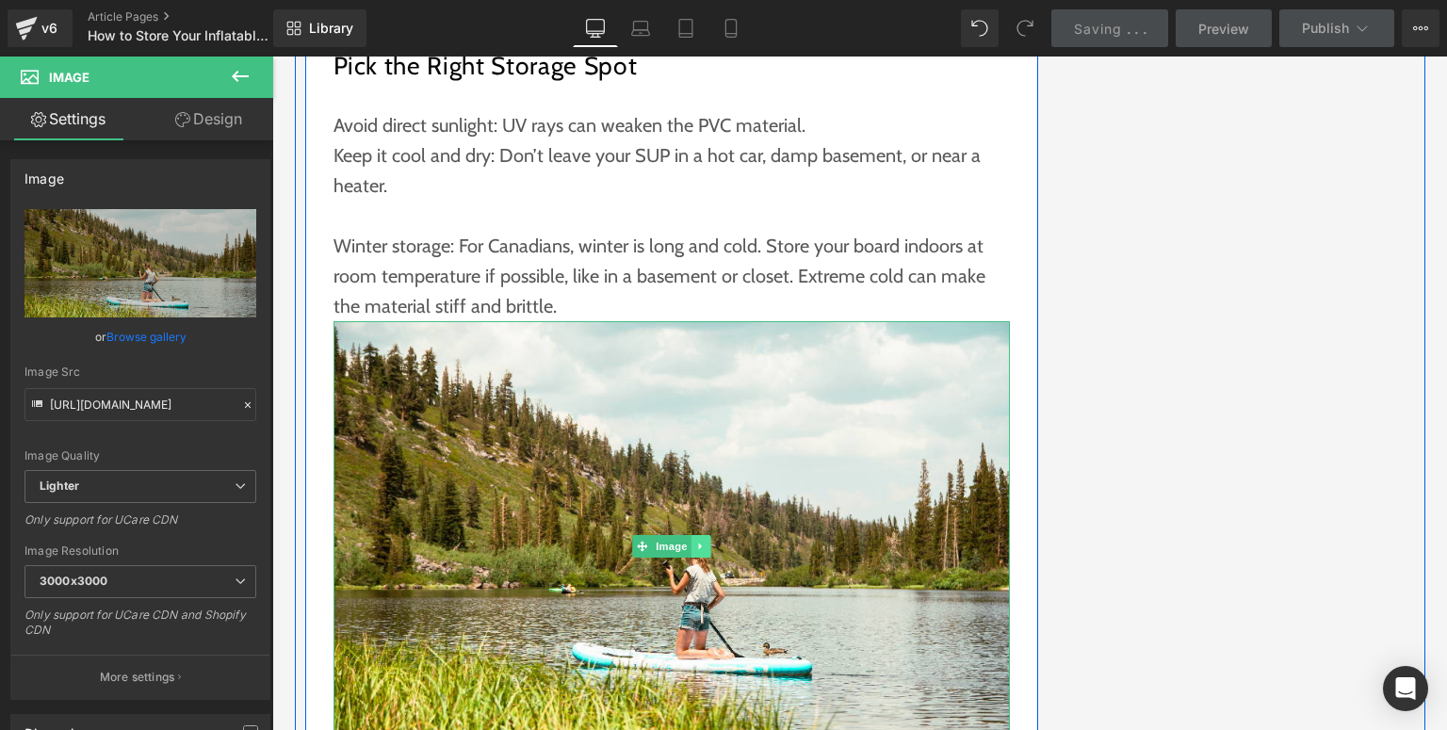
click at [698, 541] on icon at bounding box center [700, 546] width 10 height 11
click at [705, 541] on icon at bounding box center [710, 546] width 10 height 10
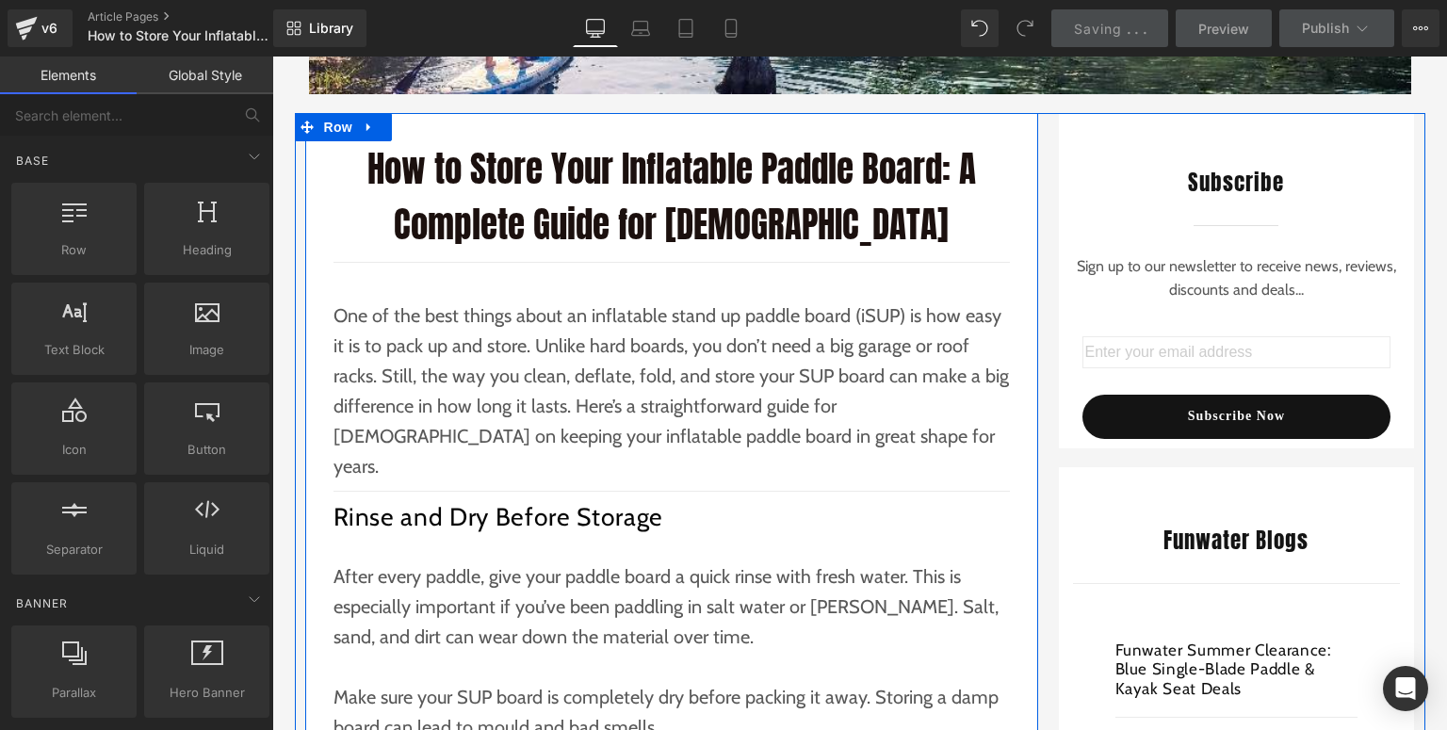
scroll to position [75, 0]
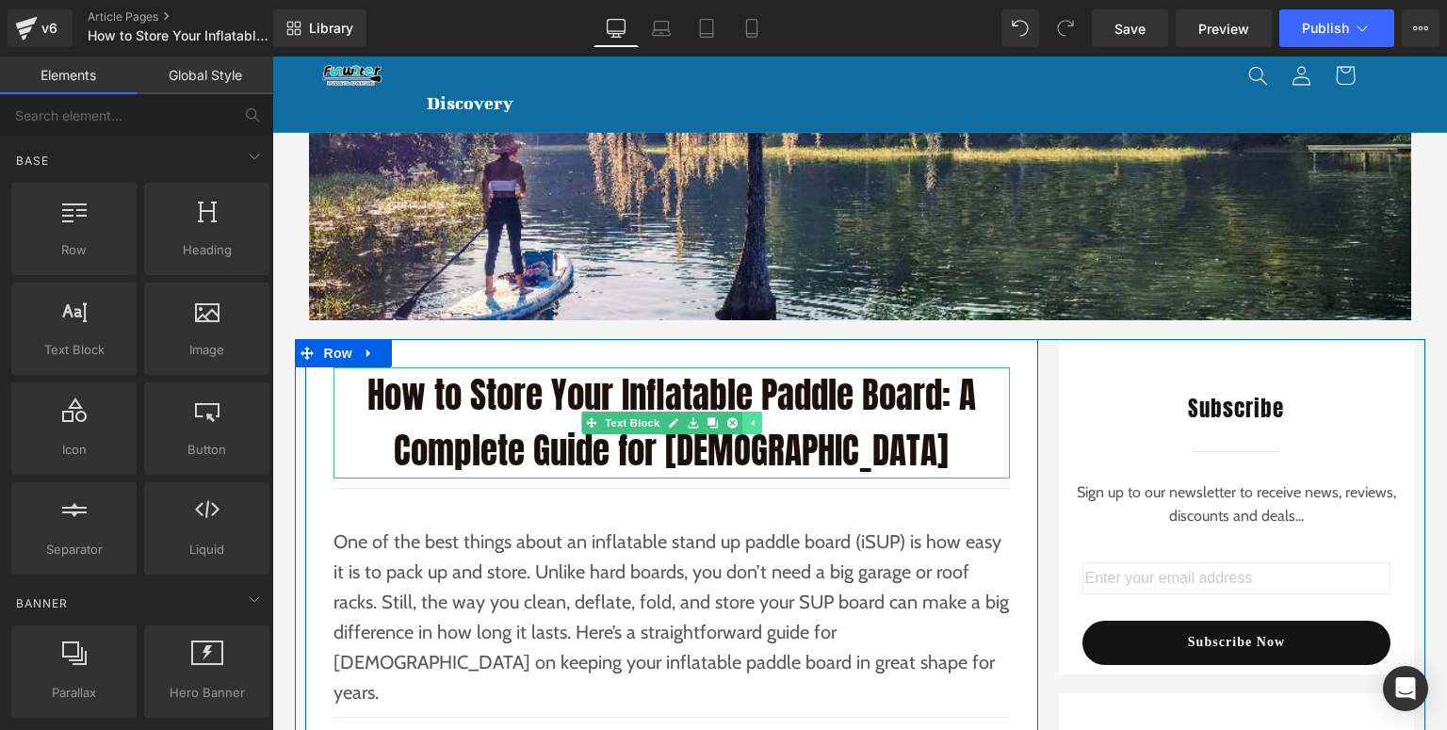
click at [751, 425] on icon at bounding box center [752, 423] width 3 height 7
click at [844, 448] on p "How to Store Your Inflatable Paddle Board: A Complete Guide for [DEMOGRAPHIC_DA…" at bounding box center [672, 422] width 677 height 111
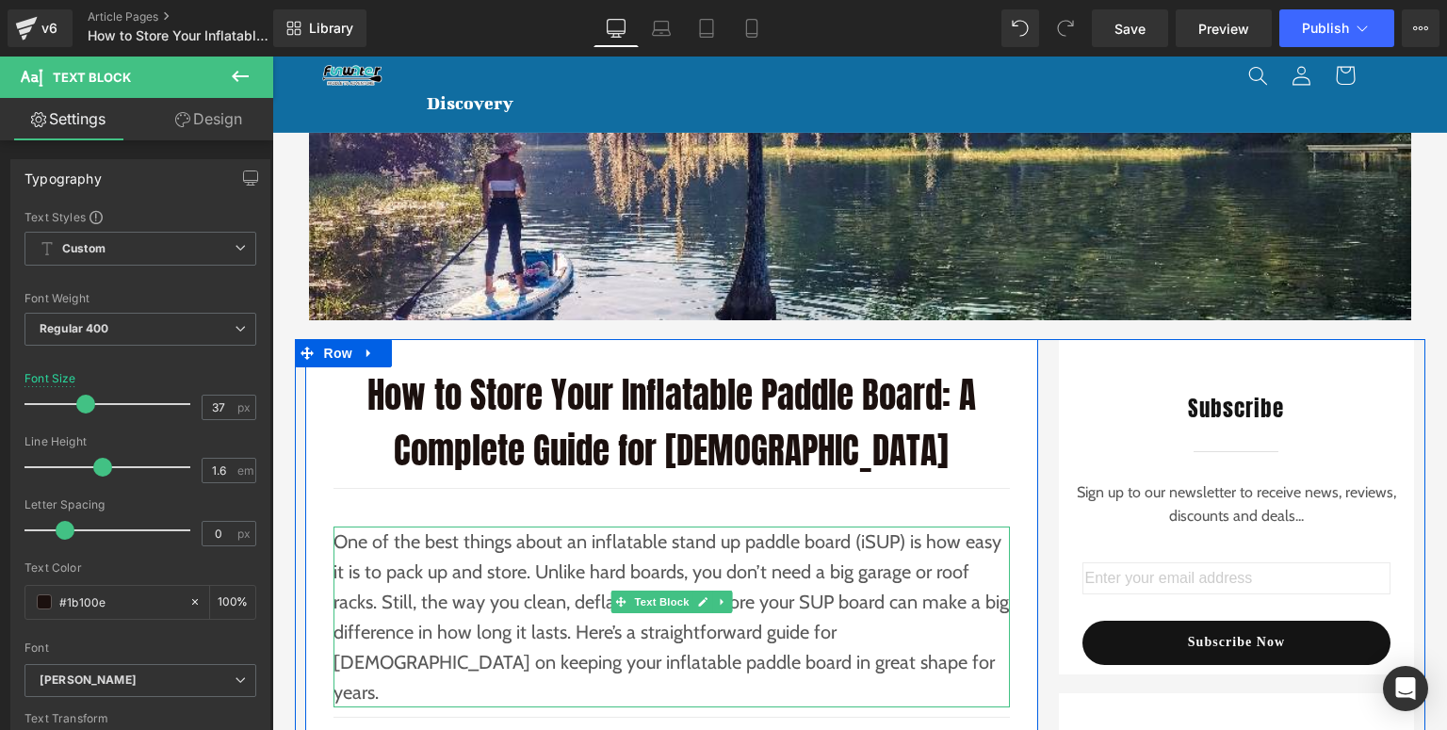
click at [804, 564] on p "One of the best things about an inflatable stand up paddle board (iSUP) is how …" at bounding box center [672, 617] width 677 height 181
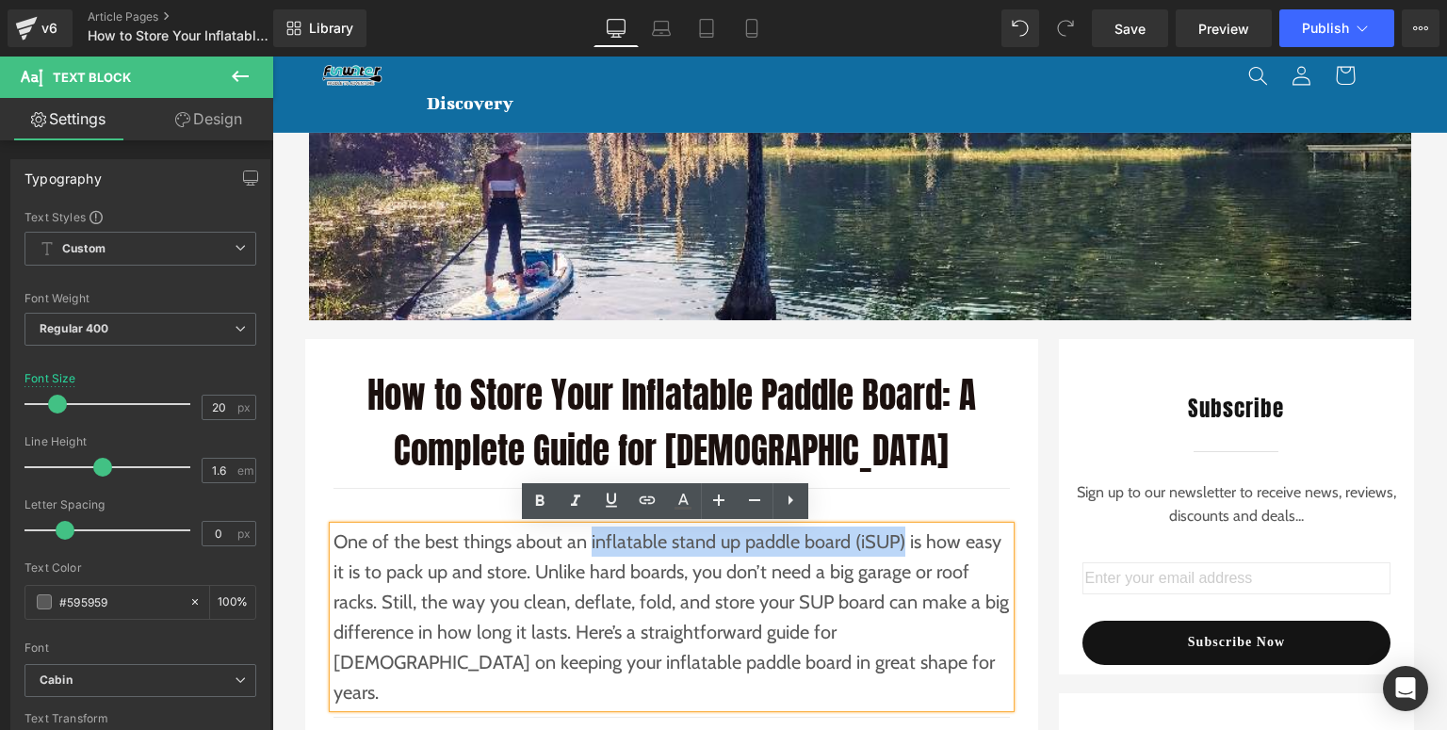
drag, startPoint x: 584, startPoint y: 543, endPoint x: 893, endPoint y: 538, distance: 309.1
click at [893, 538] on p "One of the best things about an inflatable stand up paddle board (iSUP) is how …" at bounding box center [672, 617] width 677 height 181
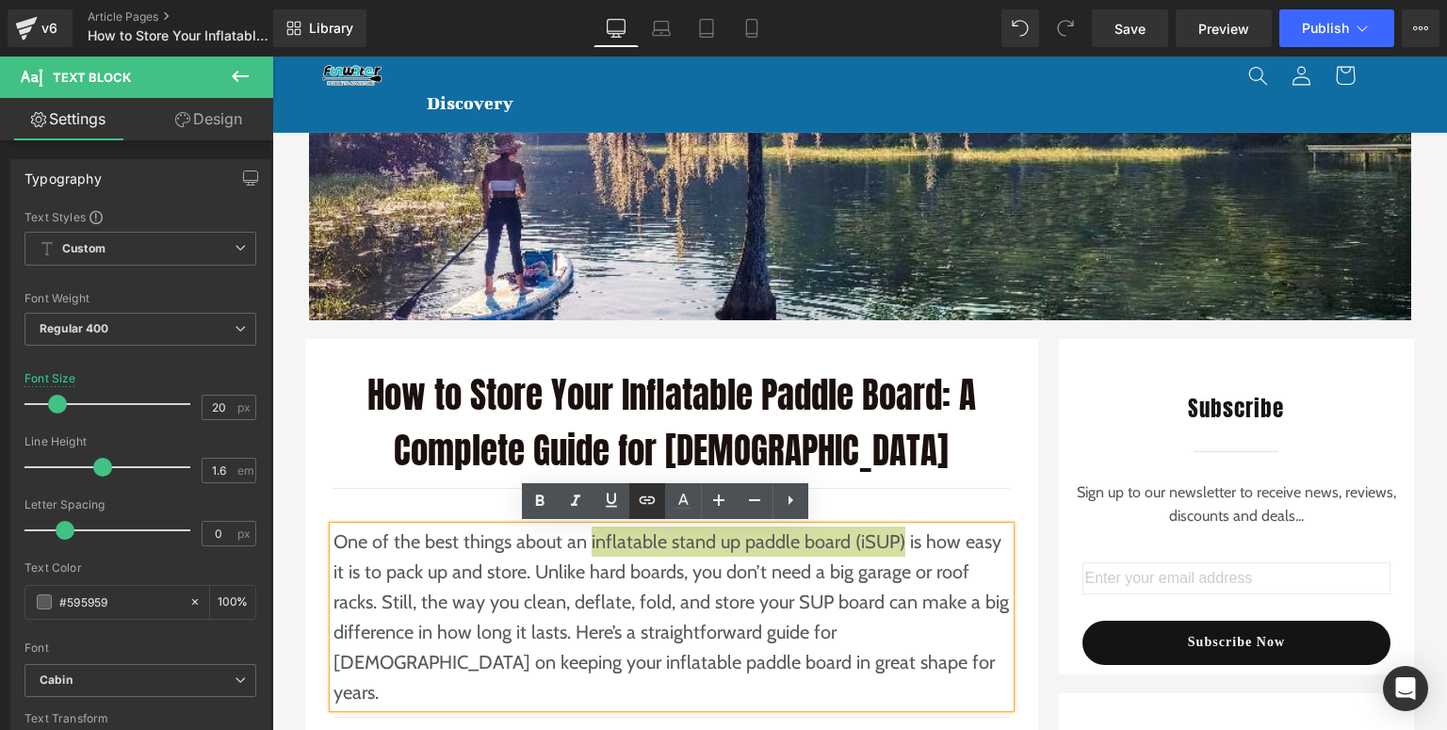
click at [653, 502] on icon at bounding box center [647, 501] width 16 height 8
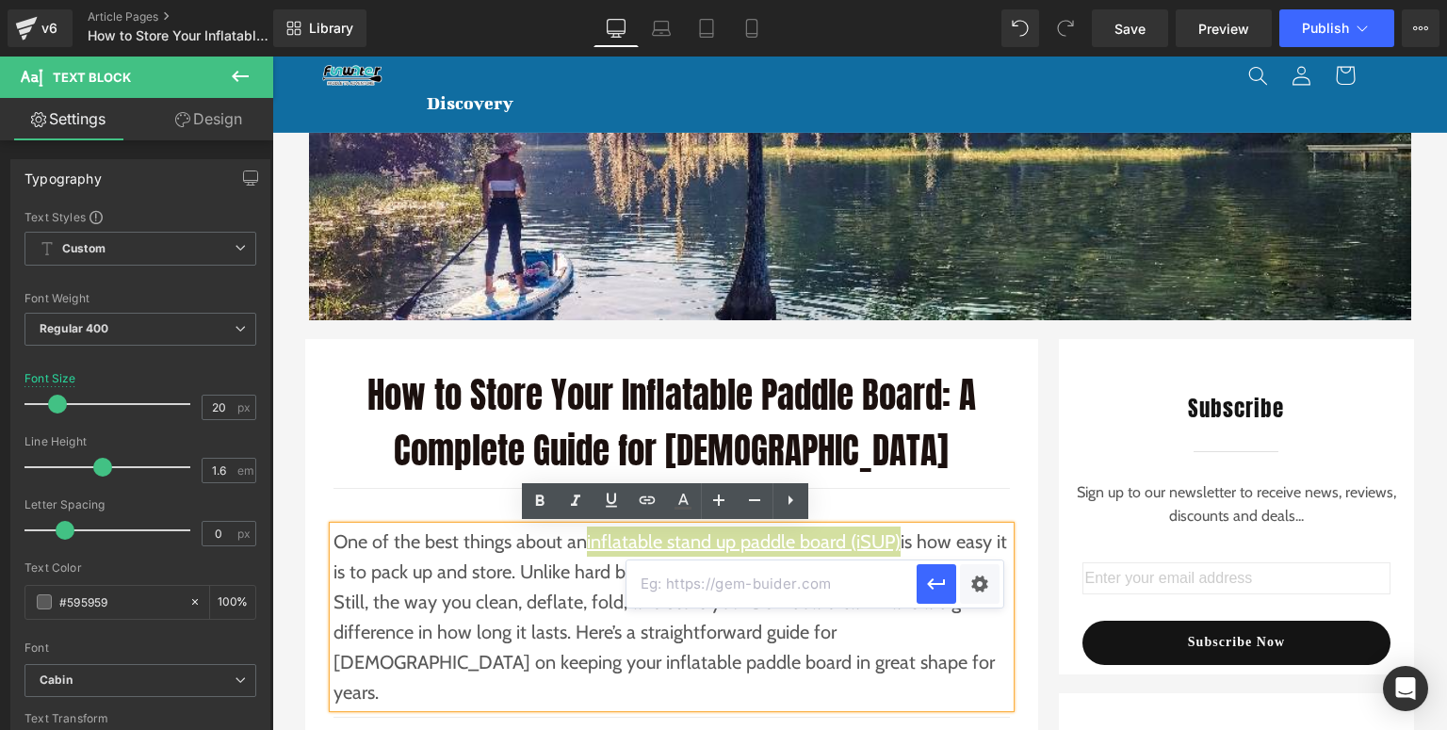
click at [670, 580] on input "text" at bounding box center [772, 584] width 290 height 47
paste input "[URL][DOMAIN_NAME]"
type input "[URL][DOMAIN_NAME]"
click at [933, 580] on icon "button" at bounding box center [936, 584] width 23 height 23
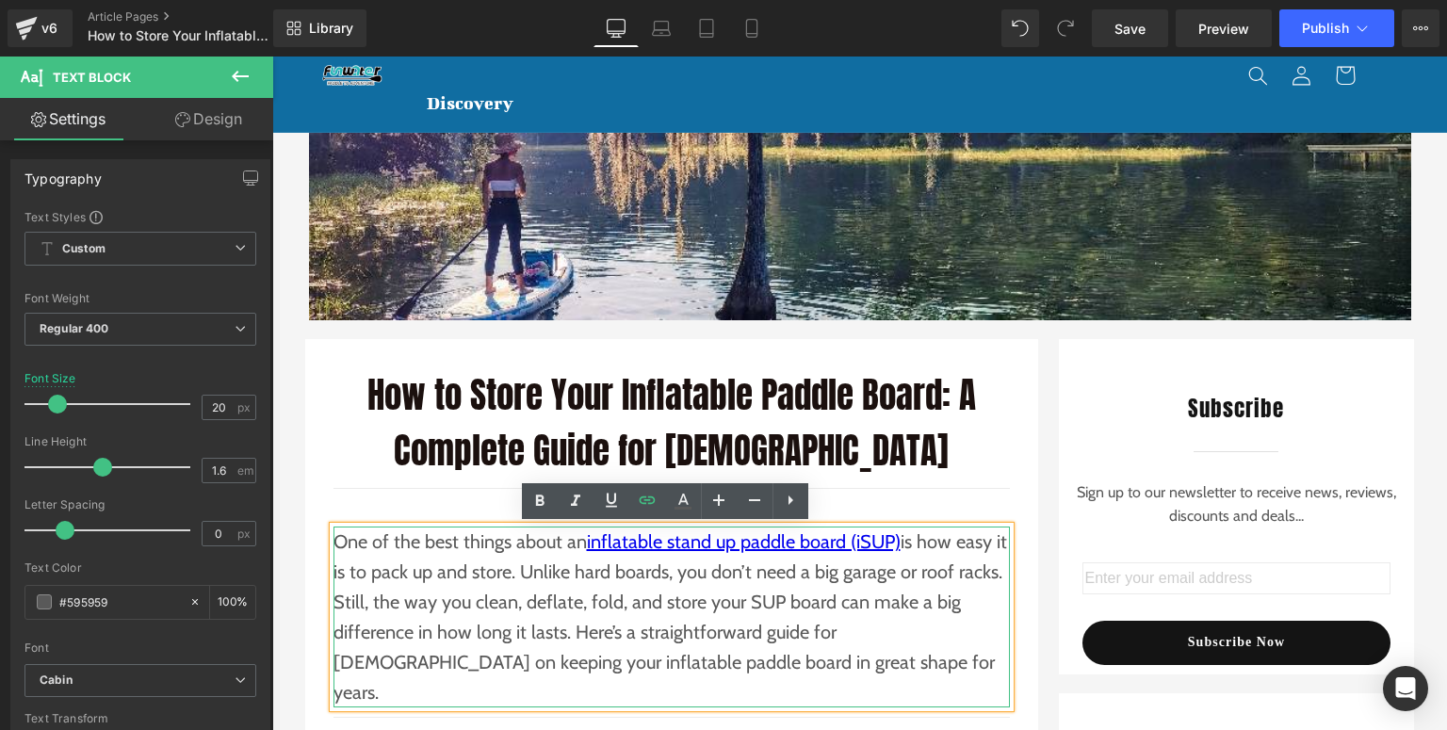
click at [461, 589] on p "One of the best things about an inflatable stand up paddle board (iSUP) is how …" at bounding box center [672, 617] width 677 height 181
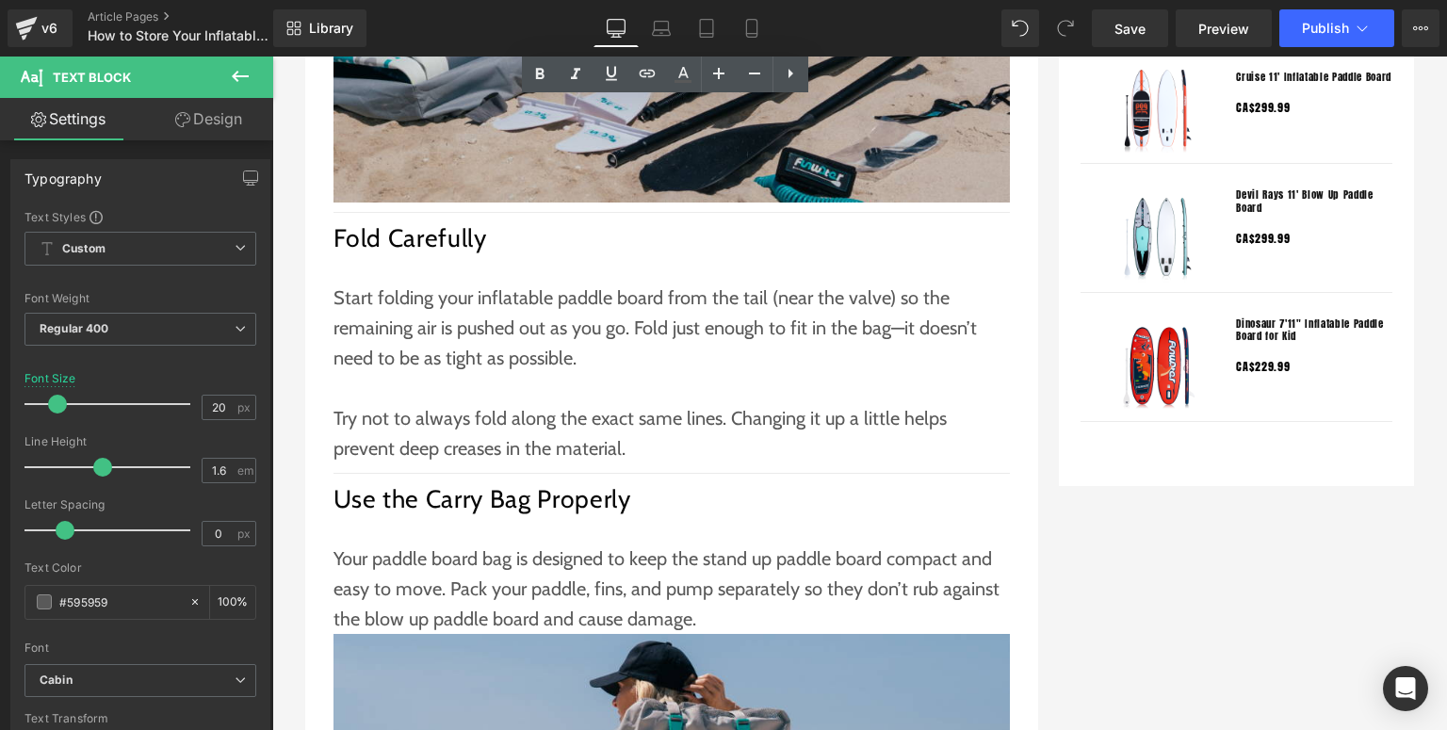
scroll to position [1960, 0]
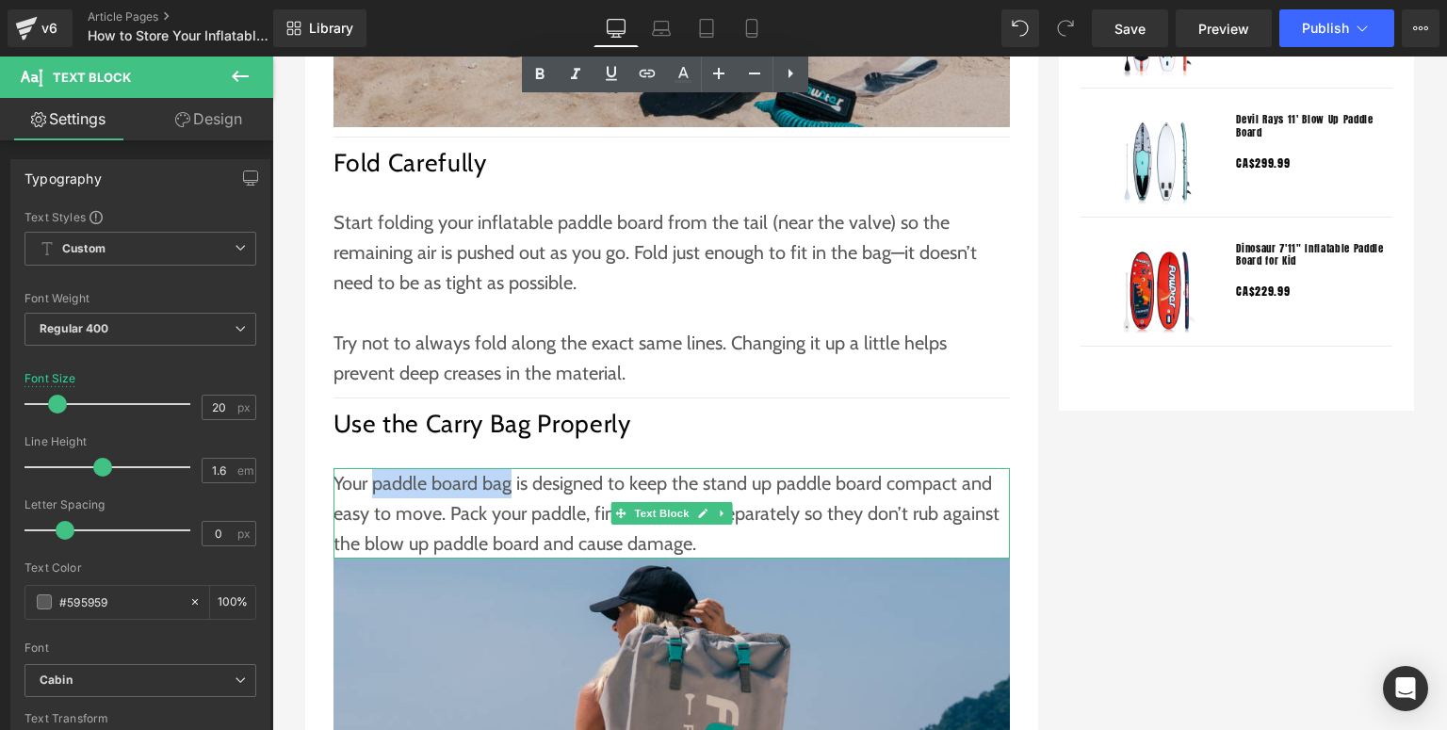
drag, startPoint x: 371, startPoint y: 455, endPoint x: 501, endPoint y: 450, distance: 130.1
click at [501, 468] on p "Your paddle board bag is designed to keep the stand up paddle board compact and…" at bounding box center [672, 513] width 677 height 90
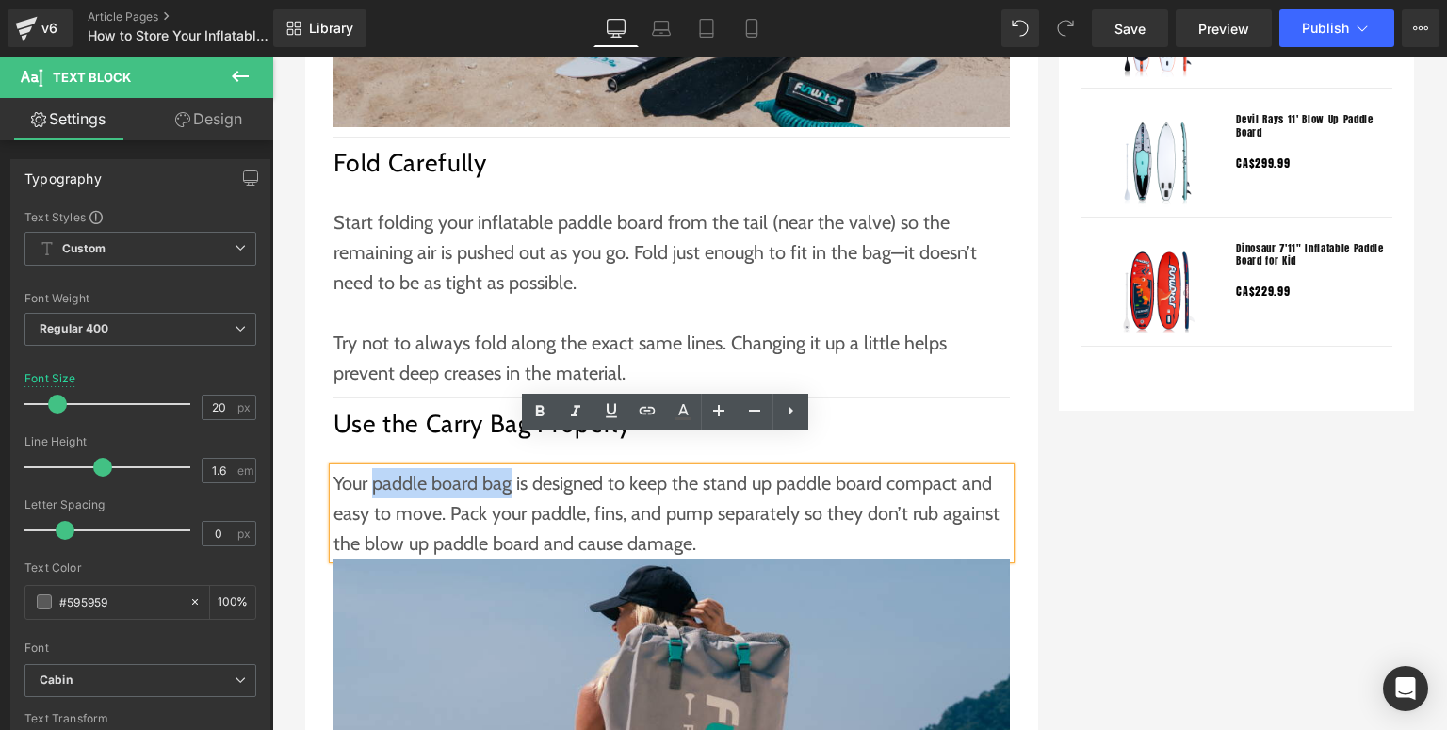
click at [514, 468] on p "Your paddle board bag is designed to keep the stand up paddle board compact and…" at bounding box center [672, 513] width 677 height 90
drag, startPoint x: 505, startPoint y: 455, endPoint x: 370, endPoint y: 457, distance: 134.8
click at [370, 468] on p "Your paddle board bag is designed to keep the stand up paddle board compact and…" at bounding box center [672, 513] width 677 height 90
click at [644, 413] on icon at bounding box center [647, 410] width 16 height 8
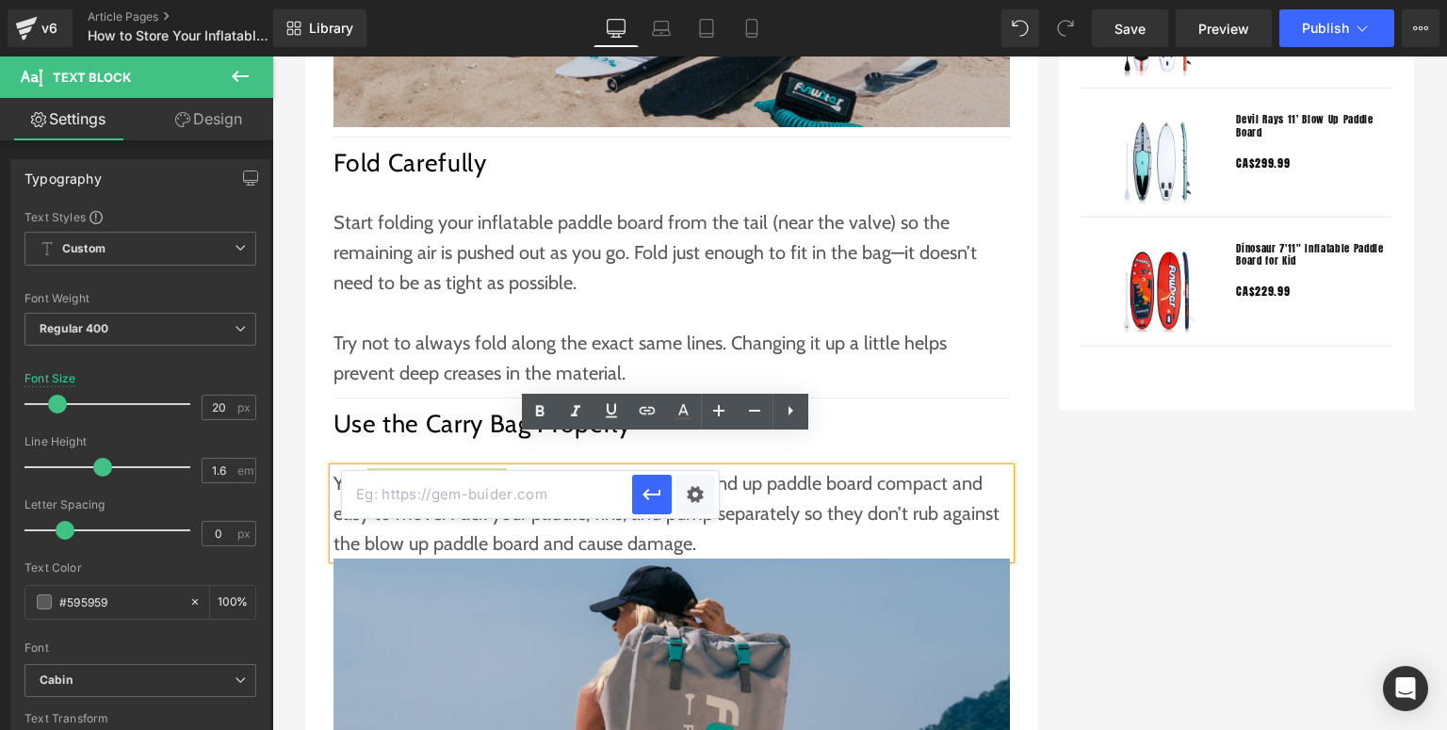
click at [547, 505] on input "text" at bounding box center [487, 494] width 290 height 47
paste input "[URL][DOMAIN_NAME]"
type input "[URL][DOMAIN_NAME]"
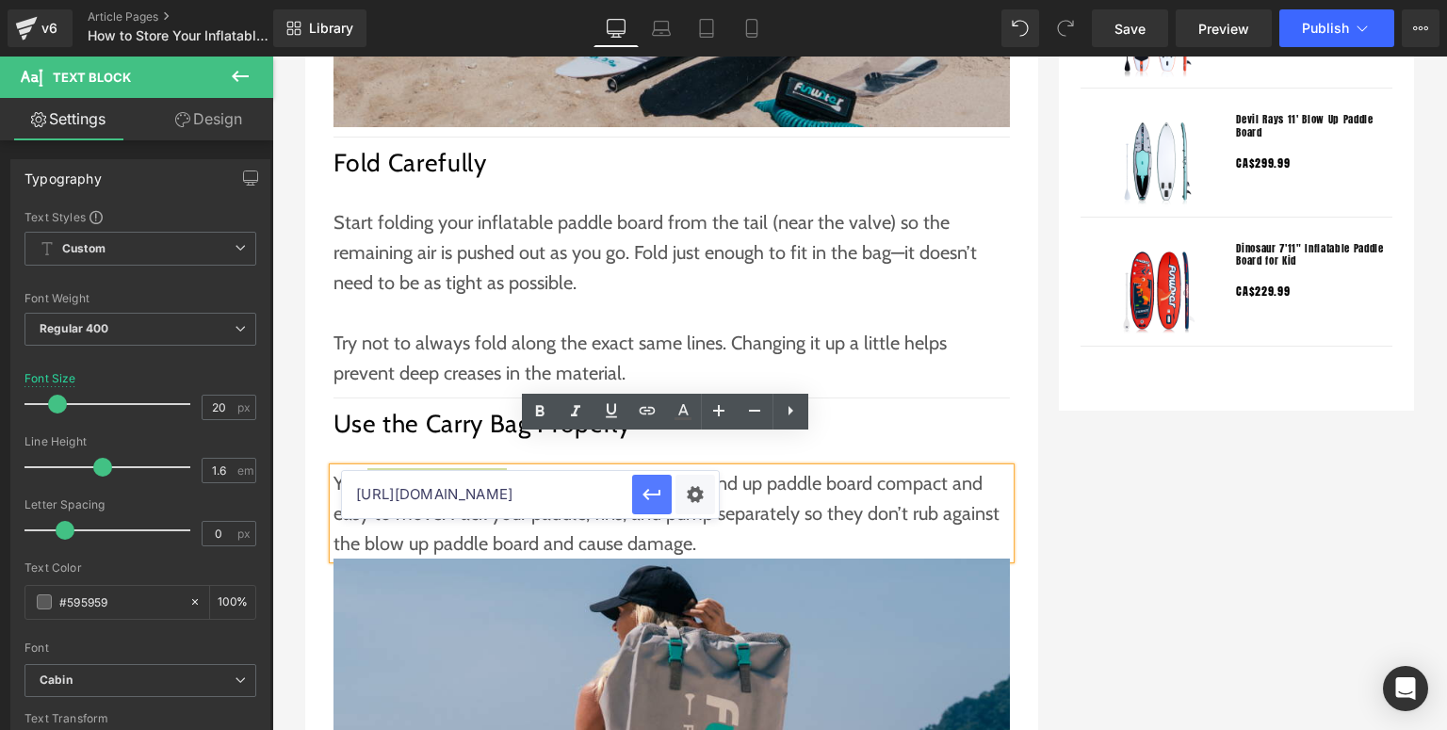
click at [648, 494] on icon "button" at bounding box center [652, 494] width 18 height 11
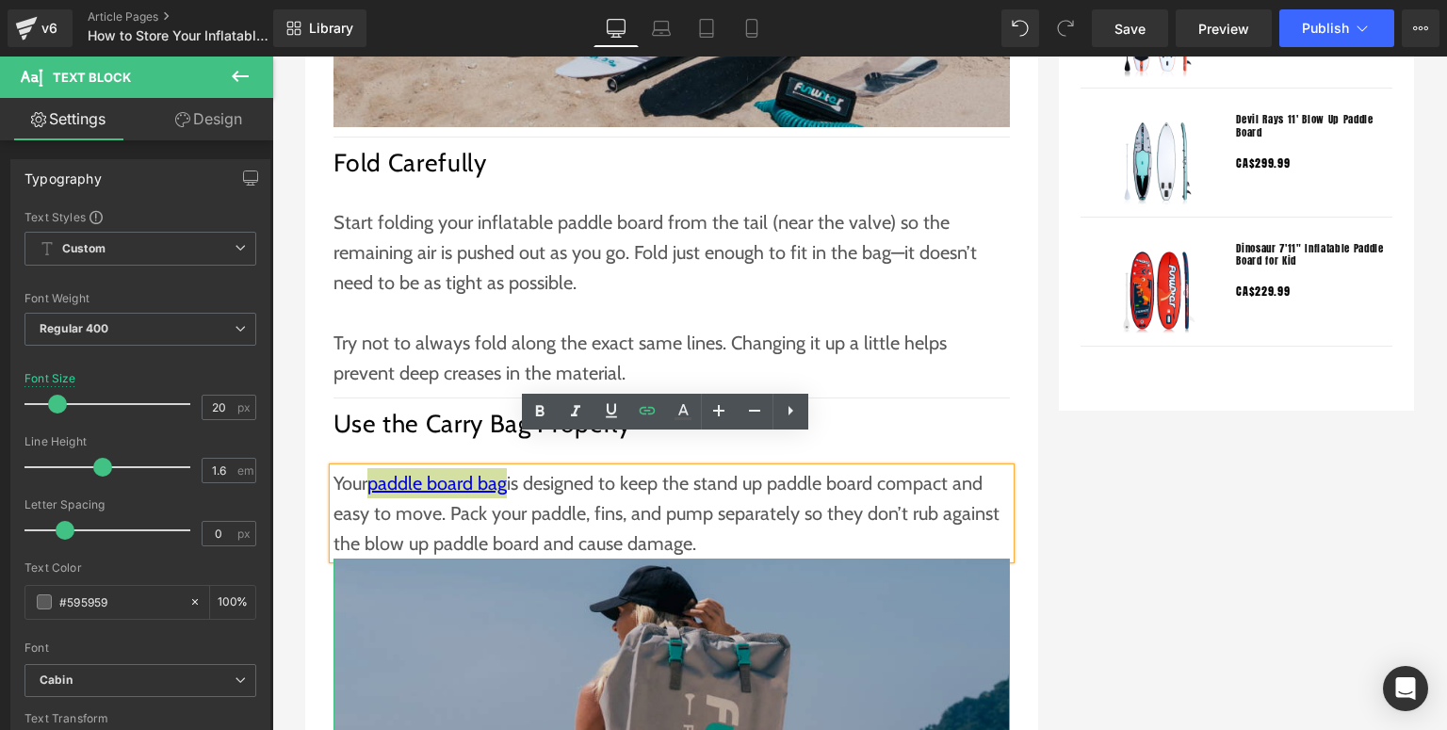
scroll to position [2035, 0]
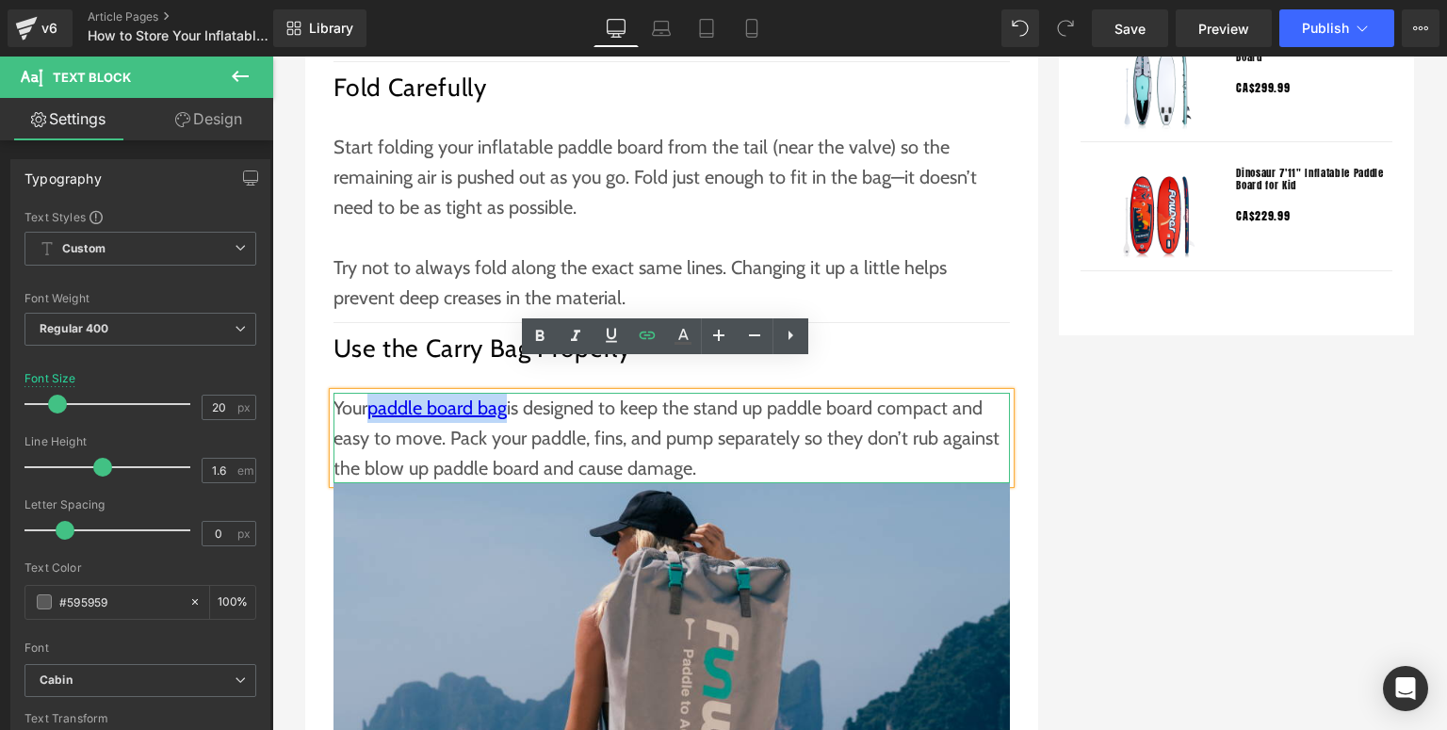
click at [548, 430] on p "Your paddle board bag is designed to keep the stand up paddle board compact and…" at bounding box center [672, 438] width 677 height 90
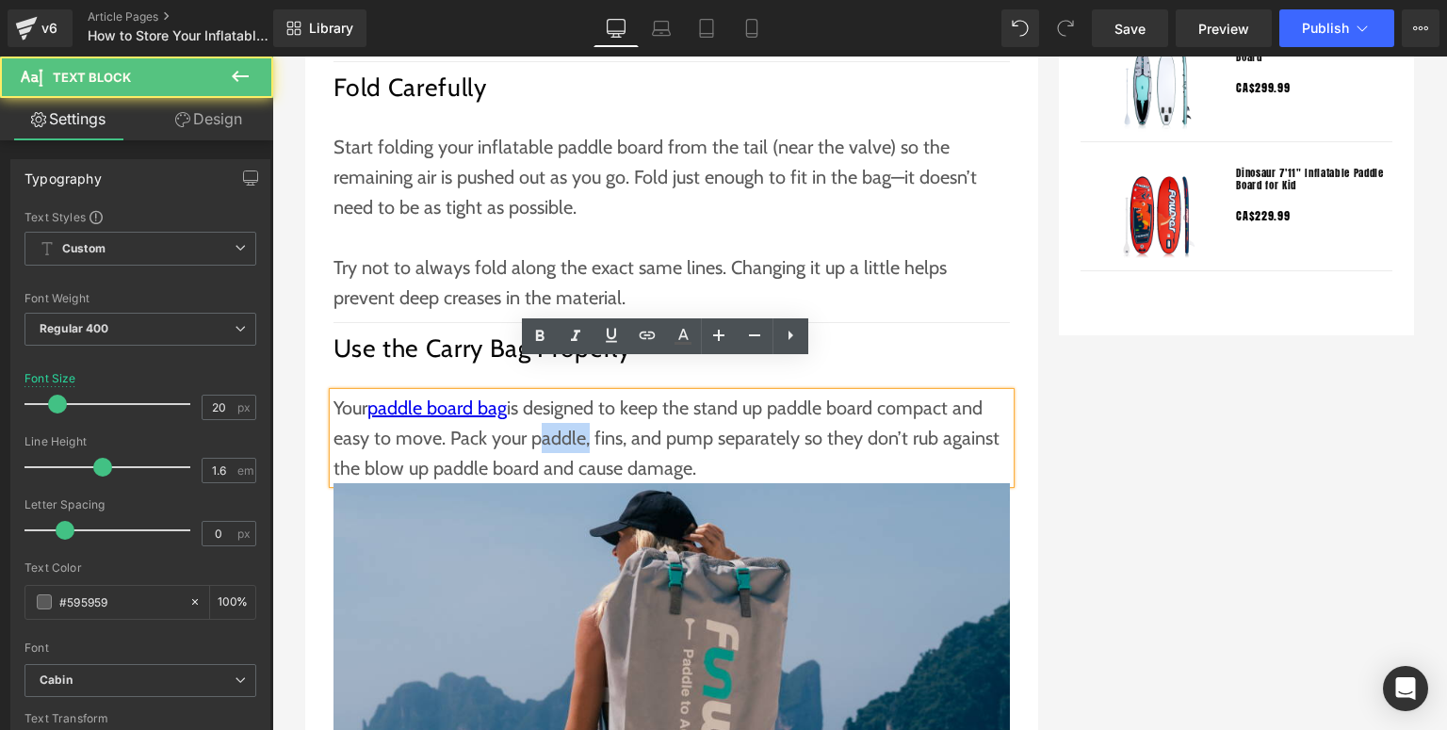
drag, startPoint x: 524, startPoint y: 411, endPoint x: 573, endPoint y: 410, distance: 49.0
click at [573, 410] on p "Your paddle board bag is designed to keep the stand up paddle board compact and…" at bounding box center [672, 438] width 677 height 90
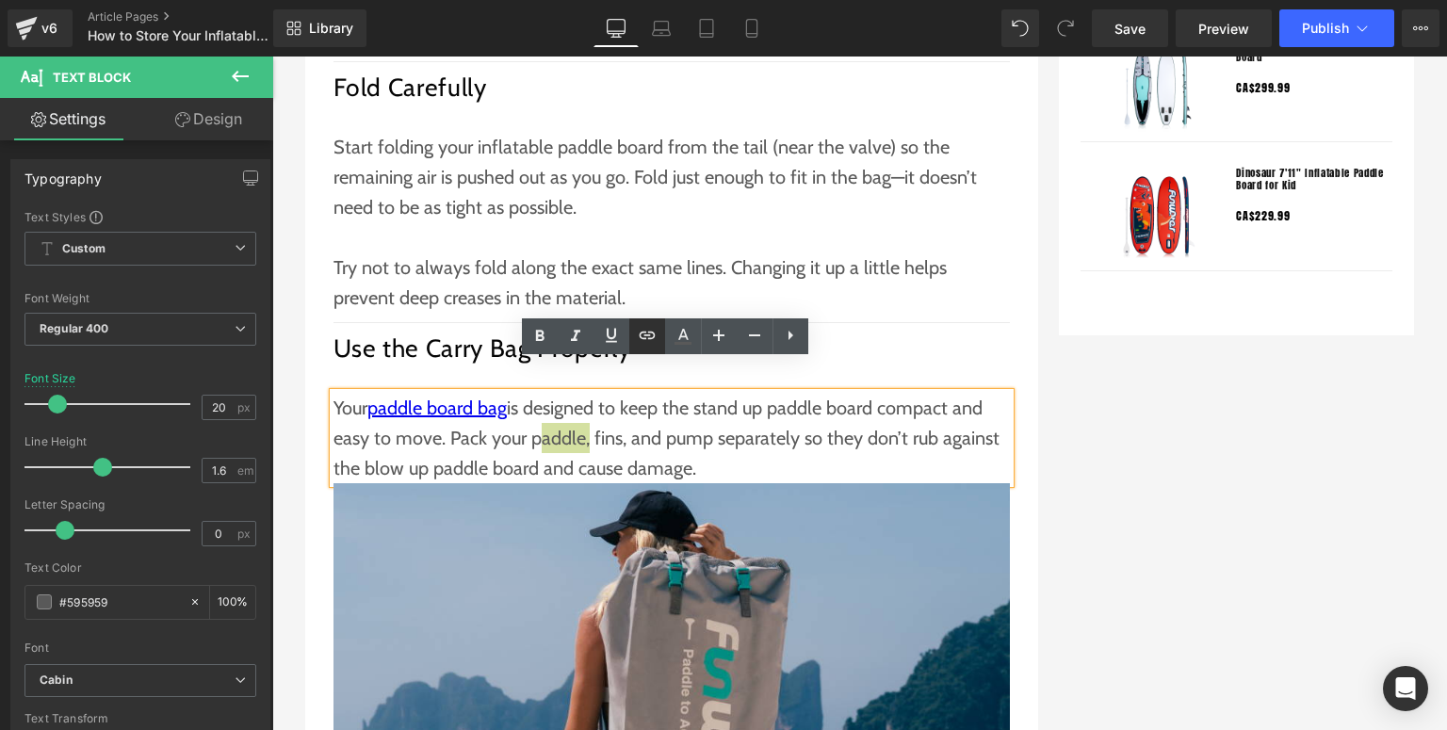
click at [650, 337] on icon at bounding box center [647, 335] width 16 height 8
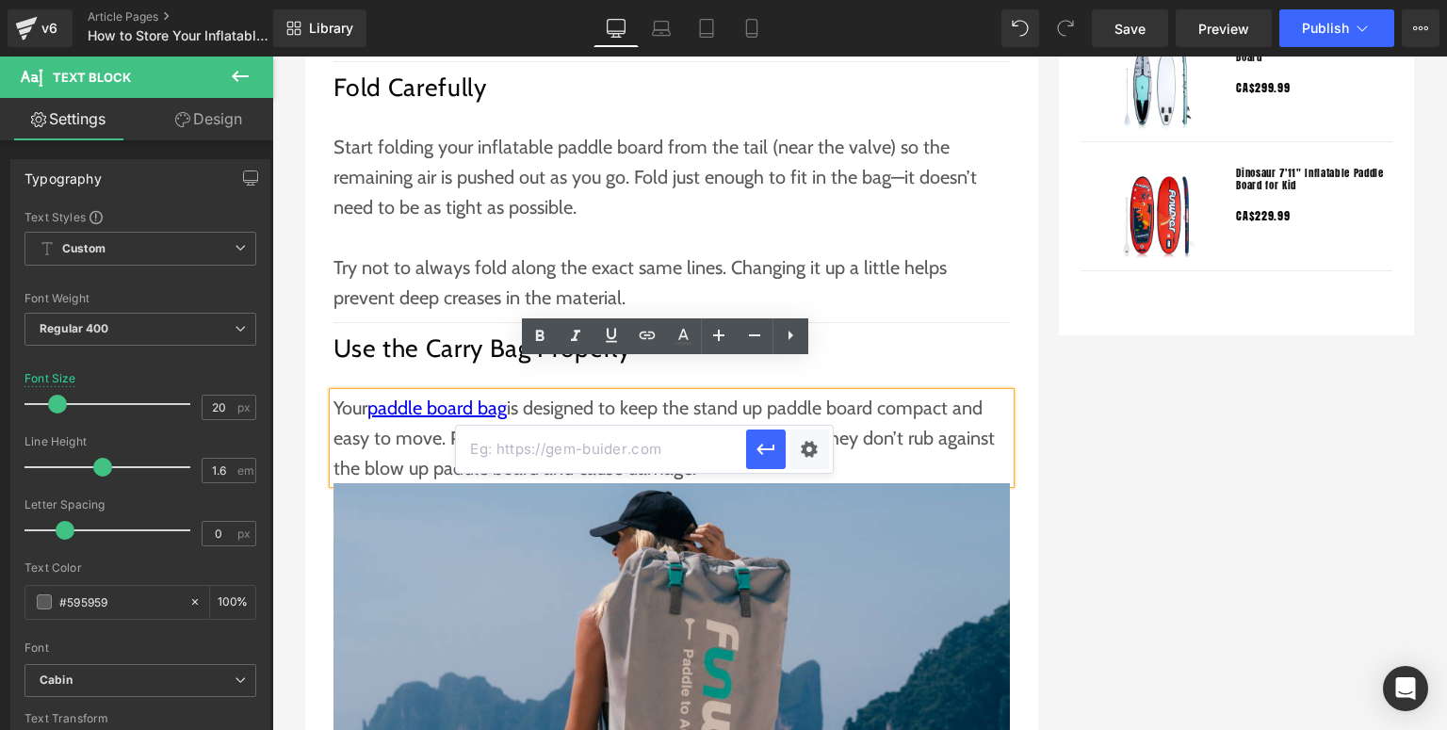
click at [589, 445] on input "text" at bounding box center [601, 449] width 290 height 47
paste input "[URL][DOMAIN_NAME]"
drag, startPoint x: 764, startPoint y: 443, endPoint x: 416, endPoint y: 377, distance: 353.9
click at [764, 443] on icon "button" at bounding box center [766, 449] width 23 height 23
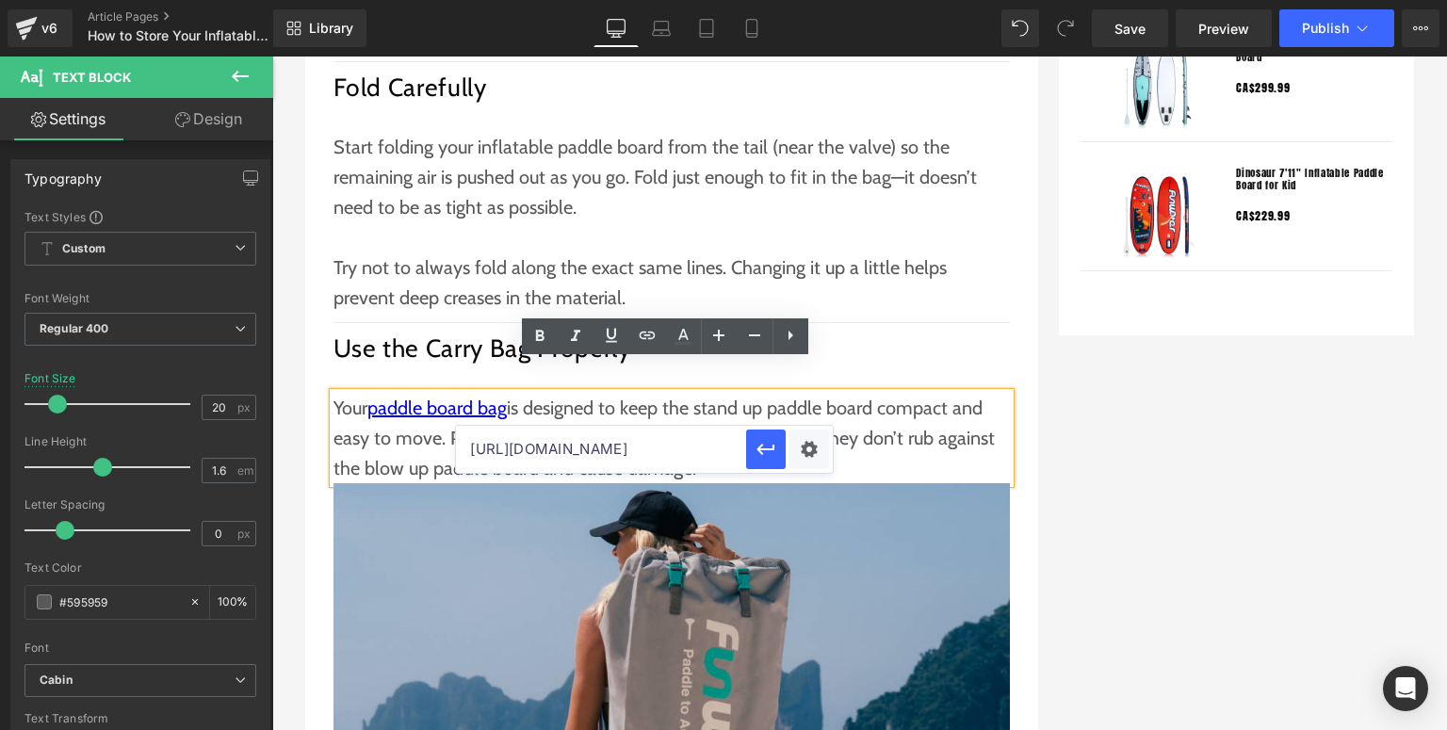
scroll to position [0, 0]
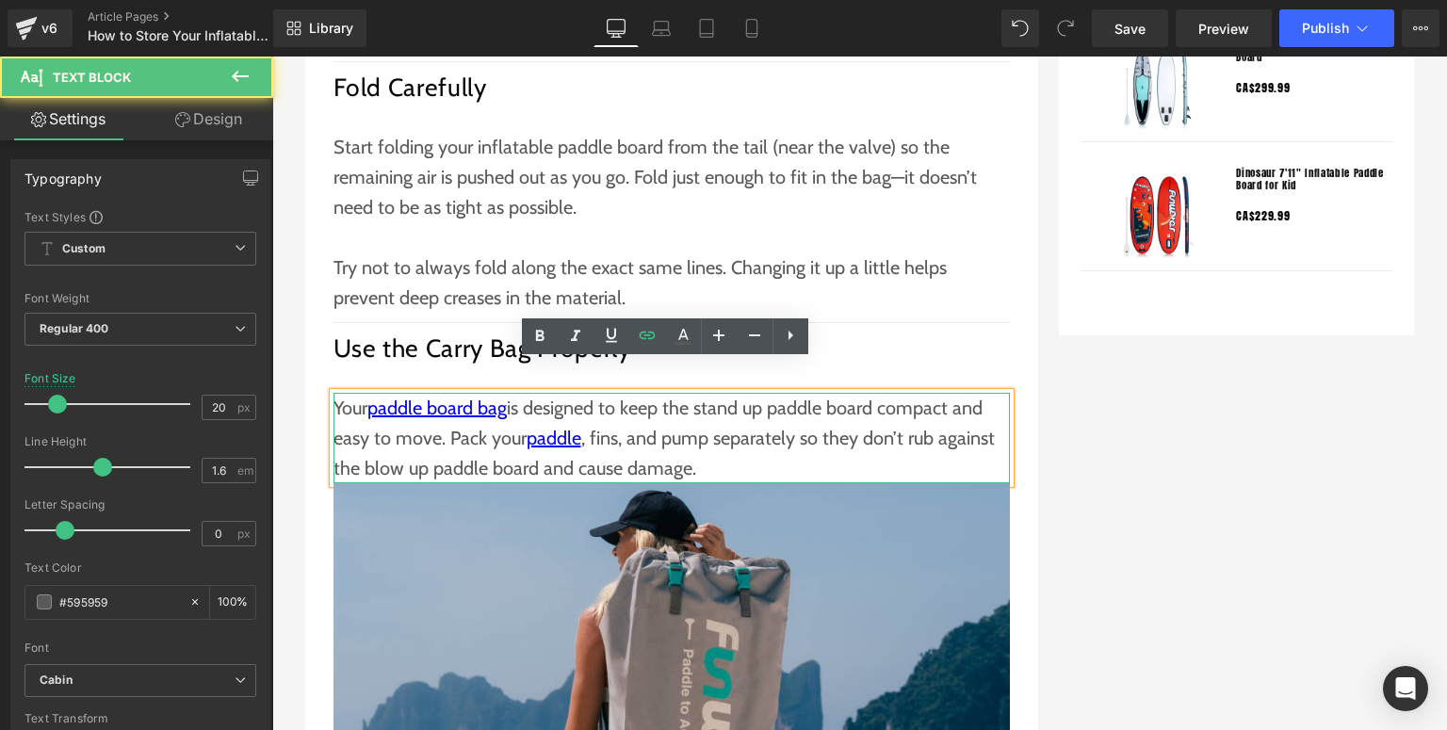
click at [617, 418] on p "Your paddle board bag is designed to keep the stand up paddle board compact and…" at bounding box center [672, 438] width 677 height 90
drag, startPoint x: 588, startPoint y: 408, endPoint x: 611, endPoint y: 406, distance: 22.7
click at [611, 406] on p "Your paddle board bag is designed to keep the stand up paddle board compact and…" at bounding box center [672, 438] width 677 height 90
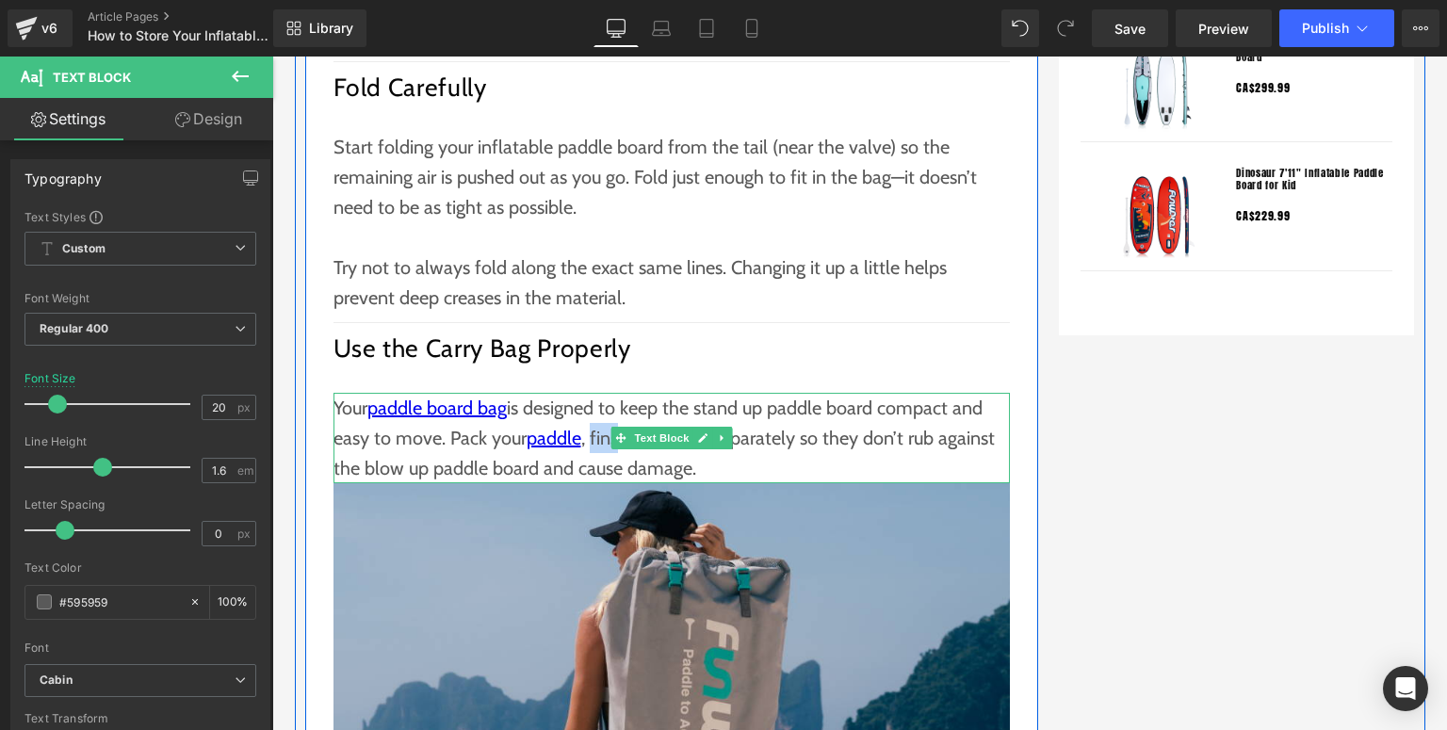
click at [592, 416] on p "Your paddle board bag is designed to keep the stand up paddle board compact and…" at bounding box center [672, 438] width 677 height 90
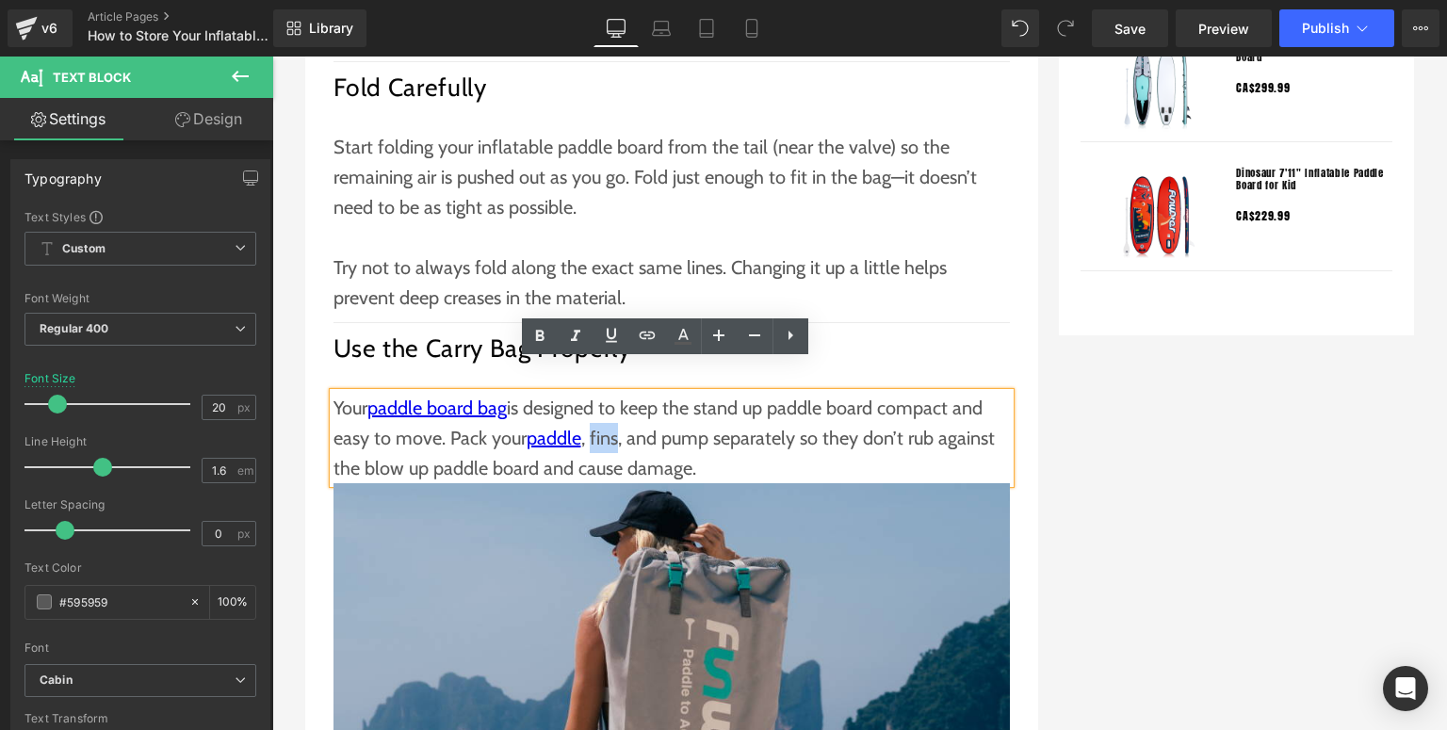
drag, startPoint x: 588, startPoint y: 406, endPoint x: 611, endPoint y: 404, distance: 22.7
click at [611, 404] on p "Your paddle board bag is designed to keep the stand up paddle board compact and…" at bounding box center [672, 438] width 677 height 90
click at [646, 327] on icon at bounding box center [647, 335] width 23 height 23
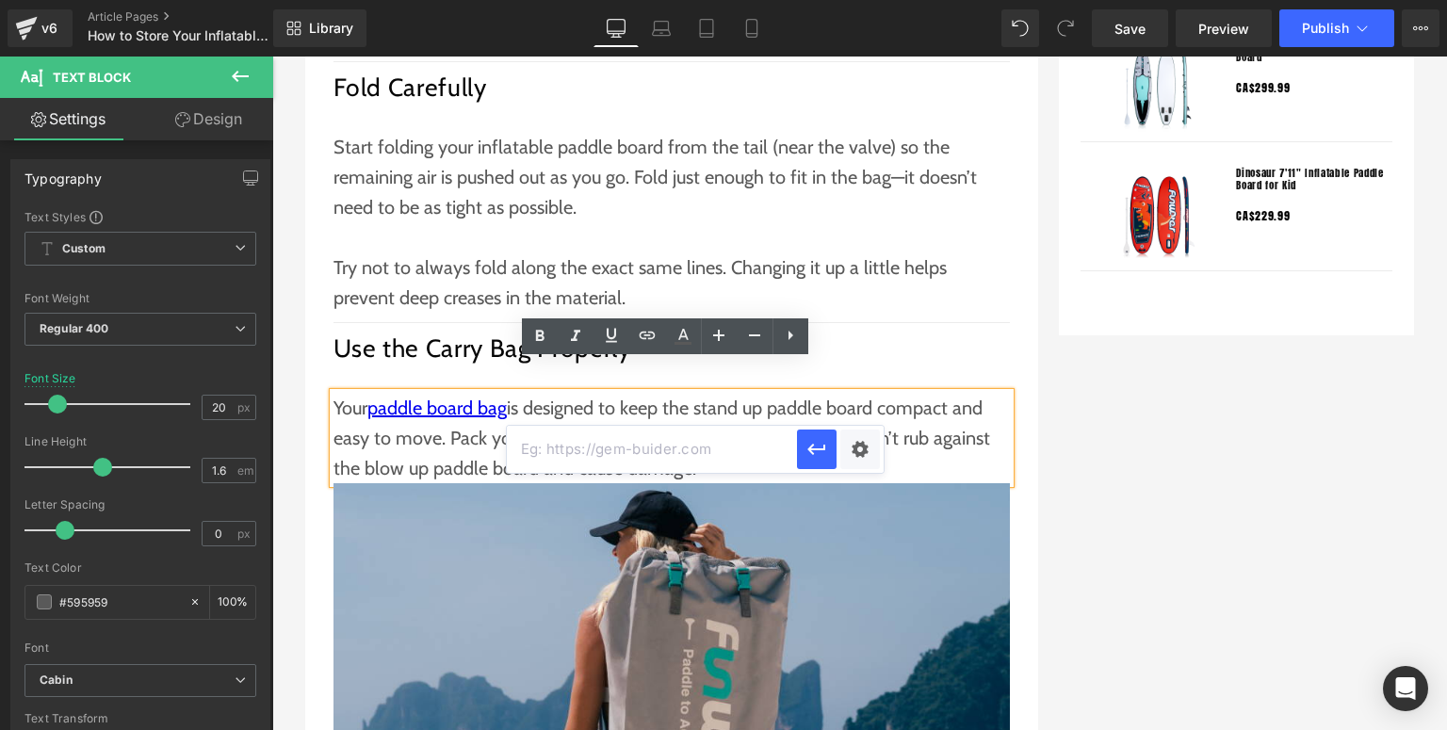
click at [660, 450] on input "text" at bounding box center [652, 449] width 290 height 47
paste input "[URL][DOMAIN_NAME]"
click at [803, 444] on button "button" at bounding box center [817, 450] width 40 height 40
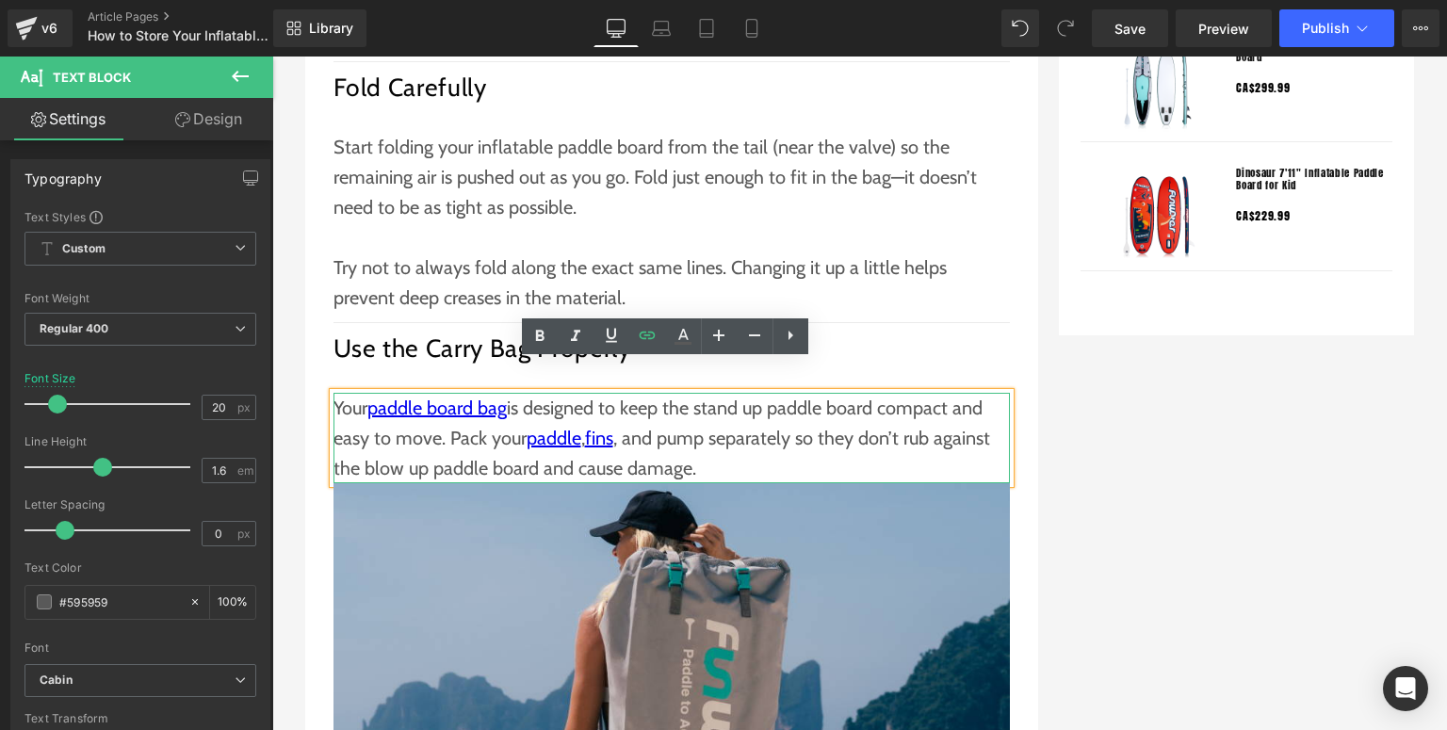
click at [660, 414] on p "Your paddle board bag is designed to keep the stand up paddle board compact and…" at bounding box center [672, 438] width 677 height 90
drag, startPoint x: 660, startPoint y: 413, endPoint x: 701, endPoint y: 411, distance: 41.5
click at [701, 411] on p "Your paddle board bag is designed to keep the stand up paddle board compact and…" at bounding box center [672, 438] width 677 height 90
click at [693, 406] on p "Your paddle board bag is designed to keep the stand up paddle board compact and…" at bounding box center [672, 438] width 677 height 90
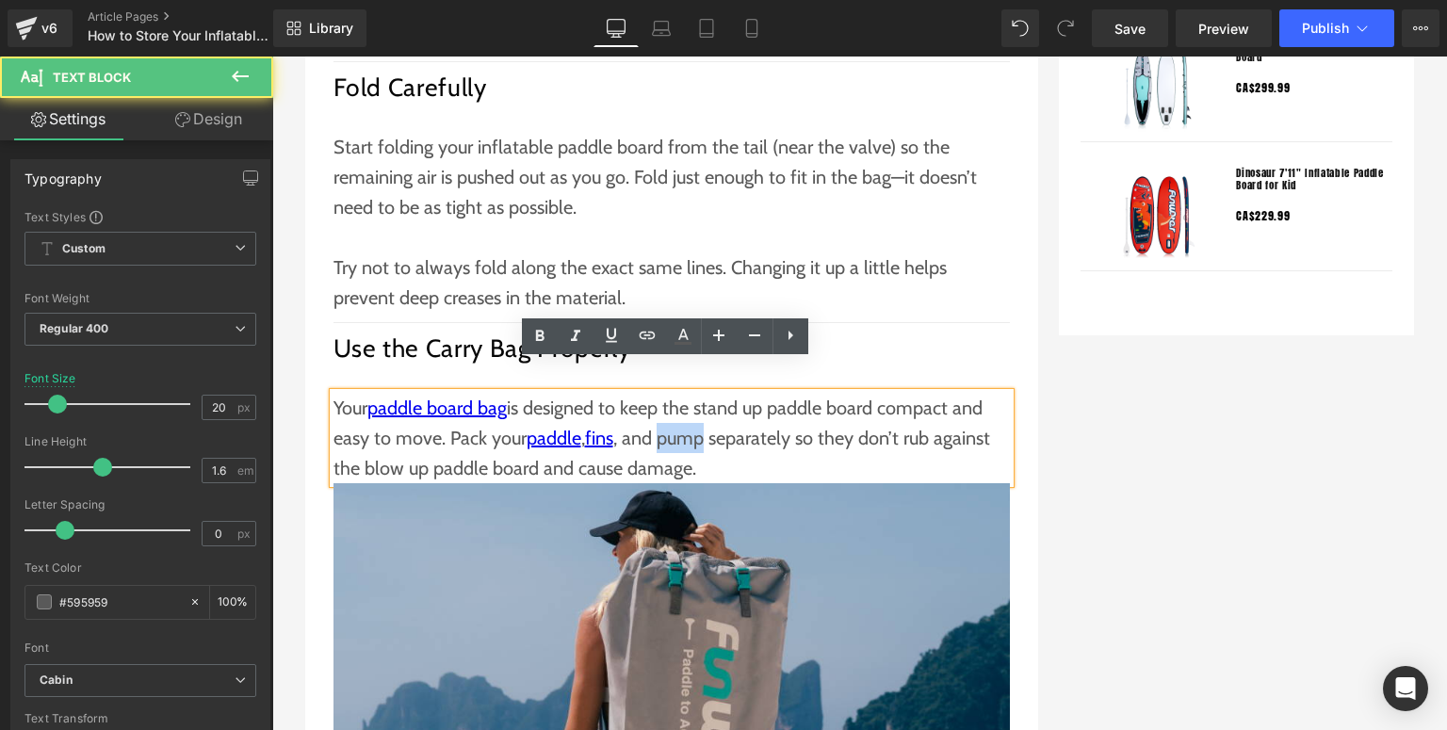
drag, startPoint x: 658, startPoint y: 409, endPoint x: 703, endPoint y: 407, distance: 45.3
click at [703, 407] on p "Your paddle board bag is designed to keep the stand up paddle board compact and…" at bounding box center [672, 438] width 677 height 90
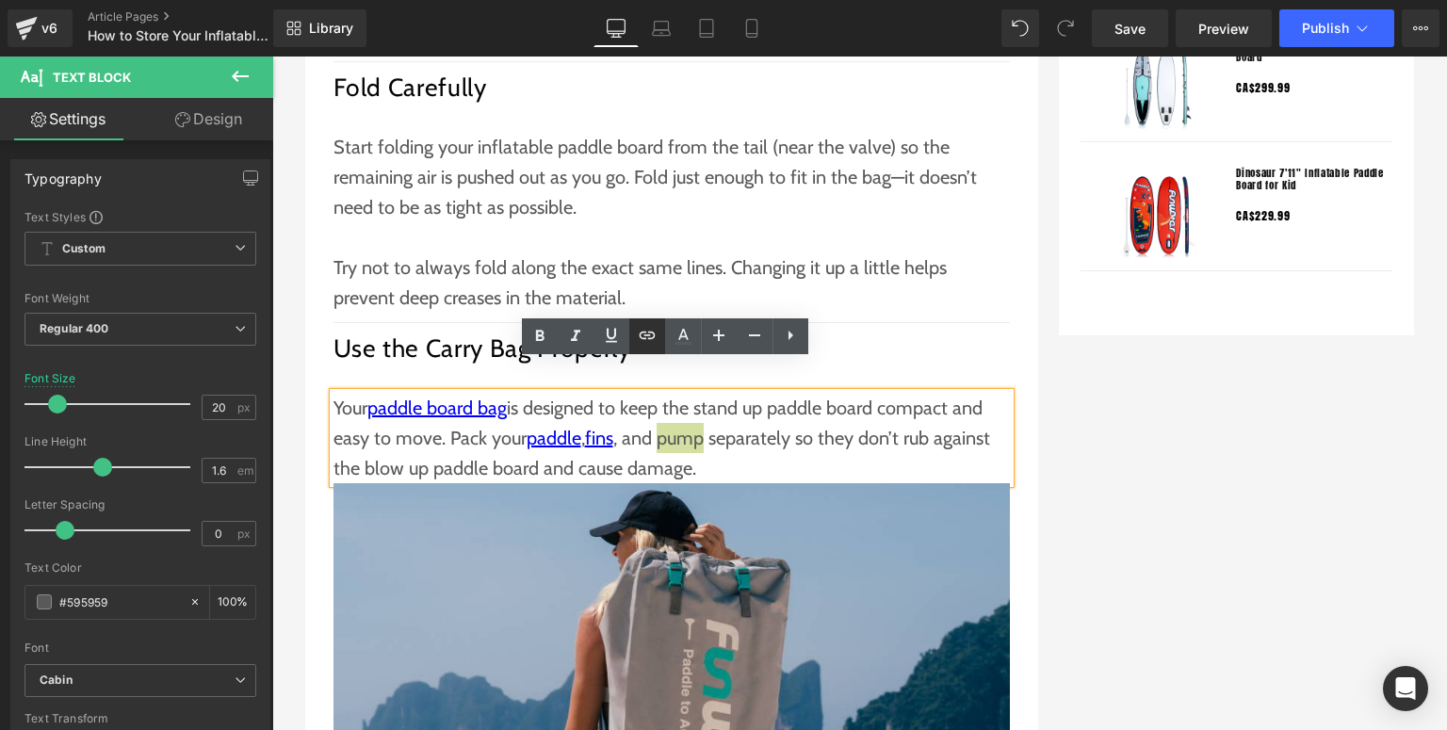
click at [647, 340] on icon at bounding box center [647, 335] width 23 height 23
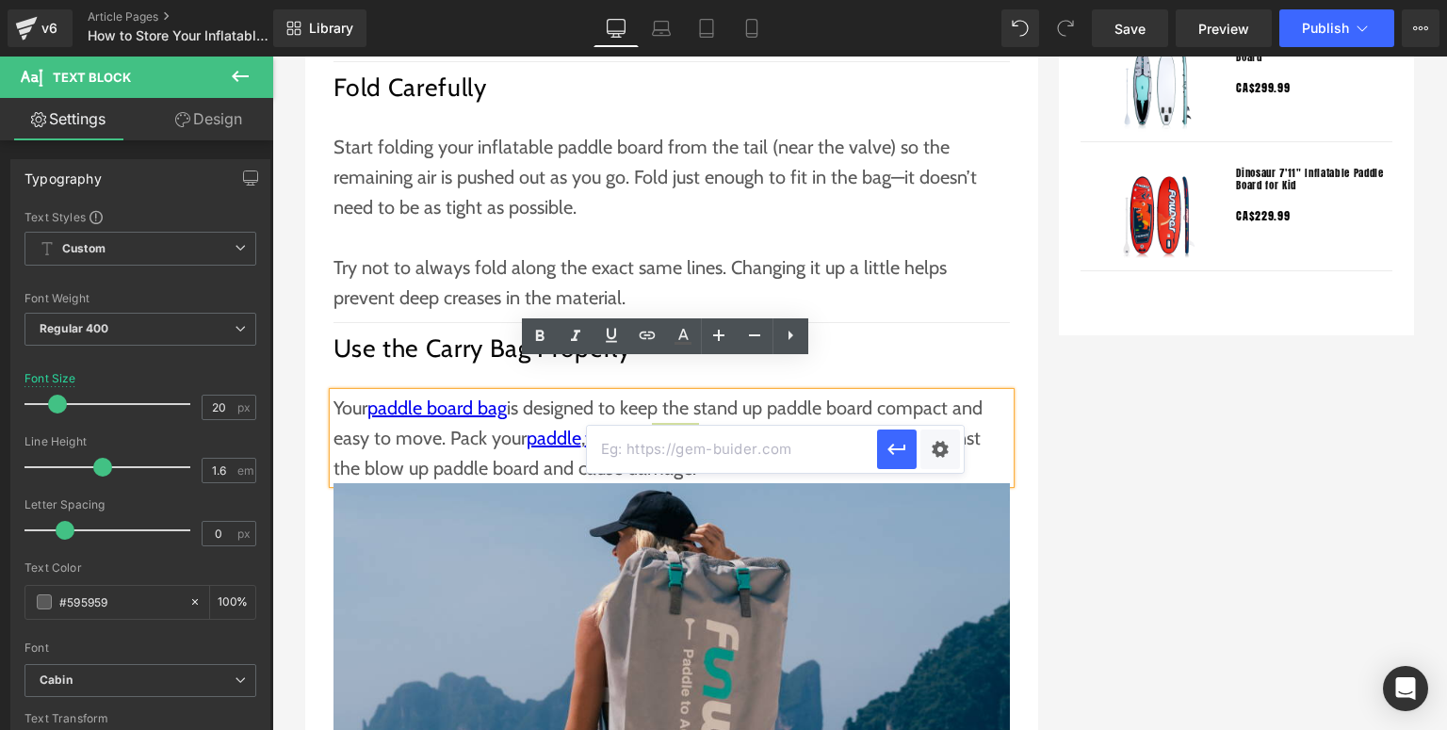
click at [660, 444] on input "text" at bounding box center [732, 449] width 290 height 47
paste input "[URL][DOMAIN_NAME]"
type input "[URL][DOMAIN_NAME]"
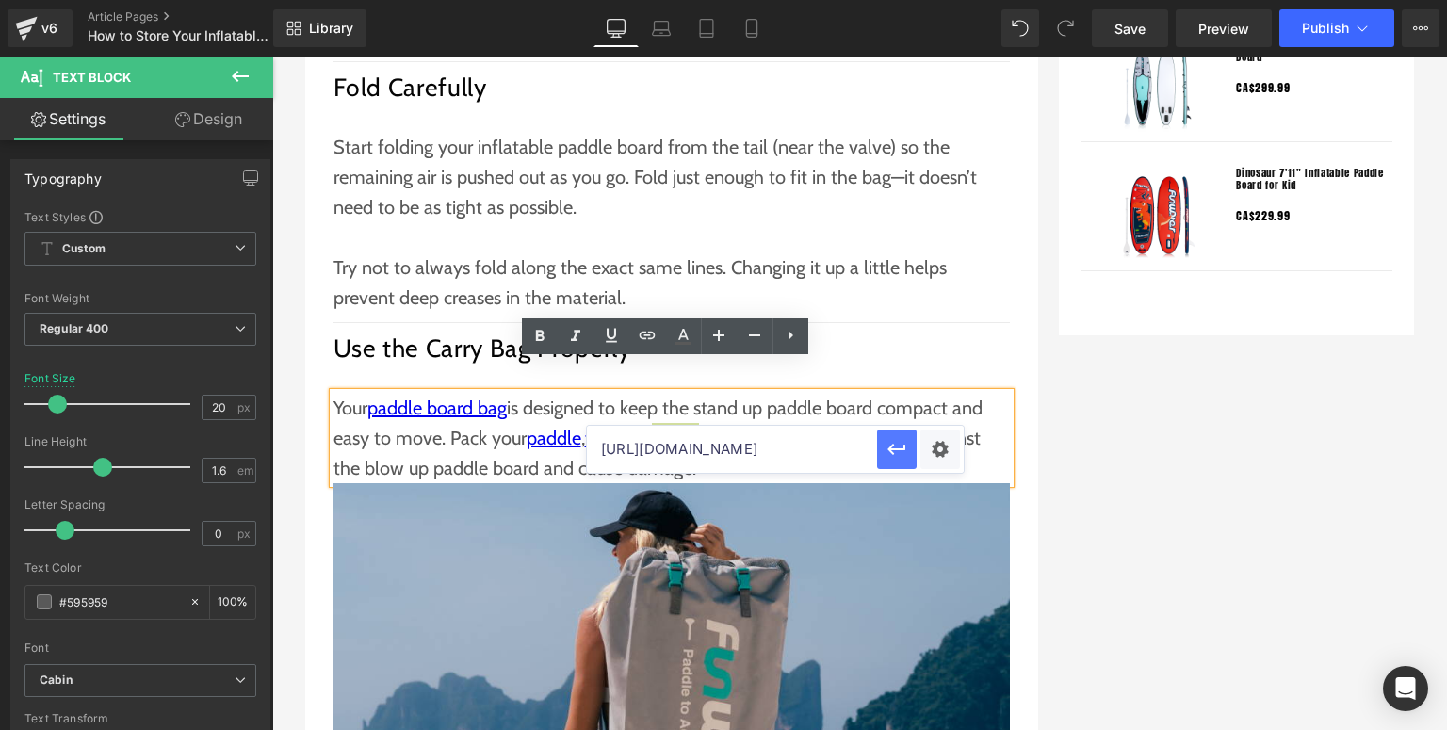
click at [886, 448] on icon "button" at bounding box center [897, 449] width 23 height 23
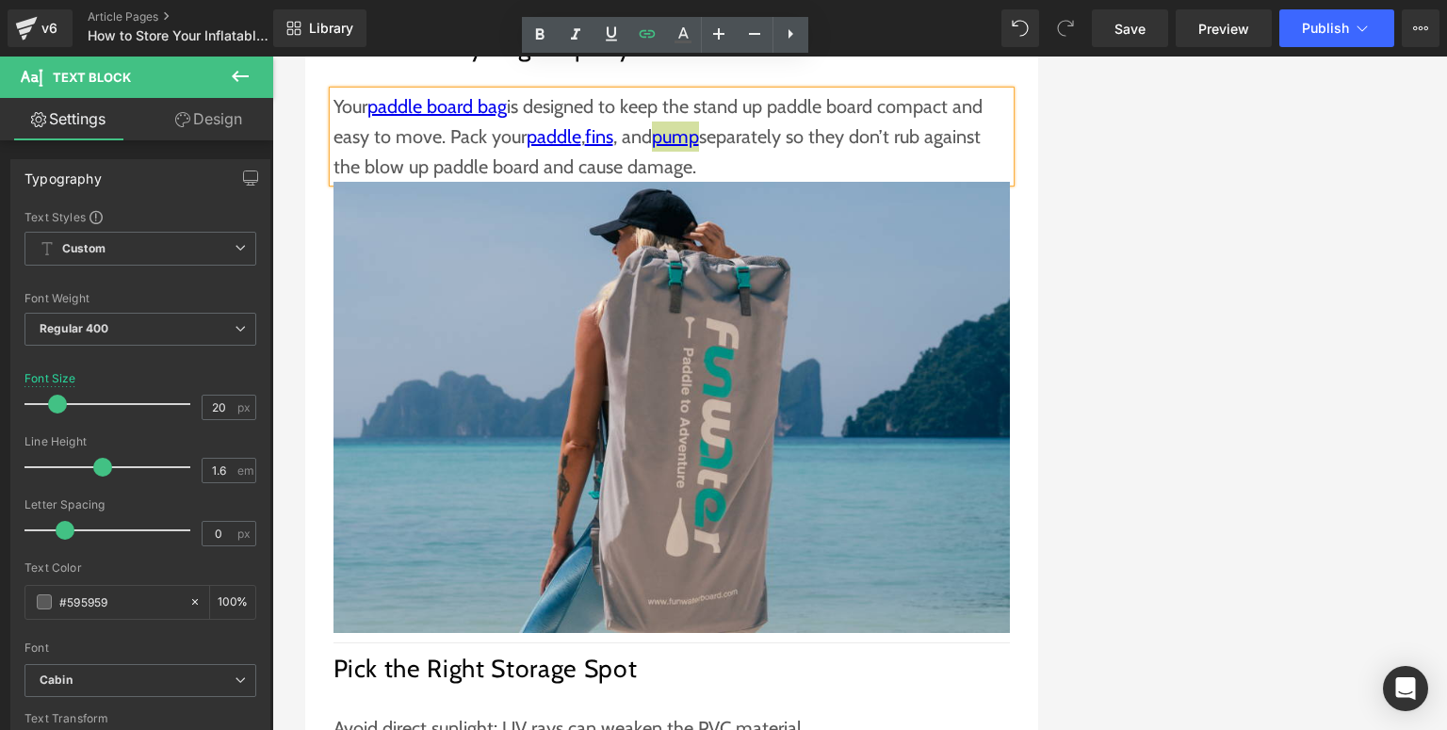
scroll to position [2714, 0]
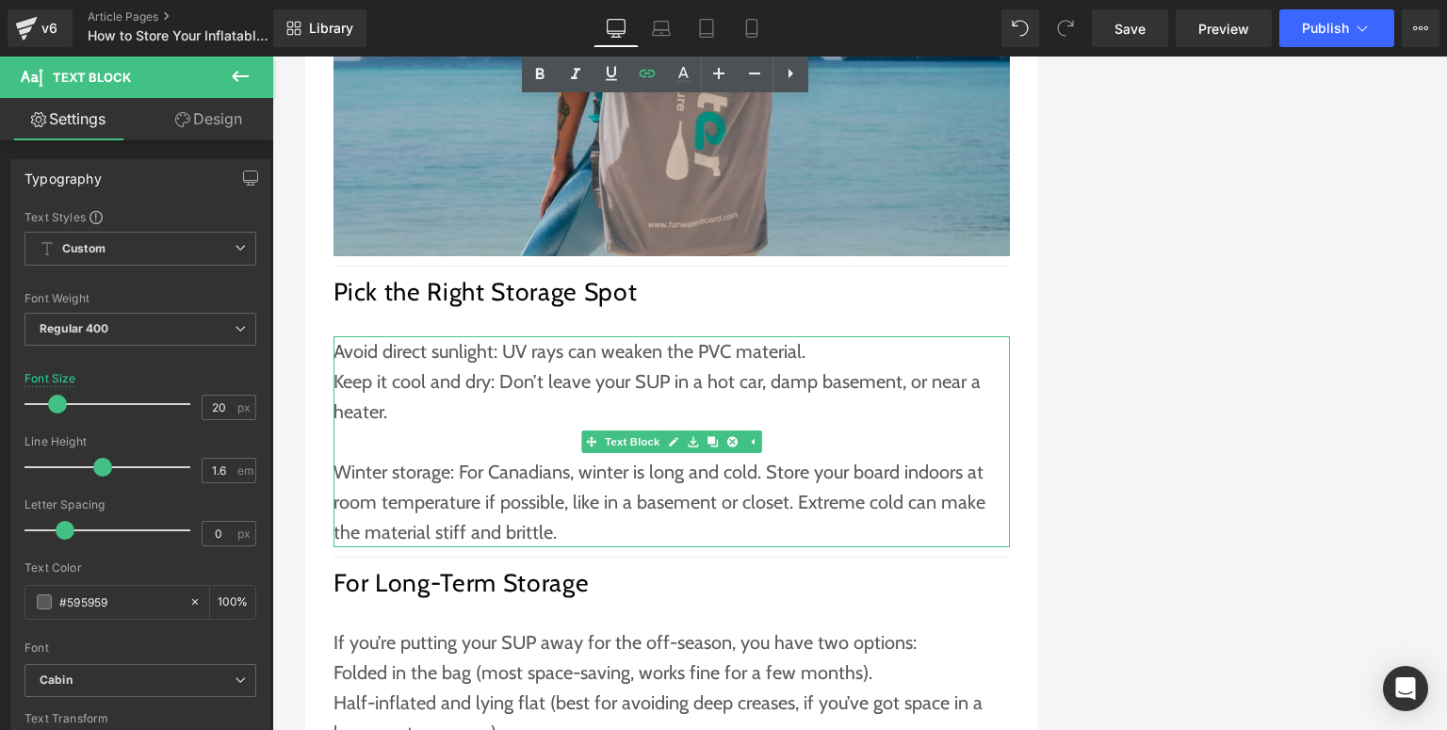
click at [560, 492] on p "Winter storage: For Canadians, winter is long and cold. Store your board indoor…" at bounding box center [672, 502] width 677 height 90
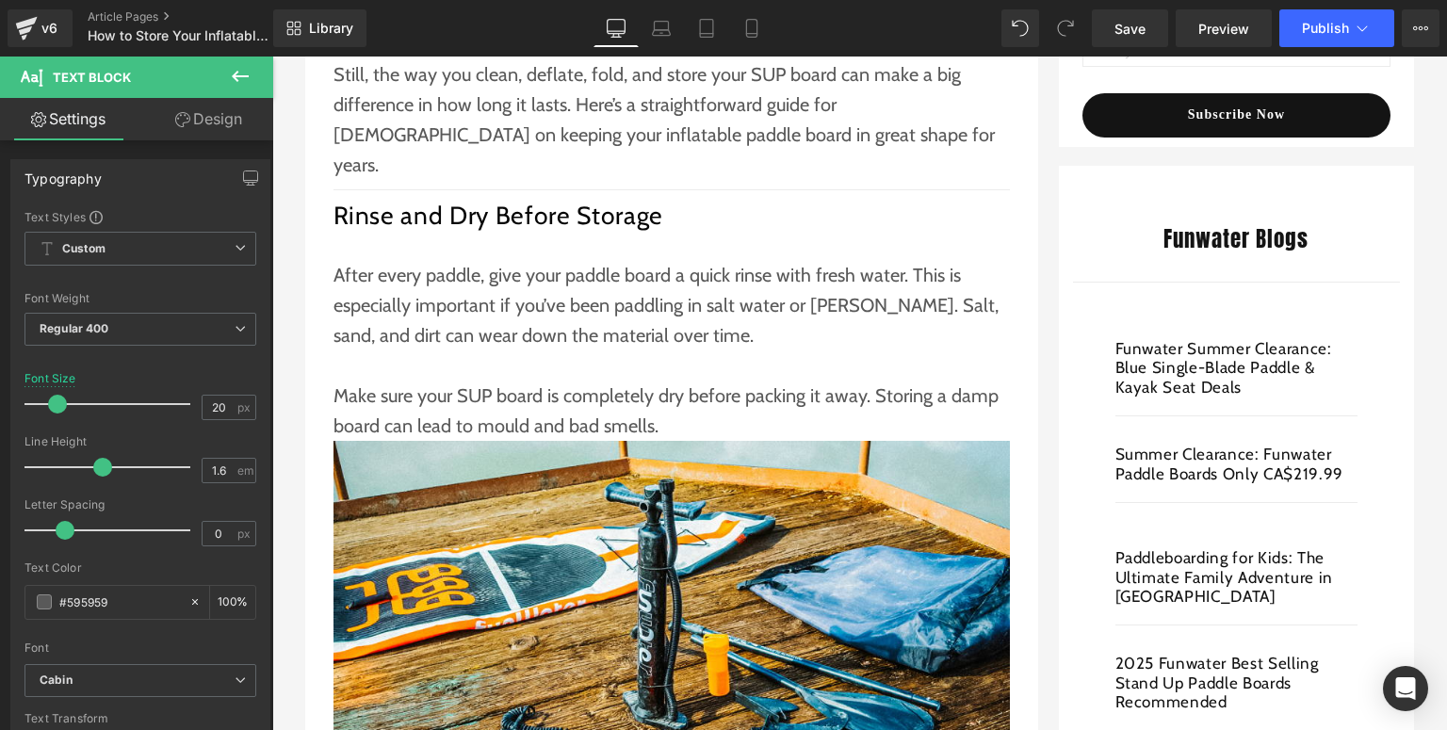
scroll to position [226, 0]
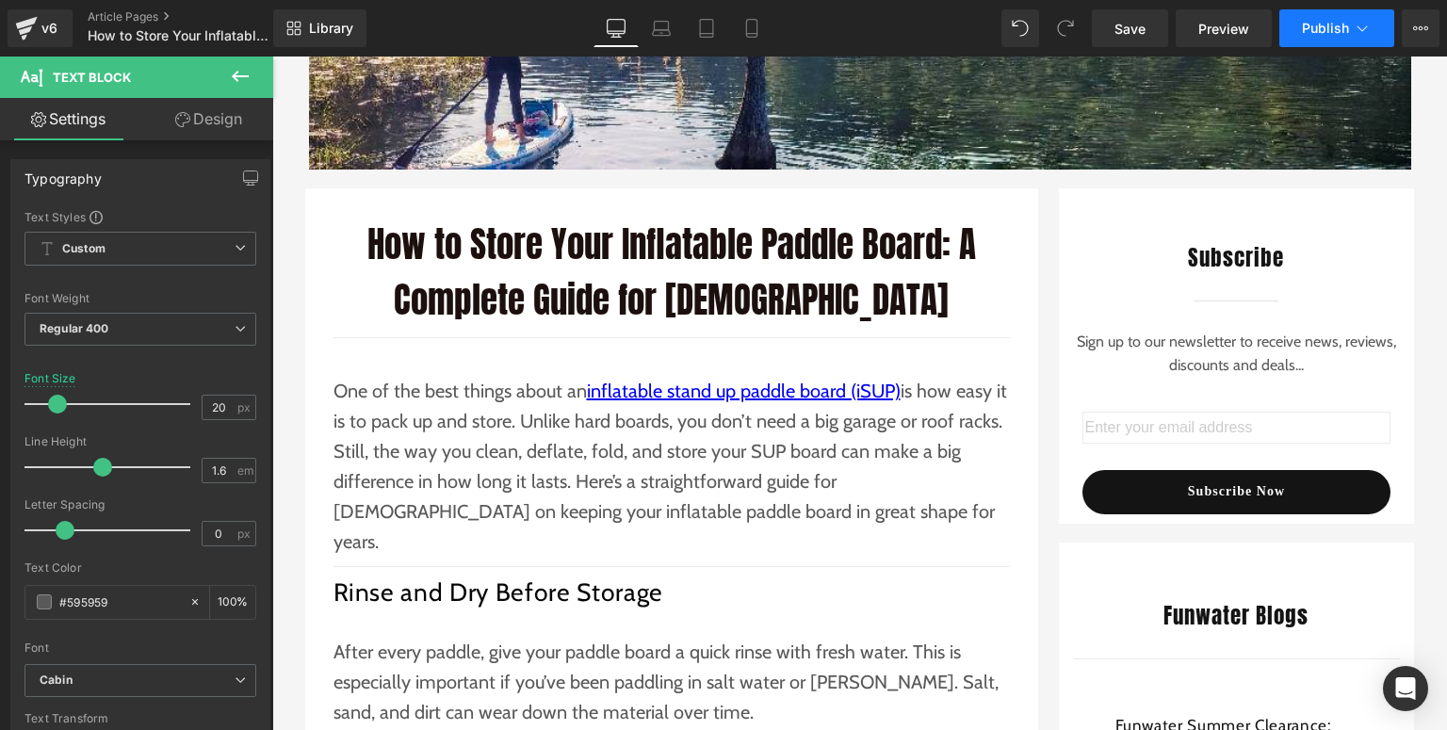
click at [1337, 24] on span "Publish" at bounding box center [1325, 28] width 47 height 15
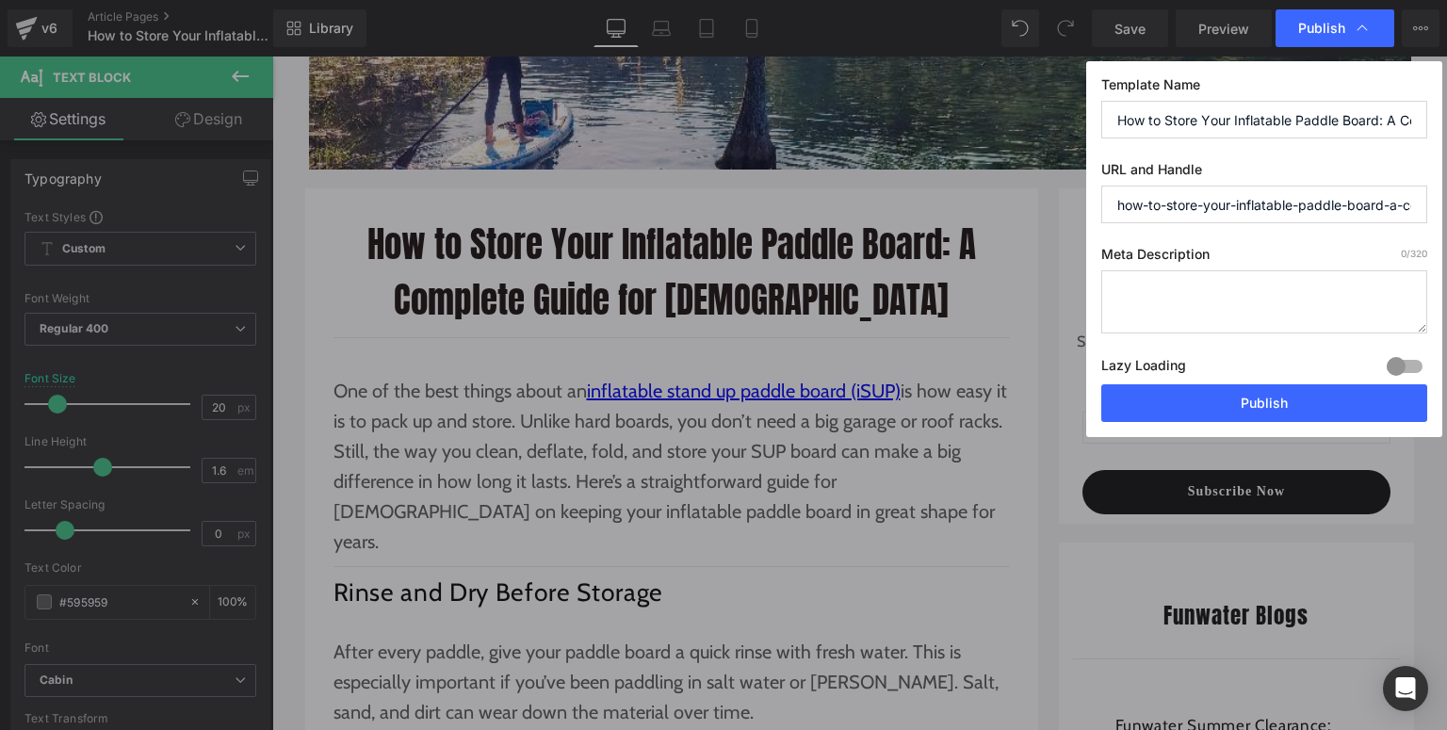
click at [1163, 290] on textarea at bounding box center [1264, 301] width 326 height 63
paste textarea "Learn how to clean, fold, and store your inflatable paddle board for long-lasti…"
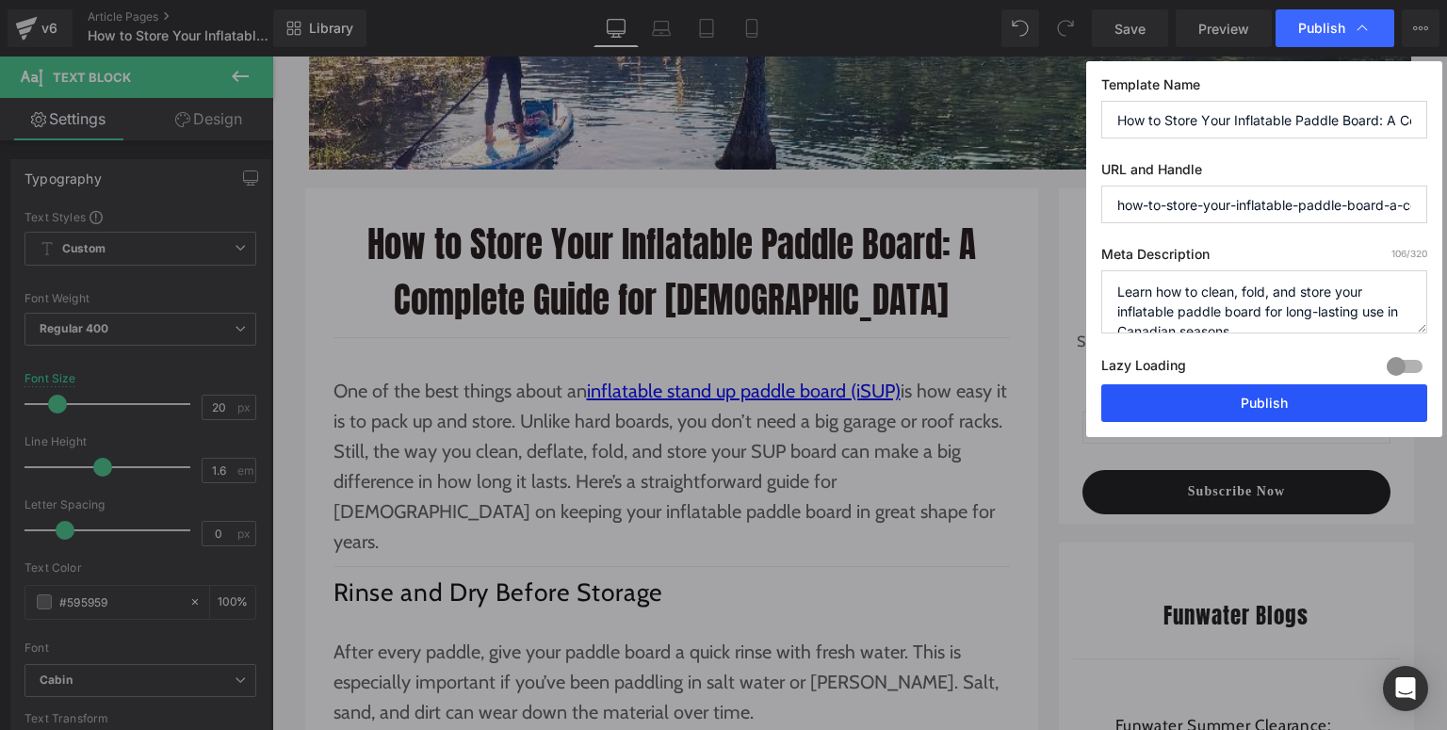
scroll to position [6, 0]
type textarea "Learn how to clean, fold, and store your inflatable paddle board for long-lasti…"
drag, startPoint x: 1231, startPoint y: 408, endPoint x: 598, endPoint y: 335, distance: 636.4
click at [1231, 408] on button "Publish" at bounding box center [1264, 403] width 326 height 38
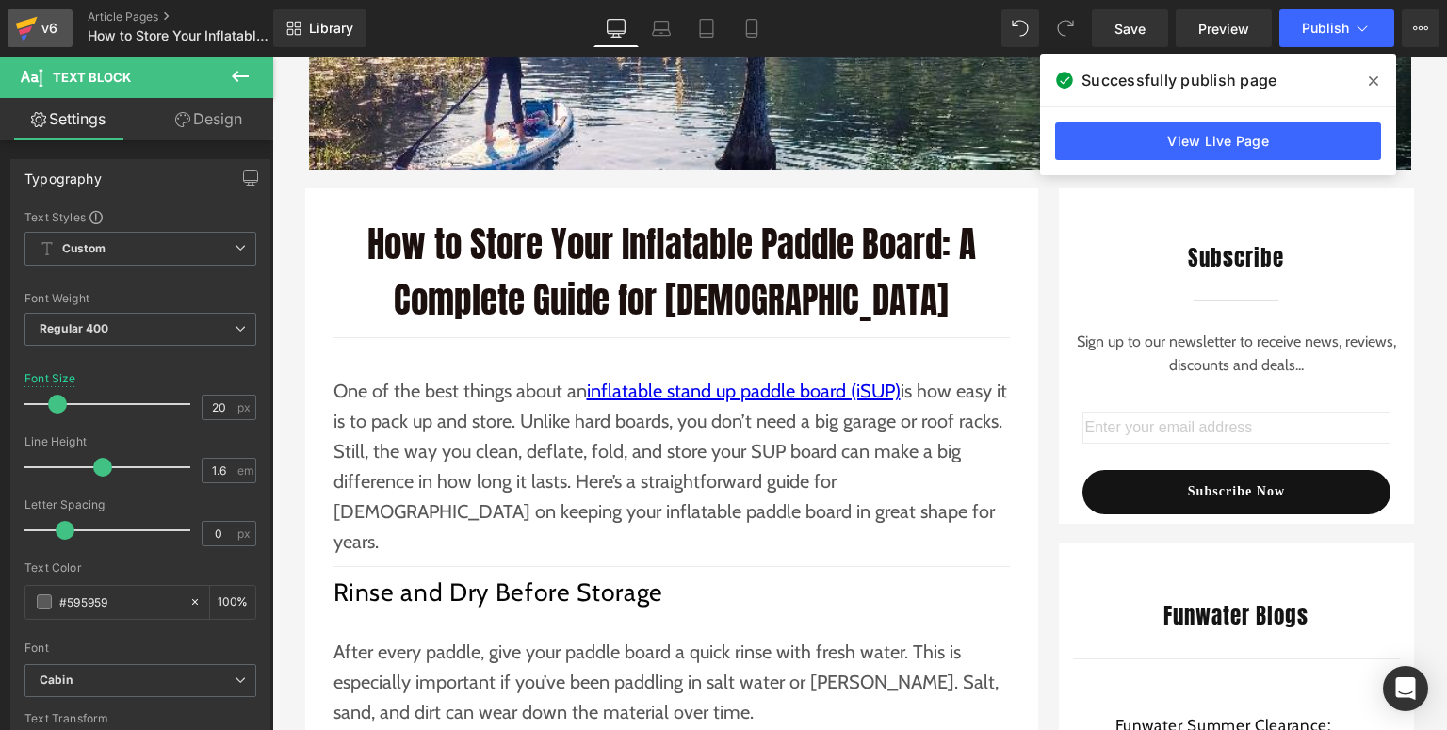
click at [24, 41] on icon at bounding box center [26, 28] width 23 height 47
